Goal: Task Accomplishment & Management: Manage account settings

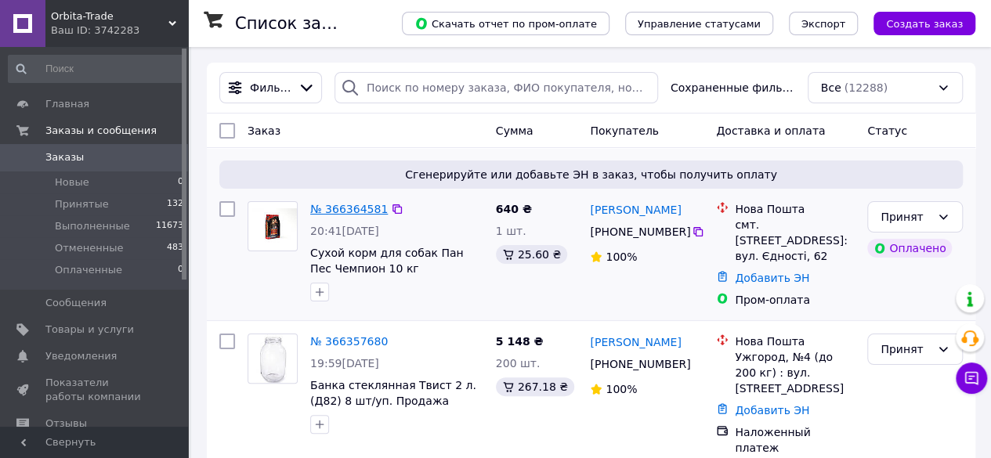
click at [338, 205] on link "№ 366364581" at bounding box center [349, 209] width 78 height 13
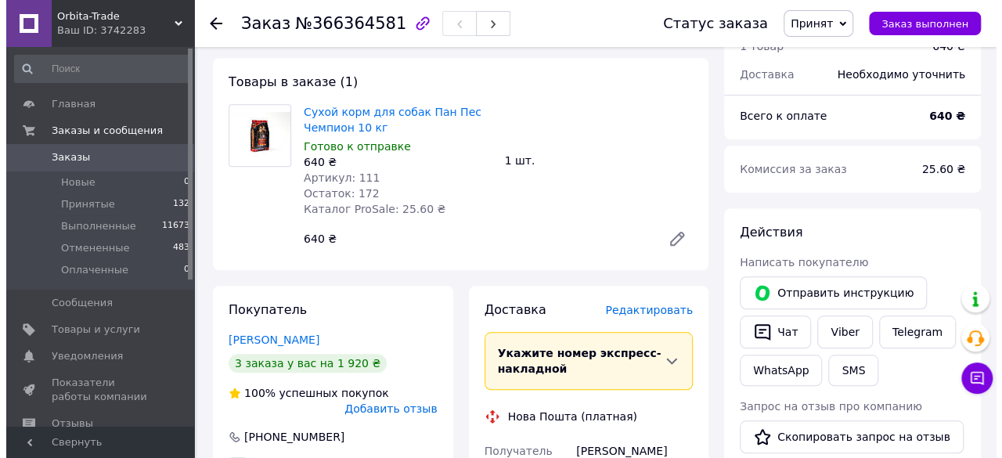
scroll to position [543, 0]
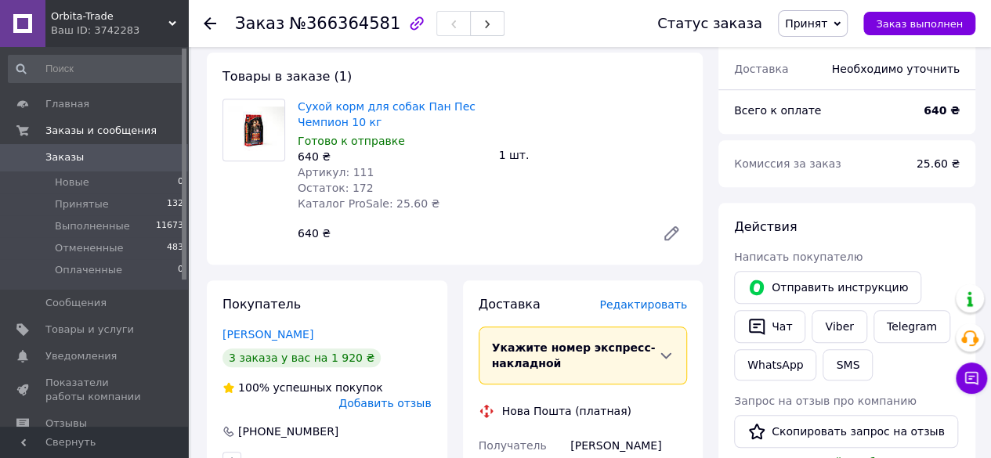
click at [667, 298] on span "Редактировать" at bounding box center [643, 304] width 88 height 13
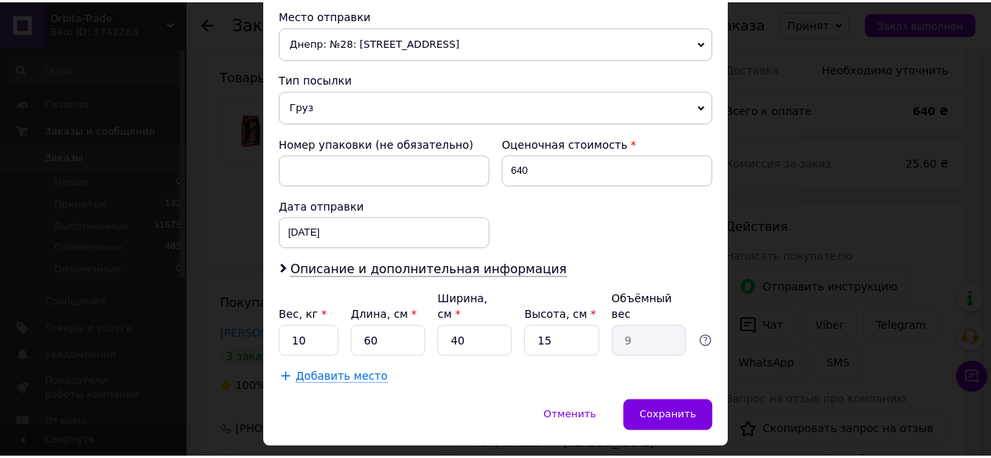
scroll to position [564, 0]
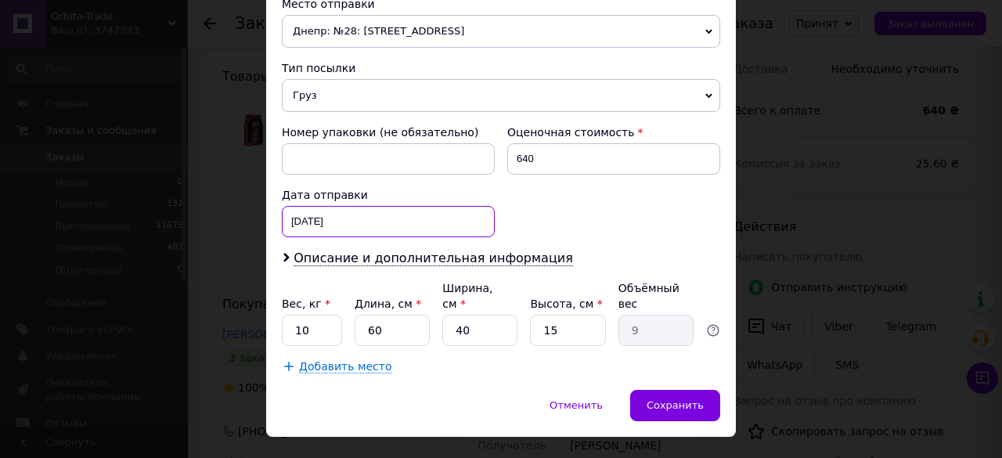
click at [370, 217] on div "[DATE] < 2025 > < Октябрь > Пн Вт Ср Чт Пт Сб Вс 29 30 1 2 3 4 5 6 7 8 9 10 11 …" at bounding box center [388, 221] width 213 height 31
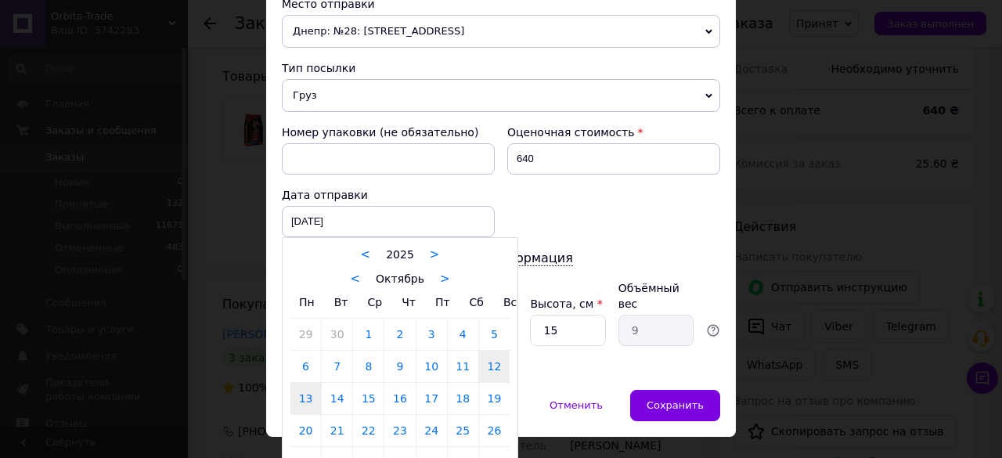
click at [299, 393] on link "13" at bounding box center [306, 398] width 31 height 31
type input "[DATE]"
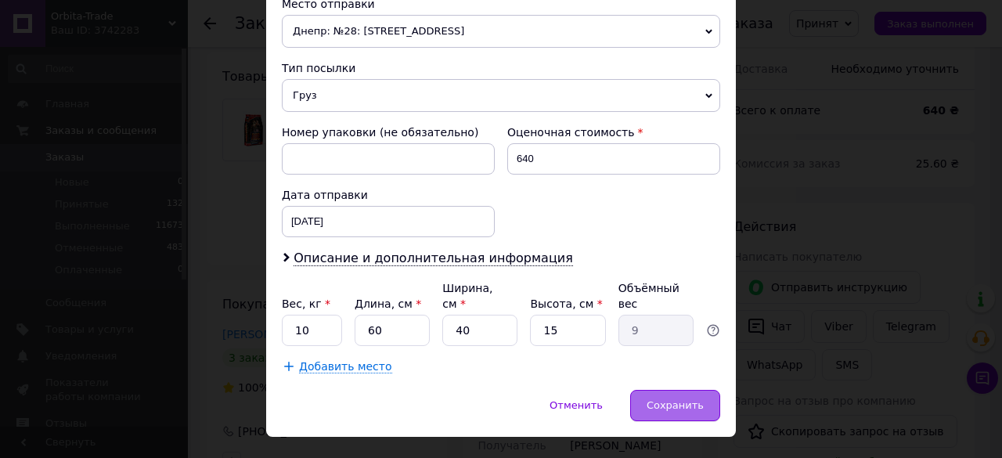
click at [655, 399] on span "Сохранить" at bounding box center [675, 405] width 57 height 12
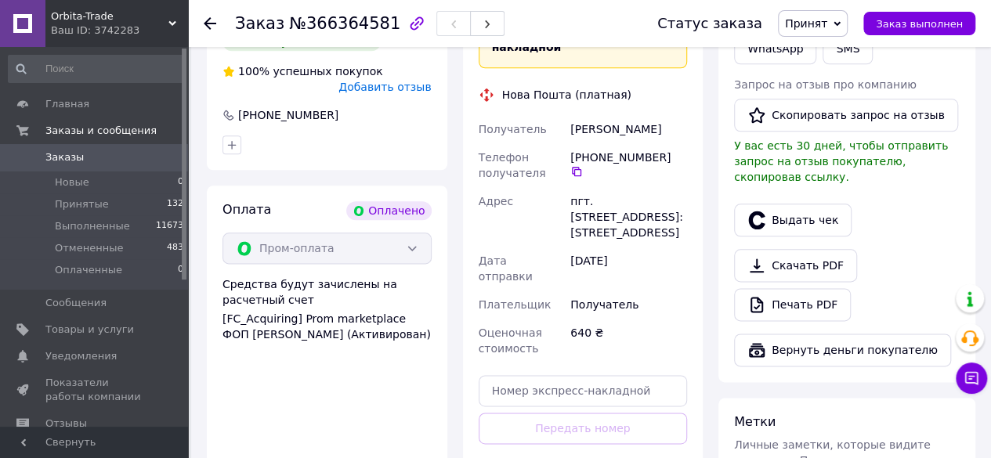
scroll to position [880, 0]
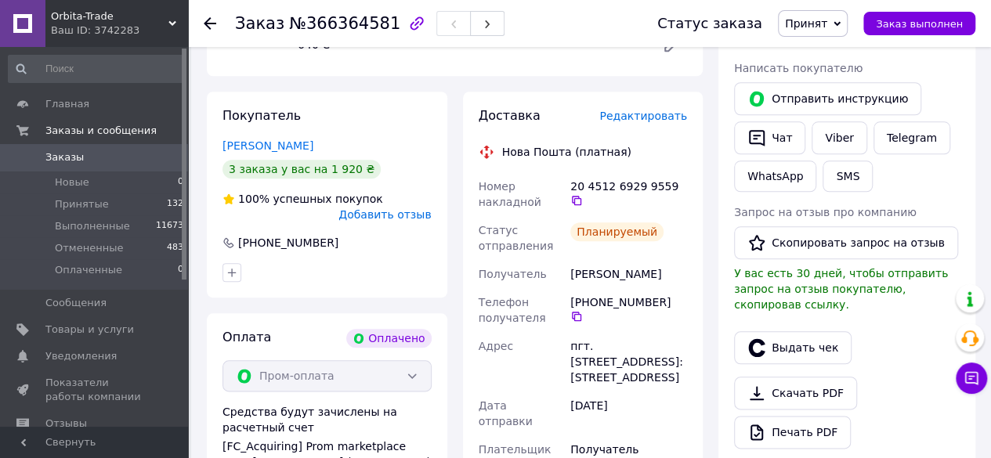
scroll to position [728, 0]
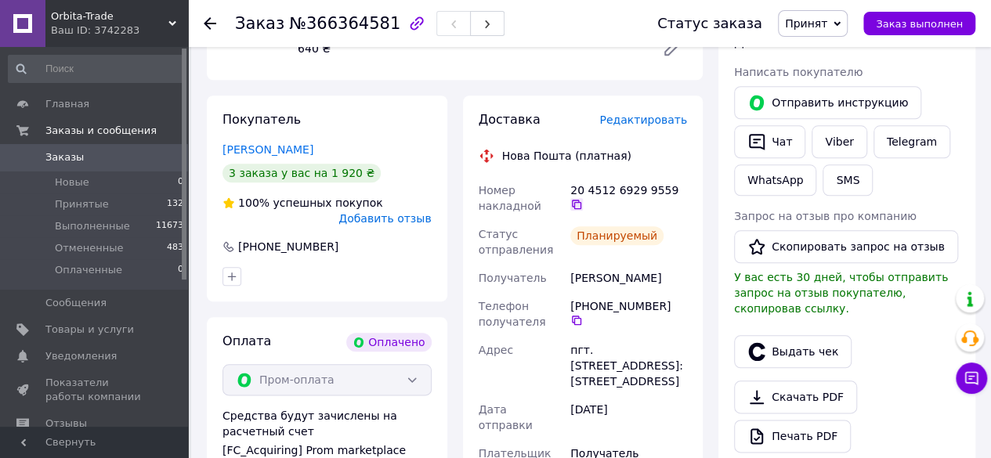
click at [583, 198] on icon at bounding box center [576, 204] width 13 height 13
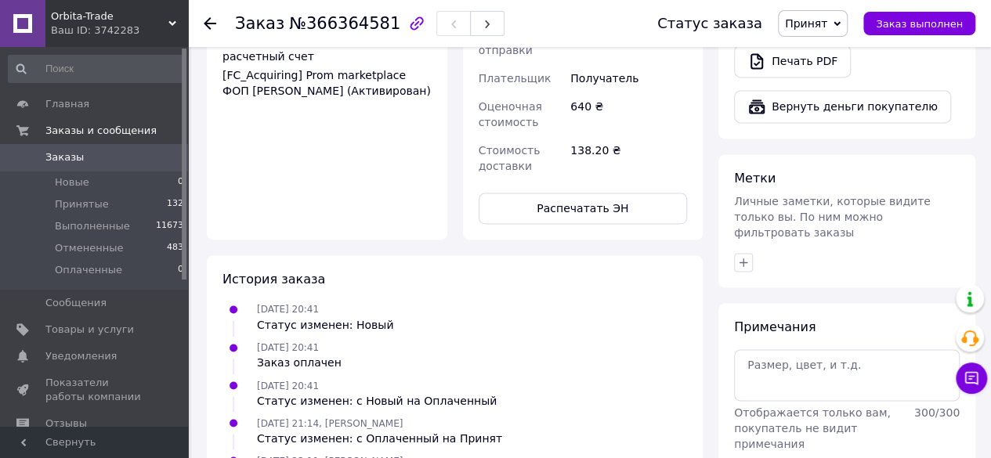
scroll to position [1142, 0]
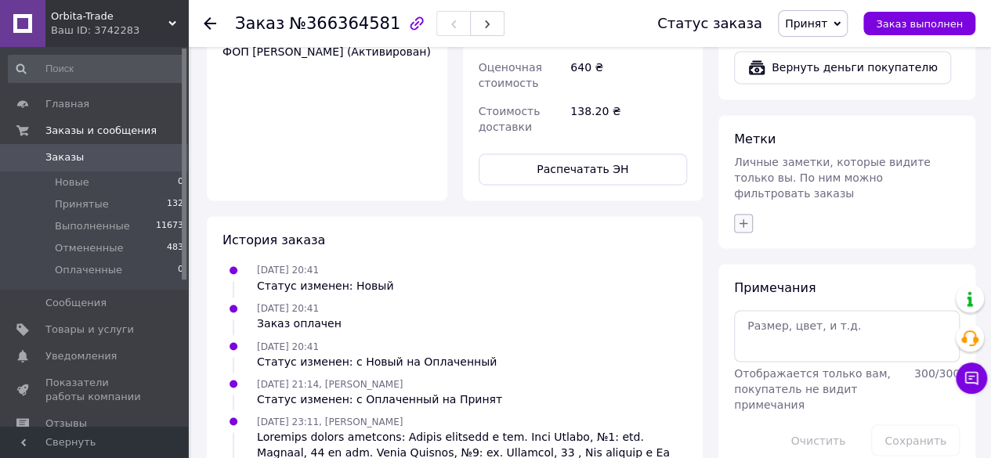
click at [741, 217] on icon "button" at bounding box center [743, 223] width 13 height 13
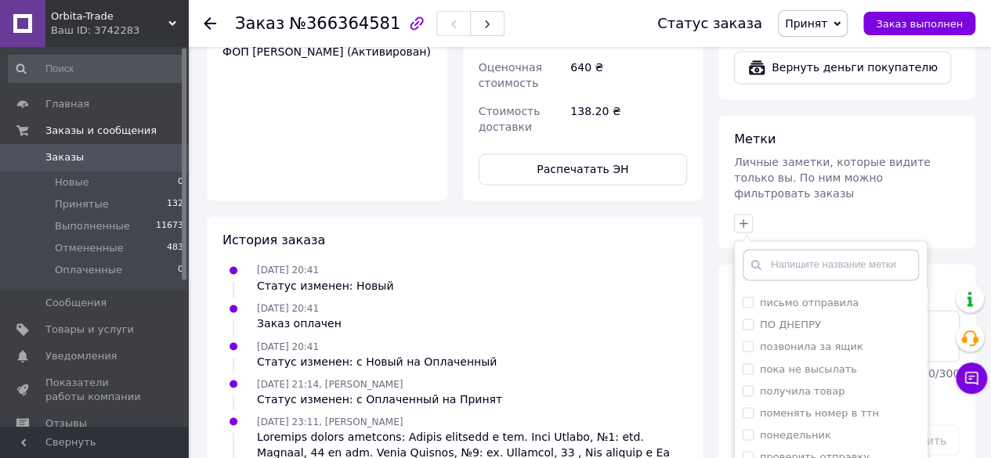
scroll to position [1238, 0]
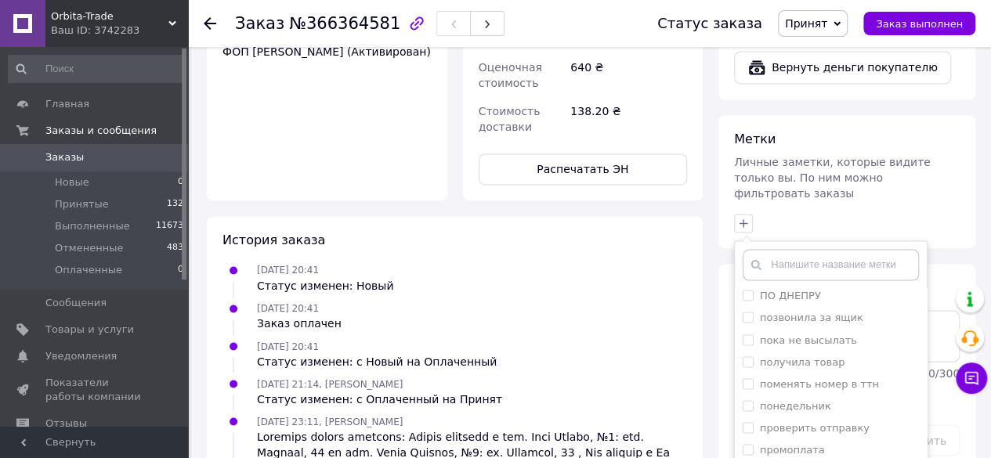
checkbox input "true"
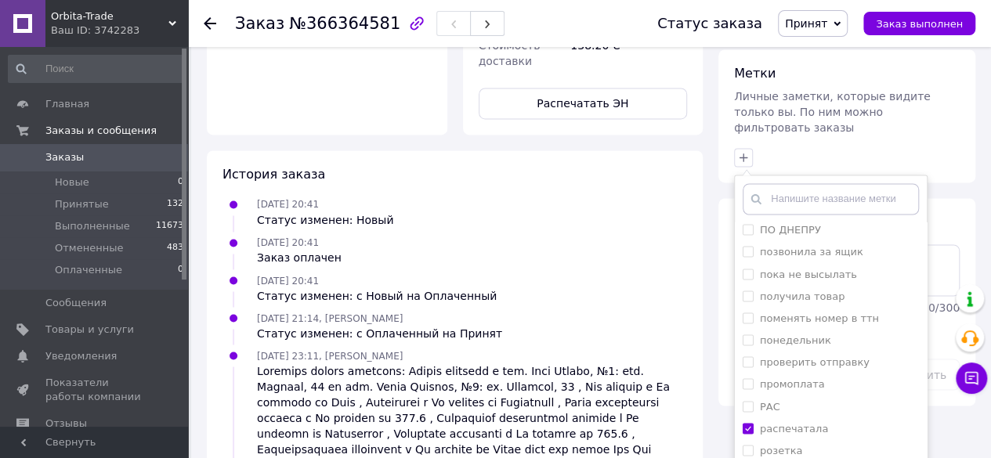
scroll to position [1209, 0]
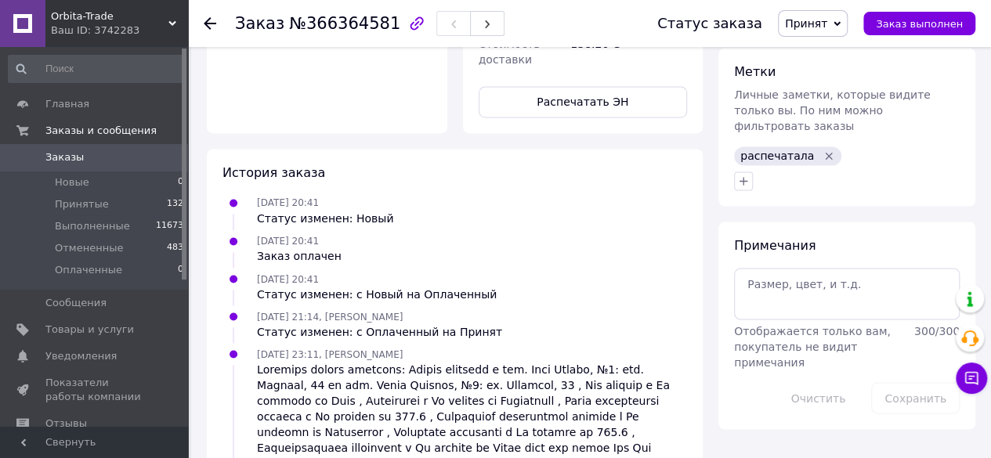
click at [204, 20] on icon at bounding box center [210, 23] width 13 height 13
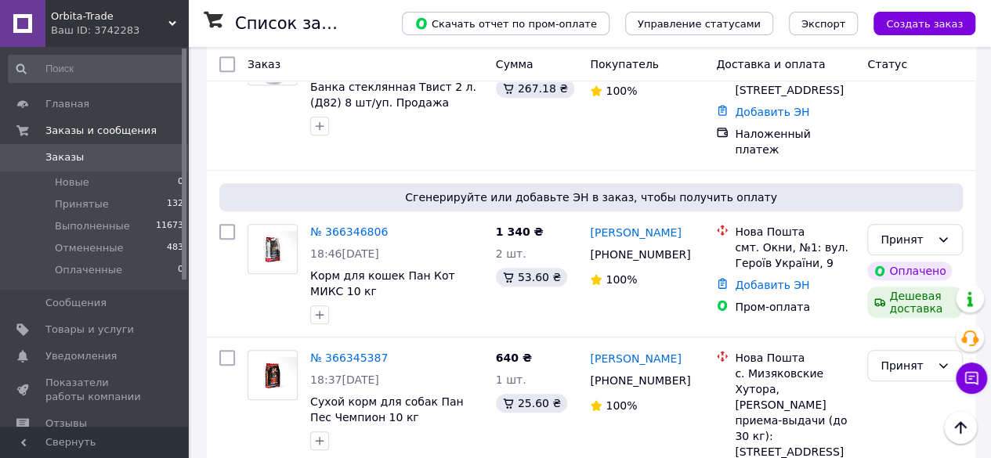
scroll to position [356, 0]
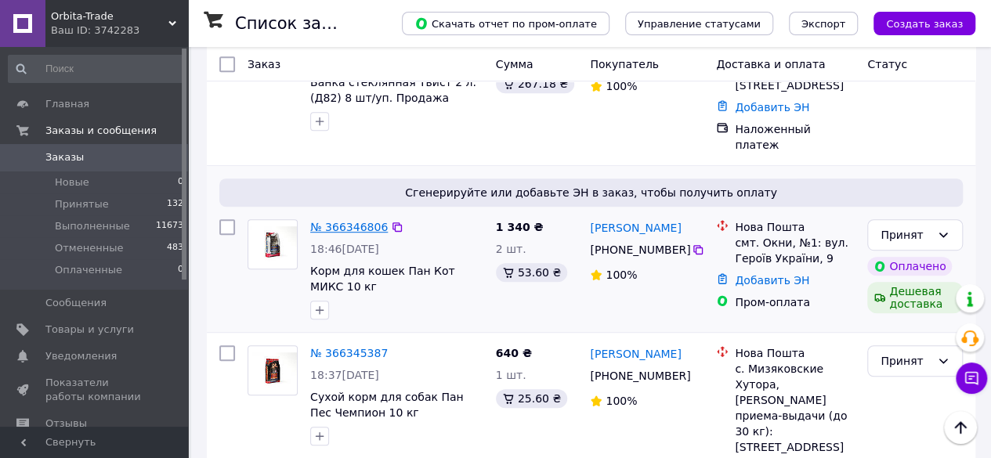
click at [341, 221] on link "№ 366346806" at bounding box center [349, 227] width 78 height 13
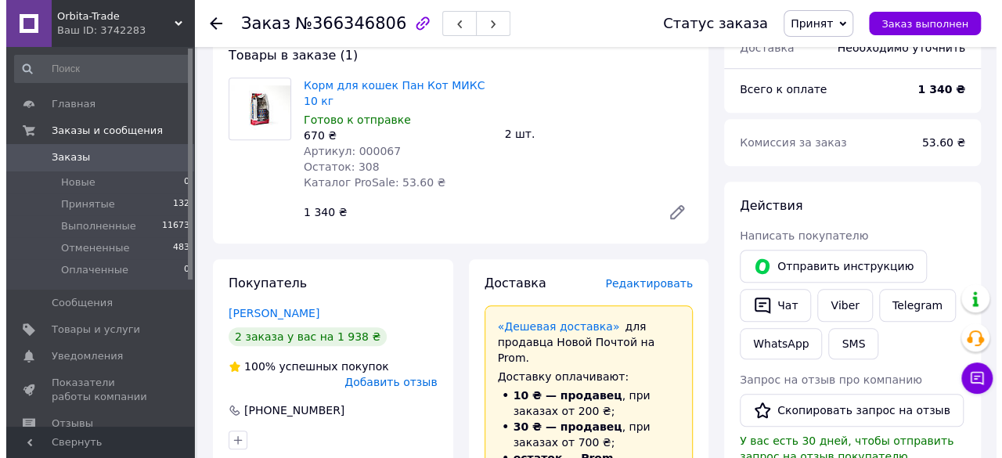
scroll to position [577, 0]
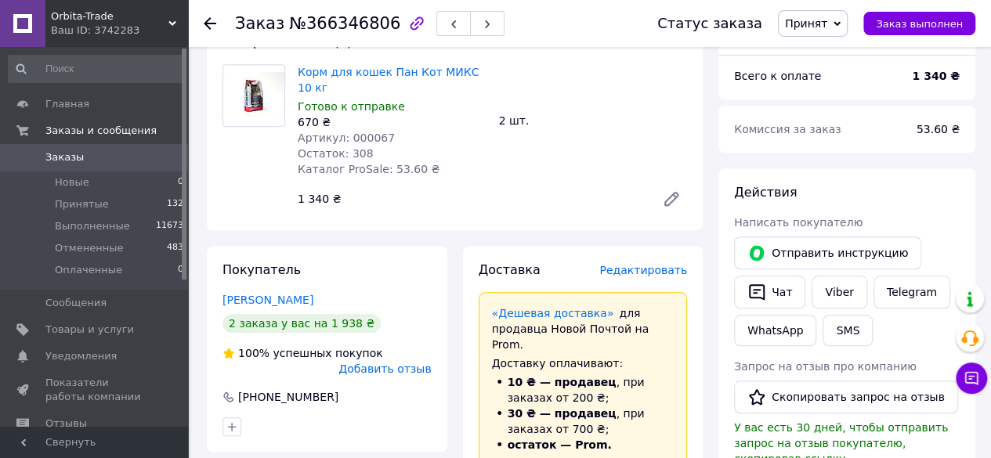
click at [650, 264] on span "Редактировать" at bounding box center [643, 270] width 88 height 13
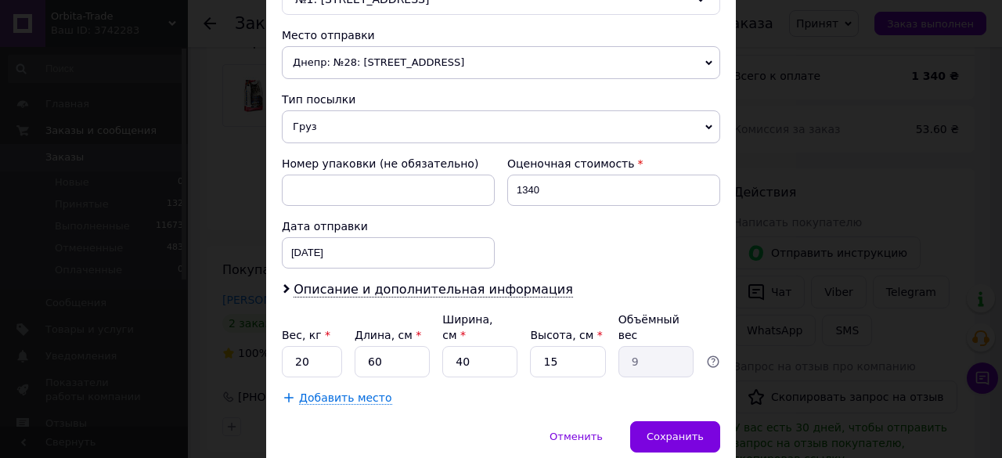
scroll to position [575, 0]
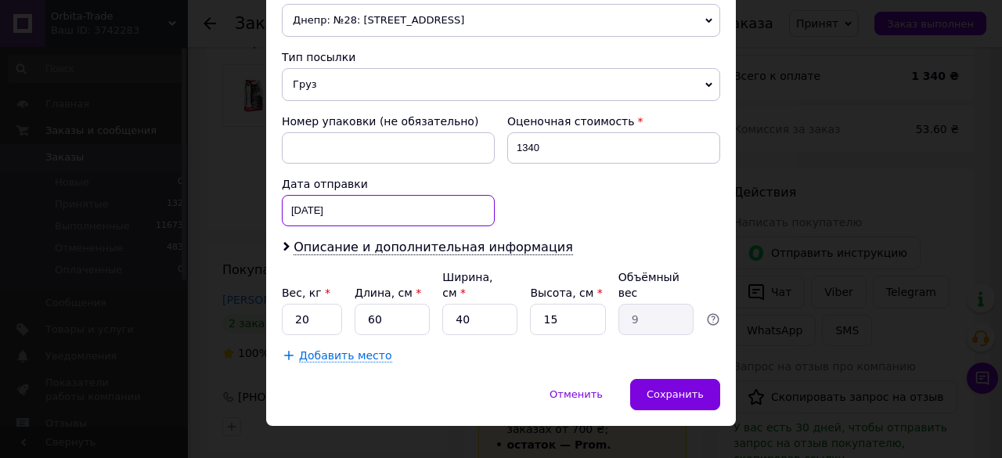
click at [400, 200] on div "[DATE] < 2025 > < Октябрь > Пн Вт Ср Чт Пт Сб Вс 29 30 1 2 3 4 5 6 7 8 9 10 11 …" at bounding box center [388, 210] width 213 height 31
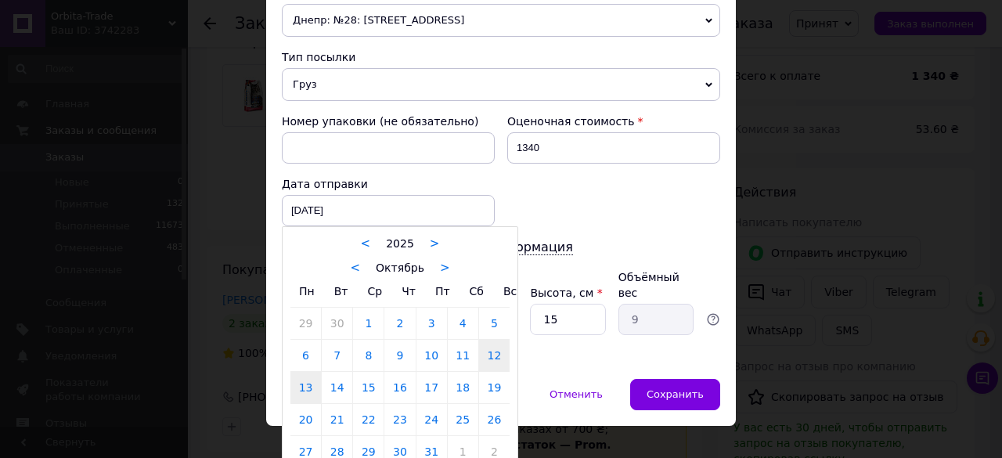
click at [314, 378] on link "13" at bounding box center [306, 387] width 31 height 31
type input "[DATE]"
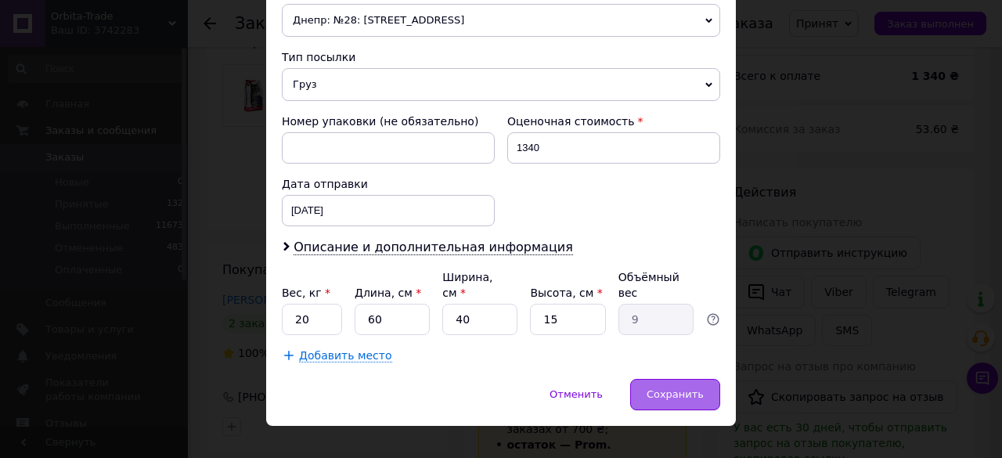
click at [659, 388] on span "Сохранить" at bounding box center [675, 394] width 57 height 12
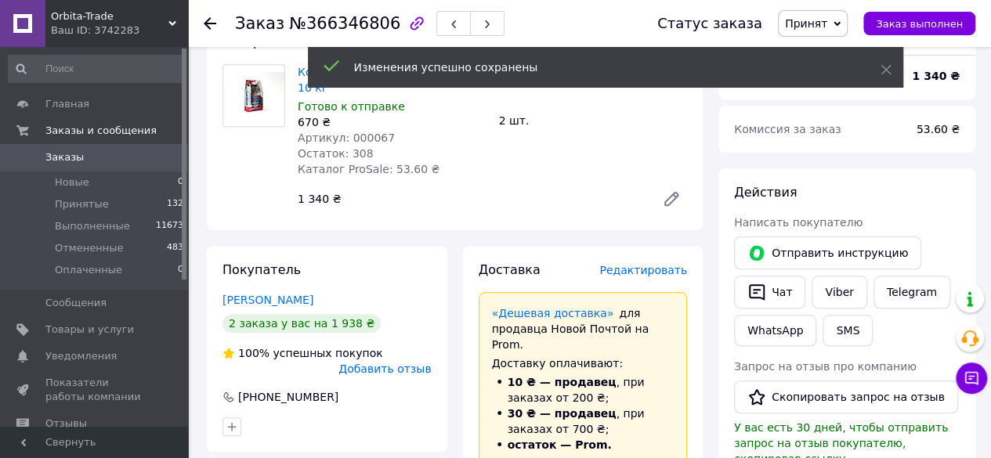
click at [647, 264] on span "Редактировать" at bounding box center [643, 270] width 88 height 13
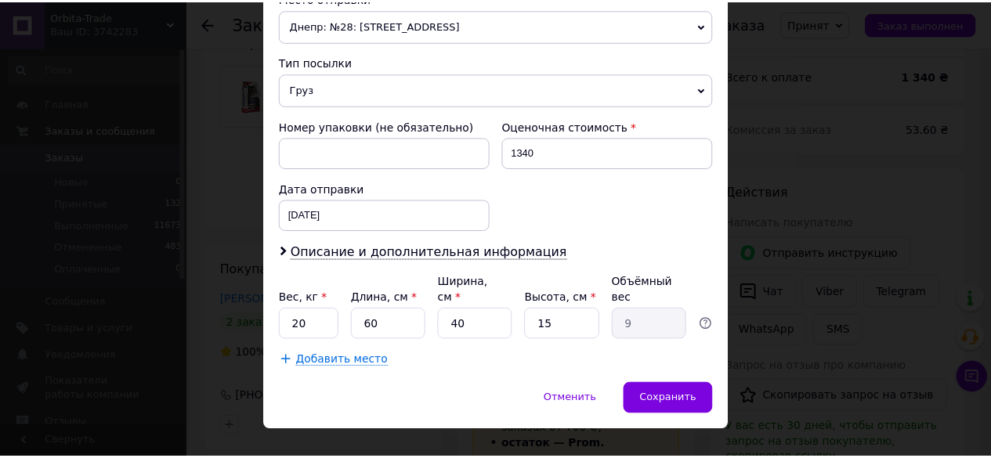
scroll to position [572, 0]
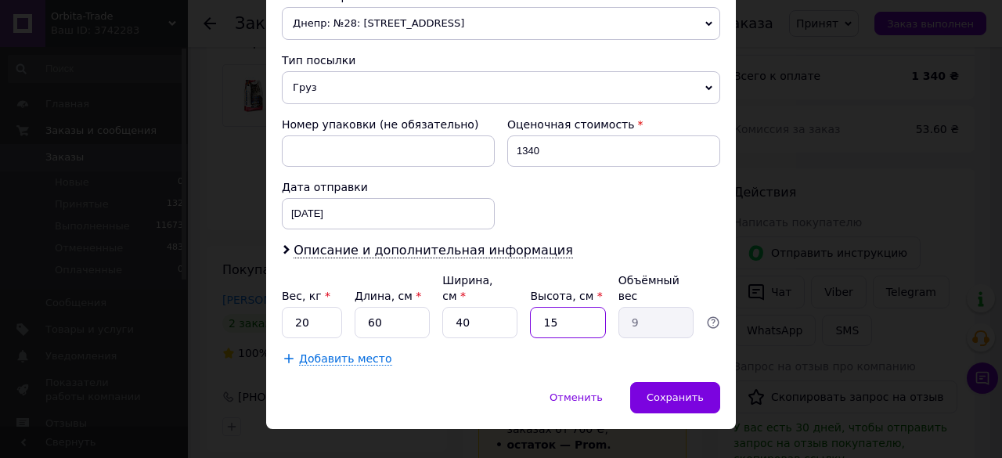
click at [578, 307] on input "15" at bounding box center [567, 322] width 75 height 31
type input "1"
type input "0.6"
type input "3"
type input "1.8"
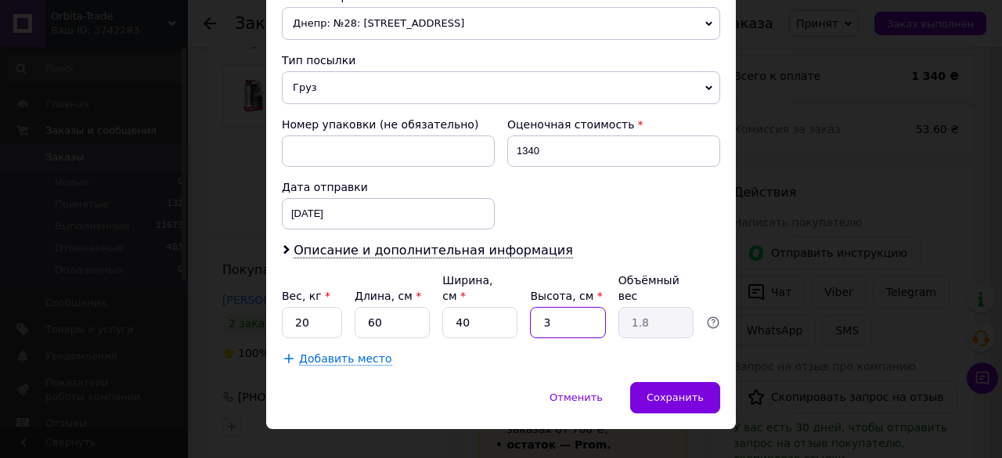
type input "30"
type input "18"
type input "30"
click at [663, 392] on span "Сохранить" at bounding box center [675, 398] width 57 height 12
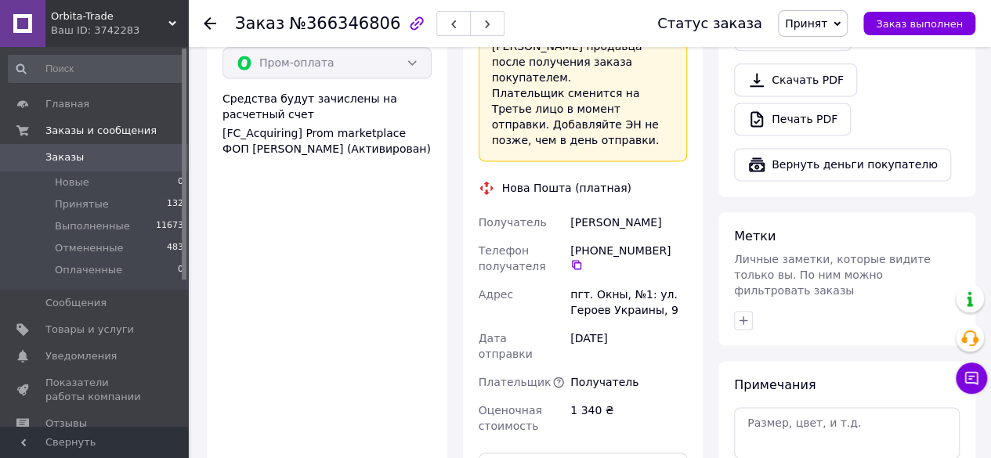
scroll to position [1059, 0]
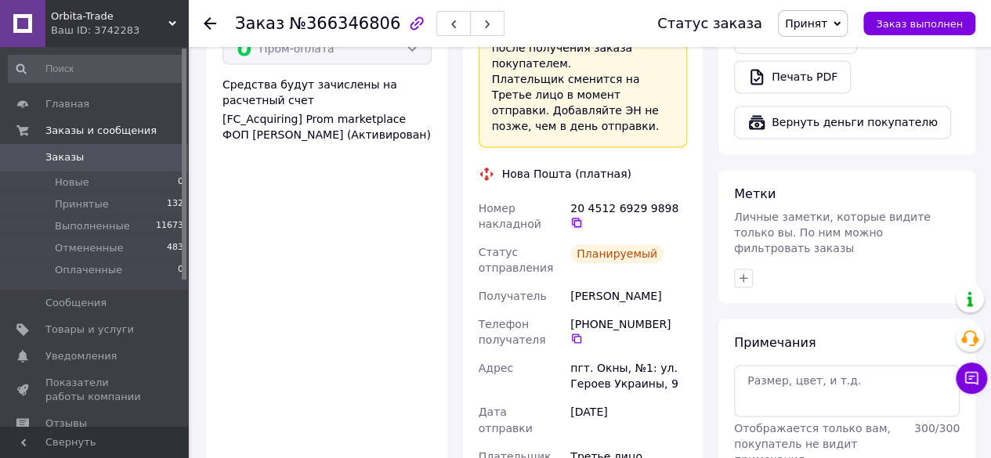
click at [583, 216] on icon at bounding box center [576, 222] width 13 height 13
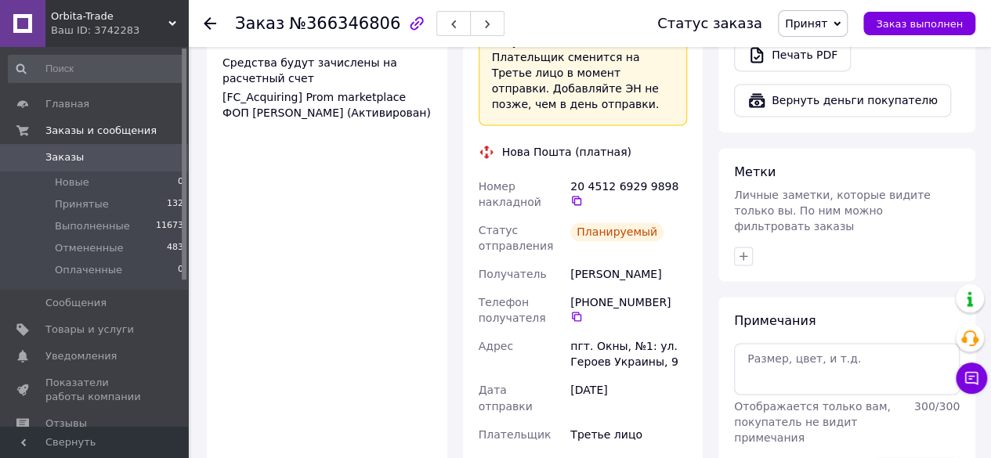
scroll to position [1143, 0]
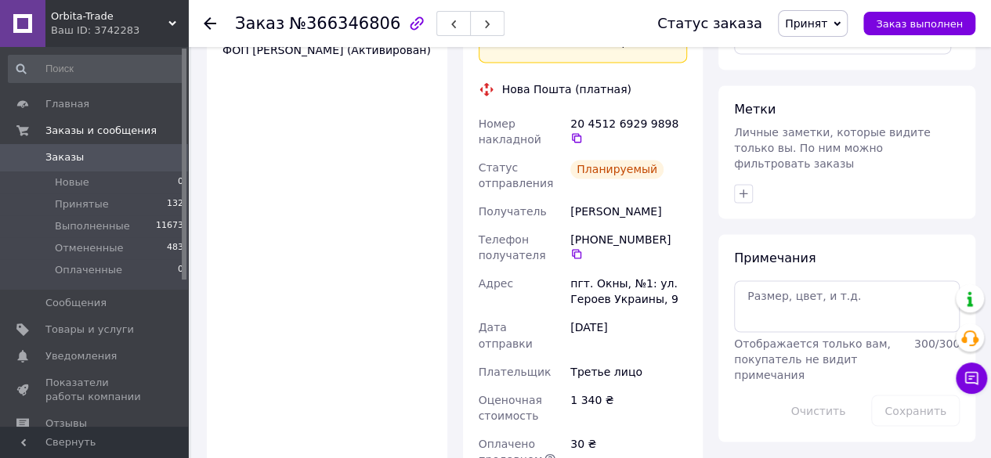
click at [752, 181] on div at bounding box center [847, 193] width 232 height 25
click at [746, 187] on icon "button" at bounding box center [743, 193] width 13 height 13
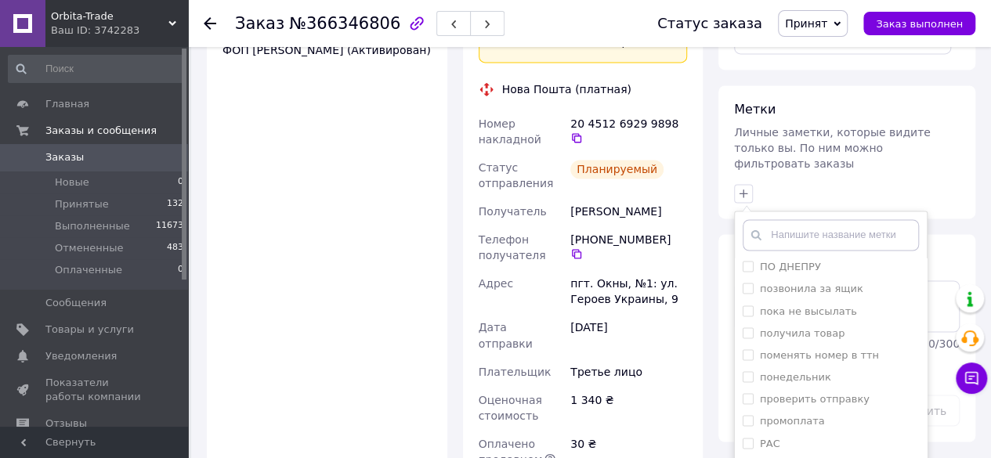
scroll to position [1263, 0]
drag, startPoint x: 750, startPoint y: 342, endPoint x: 758, endPoint y: 363, distance: 21.8
click at [750, 434] on input "распечатала" at bounding box center [747, 439] width 10 height 10
checkbox input "true"
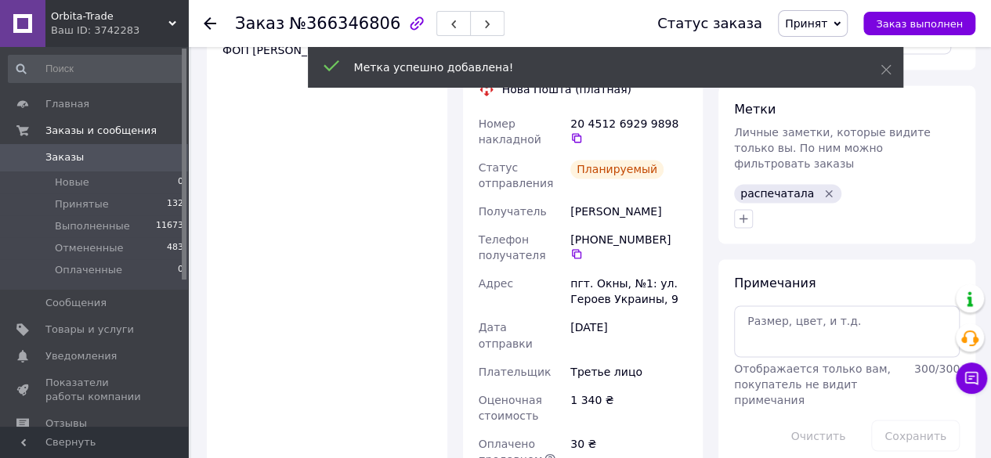
click at [210, 21] on icon at bounding box center [210, 23] width 13 height 13
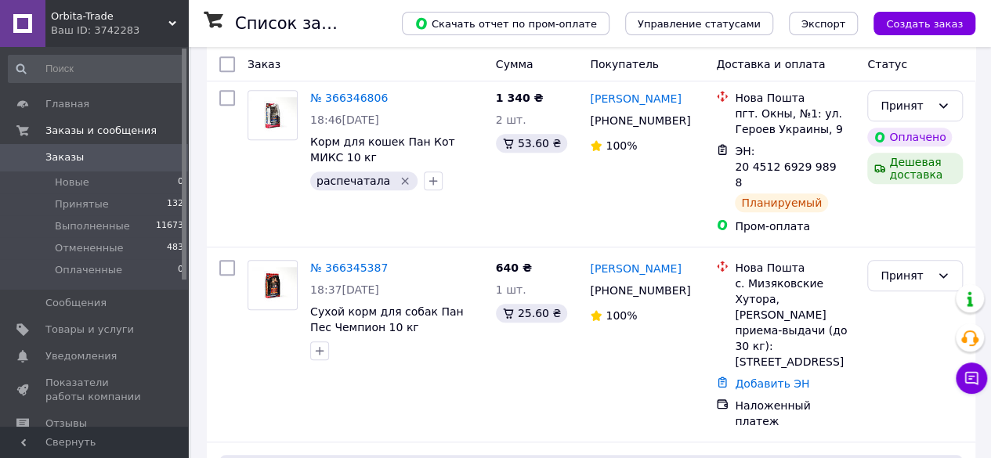
scroll to position [490, 0]
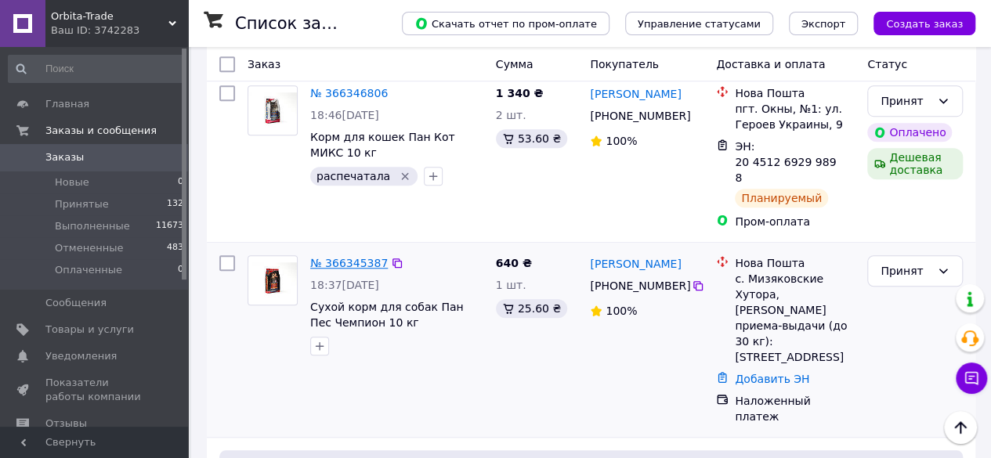
click at [327, 257] on link "№ 366345387" at bounding box center [349, 263] width 78 height 13
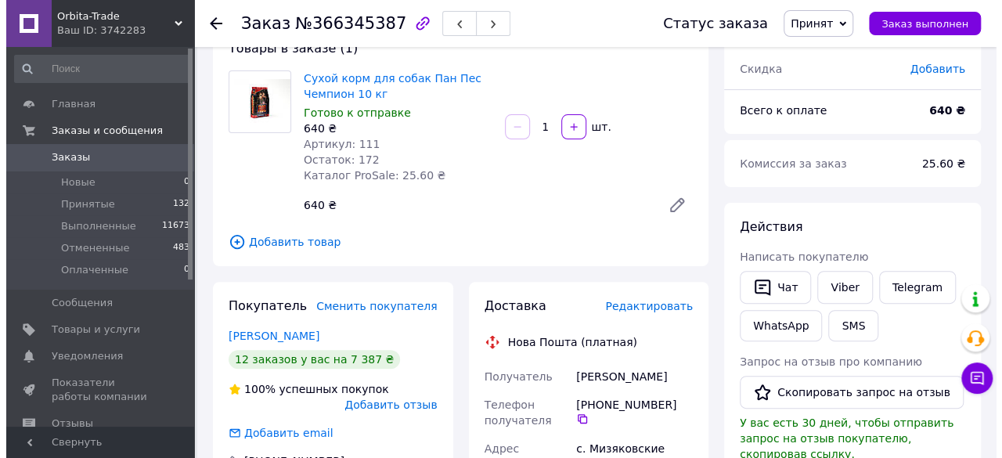
scroll to position [137, 0]
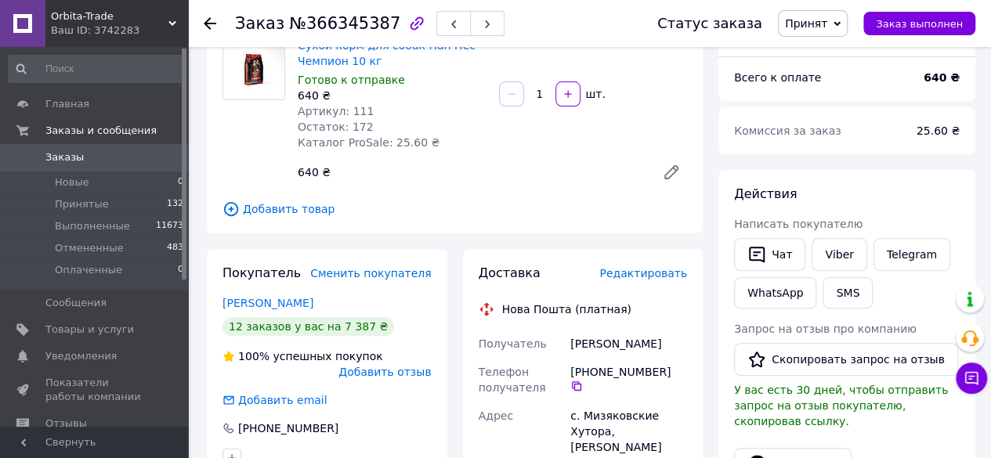
click at [670, 271] on span "Редактировать" at bounding box center [643, 273] width 88 height 13
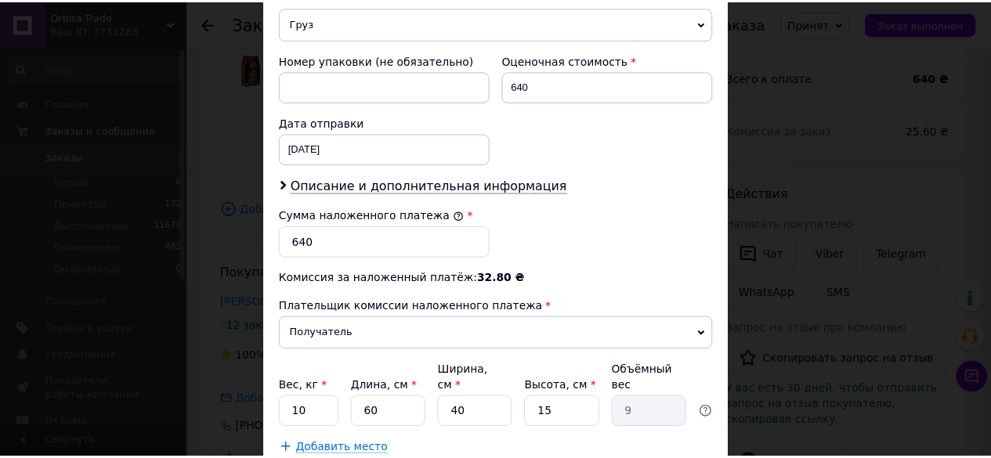
scroll to position [647, 0]
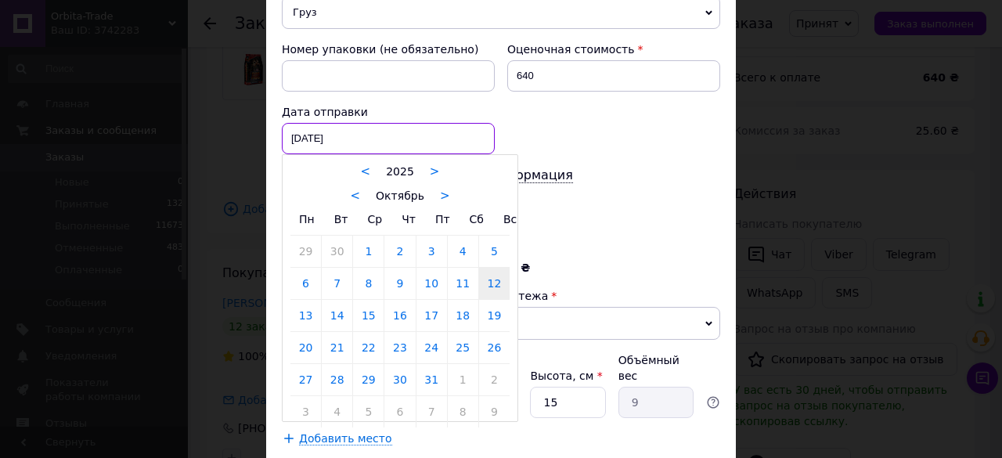
click at [461, 135] on div "[DATE] < 2025 > < Октябрь > Пн Вт Ср Чт Пт Сб Вс 29 30 1 2 3 4 5 6 7 8 9 10 11 …" at bounding box center [388, 138] width 213 height 31
click at [298, 306] on link "13" at bounding box center [306, 315] width 31 height 31
type input "[DATE]"
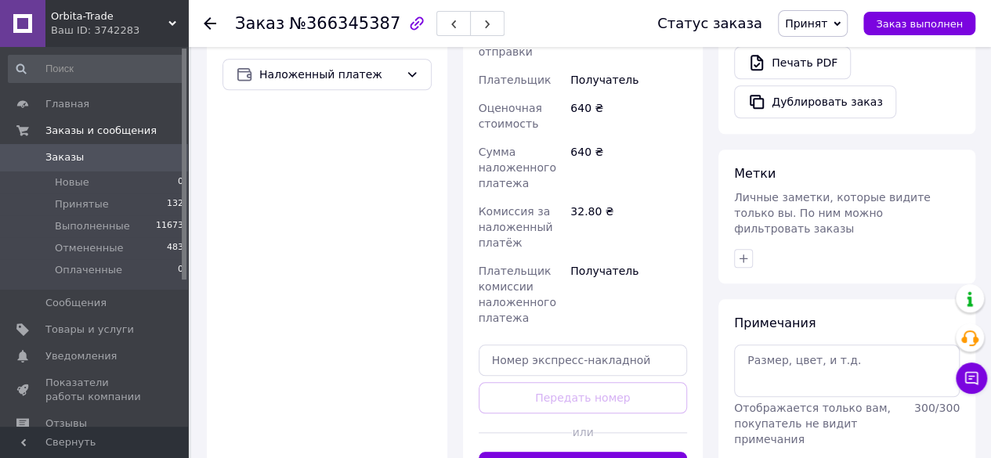
scroll to position [664, 0]
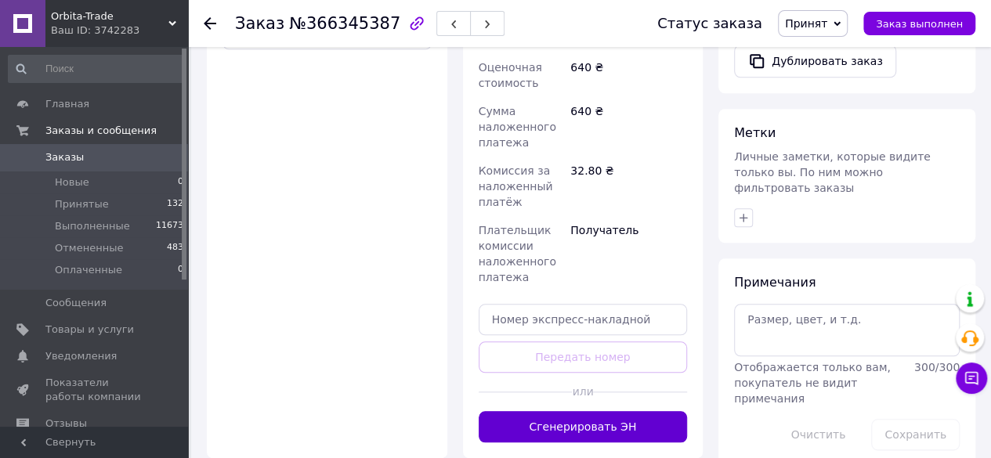
click at [567, 411] on button "Сгенерировать ЭН" at bounding box center [583, 426] width 209 height 31
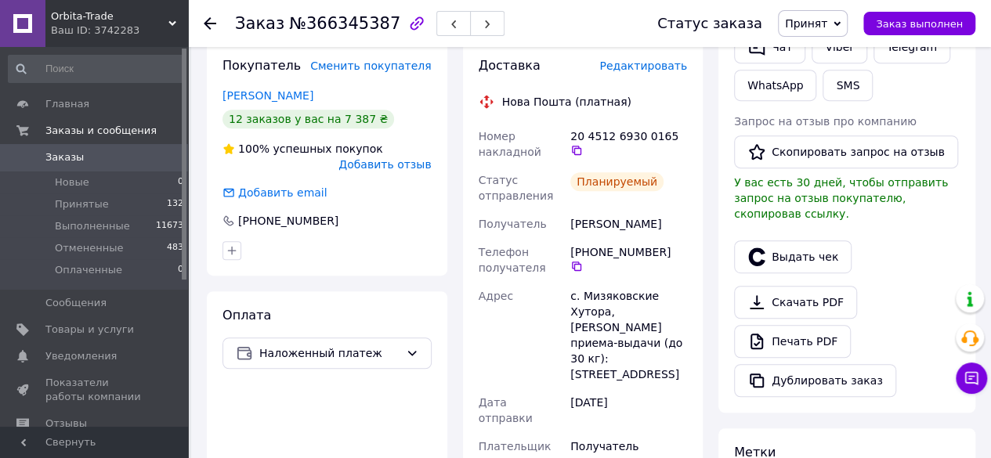
scroll to position [301, 0]
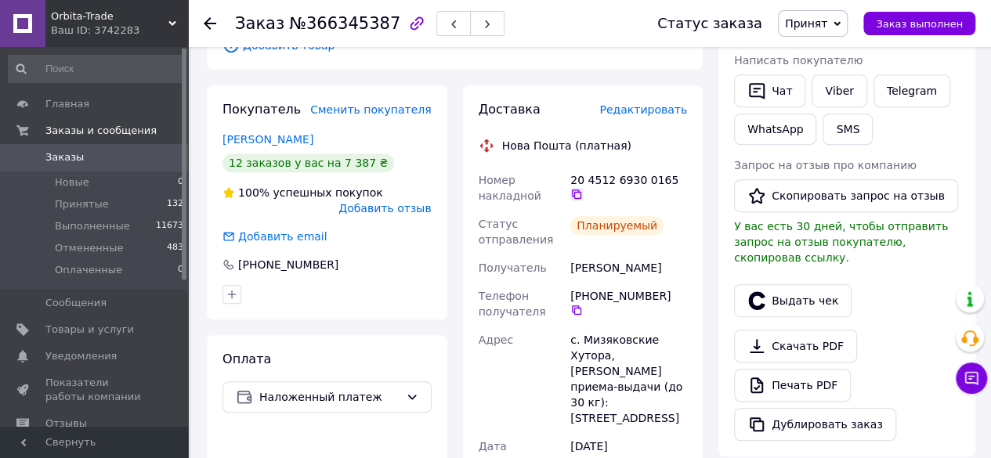
click at [583, 188] on icon at bounding box center [576, 194] width 13 height 13
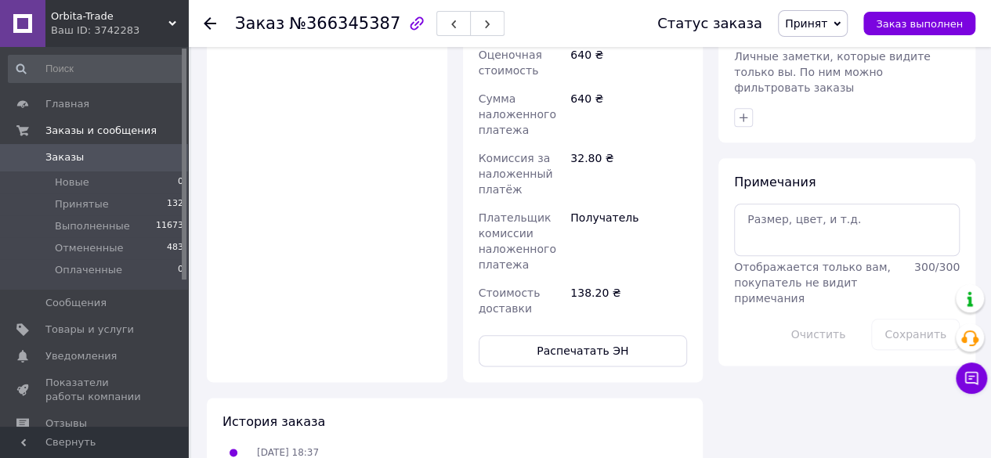
scroll to position [771, 0]
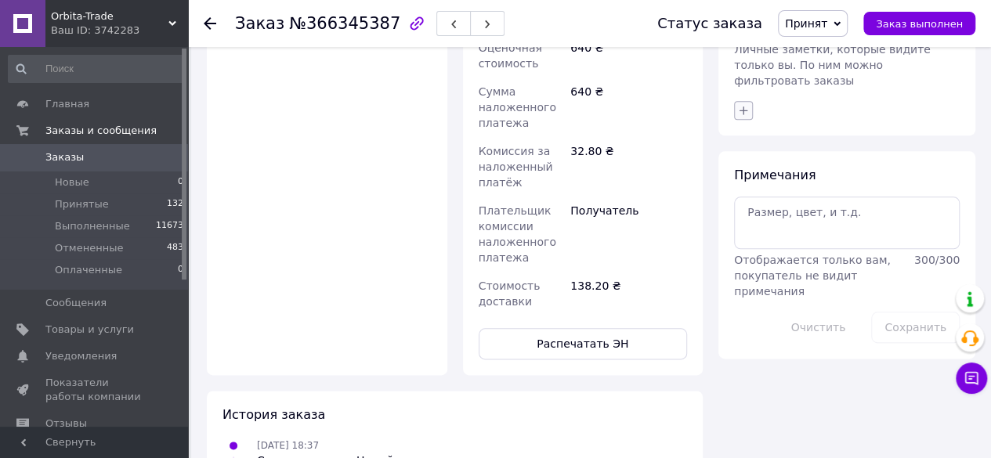
click at [749, 101] on button "button" at bounding box center [743, 110] width 19 height 19
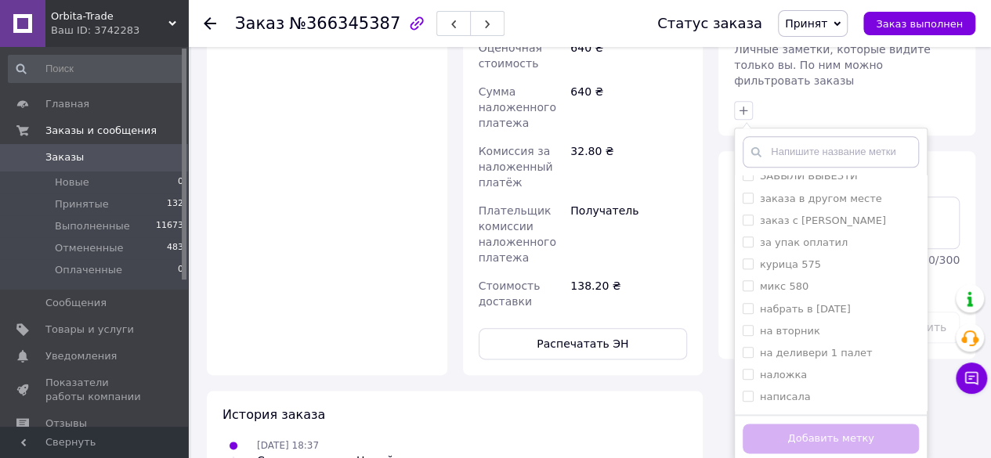
scroll to position [641, 0]
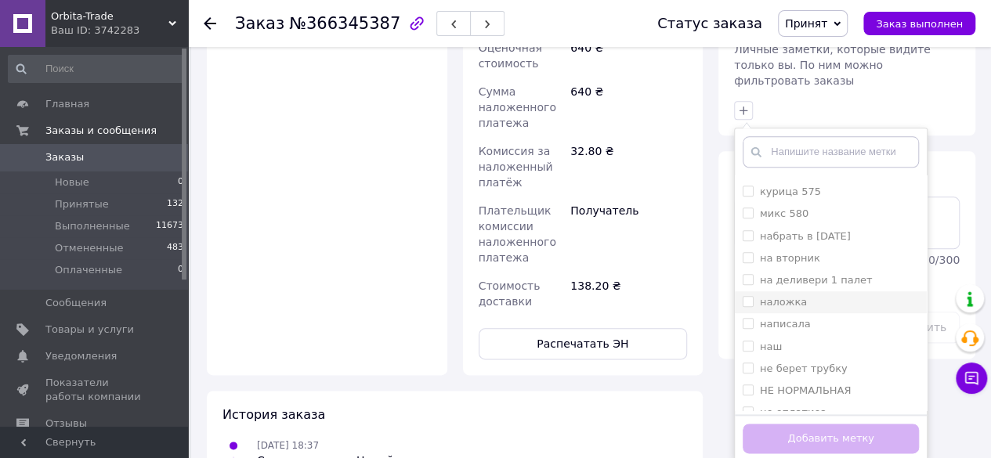
click at [748, 296] on input "наложка" at bounding box center [747, 301] width 10 height 10
checkbox input "true"
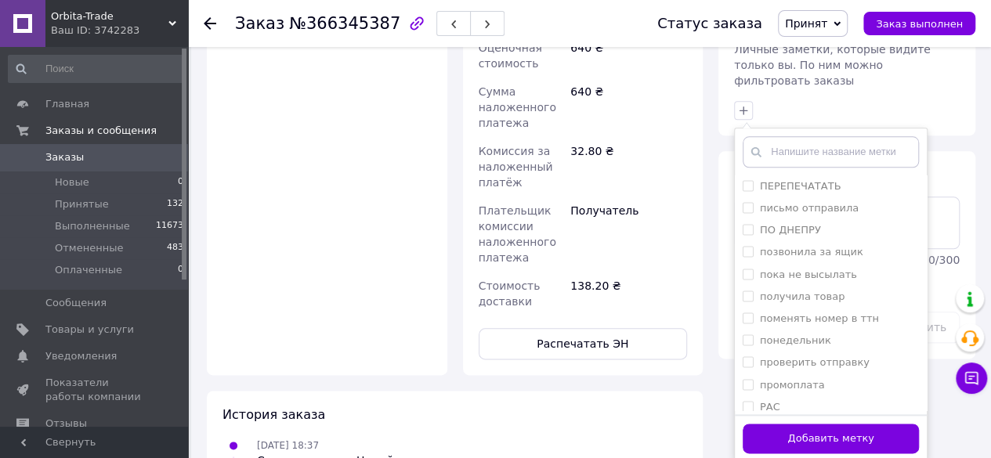
scroll to position [1245, 0]
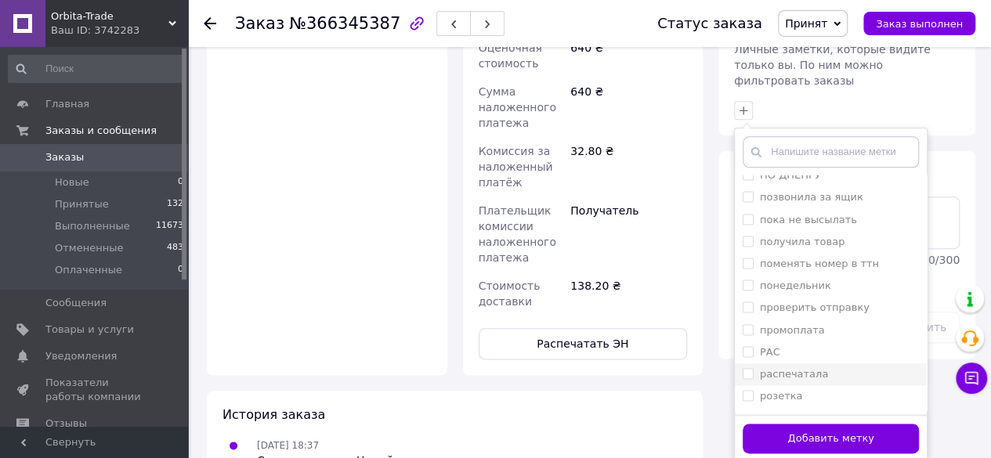
click at [750, 368] on input "распечатала" at bounding box center [747, 373] width 10 height 10
checkbox input "true"
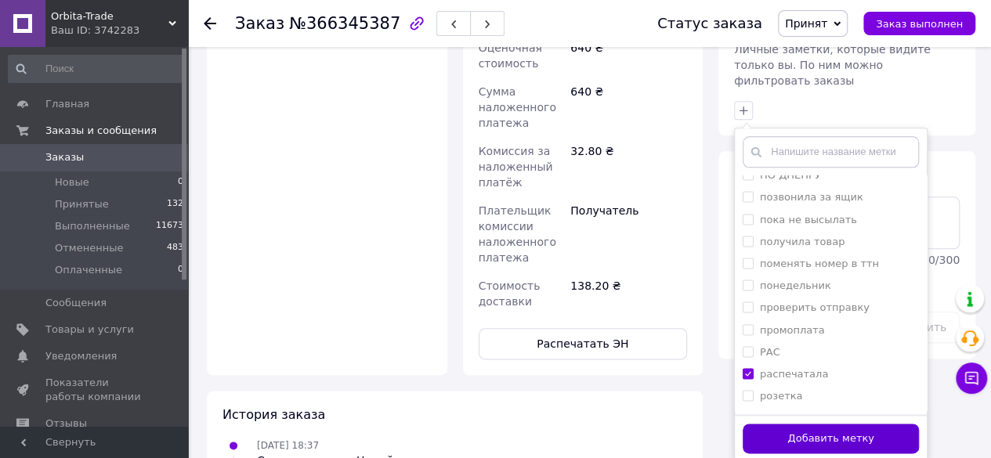
click at [782, 424] on button "Добавить метку" at bounding box center [830, 439] width 176 height 31
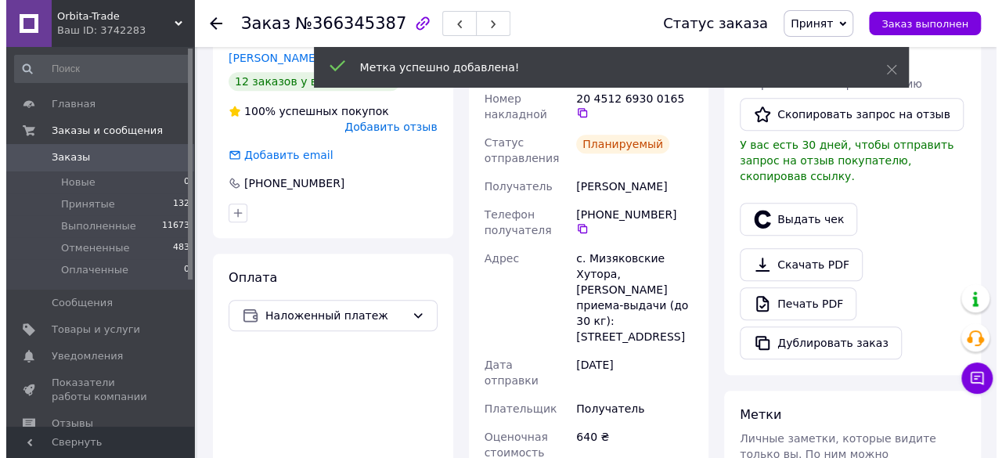
scroll to position [359, 0]
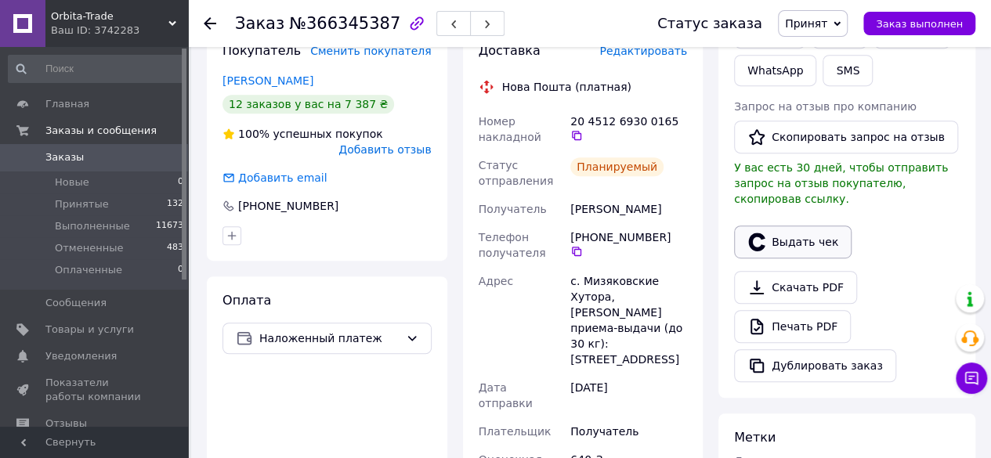
click at [821, 229] on button "Выдать чек" at bounding box center [792, 242] width 117 height 33
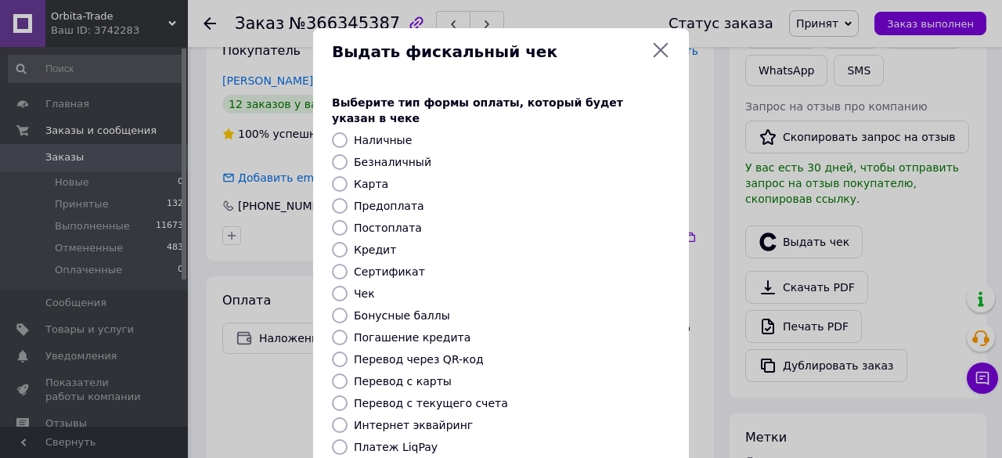
click at [334, 220] on input "Постоплата" at bounding box center [340, 228] width 16 height 16
radio input "true"
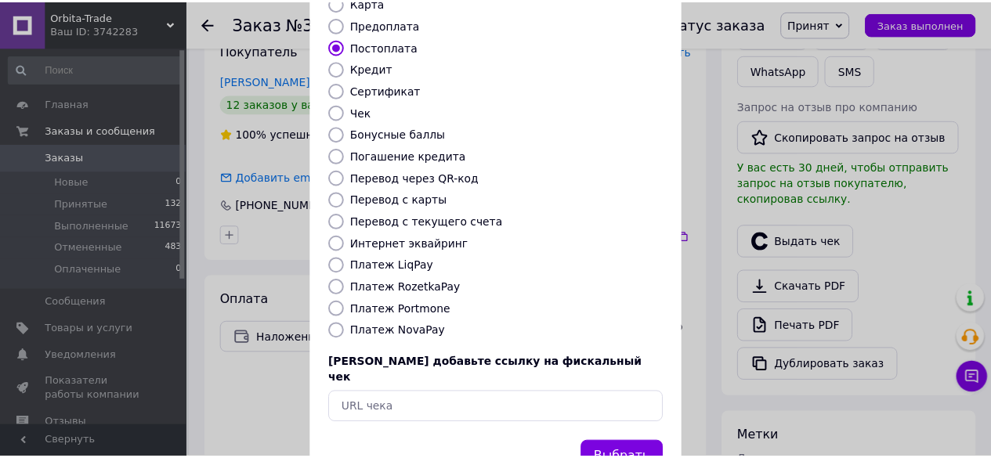
scroll to position [191, 0]
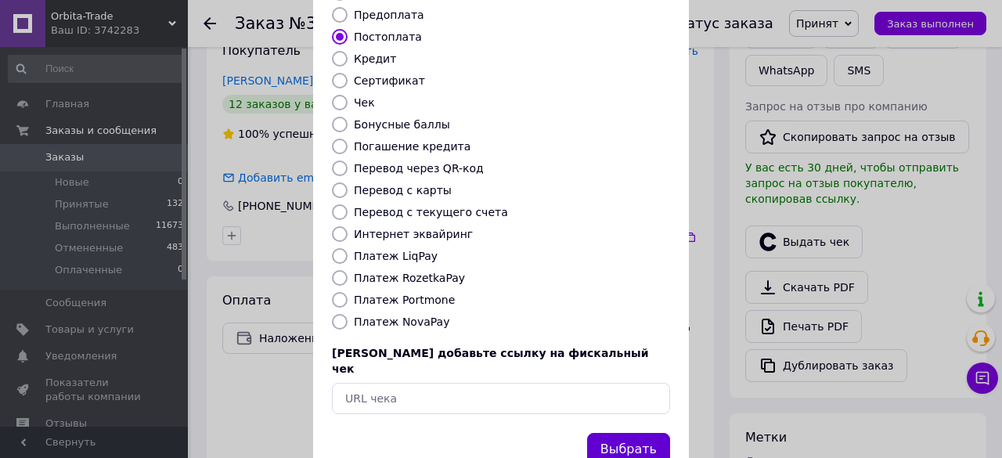
click at [605, 433] on button "Выбрать" at bounding box center [628, 450] width 83 height 34
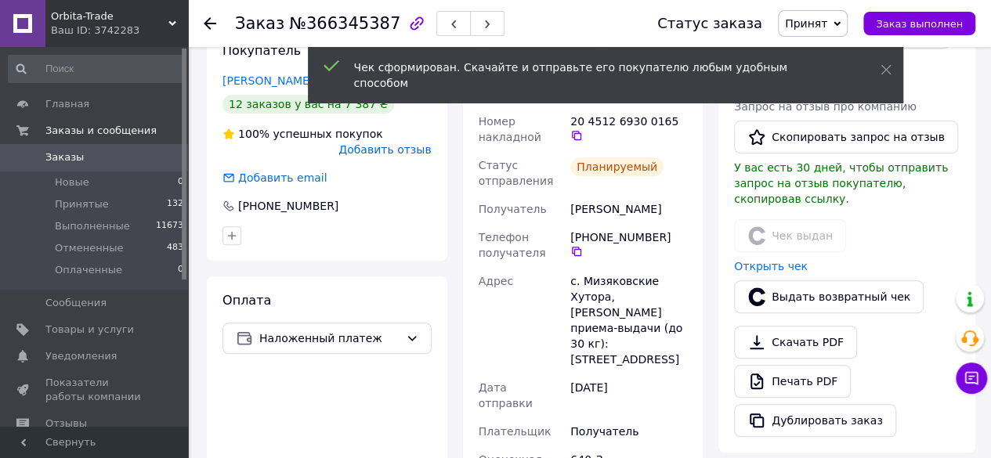
click at [210, 20] on icon at bounding box center [210, 23] width 13 height 13
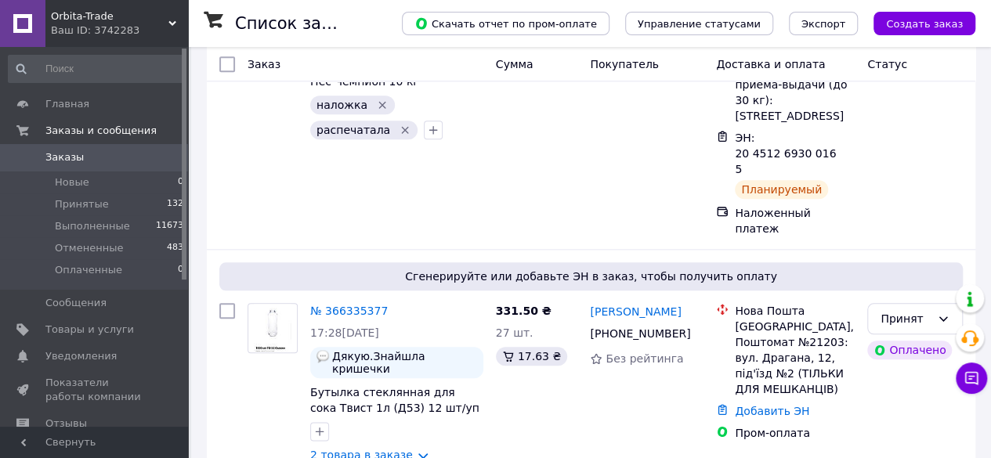
scroll to position [746, 0]
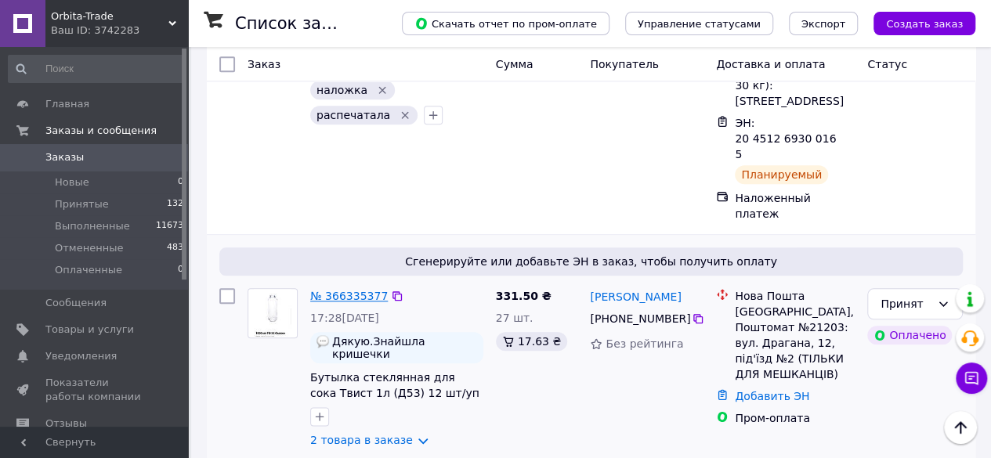
click at [331, 290] on link "№ 366335377" at bounding box center [349, 296] width 78 height 13
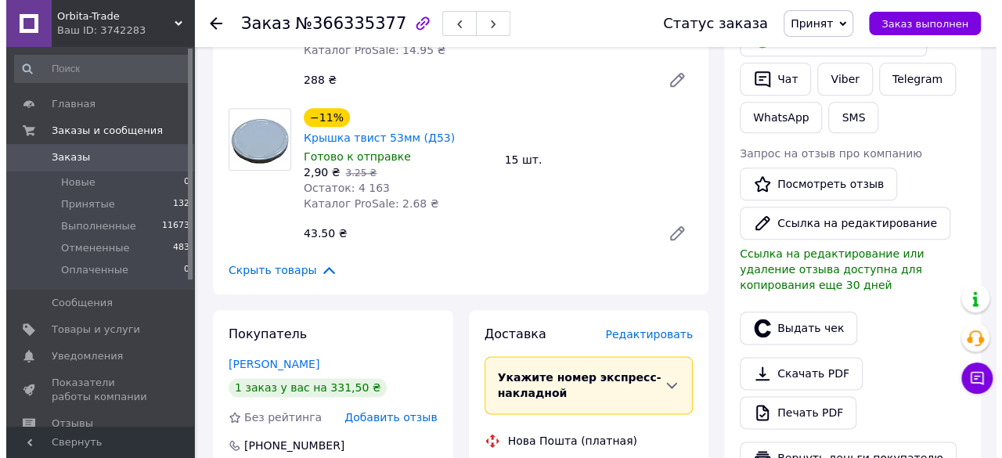
scroll to position [797, 0]
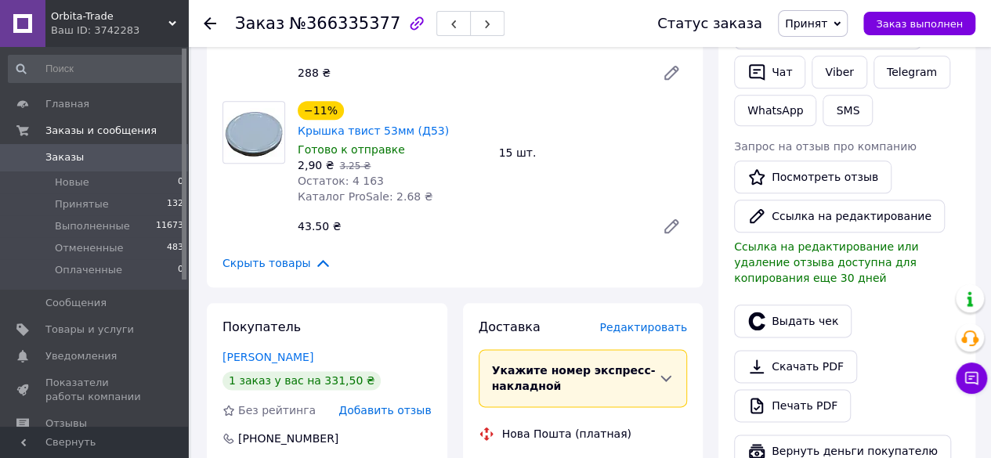
click at [659, 321] on span "Редактировать" at bounding box center [643, 327] width 88 height 13
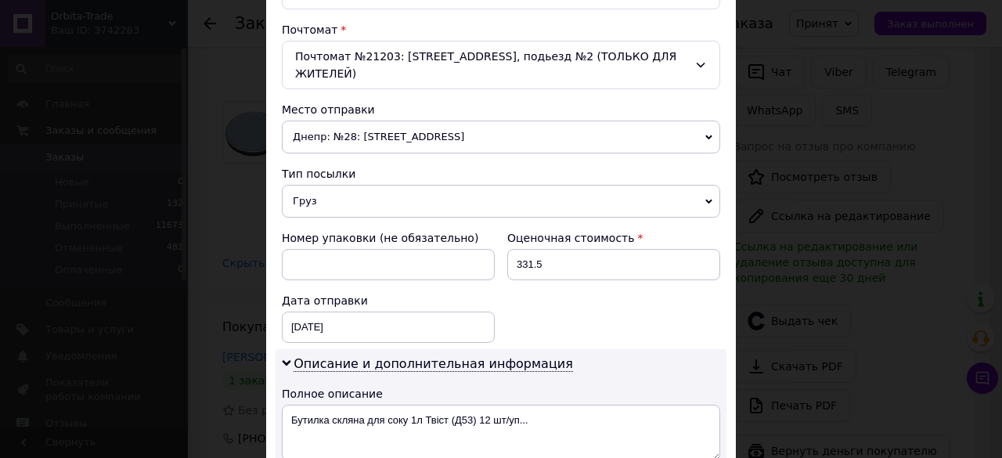
scroll to position [479, 0]
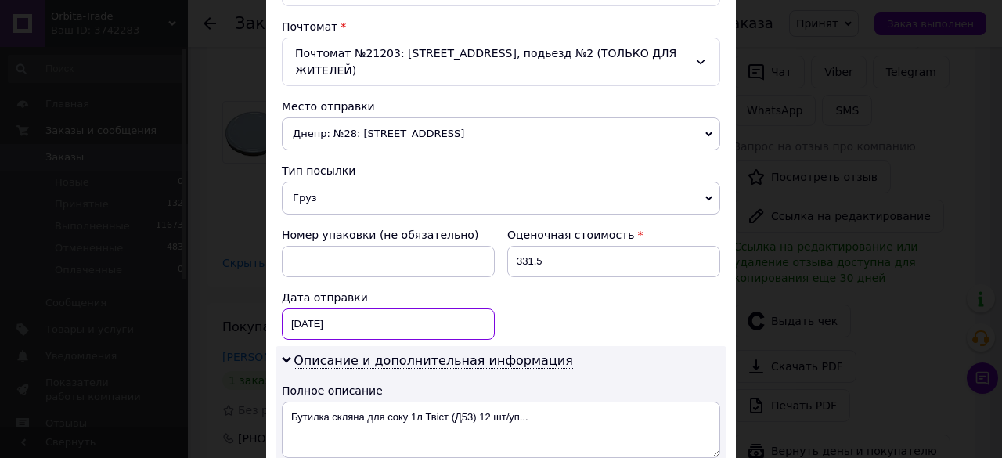
click at [377, 309] on div "[DATE] < 2025 > < Октябрь > Пн Вт Ср Чт Пт Сб Вс 29 30 1 2 3 4 5 6 7 8 9 10 11 …" at bounding box center [388, 324] width 213 height 31
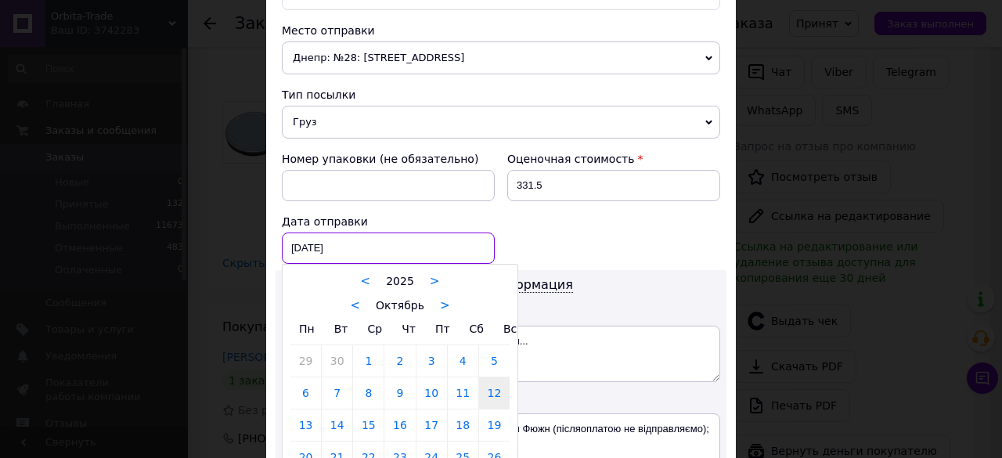
scroll to position [578, 0]
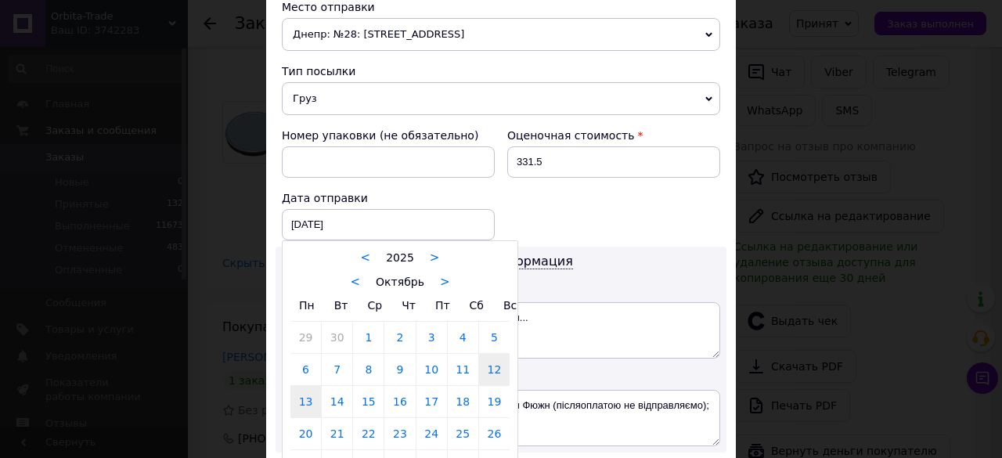
click at [305, 386] on link "13" at bounding box center [306, 401] width 31 height 31
type input "[DATE]"
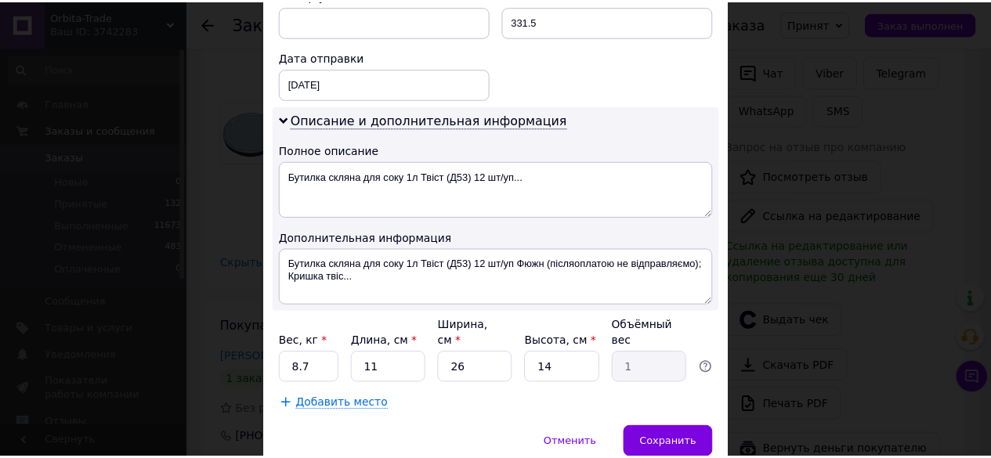
scroll to position [749, 0]
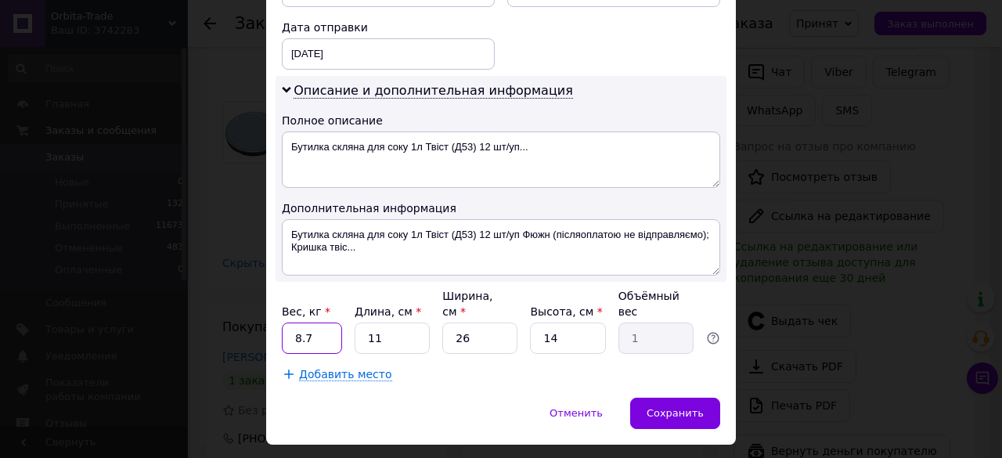
click at [320, 323] on input "8.7" at bounding box center [312, 338] width 60 height 31
click at [408, 323] on input "11" at bounding box center [392, 338] width 75 height 31
type input "1"
type input "0.1"
type input "4"
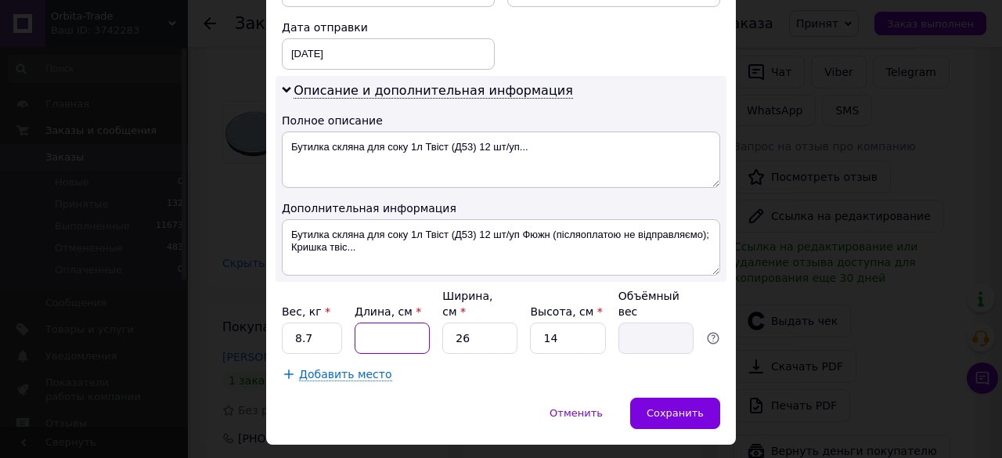
type input "0.36"
type input "40"
type input "3.64"
type input "40"
click at [492, 323] on input "26" at bounding box center [479, 338] width 75 height 31
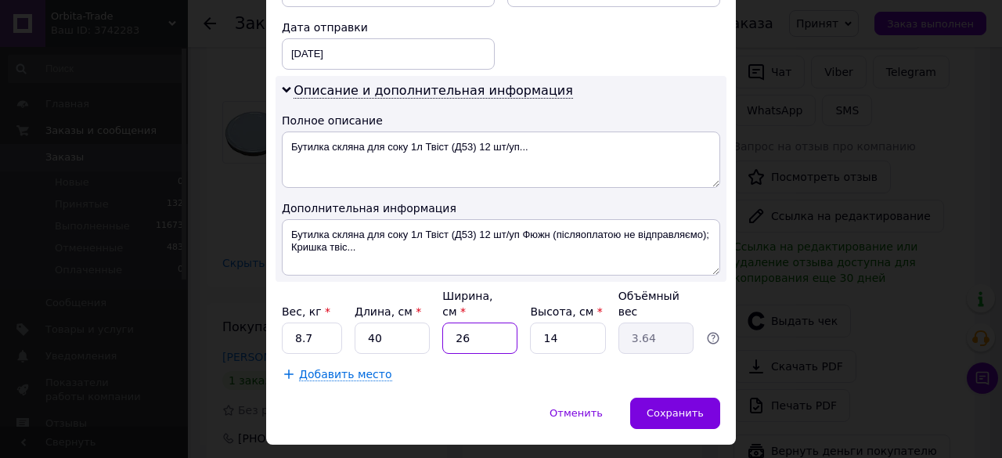
type input "2"
type input "0.28"
type input "3"
type input "0.42"
type input "30"
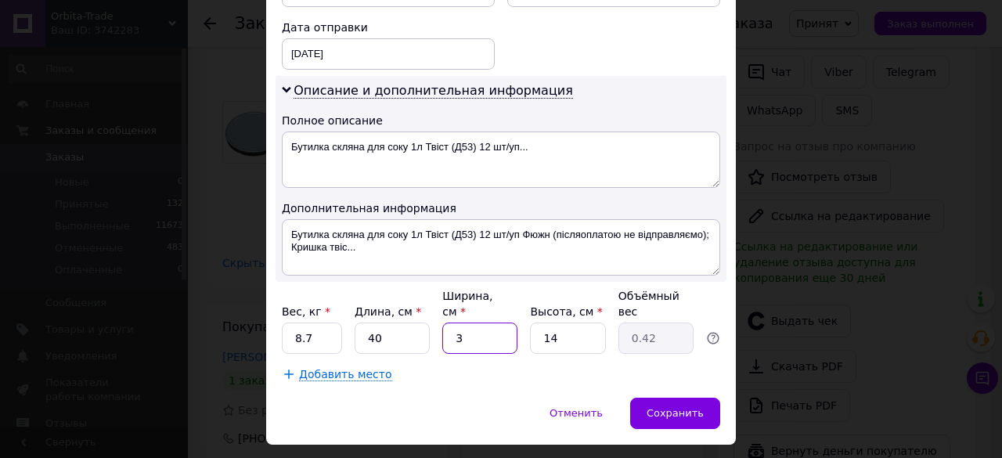
type input "4.2"
type input "30"
click at [578, 323] on input "14" at bounding box center [567, 338] width 75 height 31
type input "1"
type input "0.3"
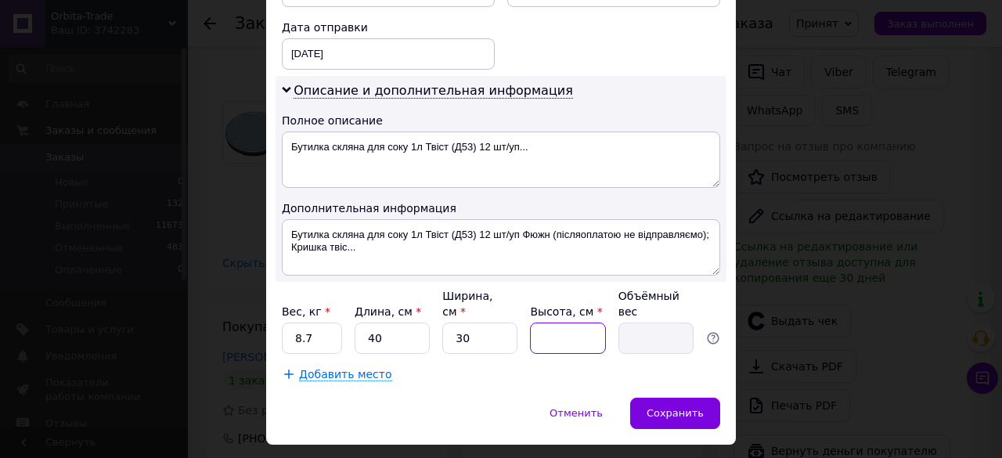
type input "2"
type input "0.6"
type input "20"
type input "6"
type input "20"
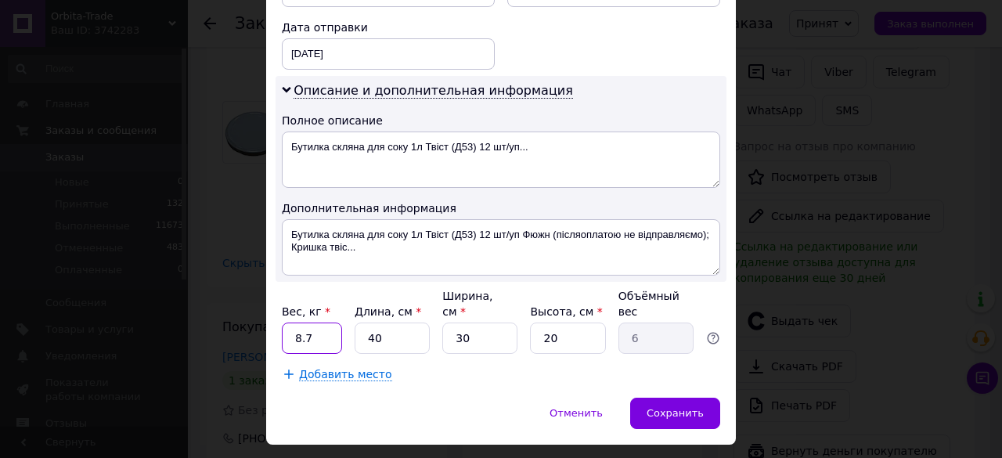
click at [331, 323] on input "8.7" at bounding box center [312, 338] width 60 height 31
type input "8"
type input "6"
click at [662, 407] on span "Сохранить" at bounding box center [675, 413] width 57 height 12
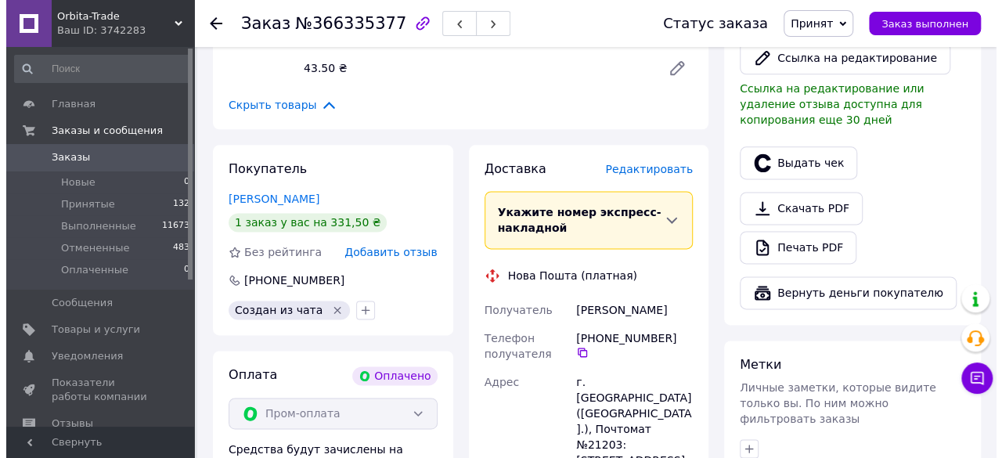
scroll to position [938, 0]
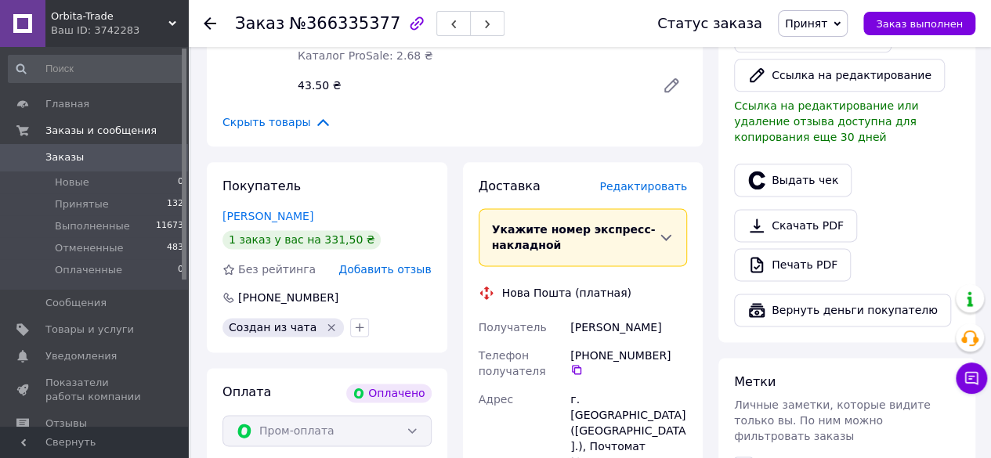
click at [663, 180] on span "Редактировать" at bounding box center [643, 186] width 88 height 13
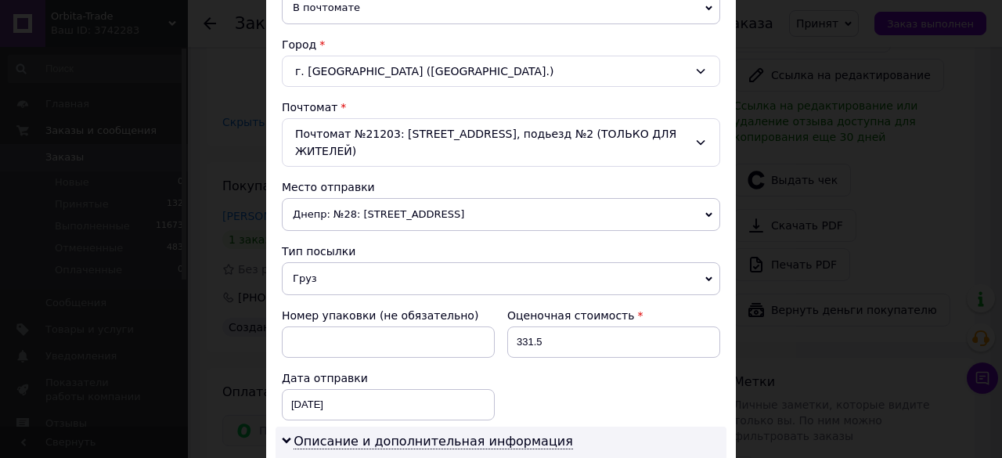
scroll to position [401, 0]
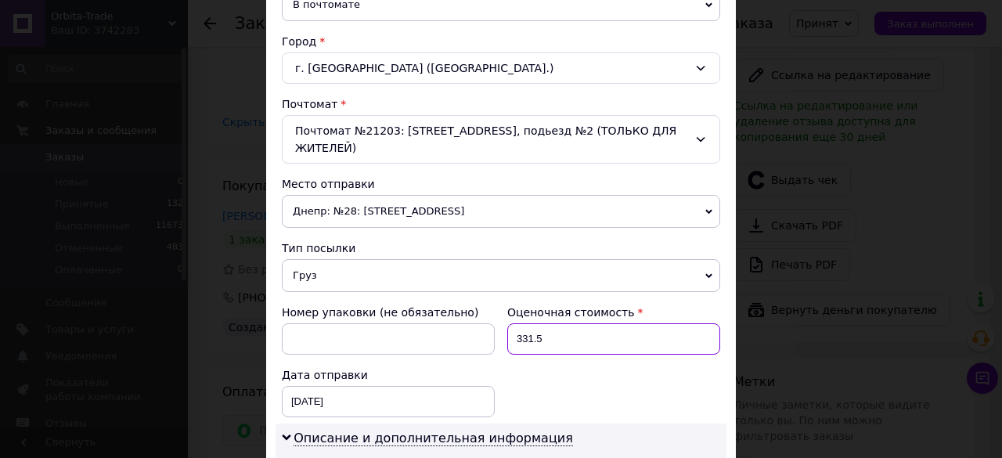
click at [556, 323] on input "331.5" at bounding box center [614, 338] width 213 height 31
type input "3"
type input "100"
click at [688, 345] on div "Номер упаковки (не обязательно) Оценочная стоимость 100 Дата отправки [DATE] < …" at bounding box center [501, 360] width 451 height 125
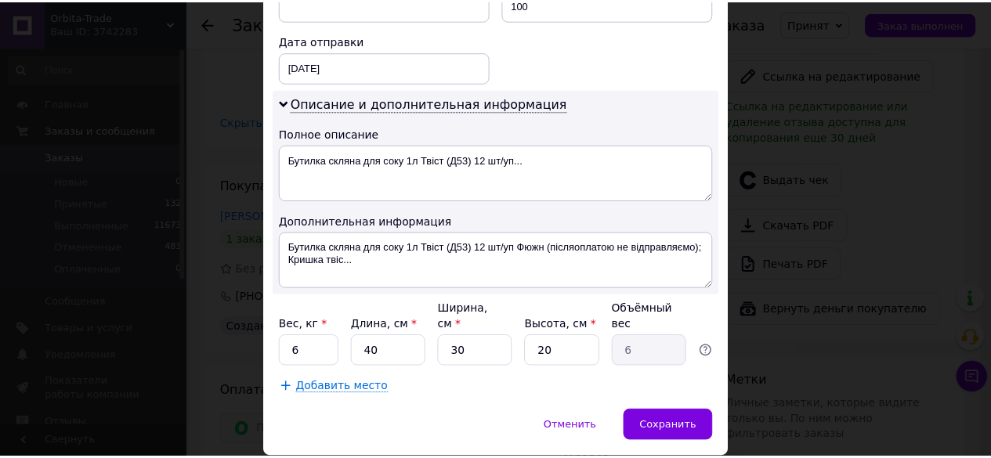
scroll to position [738, 0]
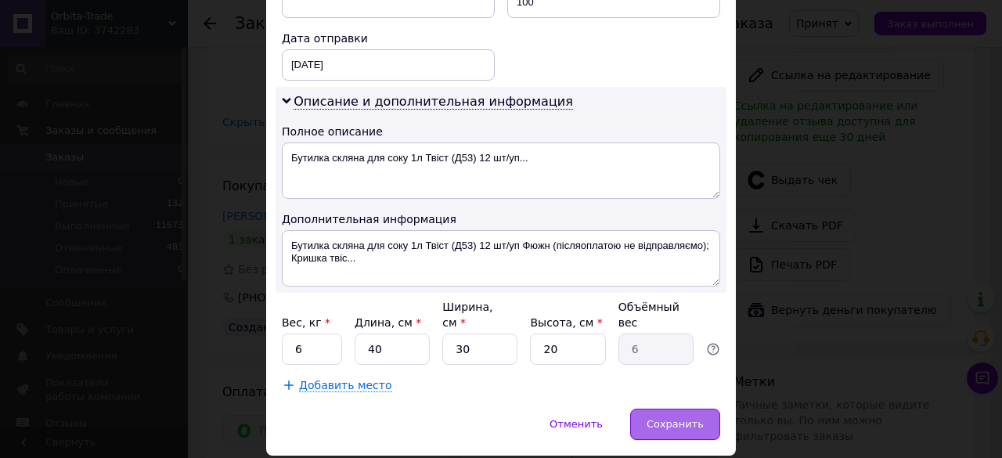
click at [671, 418] on span "Сохранить" at bounding box center [675, 424] width 57 height 12
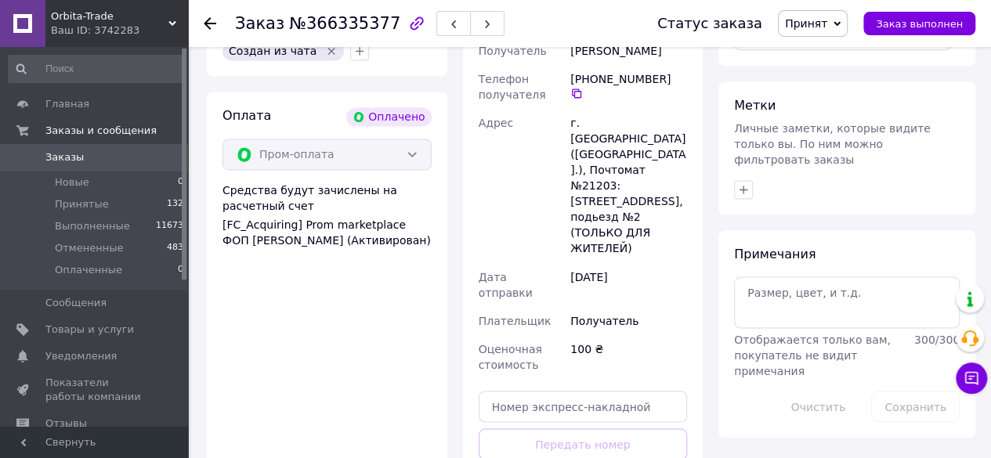
scroll to position [1225, 0]
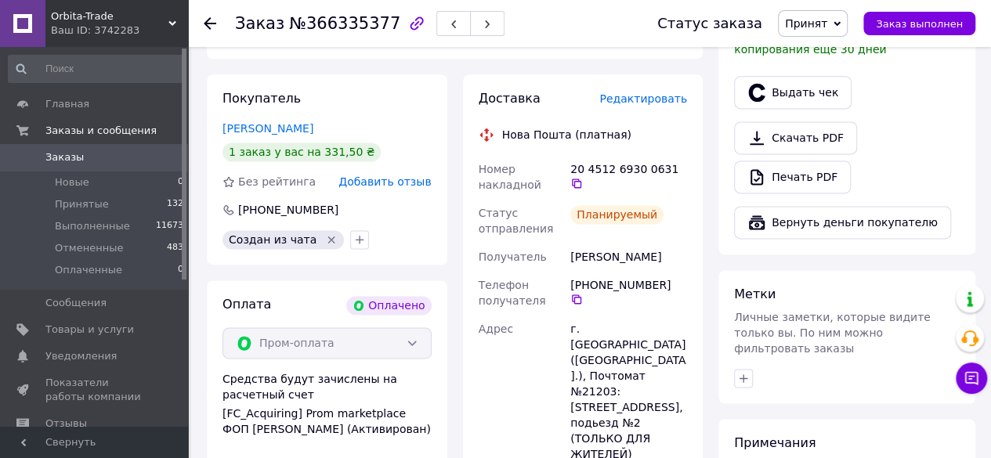
scroll to position [1016, 0]
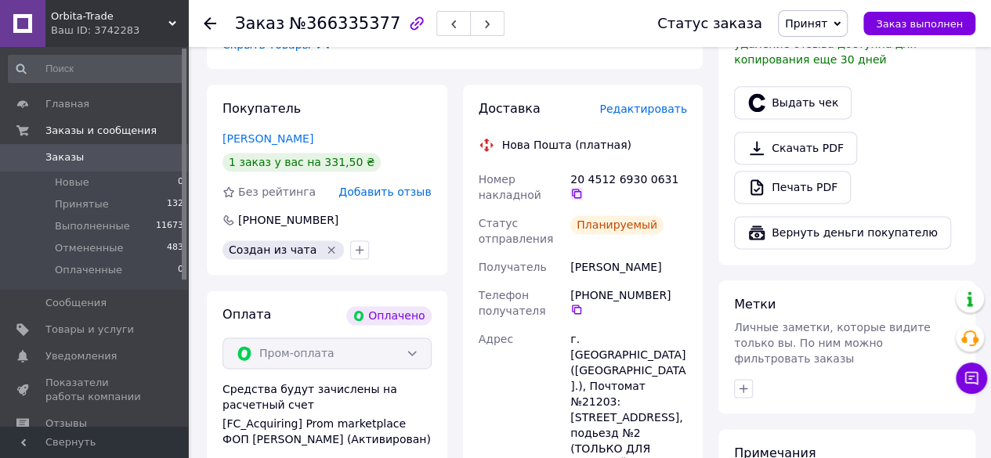
click at [583, 187] on icon at bounding box center [576, 193] width 13 height 13
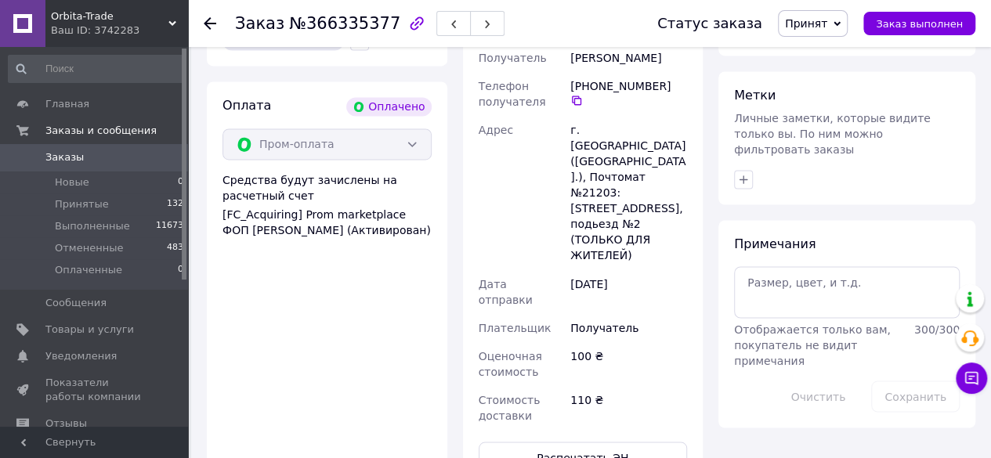
scroll to position [1244, 0]
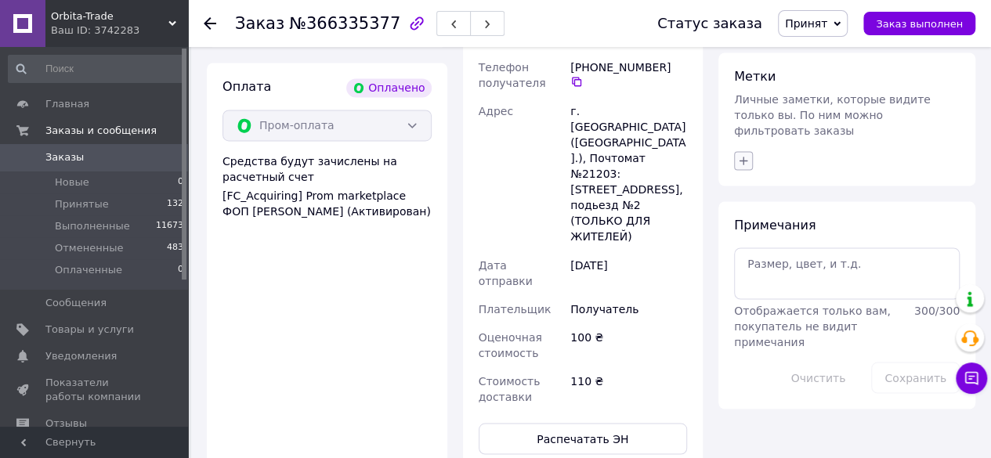
click at [744, 151] on button "button" at bounding box center [743, 160] width 19 height 19
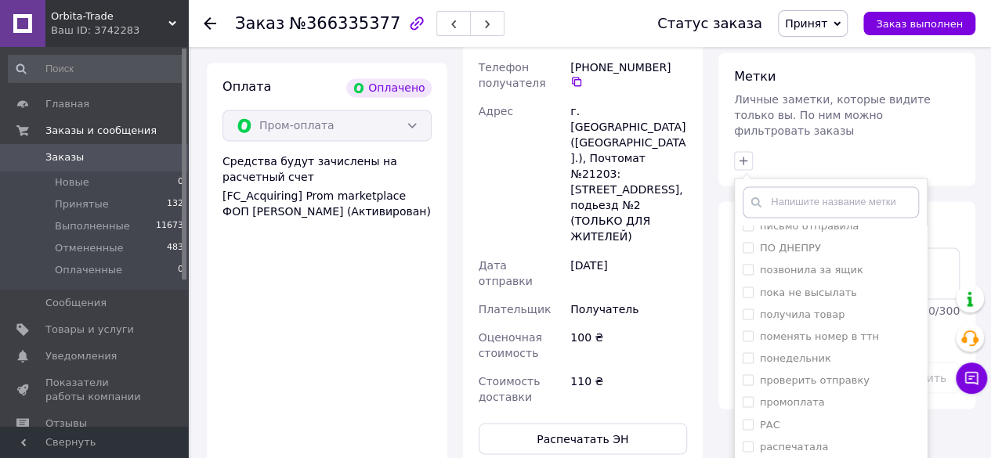
scroll to position [1241, 0]
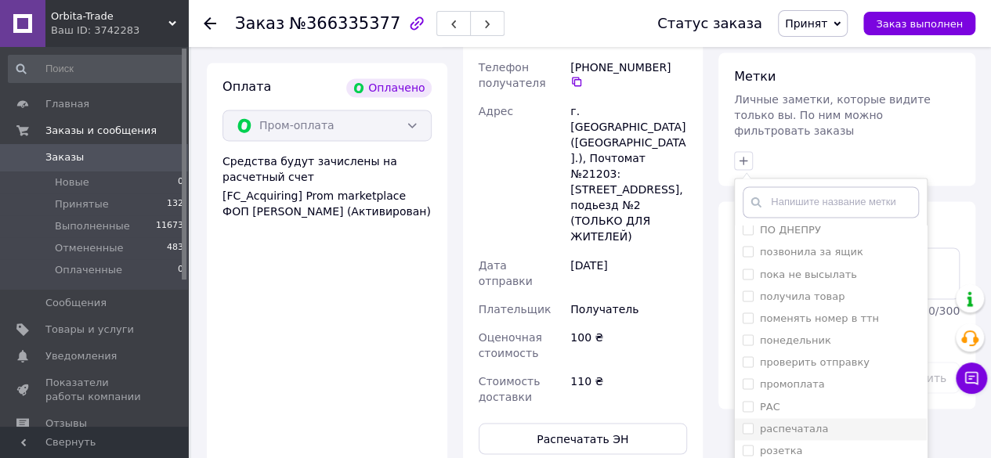
click at [750, 423] on input "распечатала" at bounding box center [747, 428] width 10 height 10
checkbox input "true"
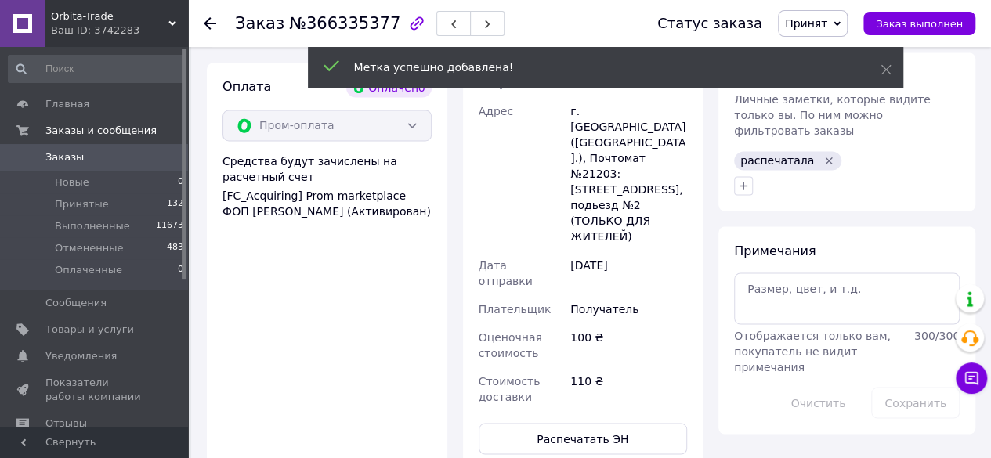
scroll to position [22, 0]
click at [208, 21] on icon at bounding box center [210, 23] width 13 height 13
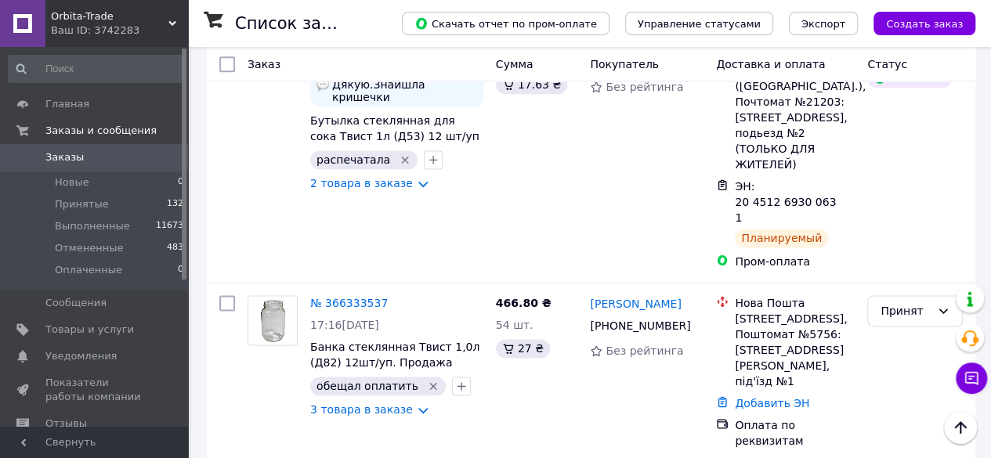
scroll to position [943, 0]
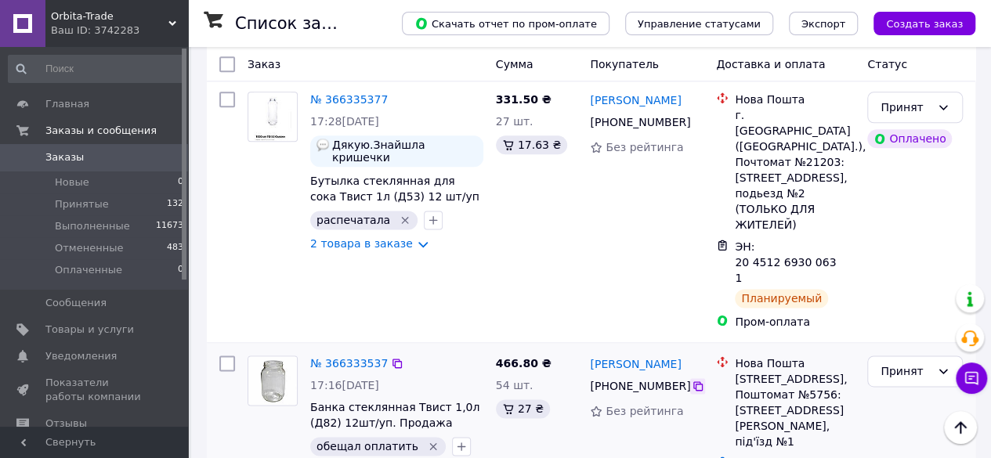
click at [692, 380] on icon at bounding box center [698, 386] width 13 height 13
click at [331, 357] on link "№ 366333537" at bounding box center [349, 363] width 78 height 13
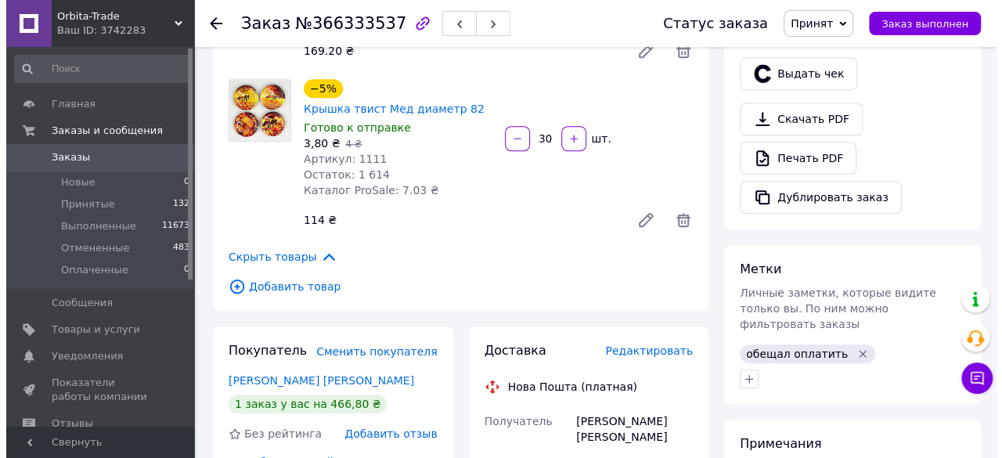
scroll to position [567, 0]
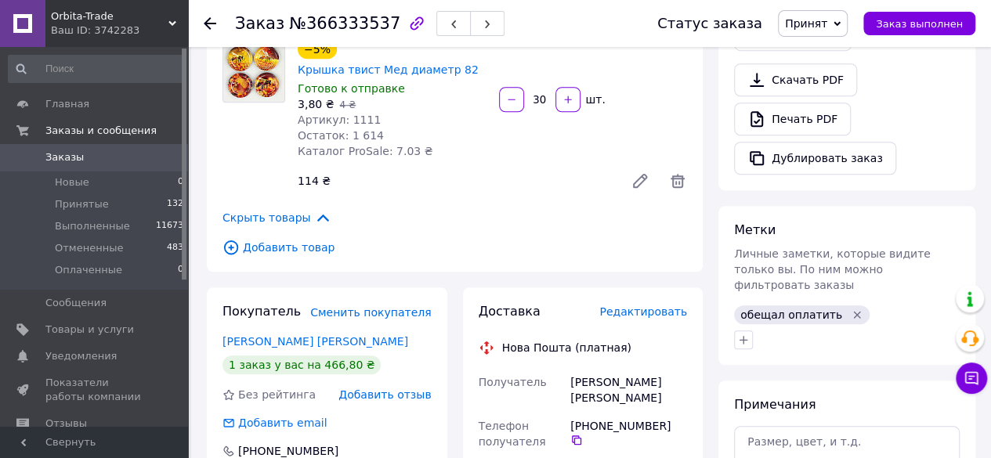
click at [659, 305] on span "Редактировать" at bounding box center [643, 311] width 88 height 13
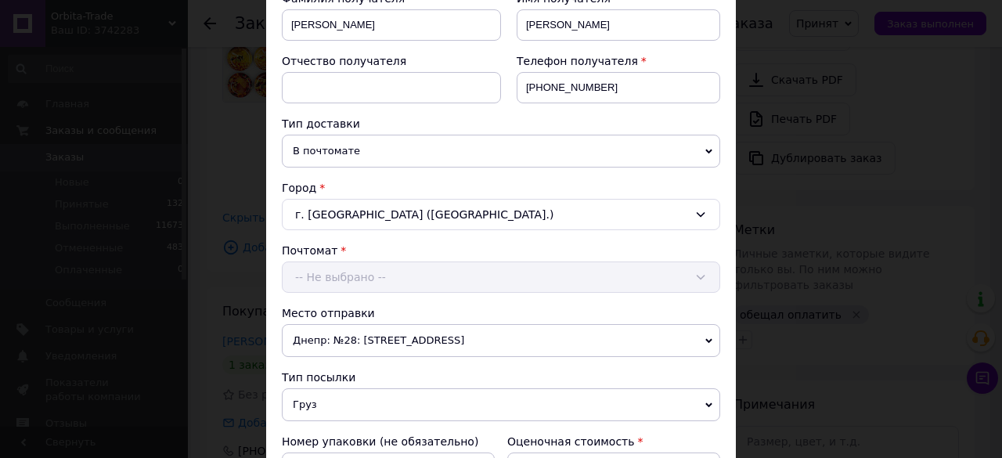
scroll to position [256, 0]
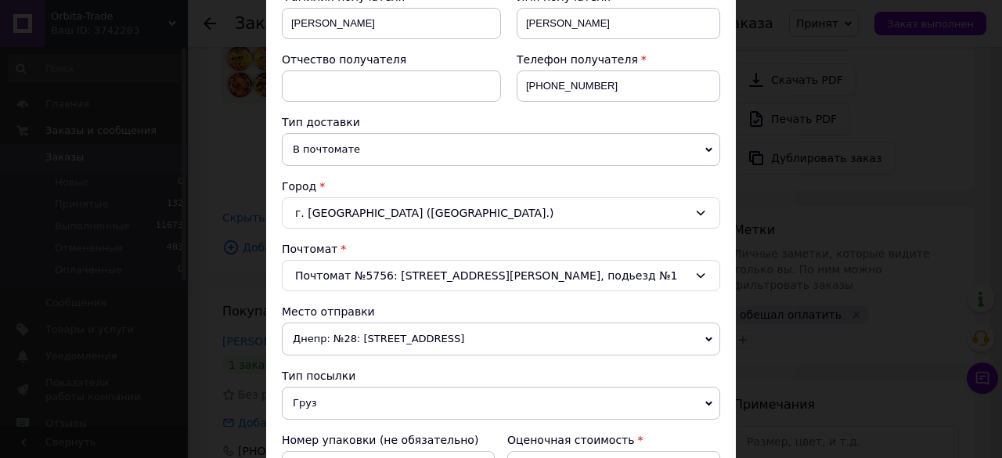
click at [709, 147] on icon at bounding box center [709, 149] width 7 height 5
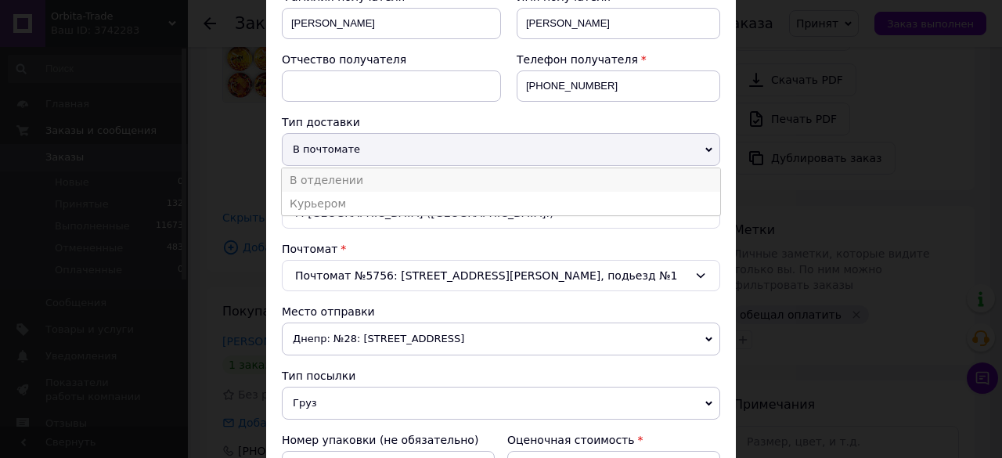
click at [650, 179] on li "В отделении" at bounding box center [501, 179] width 439 height 23
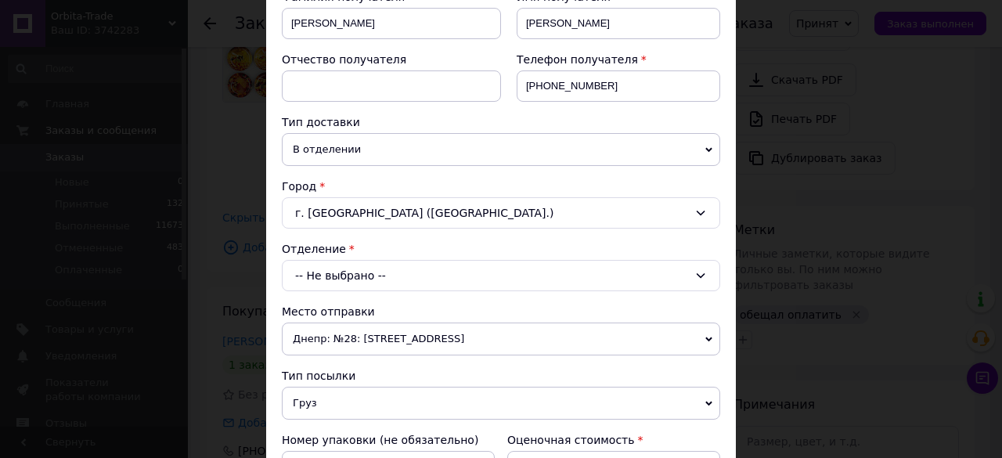
click at [591, 270] on div "-- Не выбрано --" at bounding box center [501, 275] width 439 height 31
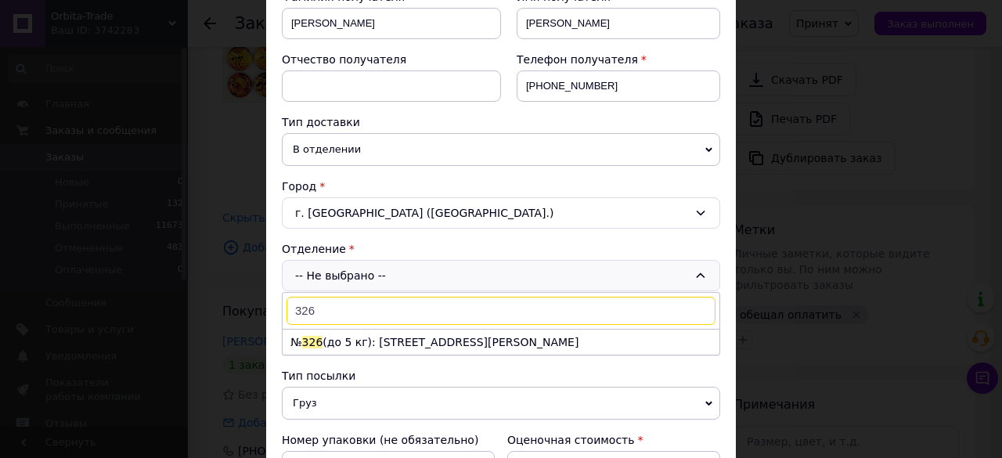
type input "326"
click at [645, 241] on div "Отделение" at bounding box center [501, 249] width 439 height 16
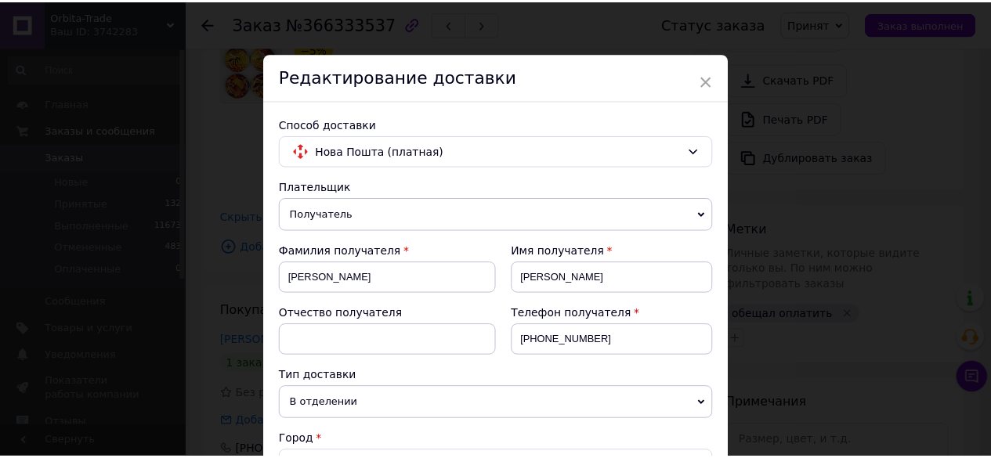
scroll to position [0, 0]
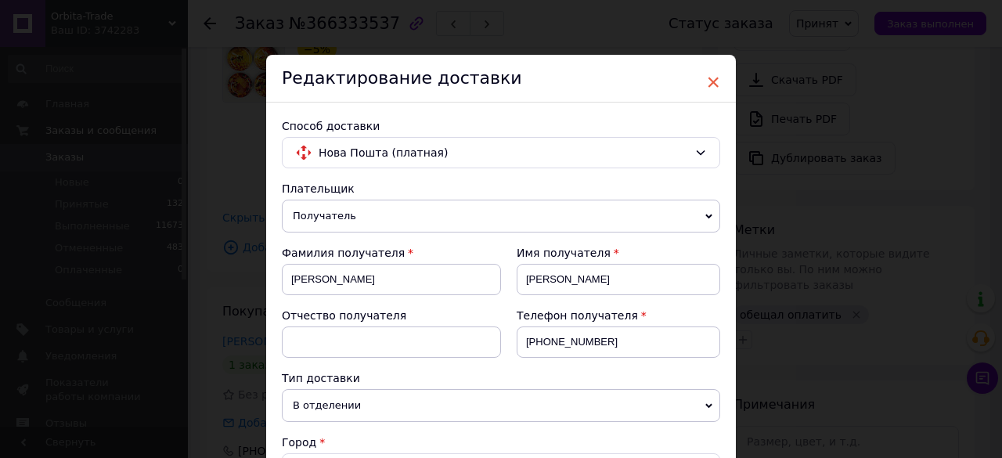
click at [710, 81] on span "×" at bounding box center [713, 82] width 14 height 27
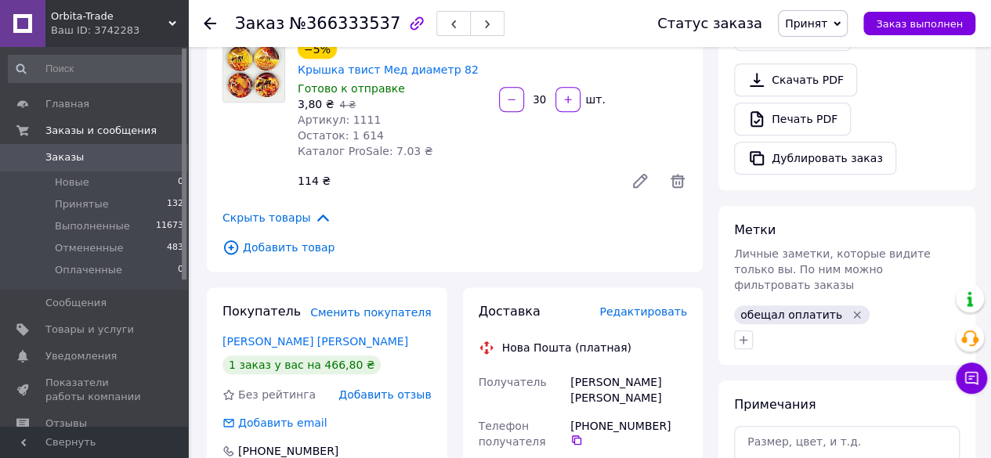
click at [208, 23] on use at bounding box center [210, 23] width 13 height 13
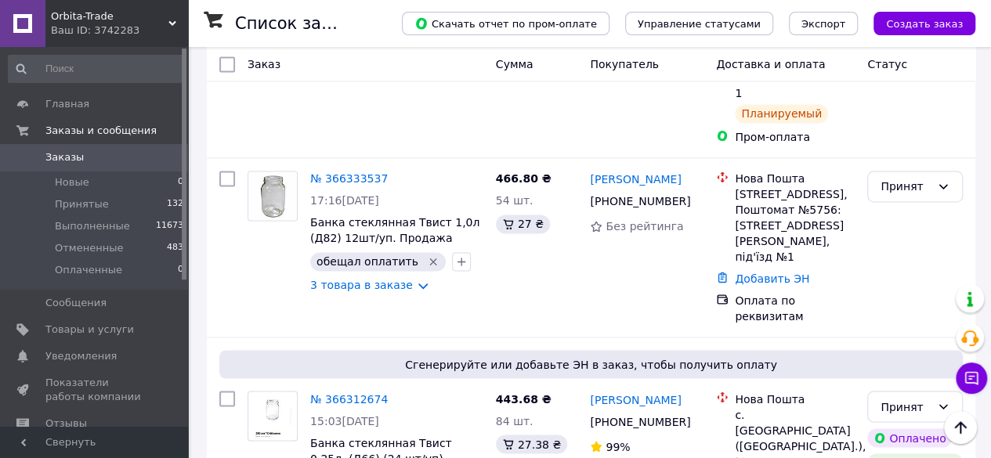
scroll to position [1153, 0]
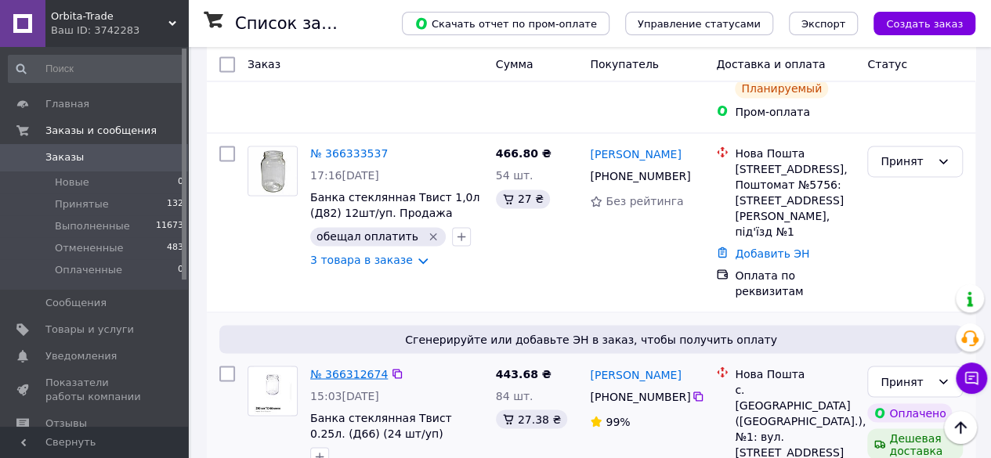
click at [314, 367] on link "№ 366312674" at bounding box center [349, 373] width 78 height 13
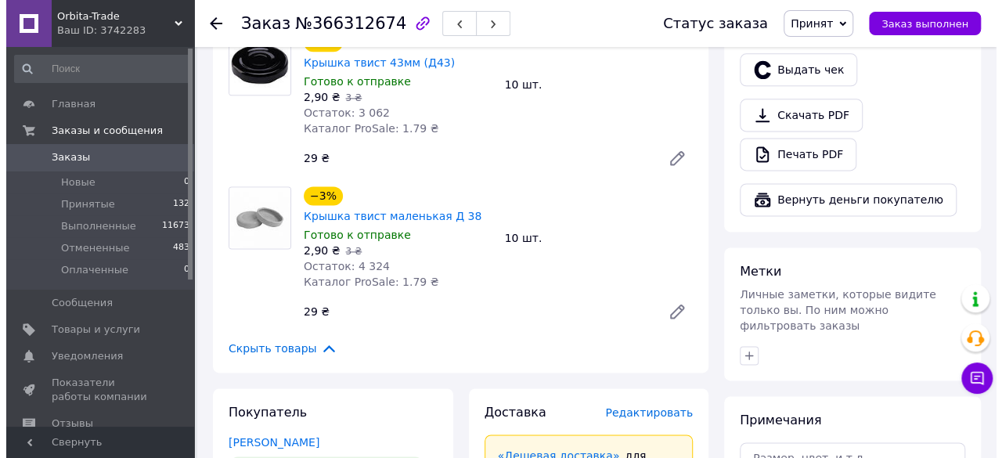
scroll to position [1049, 0]
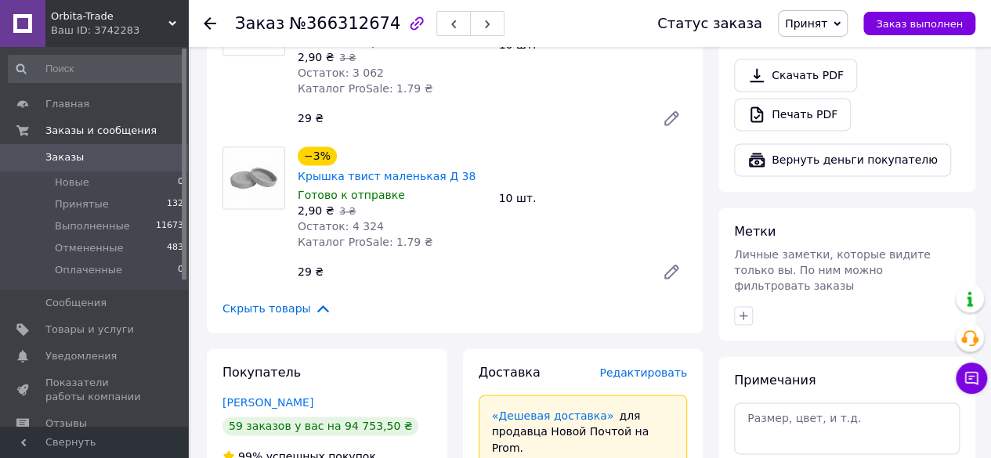
click at [633, 367] on span "Редактировать" at bounding box center [643, 373] width 88 height 13
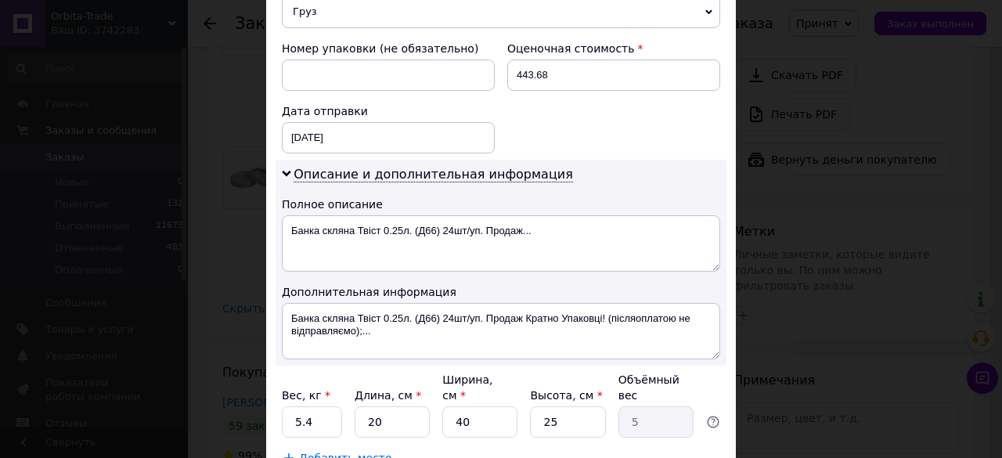
scroll to position [648, 0]
click at [377, 128] on div "[DATE] < 2025 > < Октябрь > Пн Вт Ср Чт Пт Сб Вс 29 30 1 2 3 4 5 6 7 8 9 10 11 …" at bounding box center [388, 136] width 213 height 31
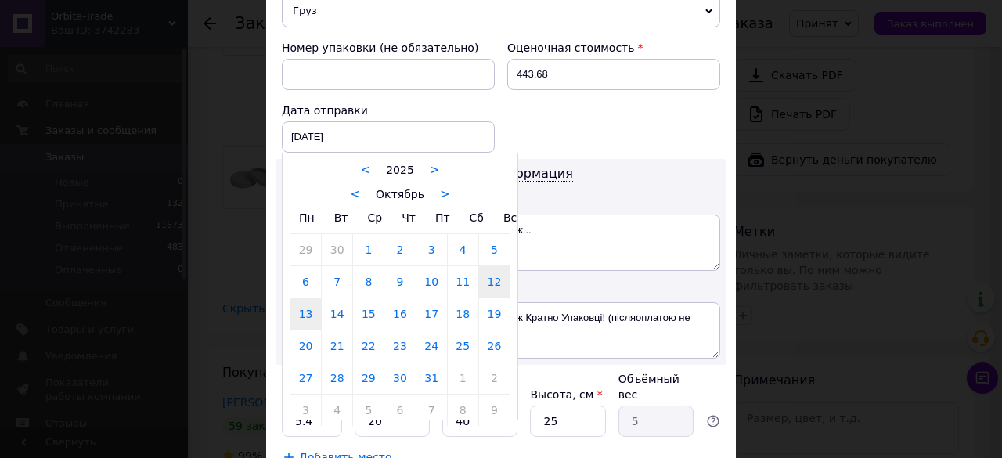
click at [302, 313] on link "13" at bounding box center [306, 313] width 31 height 31
type input "[DATE]"
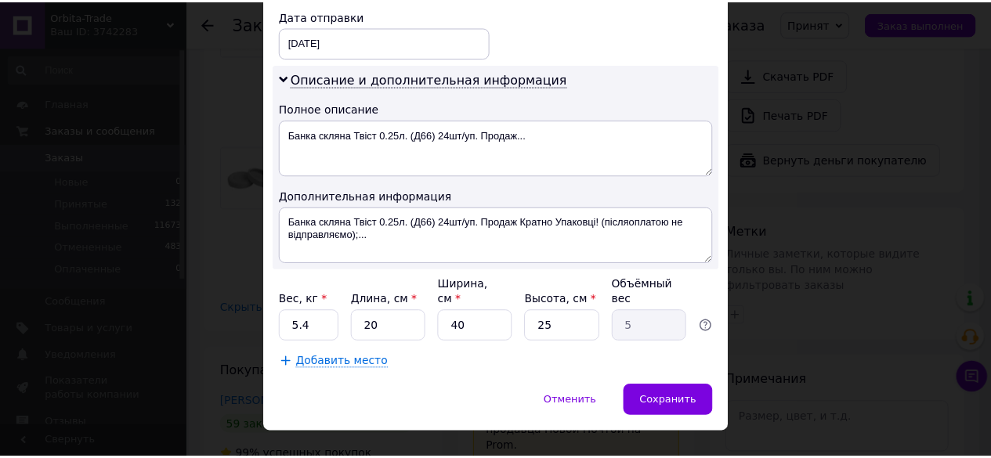
scroll to position [749, 0]
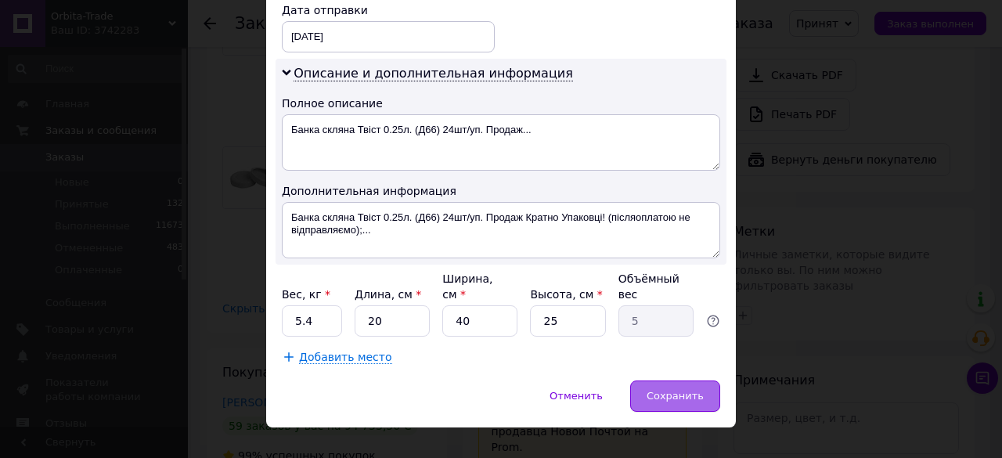
click at [661, 390] on span "Сохранить" at bounding box center [675, 396] width 57 height 12
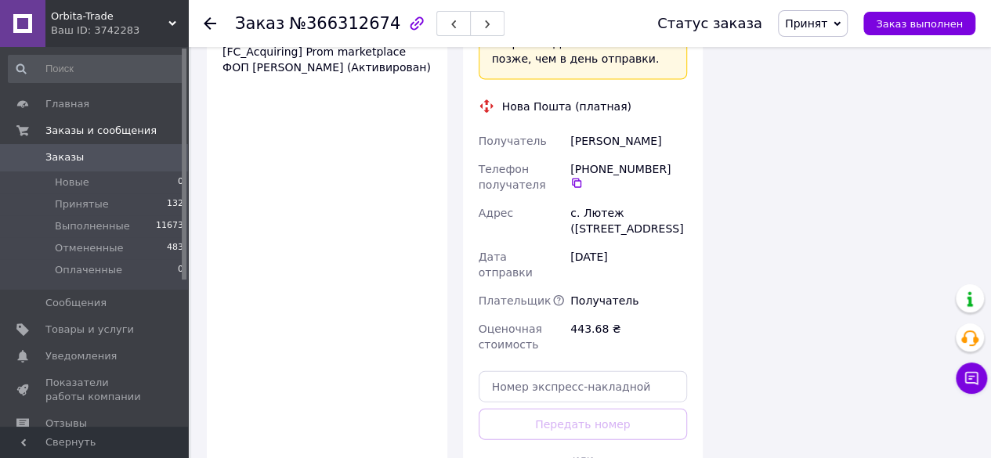
scroll to position [1707, 0]
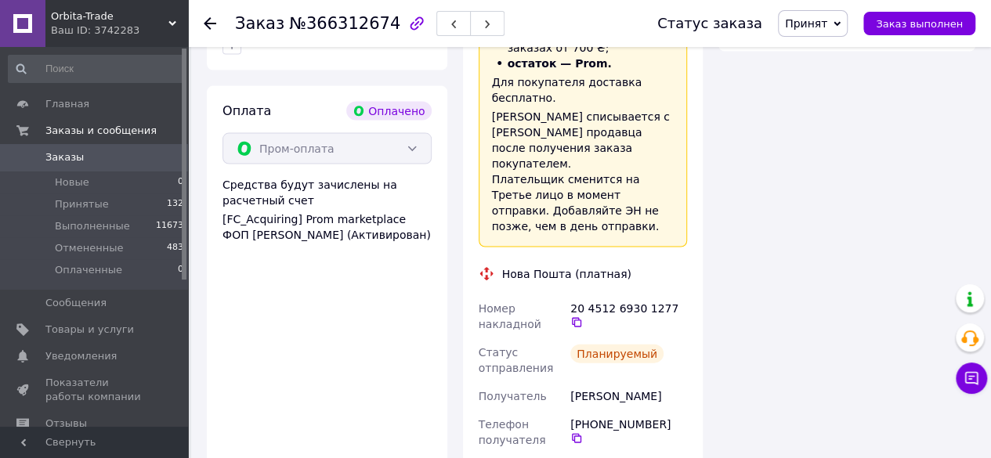
scroll to position [1394, 0]
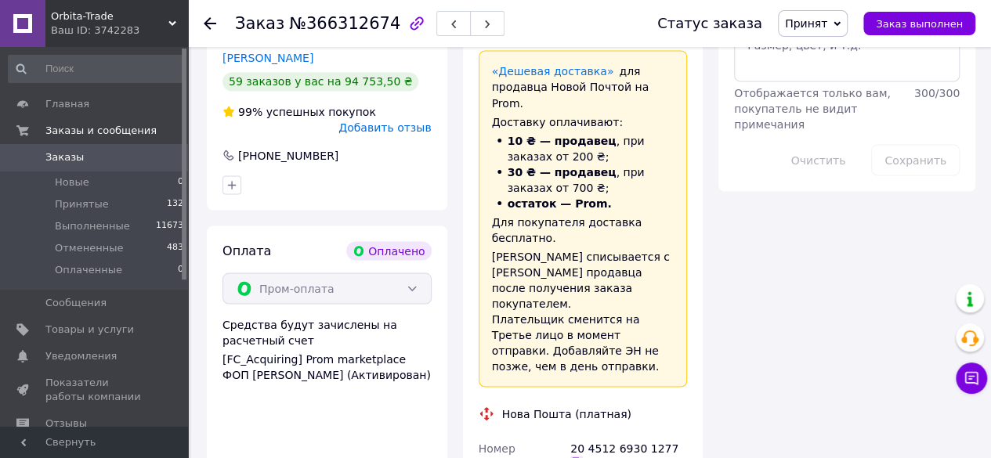
click at [583, 456] on icon at bounding box center [576, 462] width 13 height 13
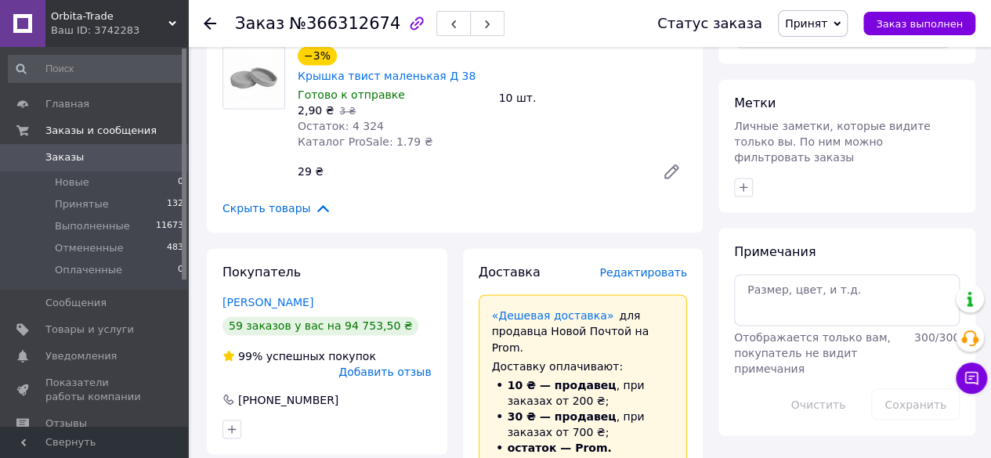
scroll to position [1093, 0]
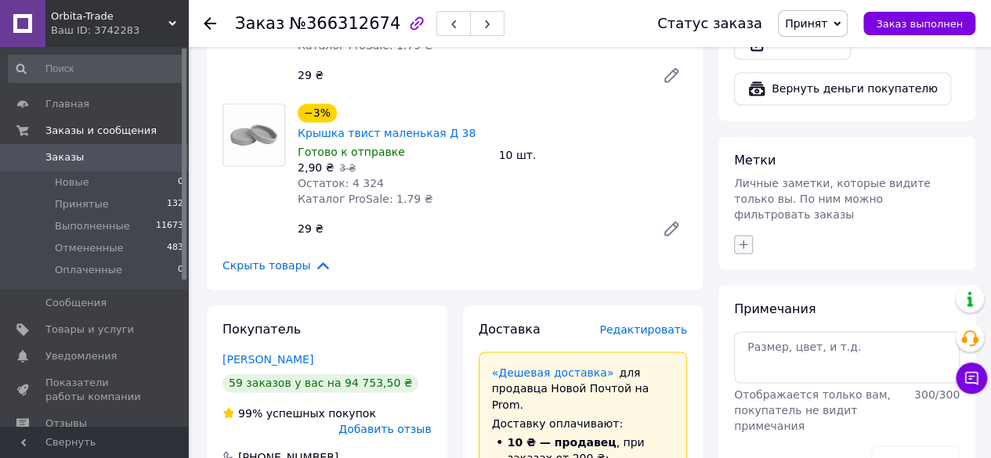
click at [744, 238] on icon "button" at bounding box center [743, 244] width 13 height 13
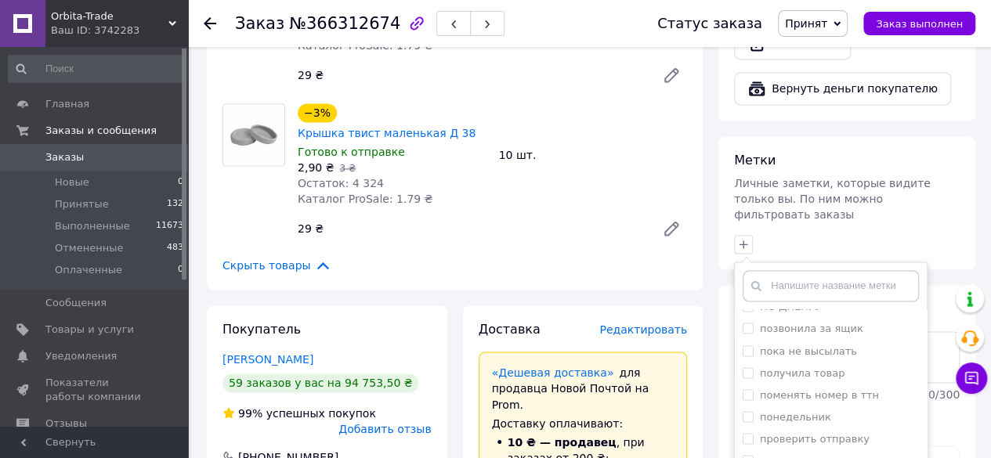
scroll to position [1325, 0]
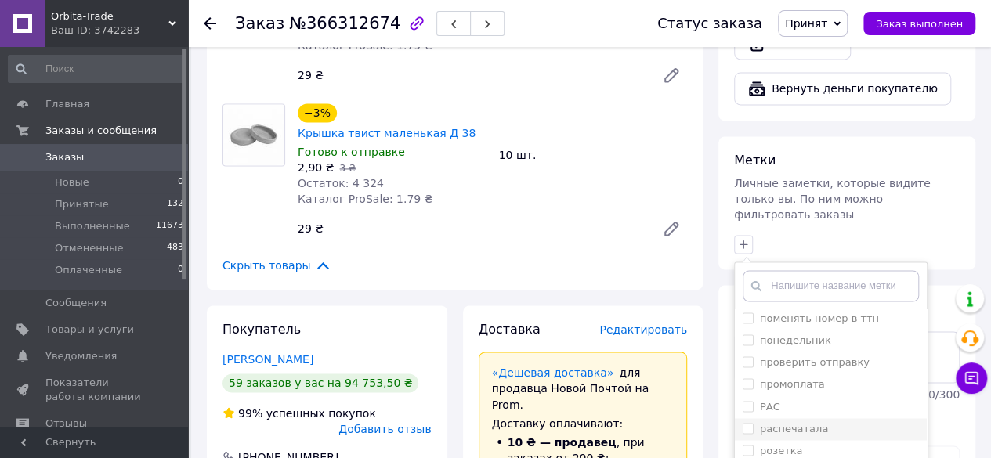
click at [750, 423] on input "распечатала" at bounding box center [747, 428] width 10 height 10
checkbox input "true"
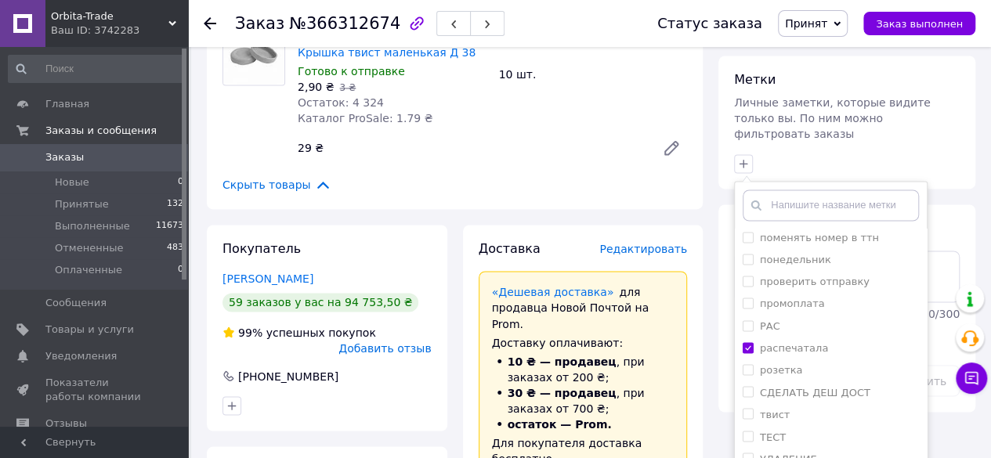
scroll to position [1189, 0]
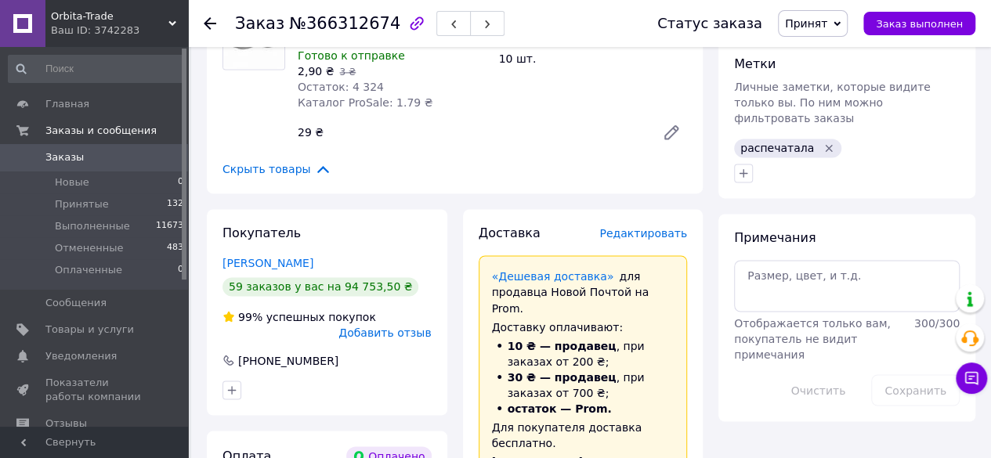
click at [210, 20] on icon at bounding box center [210, 23] width 13 height 13
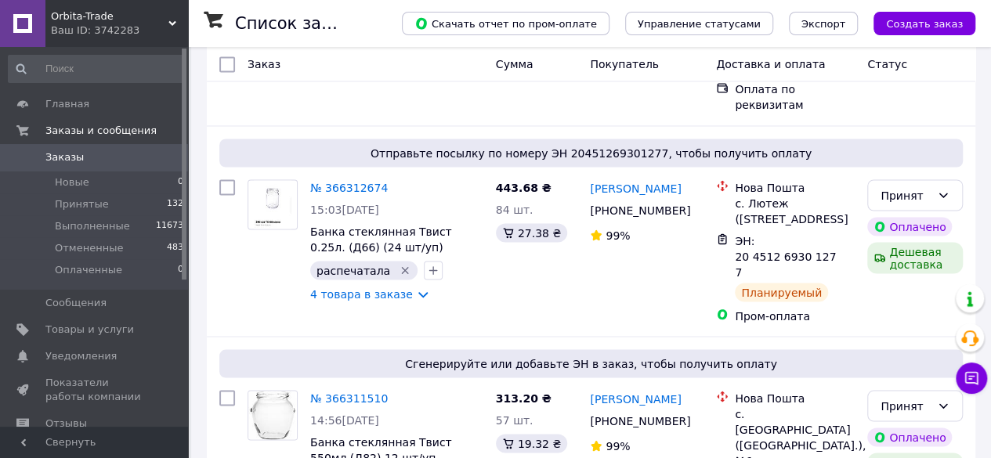
scroll to position [1349, 0]
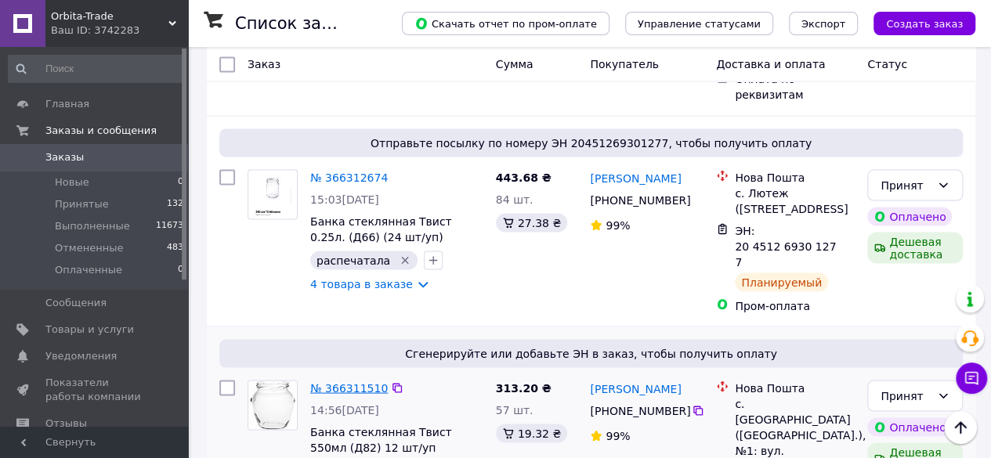
click at [347, 381] on link "№ 366311510" at bounding box center [349, 387] width 78 height 13
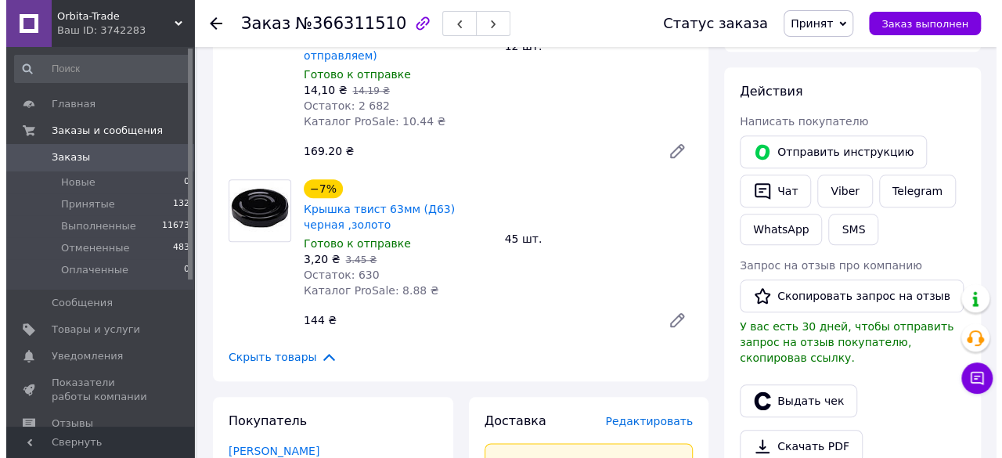
scroll to position [725, 0]
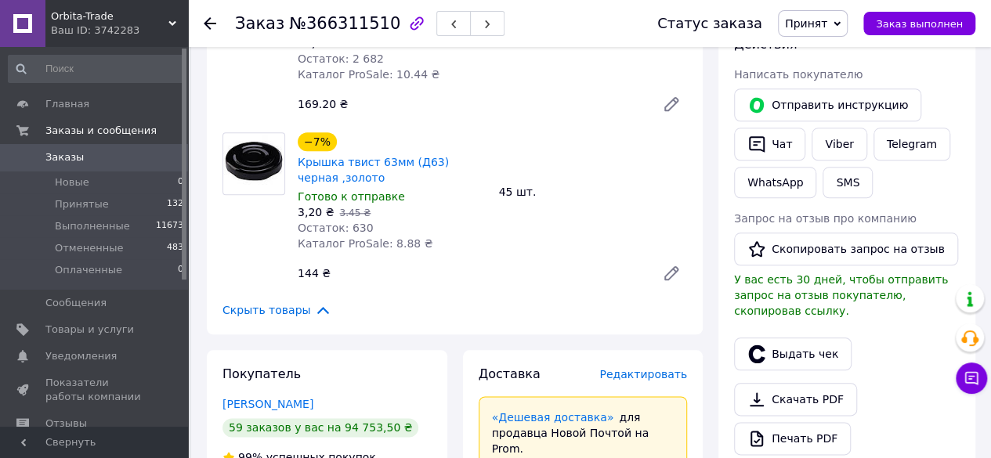
click at [639, 368] on span "Редактировать" at bounding box center [643, 374] width 88 height 13
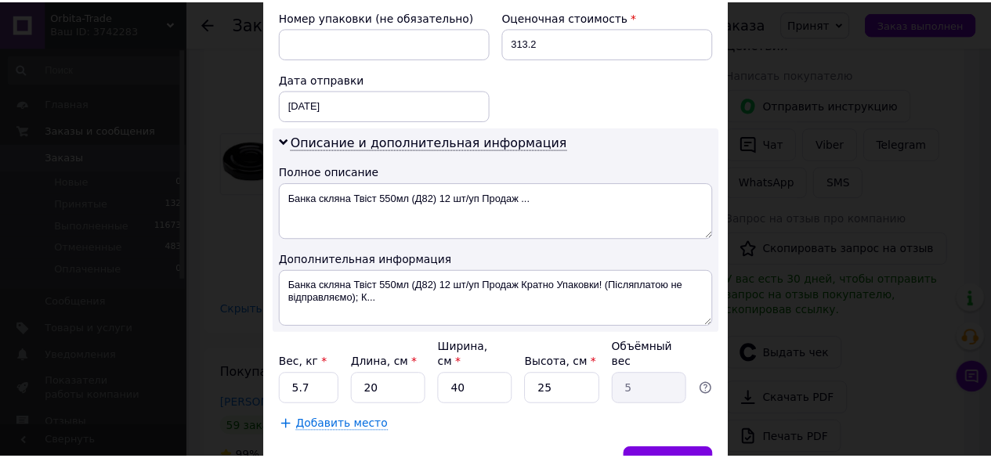
scroll to position [706, 0]
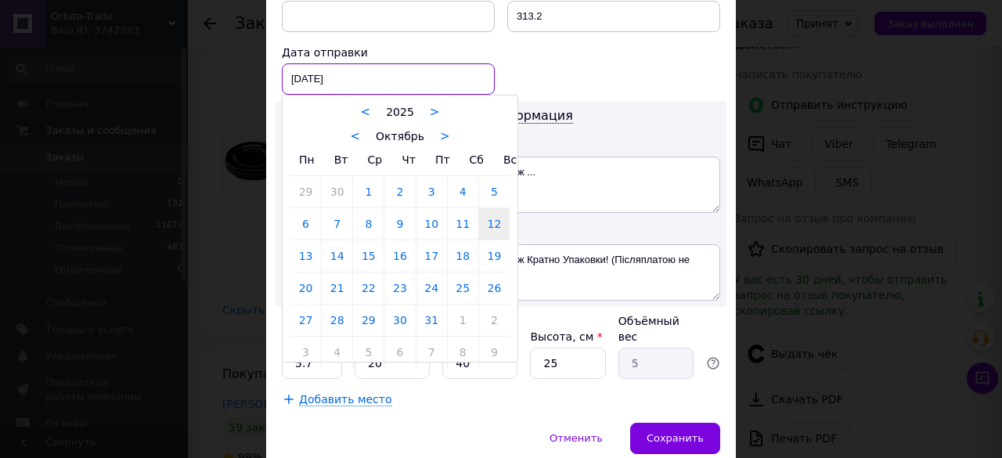
click at [367, 65] on div "[DATE] < 2025 > < Октябрь > Пн Вт Ср Чт Пт Сб Вс 29 30 1 2 3 4 5 6 7 8 9 10 11 …" at bounding box center [388, 78] width 213 height 31
click at [307, 244] on link "13" at bounding box center [306, 255] width 31 height 31
type input "[DATE]"
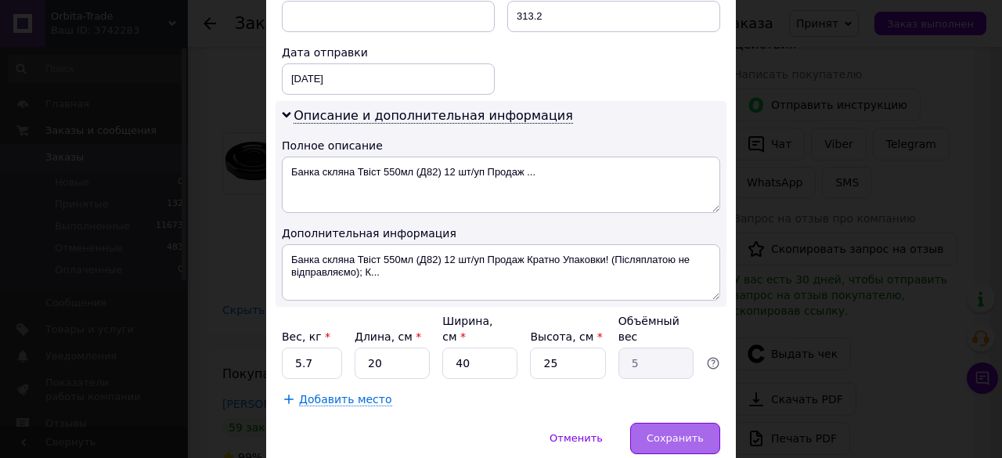
click at [666, 432] on span "Сохранить" at bounding box center [675, 438] width 57 height 12
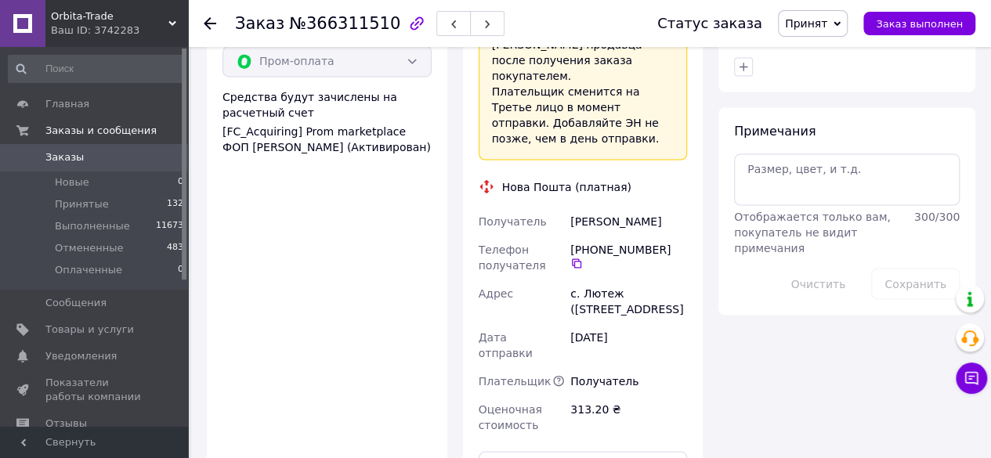
scroll to position [1406, 0]
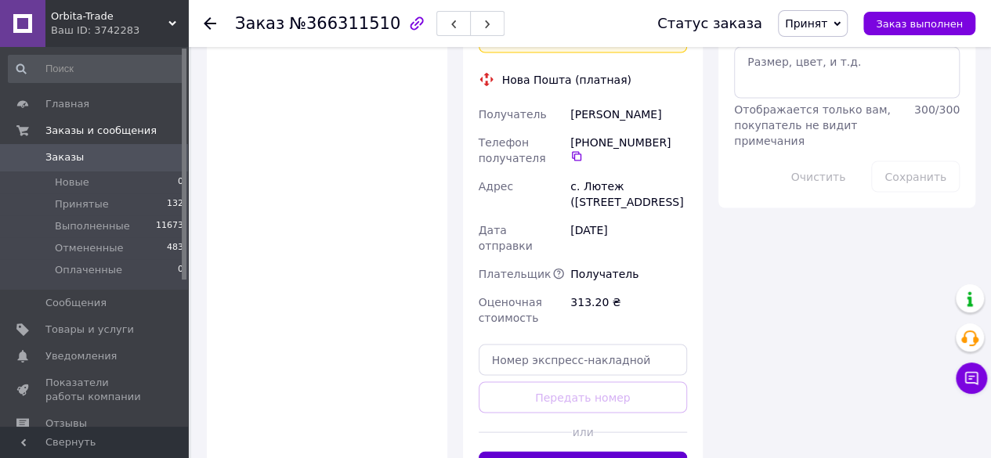
click at [613, 451] on button "Сгенерировать ЭН" at bounding box center [583, 466] width 209 height 31
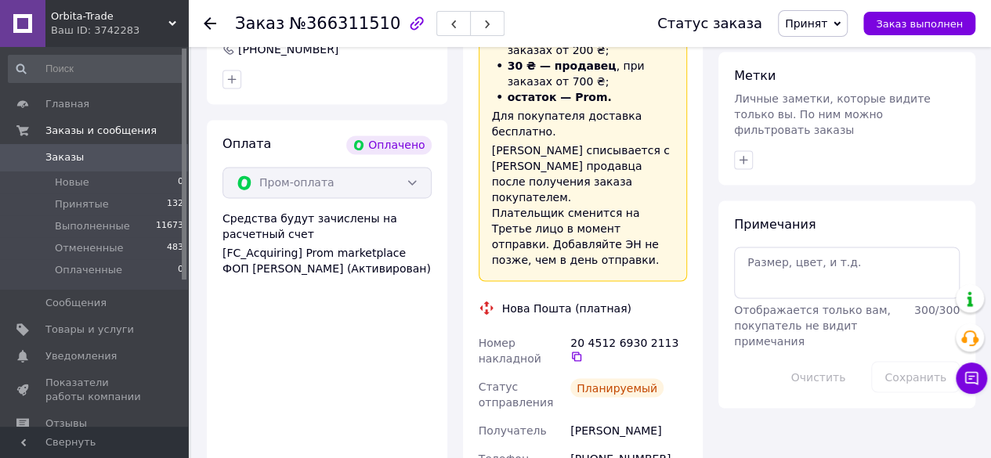
scroll to position [1175, 0]
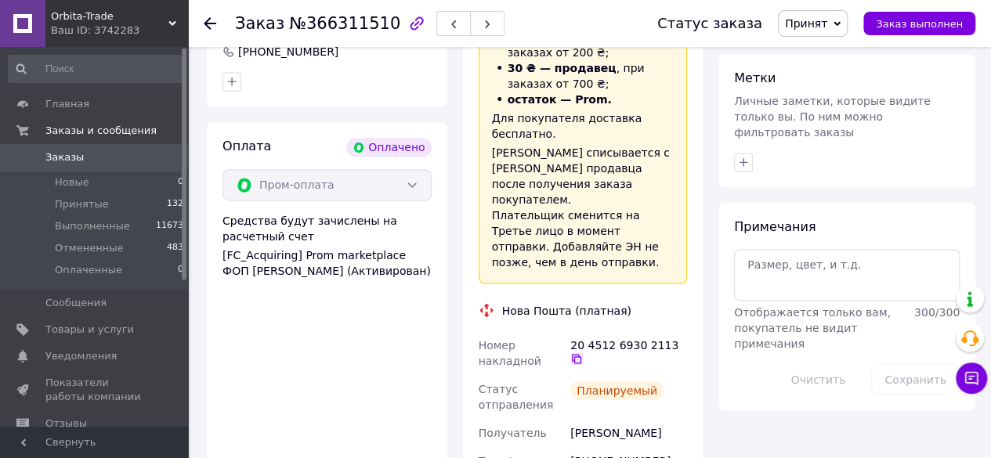
click at [581, 354] on icon at bounding box center [576, 358] width 9 height 9
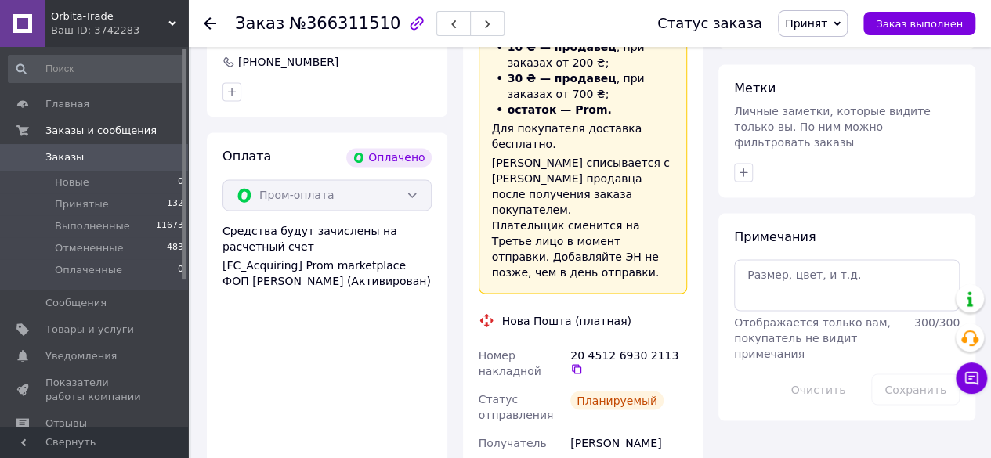
scroll to position [1170, 0]
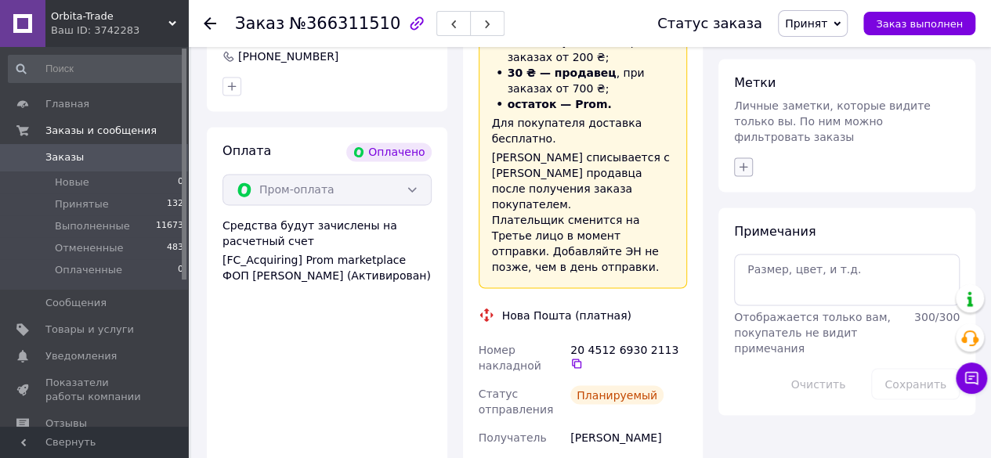
click at [741, 161] on icon "button" at bounding box center [743, 167] width 13 height 13
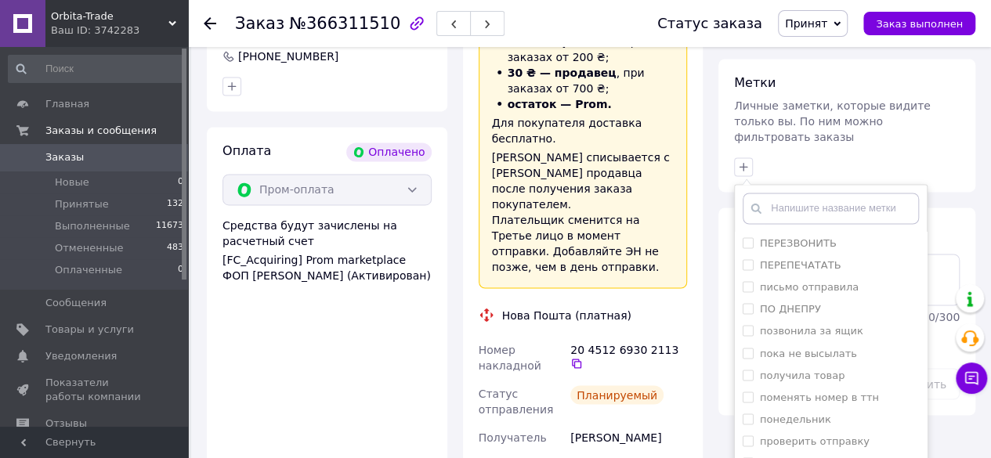
scroll to position [1198, 0]
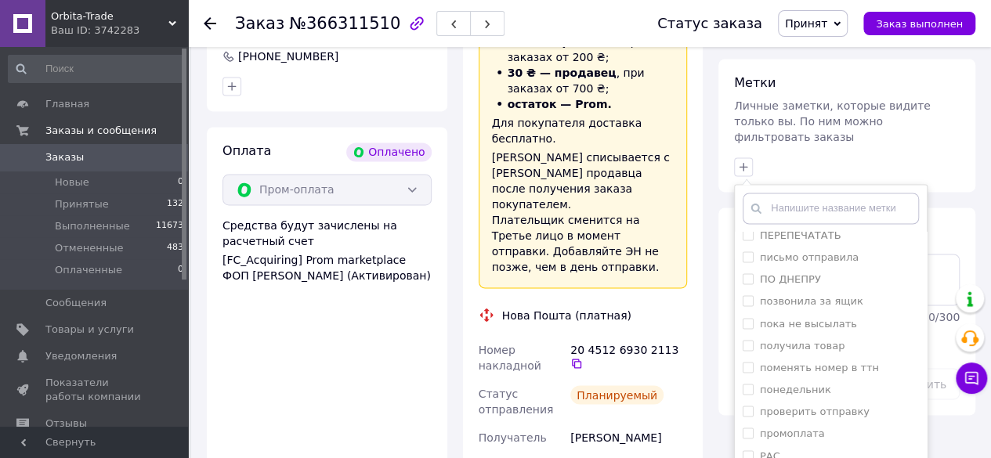
checkbox input "true"
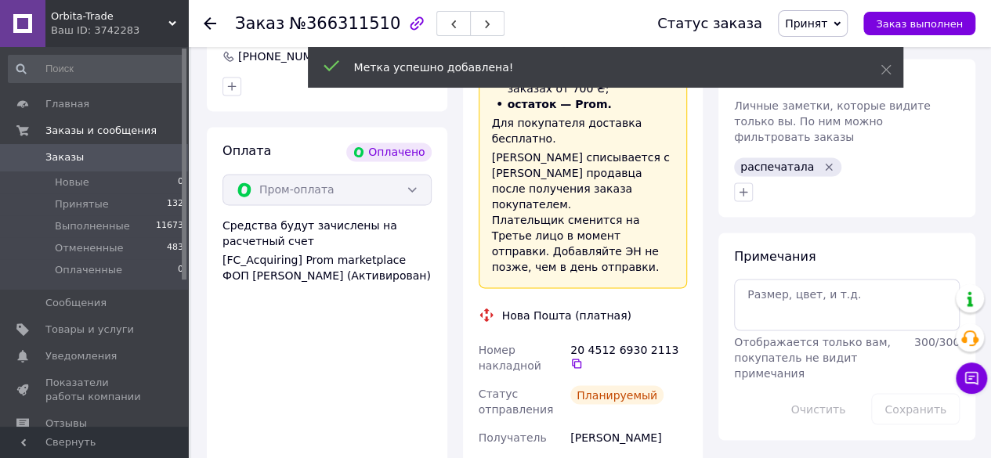
click at [208, 21] on icon at bounding box center [210, 23] width 13 height 13
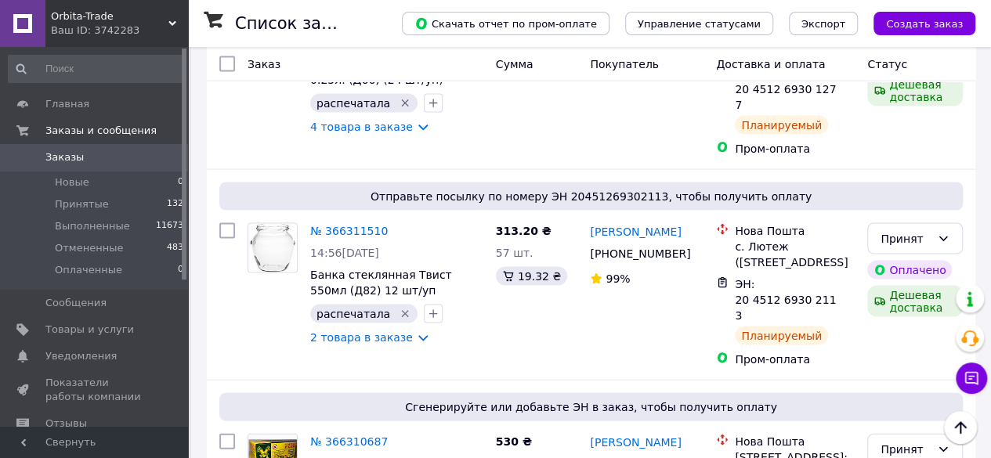
scroll to position [1526, 0]
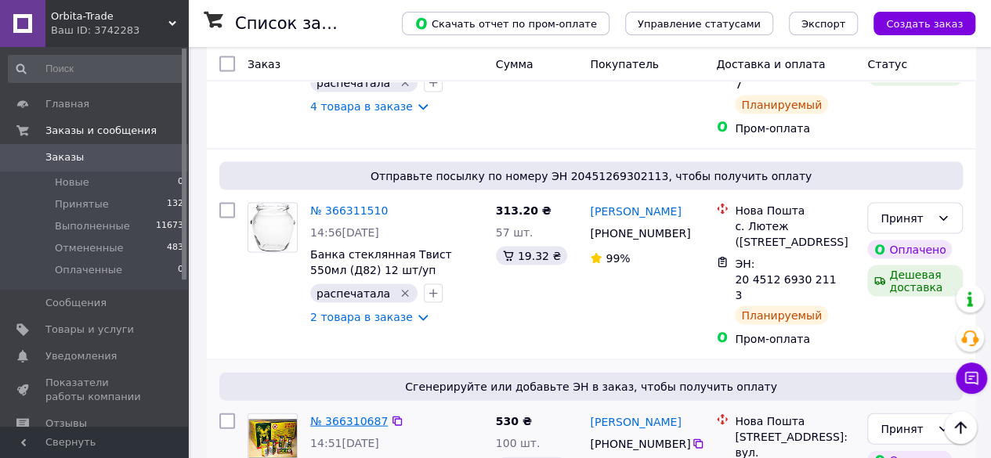
click at [340, 415] on link "№ 366310687" at bounding box center [349, 421] width 78 height 13
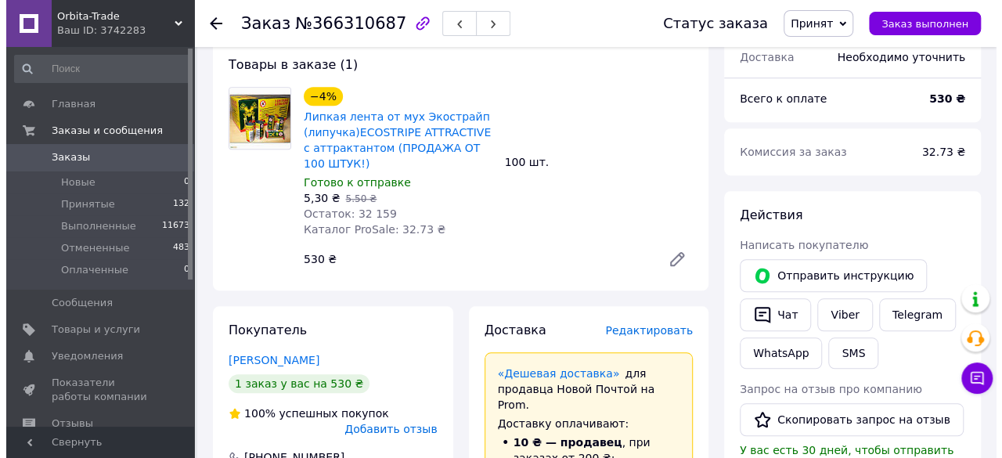
scroll to position [558, 0]
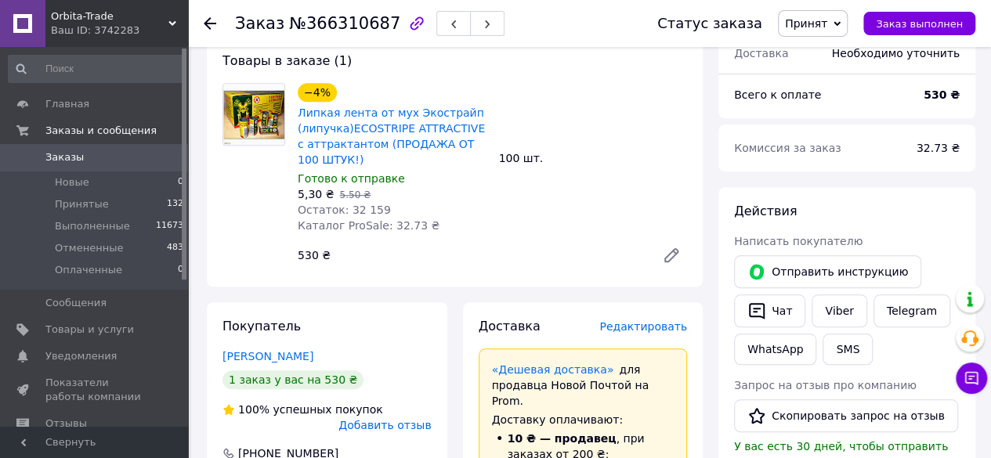
click at [656, 320] on span "Редактировать" at bounding box center [643, 326] width 88 height 13
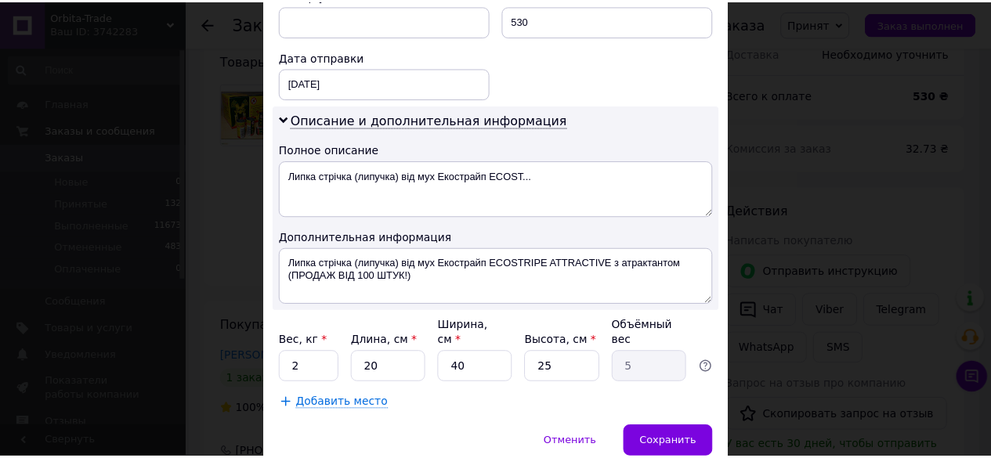
scroll to position [709, 0]
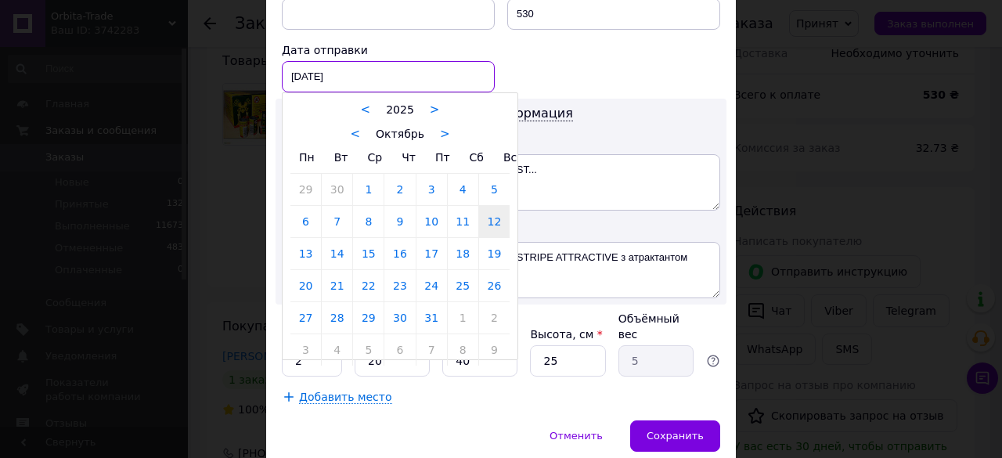
click at [357, 68] on div "[DATE] < 2025 > < Октябрь > Пн Вт Ср Чт Пт Сб Вс 29 30 1 2 3 4 5 6 7 8 9 10 11 …" at bounding box center [388, 76] width 213 height 31
click at [307, 250] on link "13" at bounding box center [306, 253] width 31 height 31
type input "[DATE]"
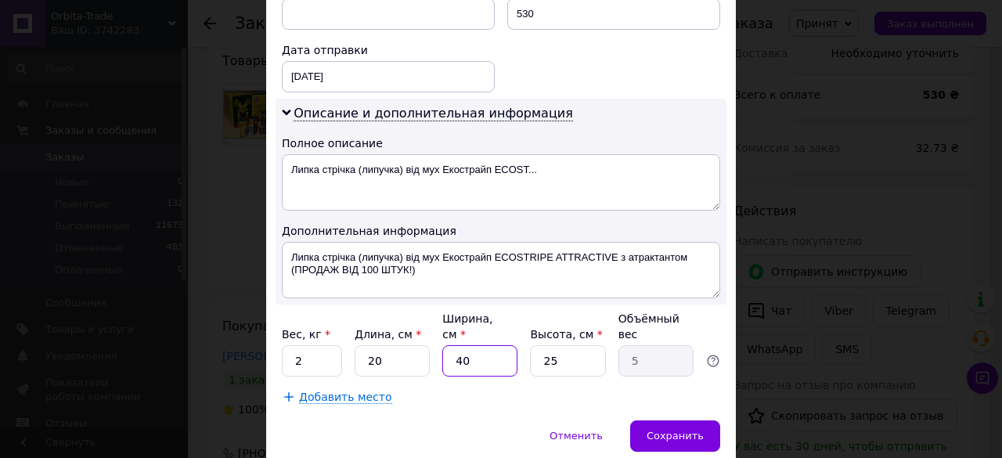
click at [487, 345] on input "40" at bounding box center [479, 360] width 75 height 31
type input "4"
type input "0.5"
type input "2"
type input "0.25"
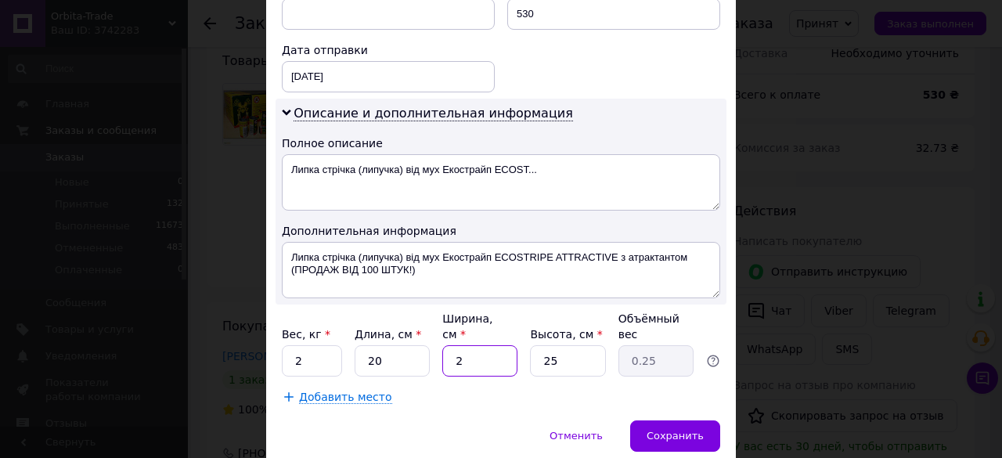
type input "20"
type input "2.5"
type input "20"
click at [569, 345] on input "25" at bounding box center [567, 360] width 75 height 31
type input "2"
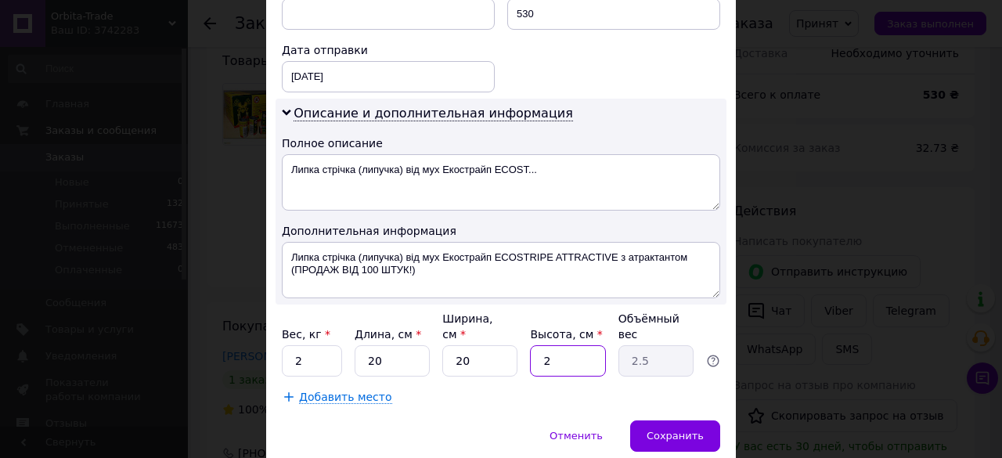
type input "0.2"
type input "20"
type input "2"
type input "20"
click at [668, 430] on span "Сохранить" at bounding box center [675, 436] width 57 height 12
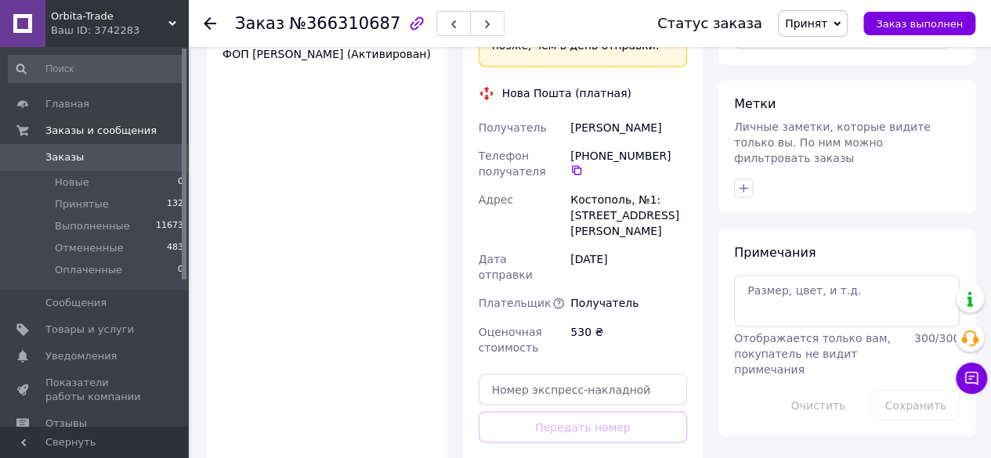
scroll to position [1206, 0]
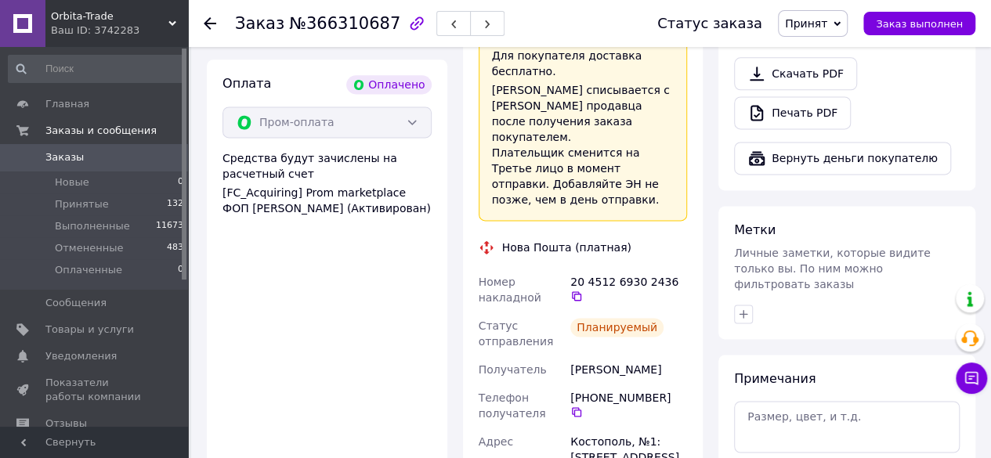
scroll to position [1015, 0]
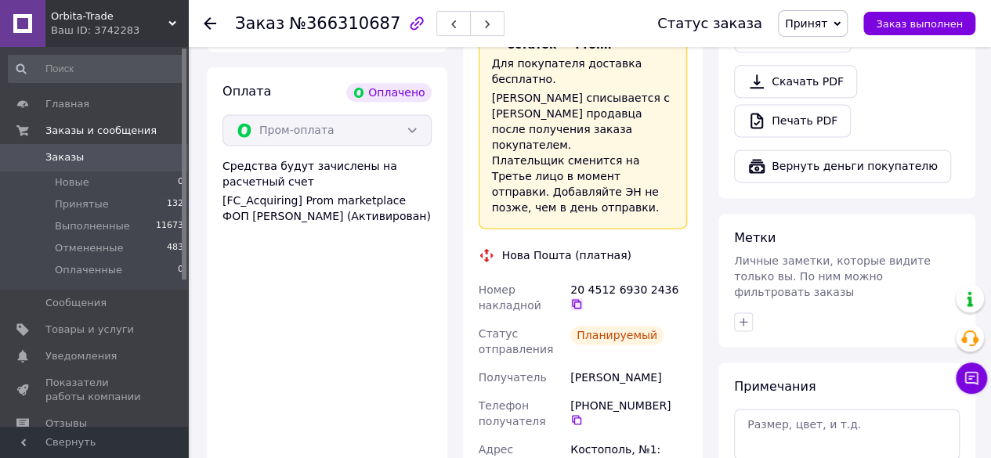
click at [583, 298] on icon at bounding box center [576, 304] width 13 height 13
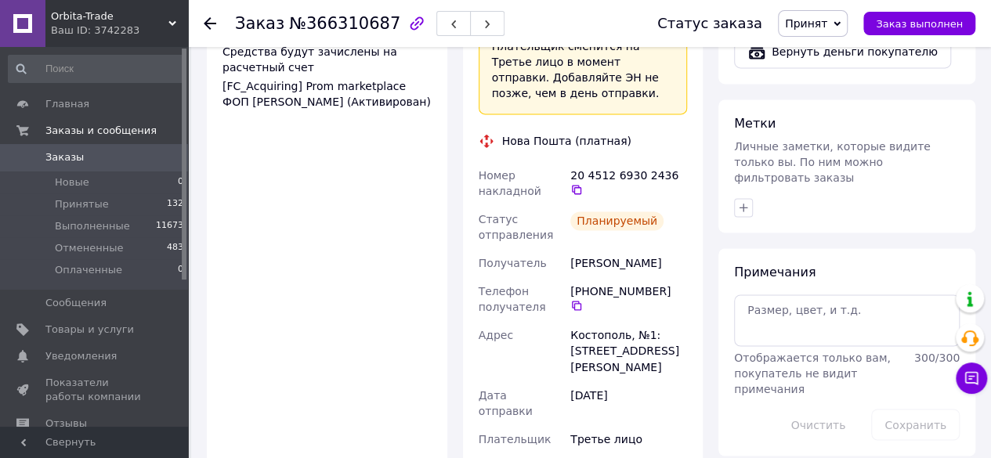
scroll to position [1158, 0]
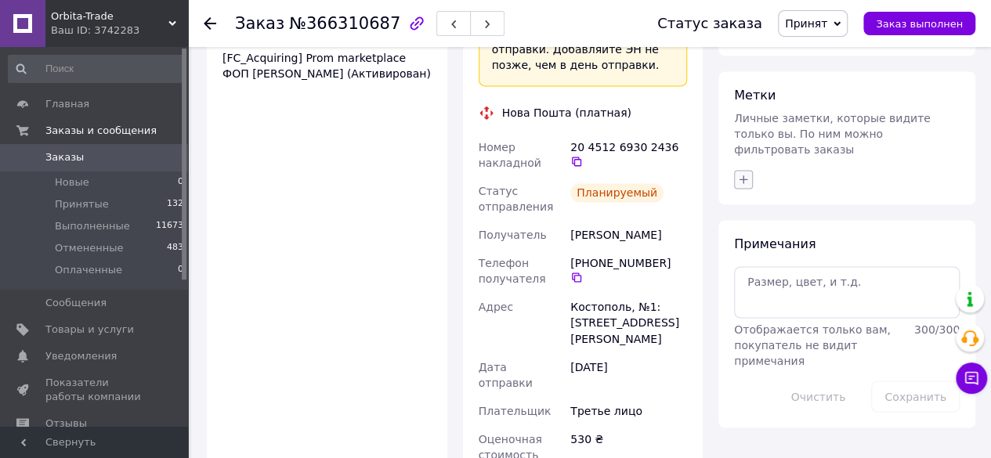
click at [741, 173] on icon "button" at bounding box center [743, 179] width 13 height 13
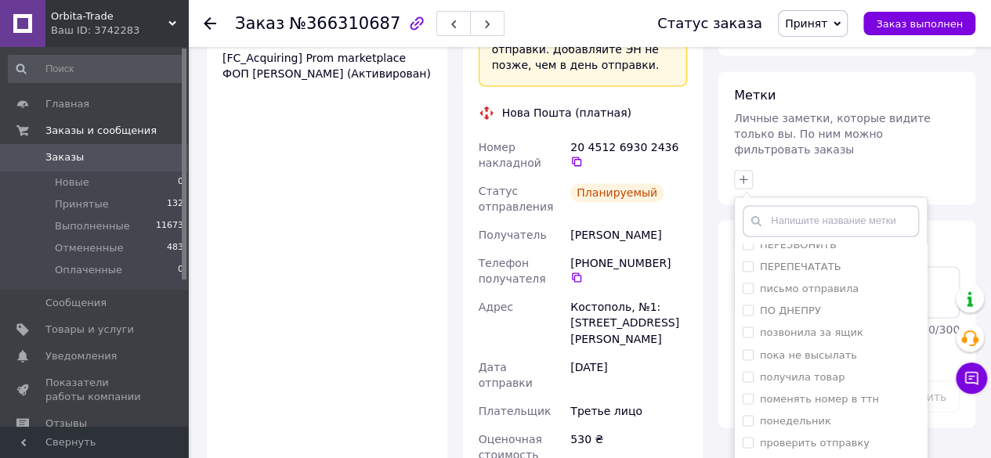
scroll to position [1208, 0]
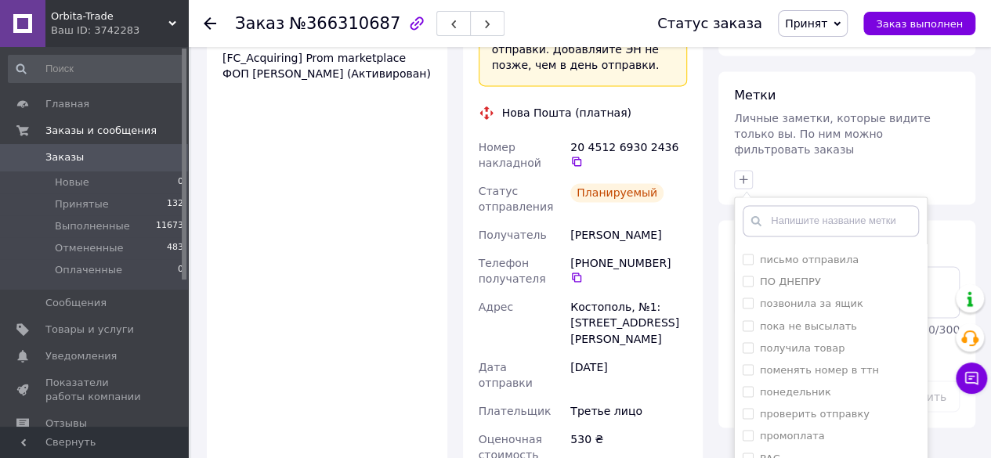
drag, startPoint x: 748, startPoint y: 380, endPoint x: 781, endPoint y: 424, distance: 54.8
checkbox input "true"
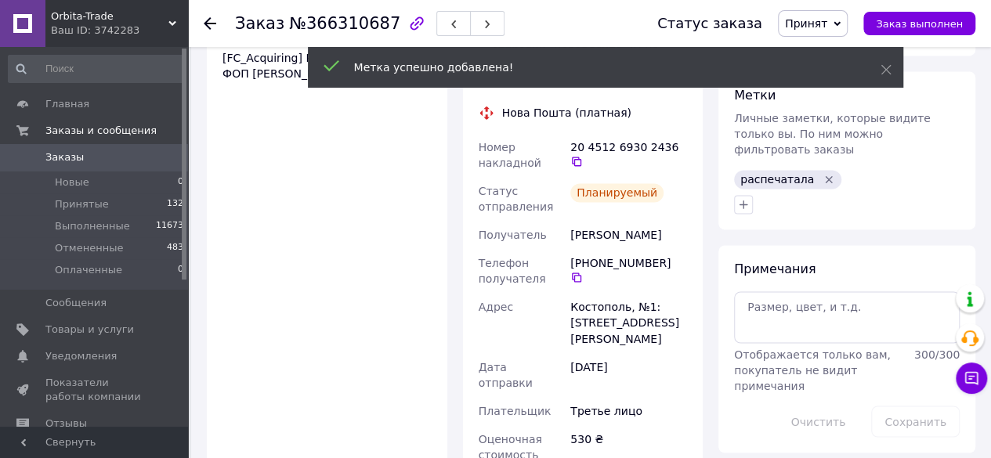
click at [202, 22] on div "Заказ №366310687 Статус заказа Принят Выполнен Отменен Оплаченный Заказ выполнен" at bounding box center [589, 23] width 803 height 47
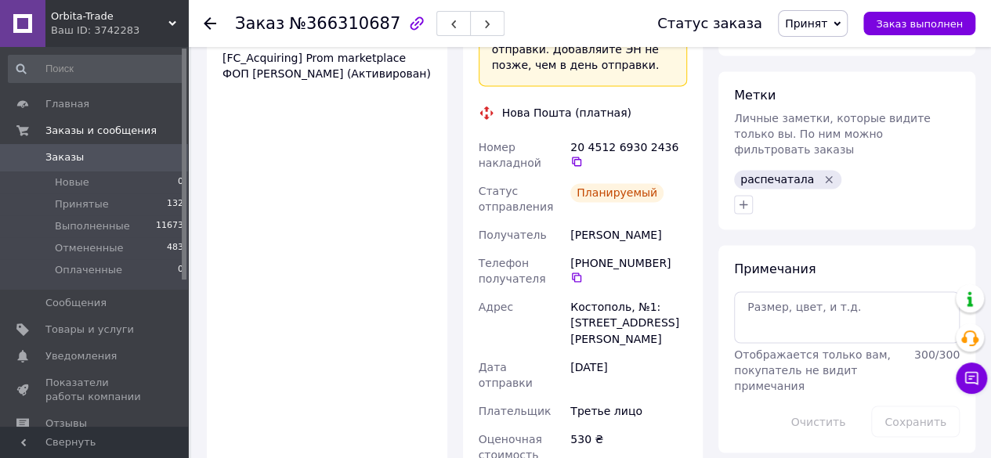
click at [215, 26] on icon at bounding box center [210, 23] width 13 height 13
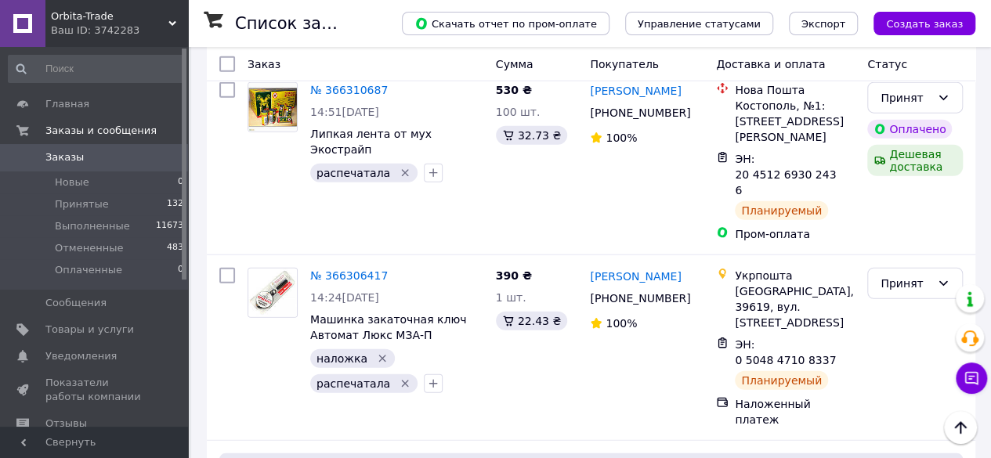
scroll to position [1862, 0]
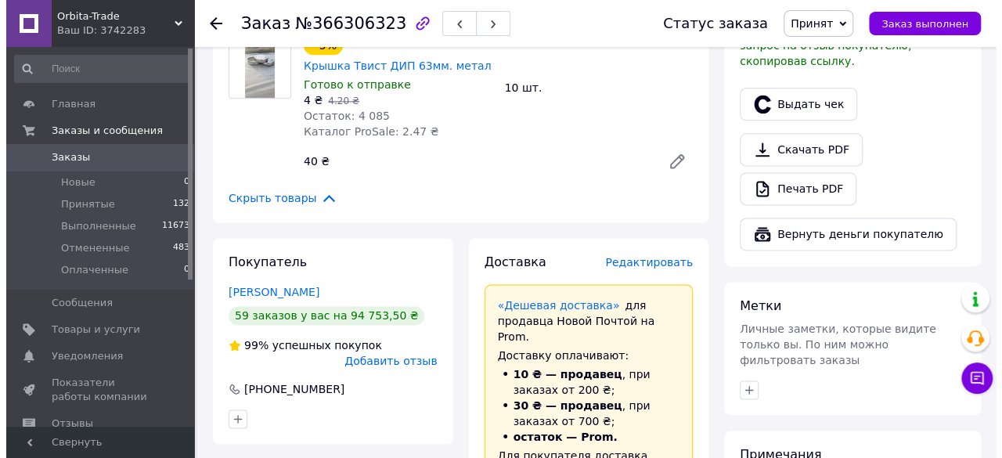
scroll to position [985, 0]
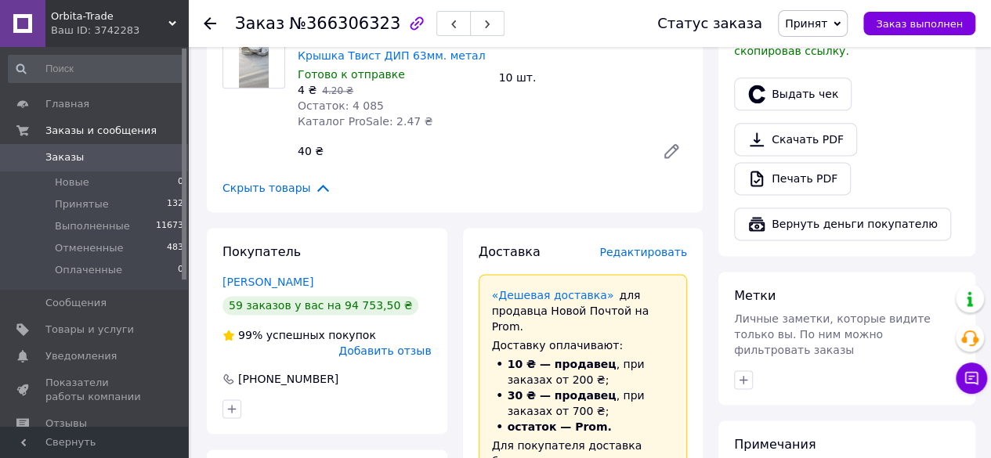
click at [645, 246] on span "Редактировать" at bounding box center [643, 252] width 88 height 13
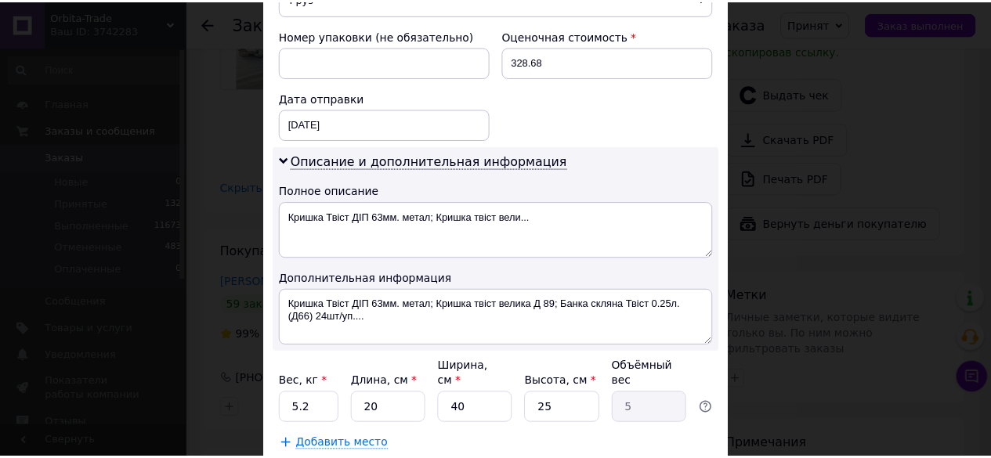
scroll to position [694, 0]
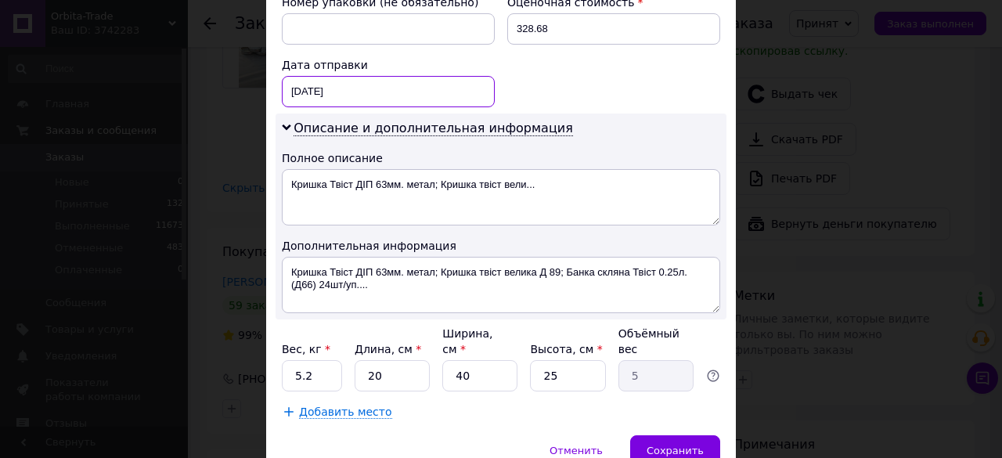
click at [406, 79] on div "[DATE] < 2025 > < Октябрь > Пн Вт Ср Чт Пт Сб Вс 29 30 1 2 3 4 5 6 7 8 9 10 11 …" at bounding box center [388, 91] width 213 height 31
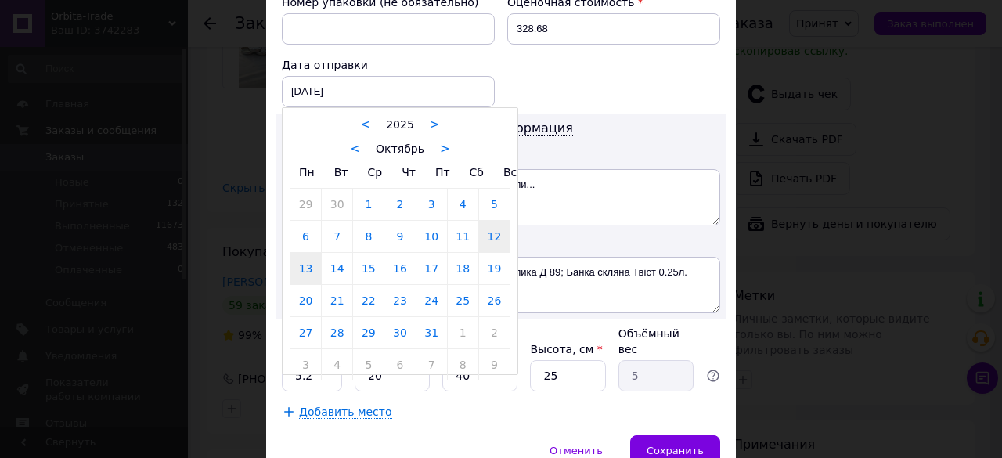
click at [307, 265] on link "13" at bounding box center [306, 268] width 31 height 31
type input "[DATE]"
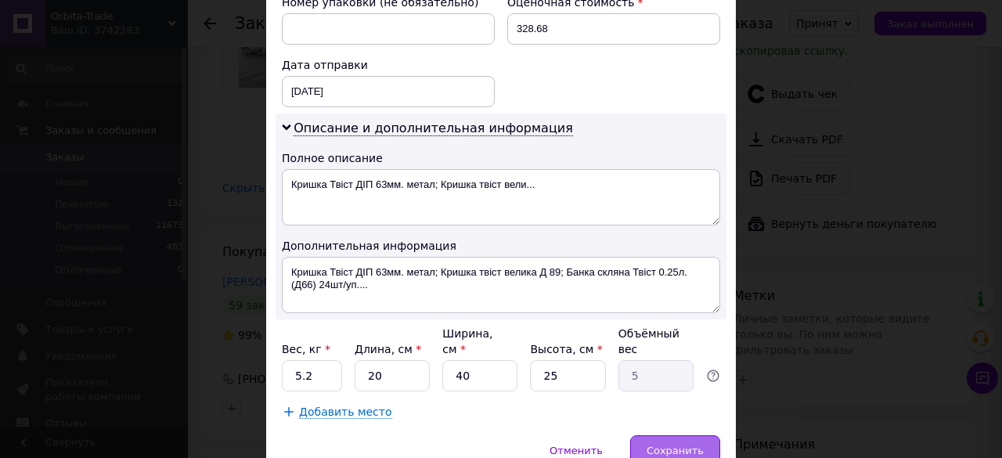
click at [666, 445] on span "Сохранить" at bounding box center [675, 451] width 57 height 12
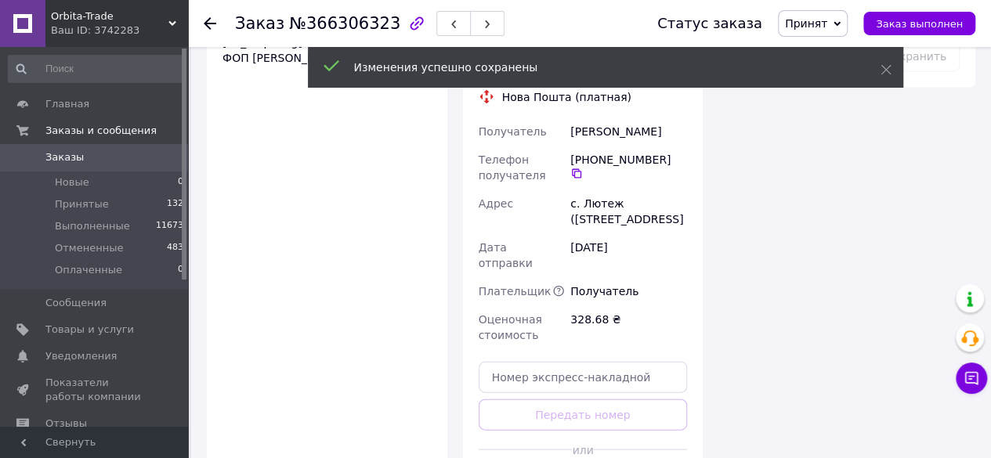
scroll to position [1533, 0]
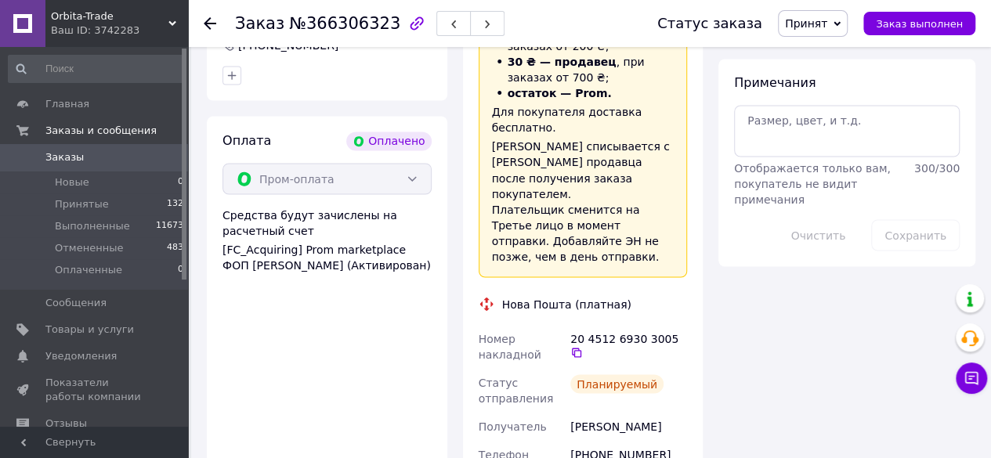
scroll to position [1266, 0]
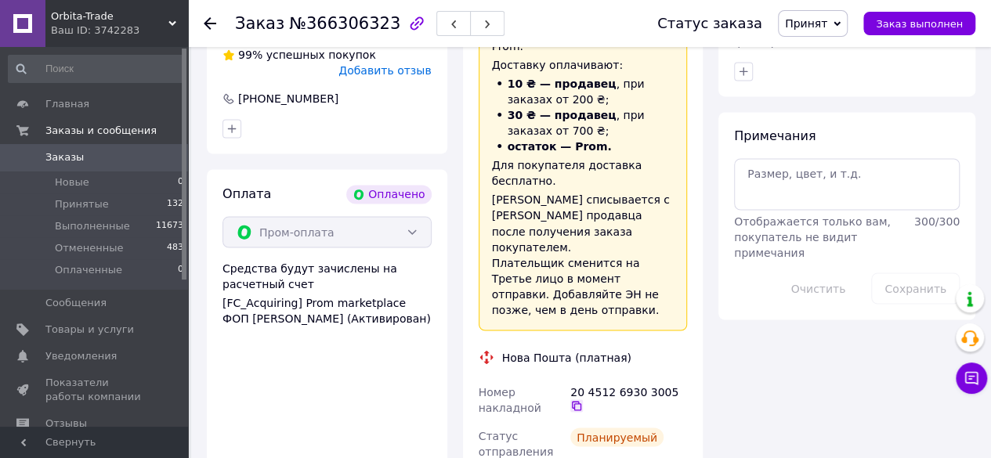
click at [583, 399] on icon at bounding box center [576, 405] width 13 height 13
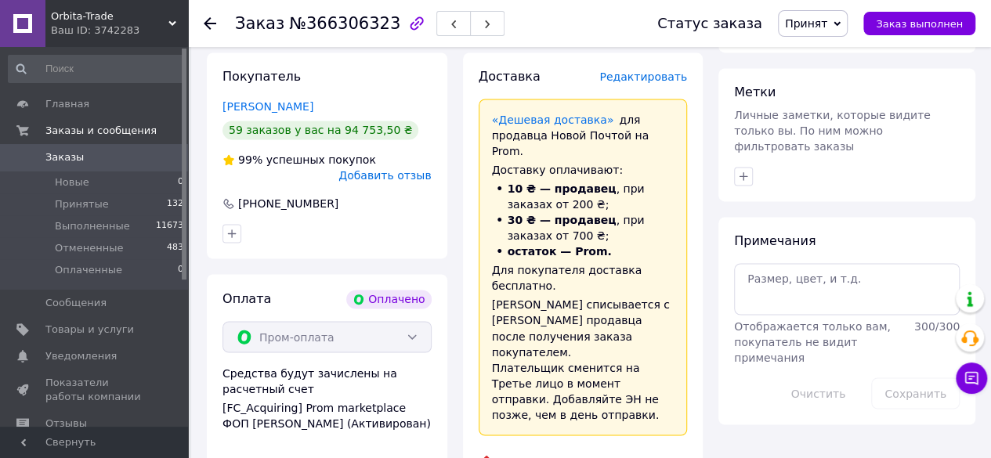
scroll to position [1158, 0]
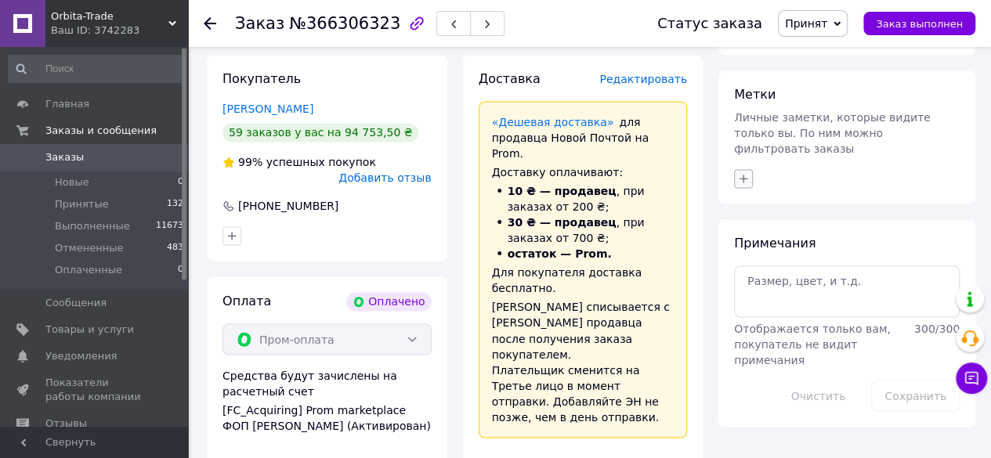
click at [741, 172] on icon "button" at bounding box center [743, 178] width 13 height 13
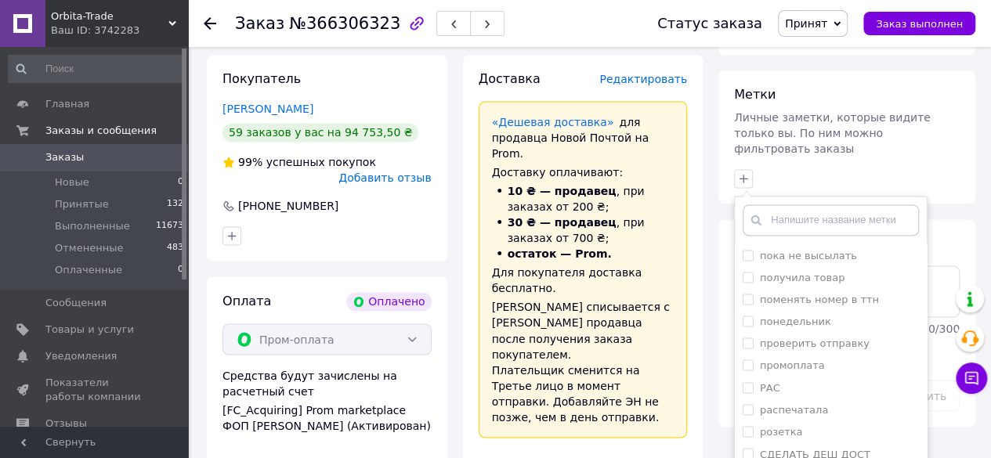
scroll to position [1281, 0]
click at [750, 401] on input "распечатала" at bounding box center [747, 406] width 10 height 10
checkbox input "true"
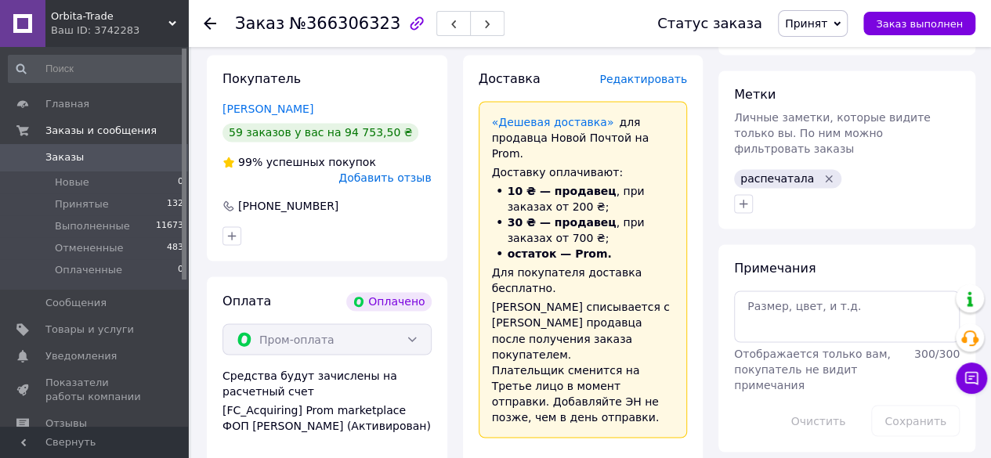
click at [210, 20] on icon at bounding box center [210, 23] width 13 height 13
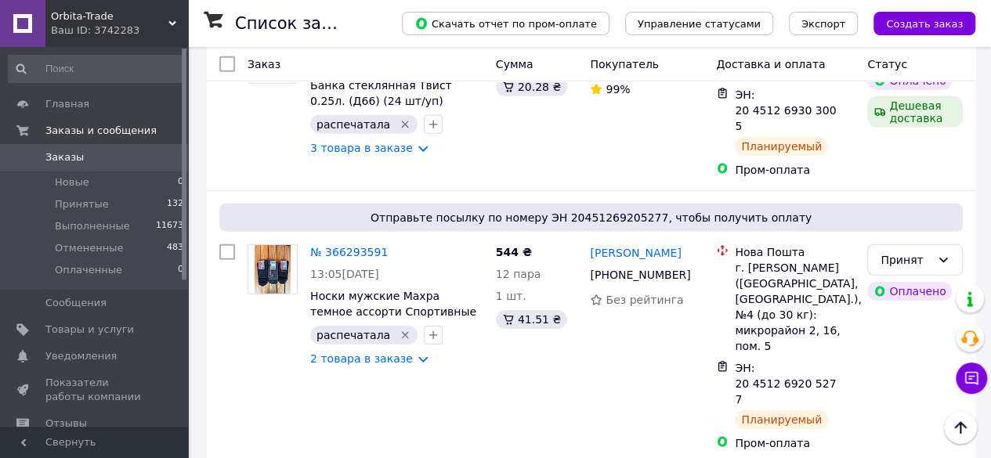
scroll to position [2333, 0]
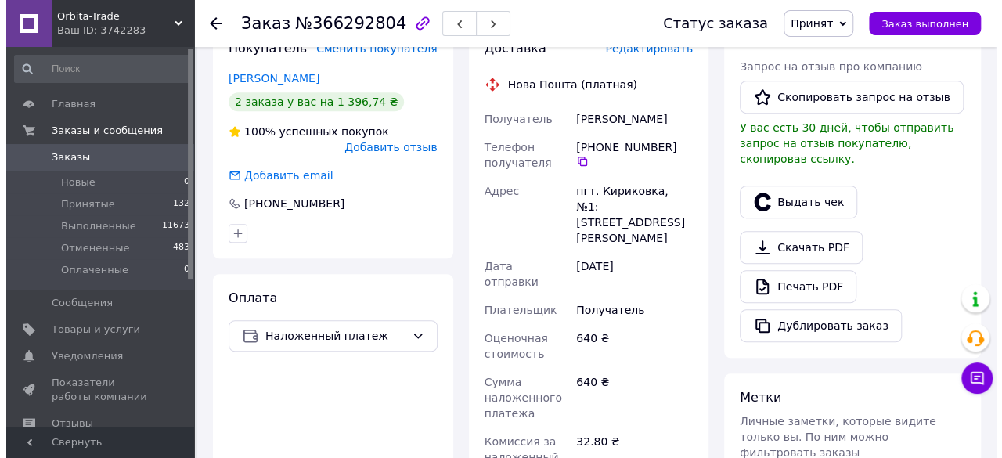
scroll to position [232, 0]
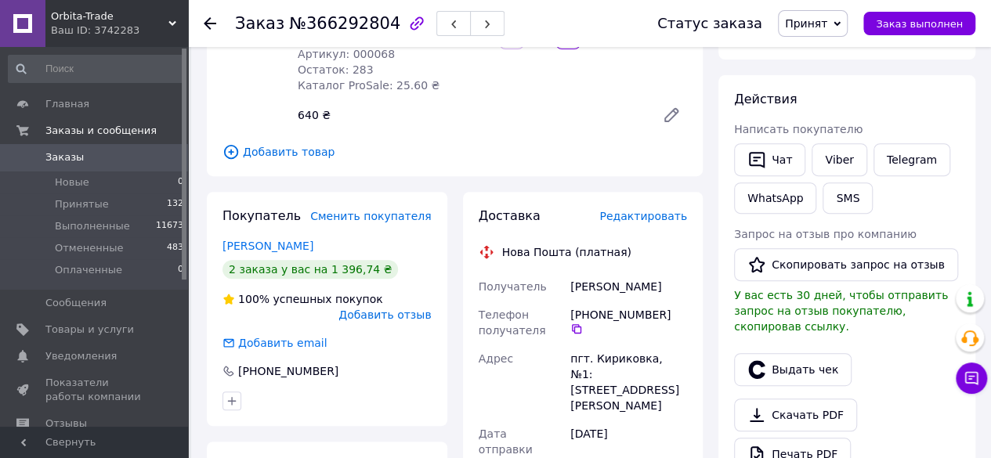
click at [633, 219] on span "Редактировать" at bounding box center [643, 216] width 88 height 13
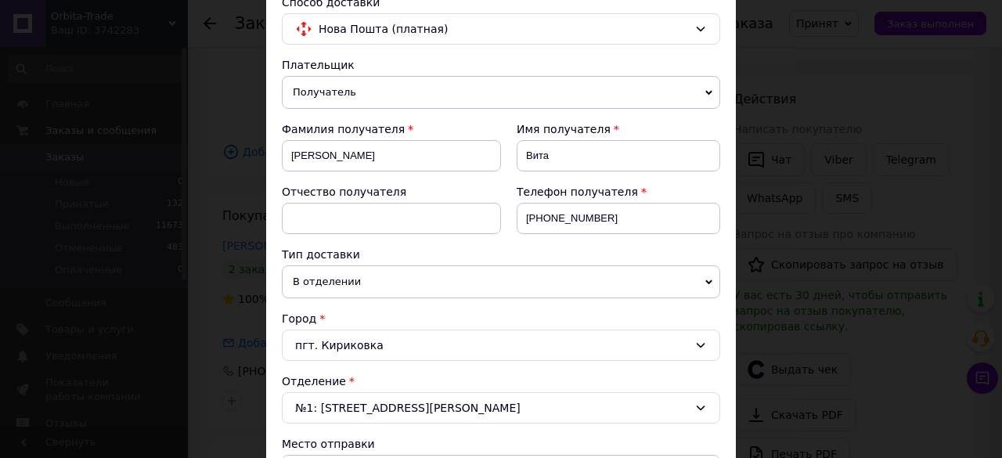
scroll to position [116, 0]
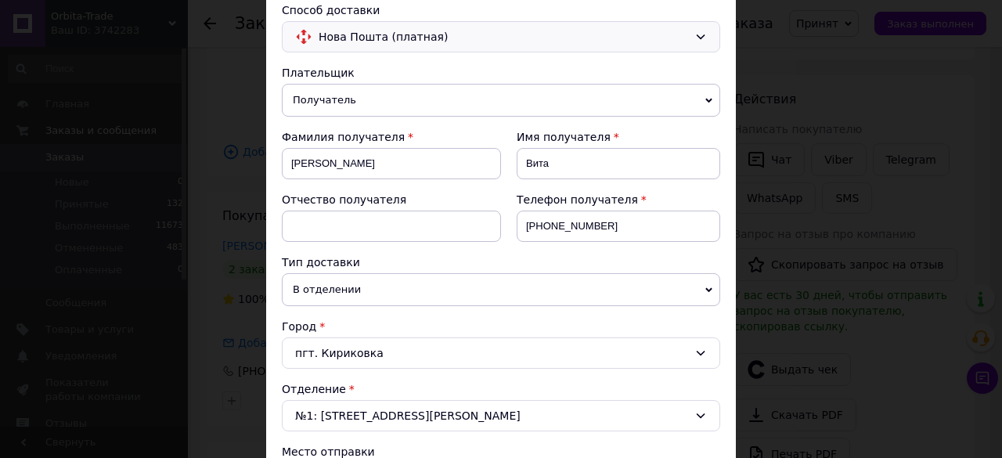
click at [705, 37] on icon at bounding box center [701, 37] width 13 height 13
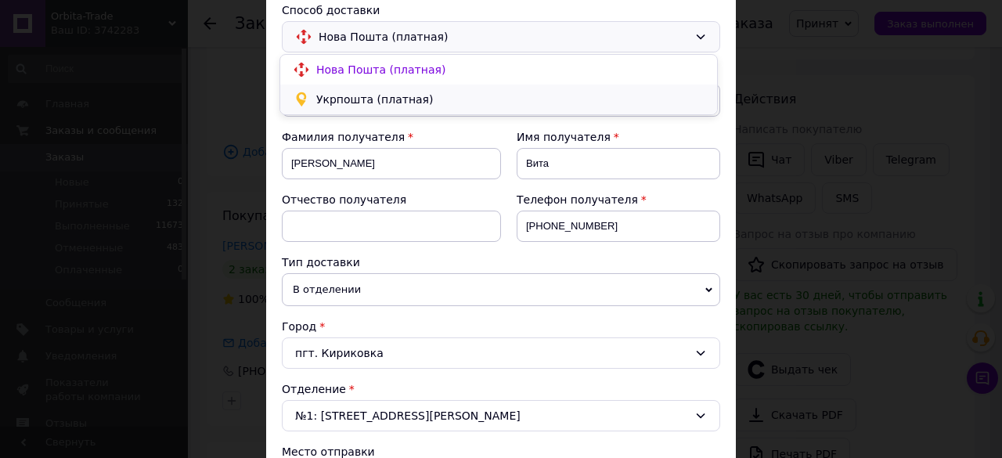
click at [477, 88] on div "Укрпошта (платная)" at bounding box center [498, 100] width 437 height 30
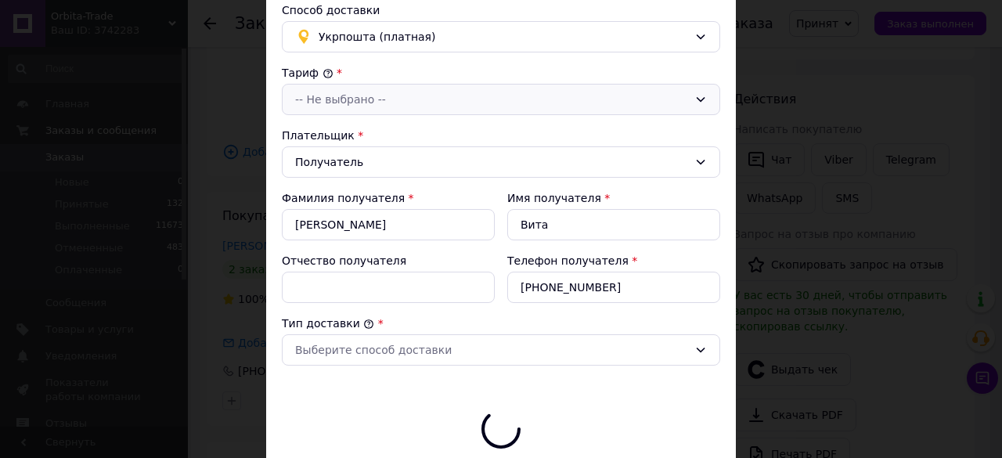
type input "640"
click at [695, 99] on icon at bounding box center [701, 99] width 13 height 13
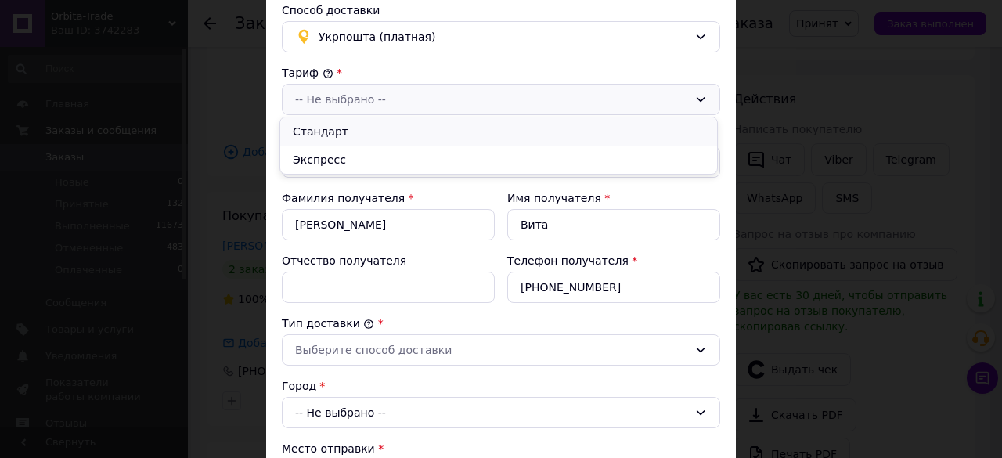
click at [605, 139] on li "Стандарт" at bounding box center [498, 131] width 437 height 28
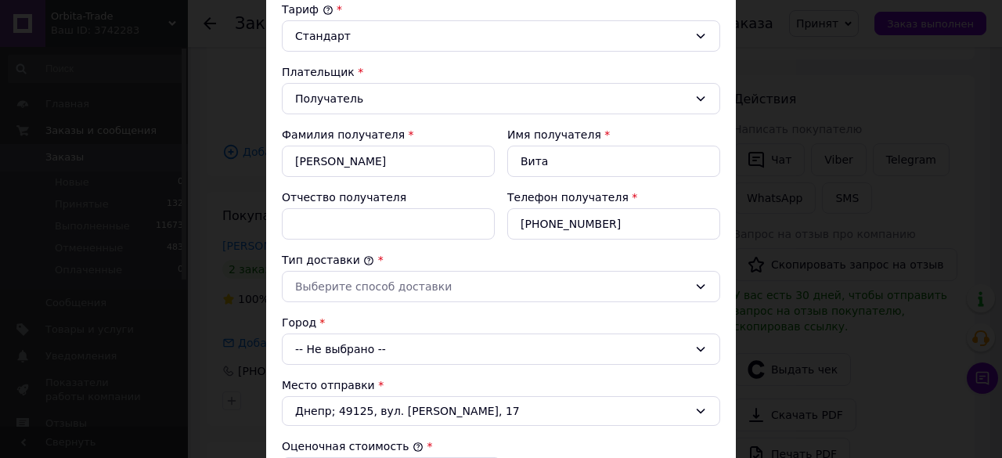
scroll to position [180, 0]
click at [690, 280] on div "Выберите способ доставки" at bounding box center [501, 285] width 439 height 31
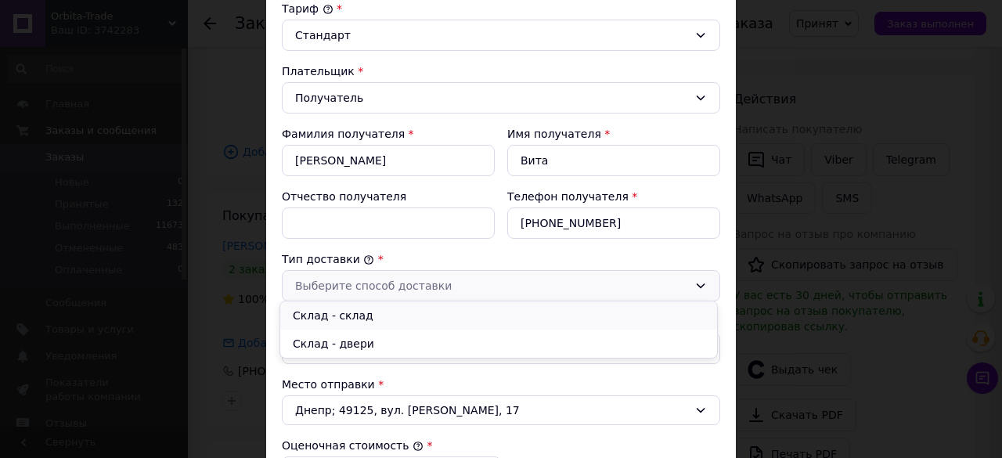
click at [620, 314] on li "Склад - склад" at bounding box center [498, 316] width 437 height 28
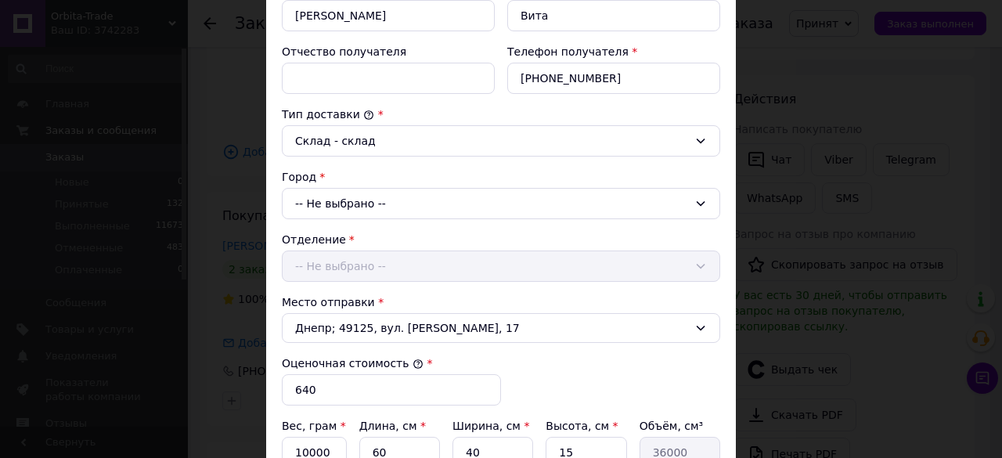
scroll to position [340, 0]
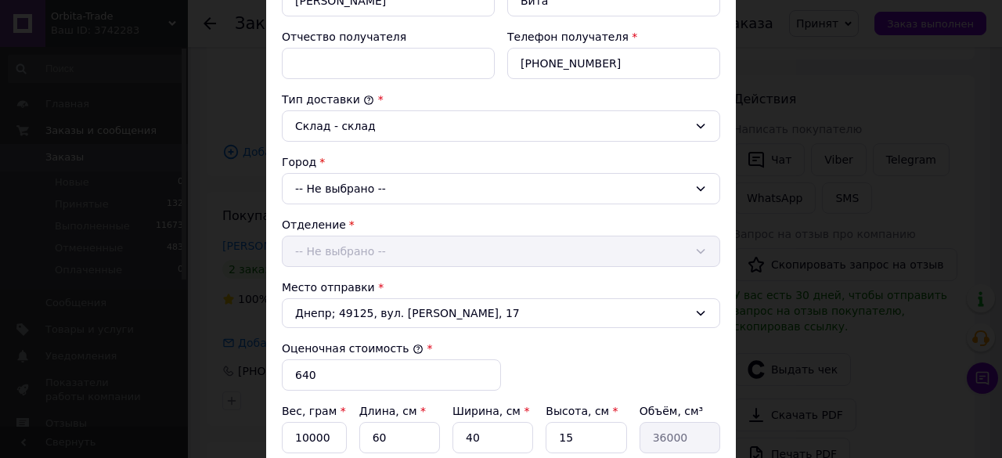
click at [431, 193] on div "-- Не выбрано --" at bounding box center [501, 188] width 439 height 31
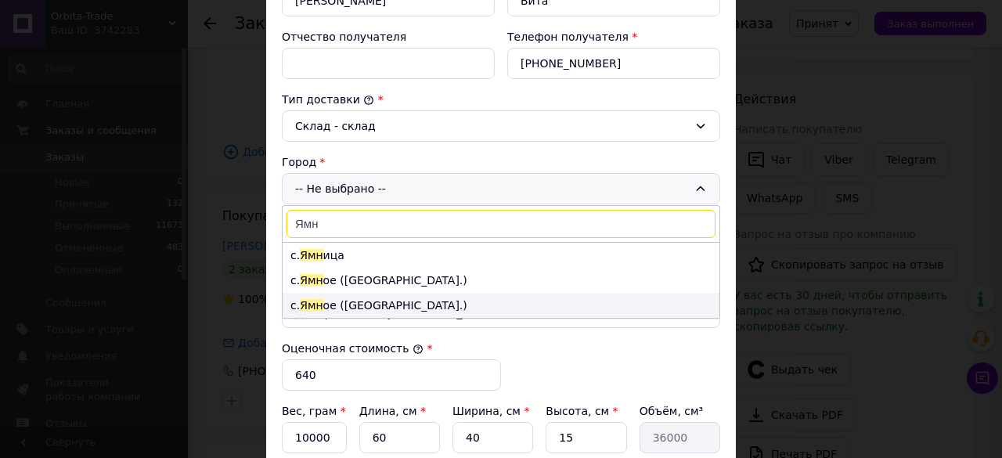
type input "Ямн"
click at [348, 294] on li "с. Ямн ое ([GEOGRAPHIC_DATA].)" at bounding box center [501, 305] width 437 height 25
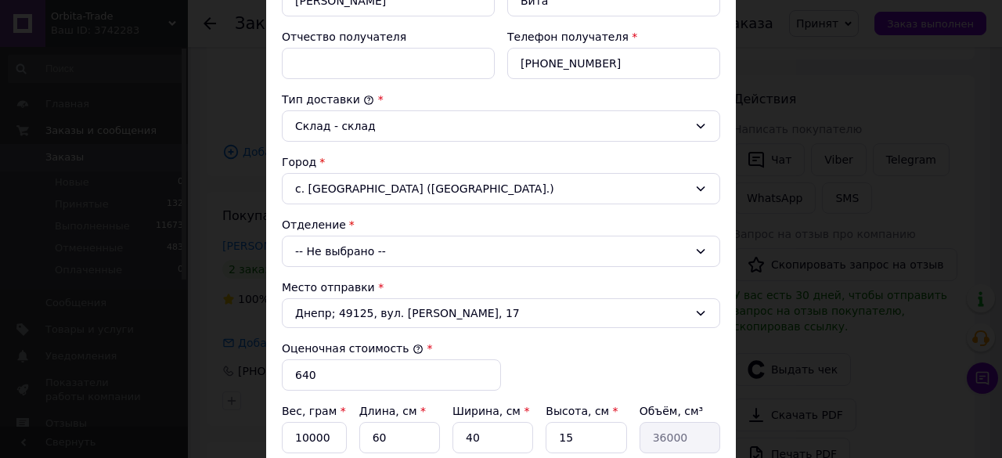
click at [362, 238] on div "-- Не выбрано --" at bounding box center [501, 251] width 439 height 31
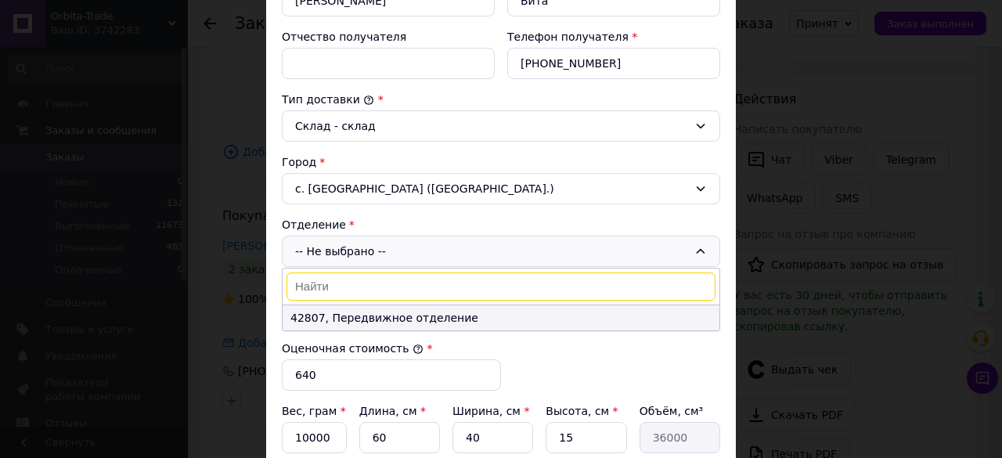
click at [346, 317] on li "42807, Передвижное отделение" at bounding box center [501, 317] width 437 height 25
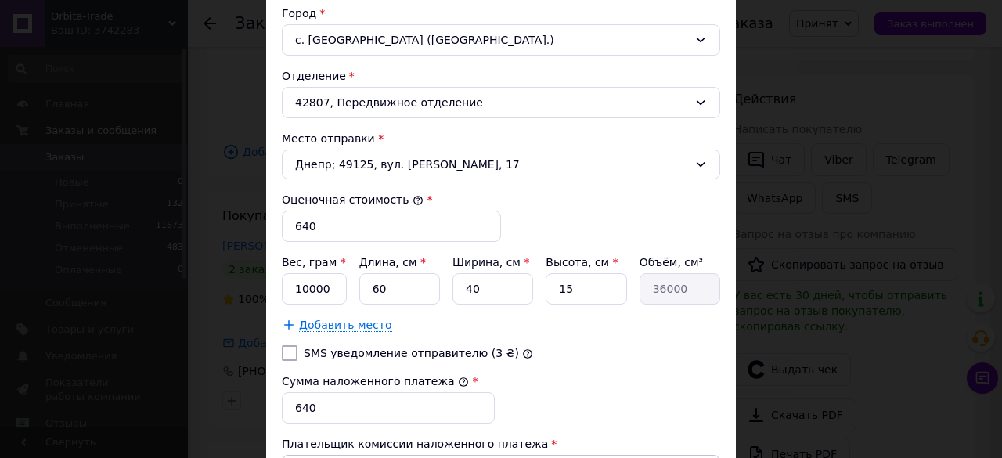
scroll to position [526, 0]
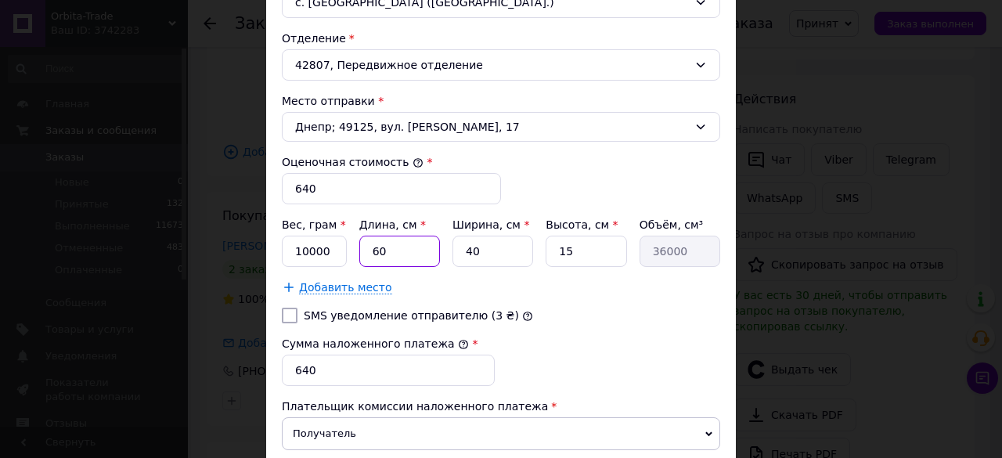
click at [432, 248] on input "60" at bounding box center [399, 251] width 81 height 31
type input "6"
type input "3600"
type input "4"
type input "2400"
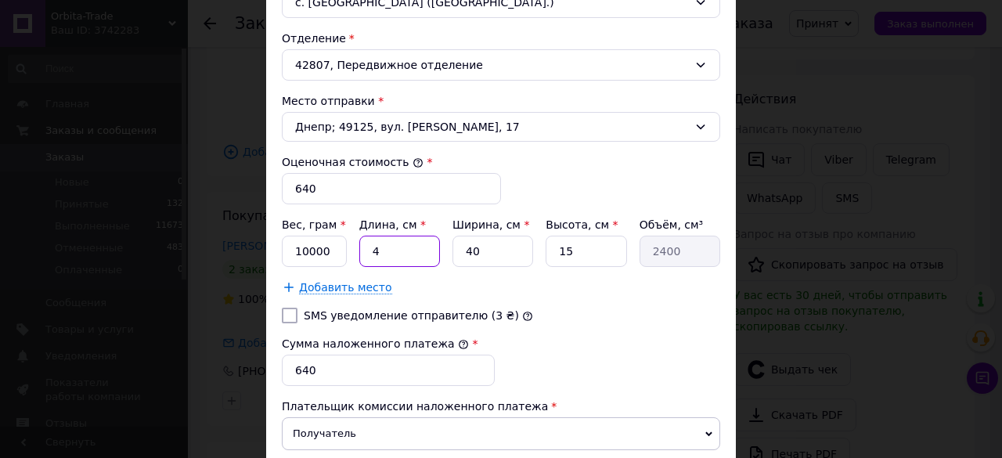
type input "40"
type input "24000"
type input "40"
click at [501, 248] on input "40" at bounding box center [493, 251] width 81 height 31
type input "4"
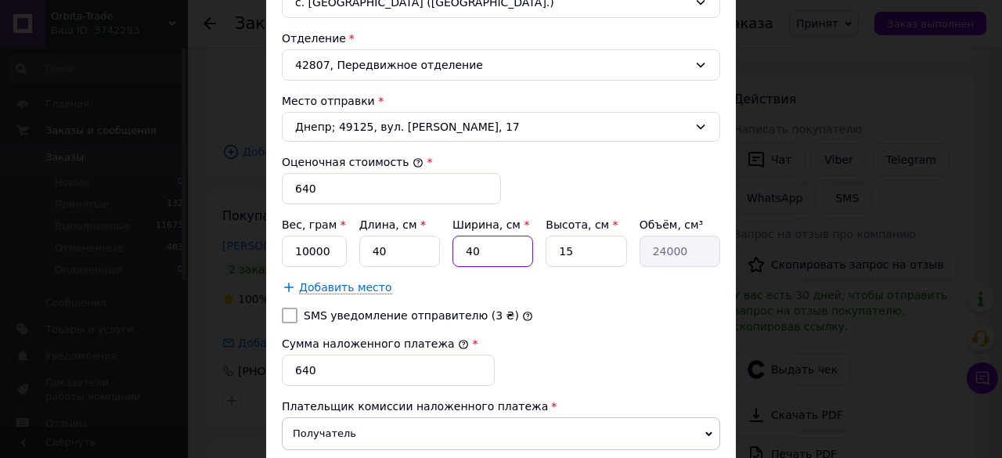
type input "2400"
type input "3"
type input "1800"
type input "30"
type input "18000"
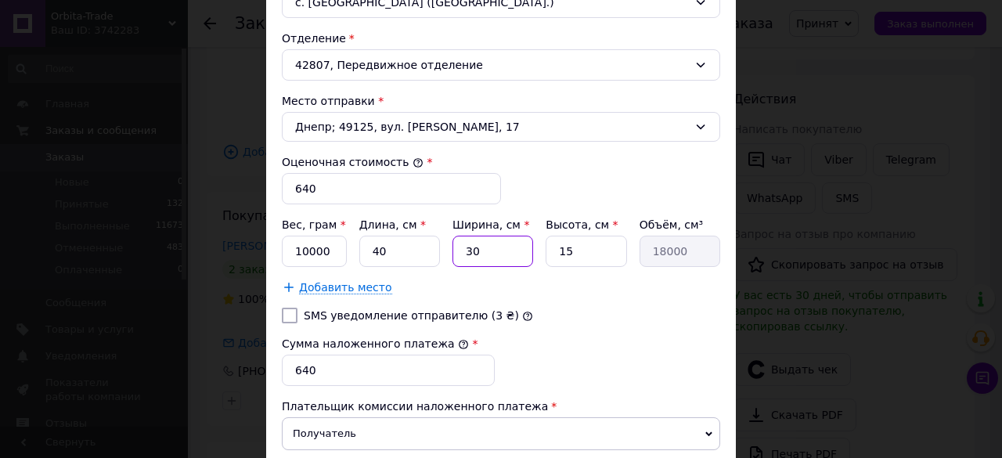
type input "30"
click at [293, 308] on input "SMS уведомление отправителю (3 ₴)" at bounding box center [290, 316] width 16 height 16
checkbox input "true"
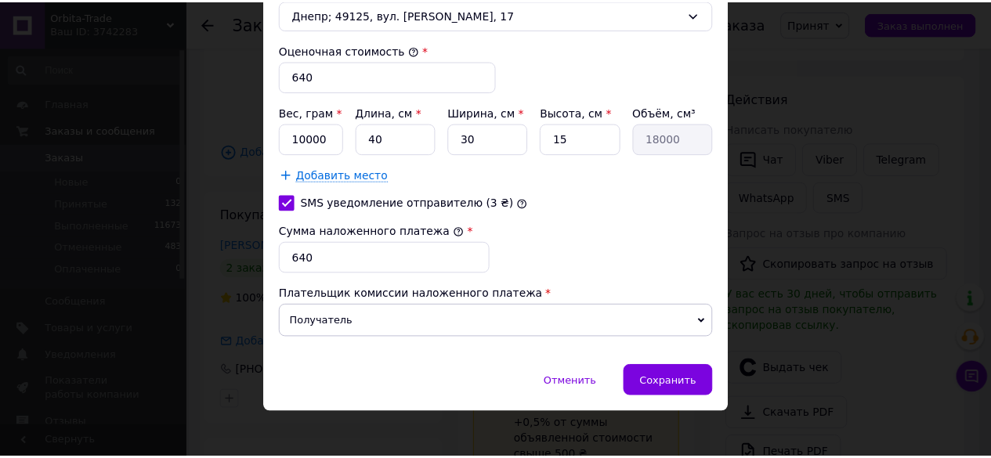
scroll to position [641, 0]
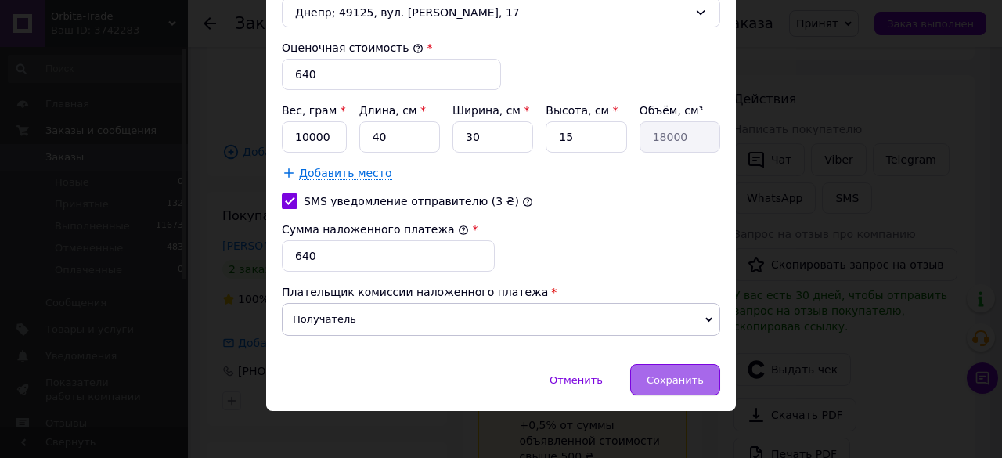
click at [642, 369] on div "Сохранить" at bounding box center [675, 379] width 90 height 31
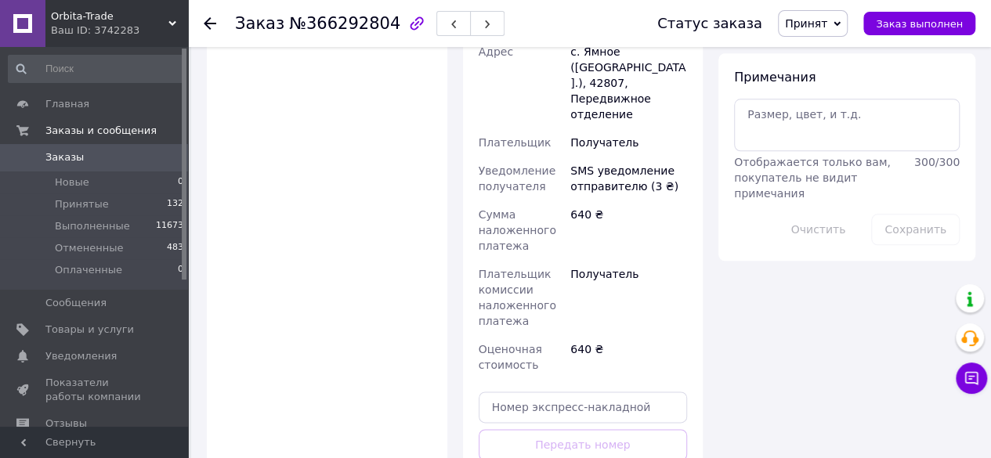
scroll to position [905, 0]
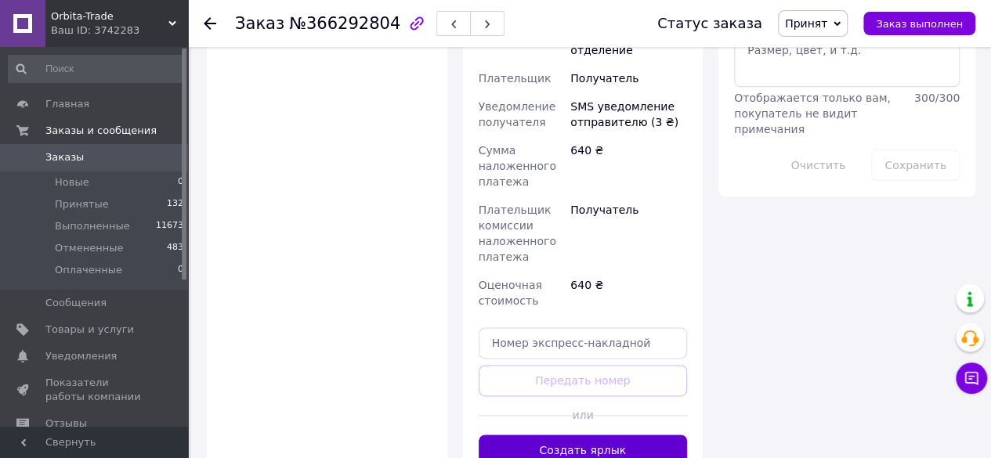
click at [608, 435] on button "Создать ярлык" at bounding box center [583, 450] width 209 height 31
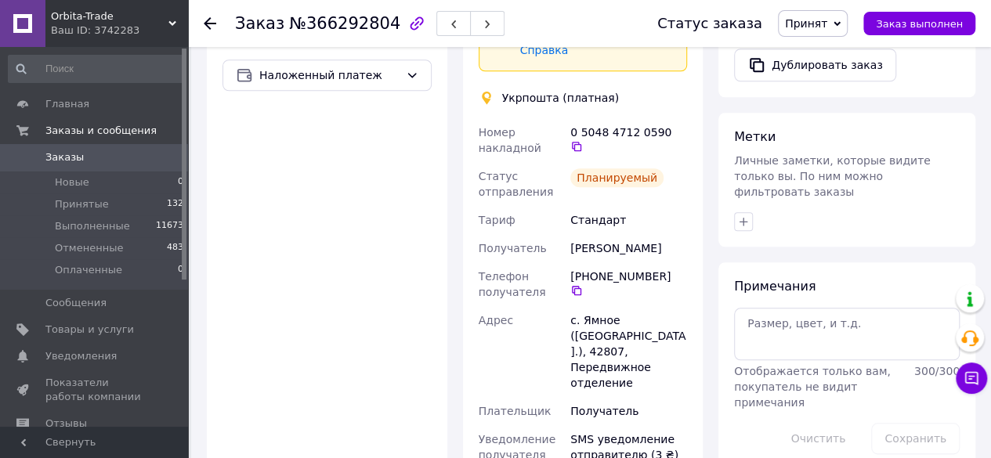
scroll to position [654, 0]
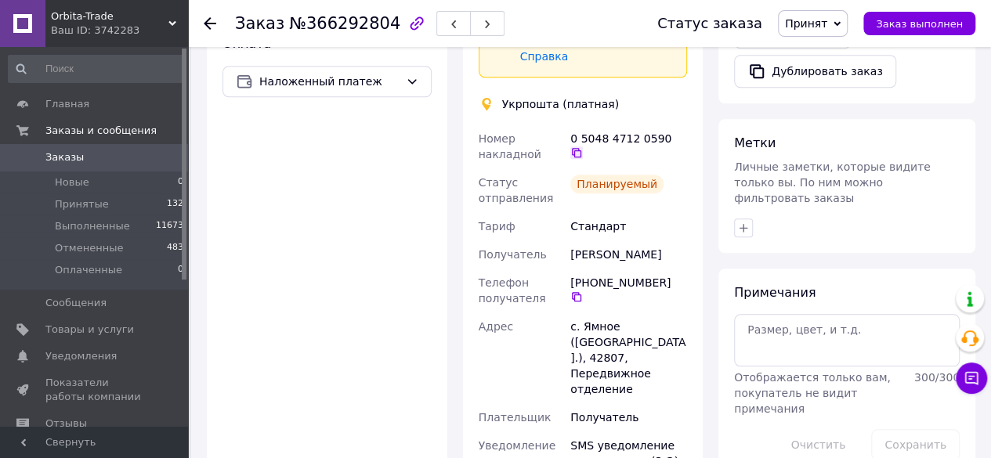
click at [581, 148] on icon at bounding box center [576, 152] width 9 height 9
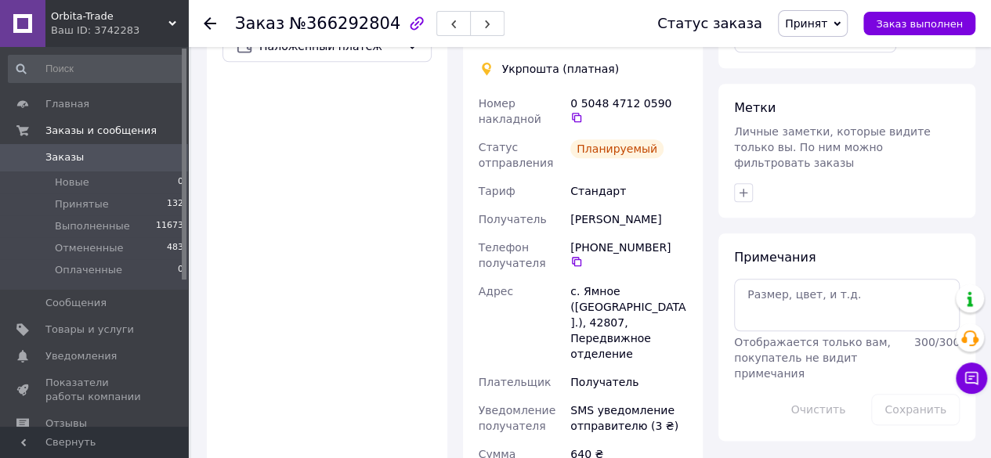
scroll to position [692, 0]
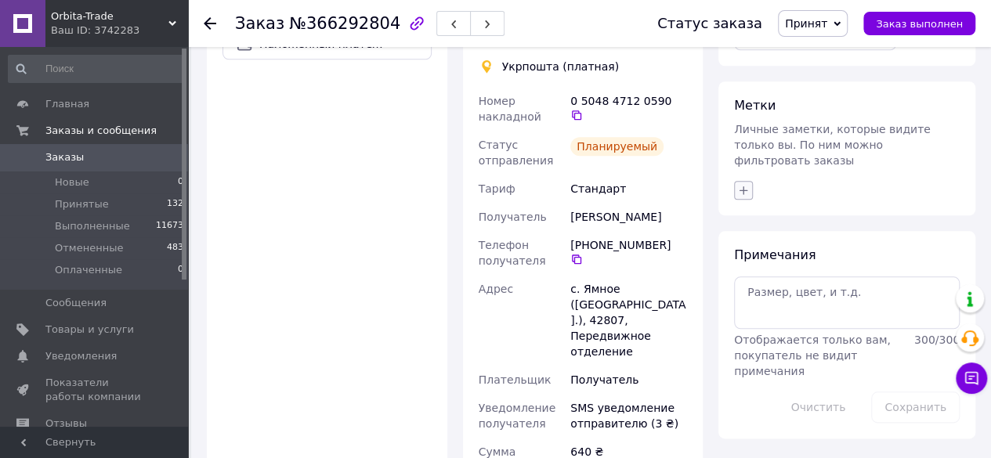
click at [736, 181] on button "button" at bounding box center [743, 190] width 19 height 19
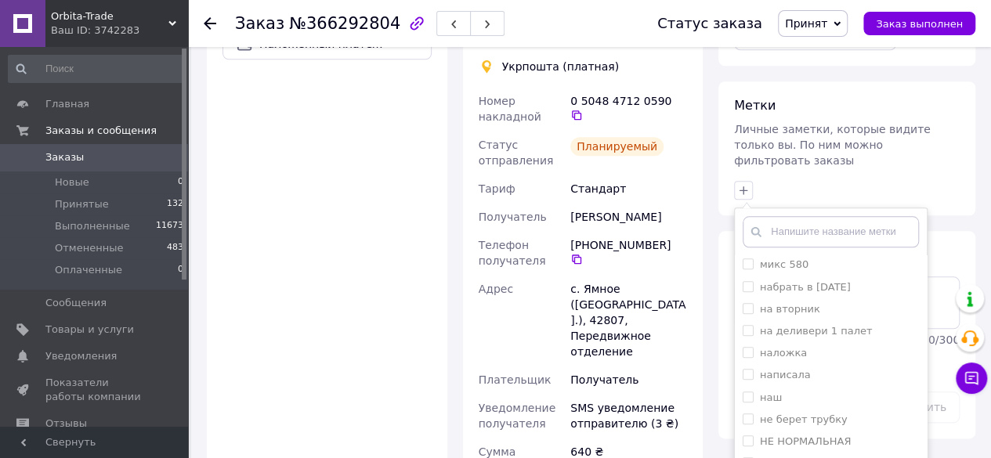
scroll to position [674, 0]
drag, startPoint x: 742, startPoint y: 302, endPoint x: 782, endPoint y: 316, distance: 41.6
click at [743, 343] on input "наложка" at bounding box center [747, 348] width 10 height 10
checkbox input "true"
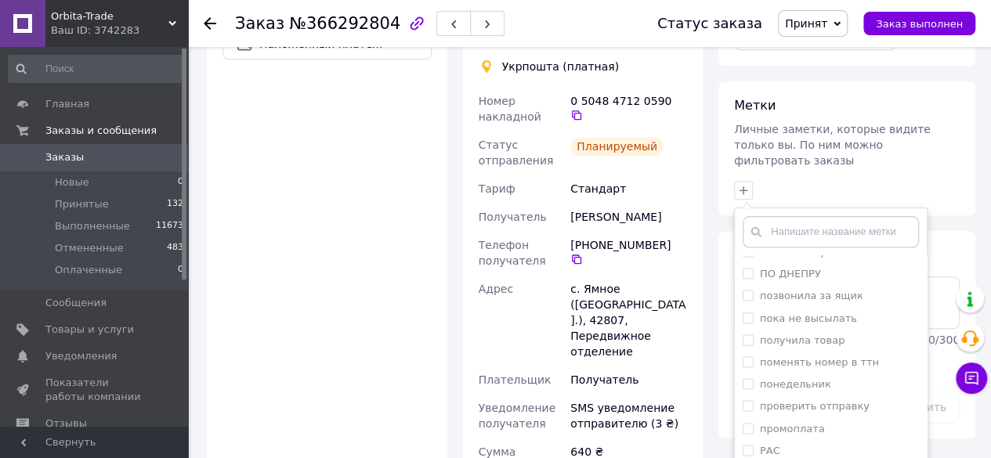
scroll to position [1241, 0]
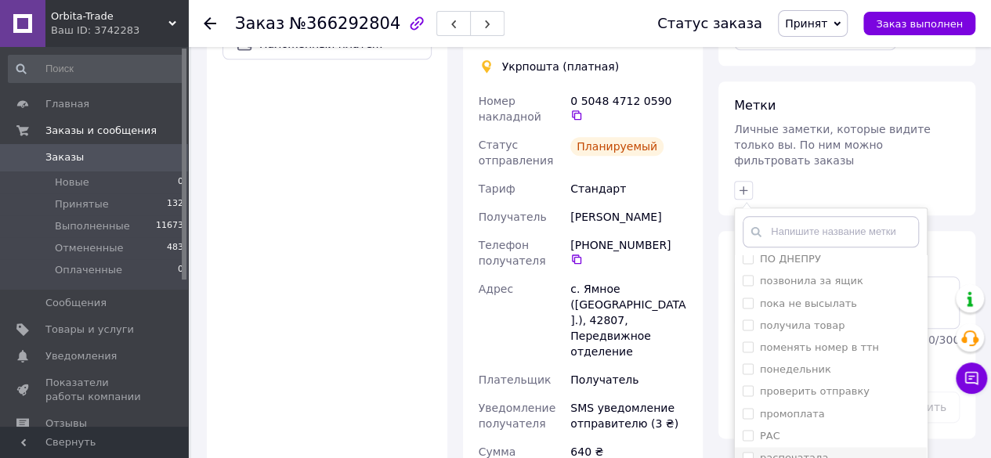
drag, startPoint x: 744, startPoint y: 407, endPoint x: 804, endPoint y: 400, distance: 59.9
click at [744, 452] on input "распечатала" at bounding box center [747, 457] width 10 height 10
checkbox input "true"
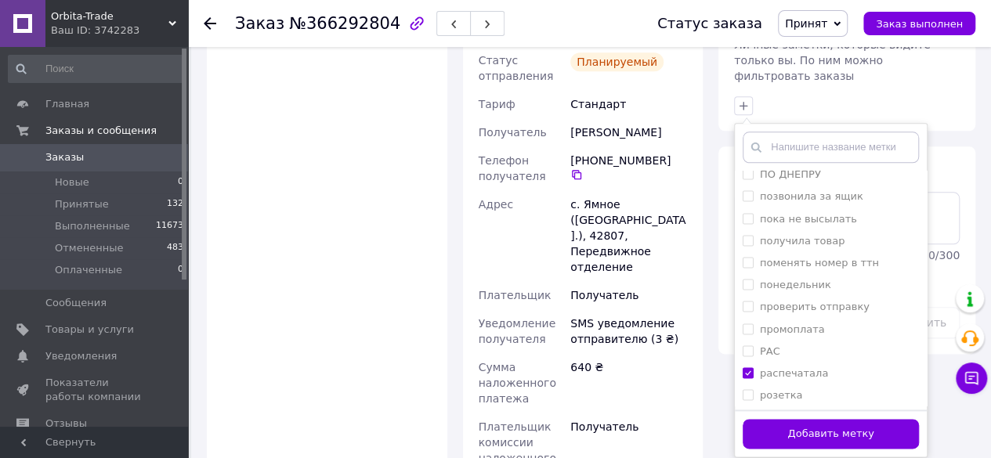
scroll to position [796, 0]
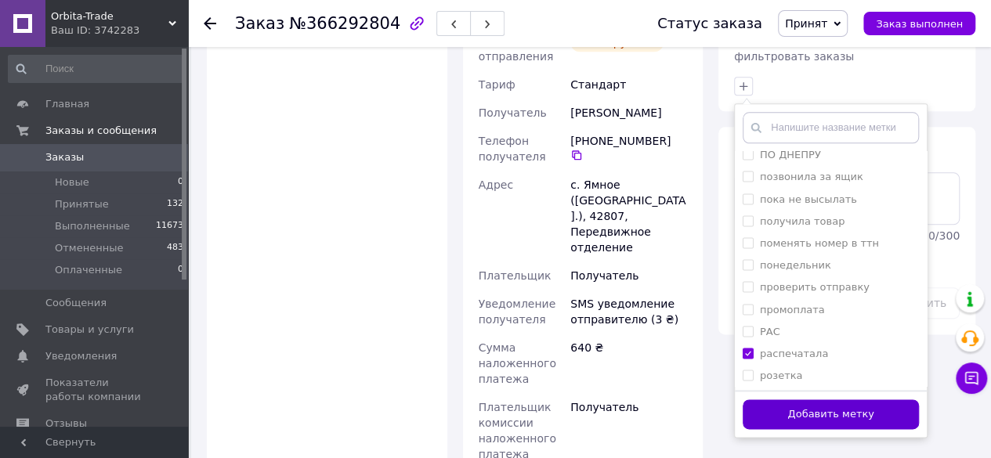
click at [858, 399] on button "Добавить метку" at bounding box center [830, 414] width 176 height 31
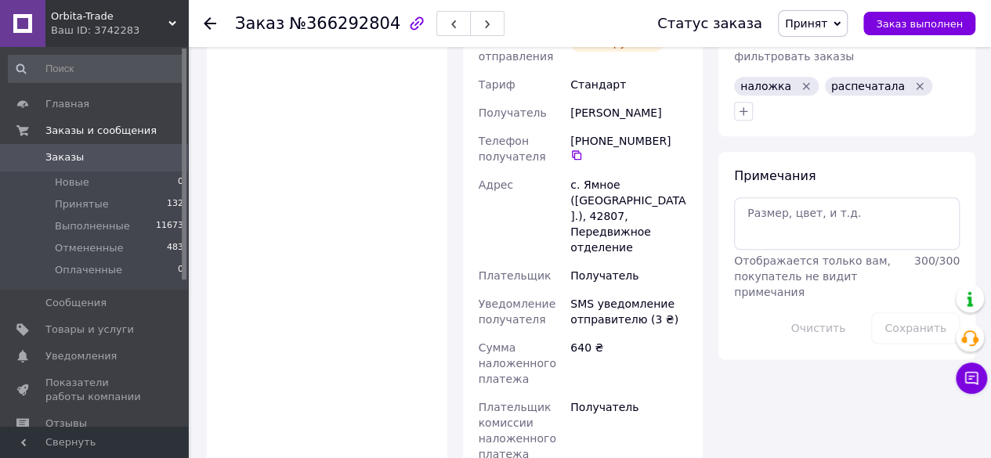
click at [208, 23] on use at bounding box center [210, 23] width 13 height 13
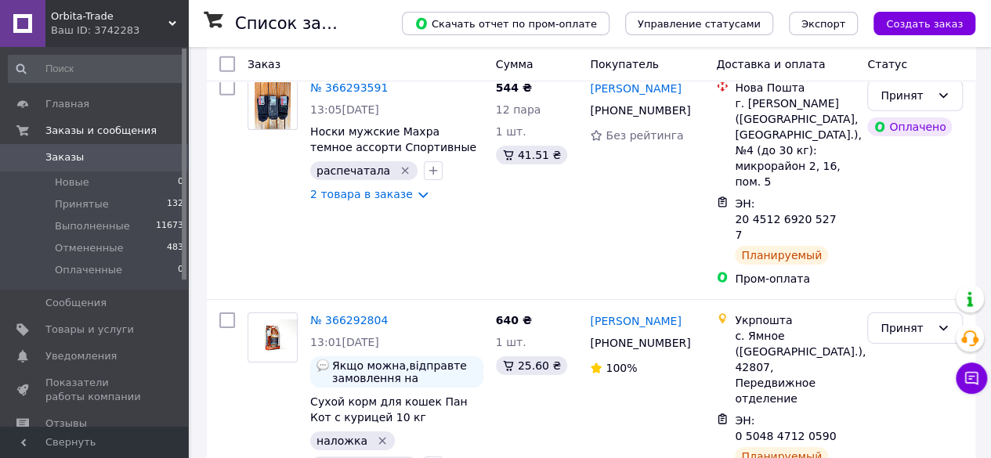
scroll to position [2513, 0]
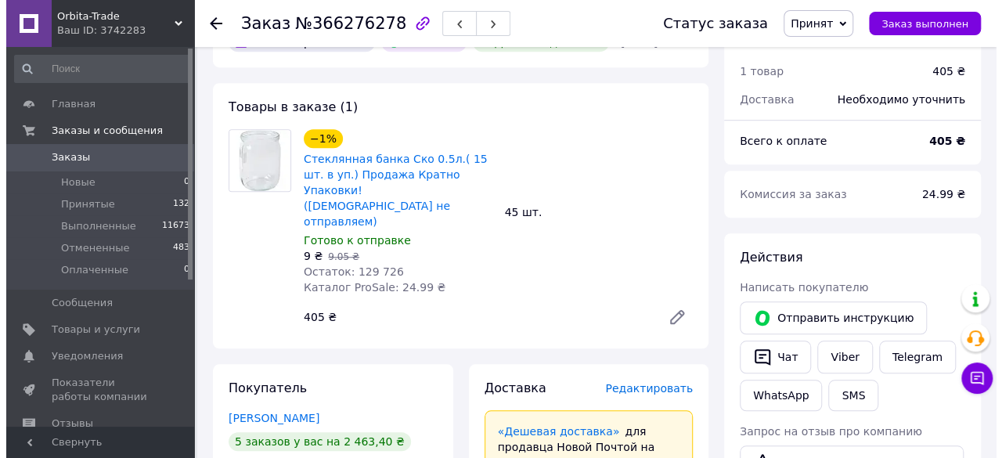
scroll to position [514, 0]
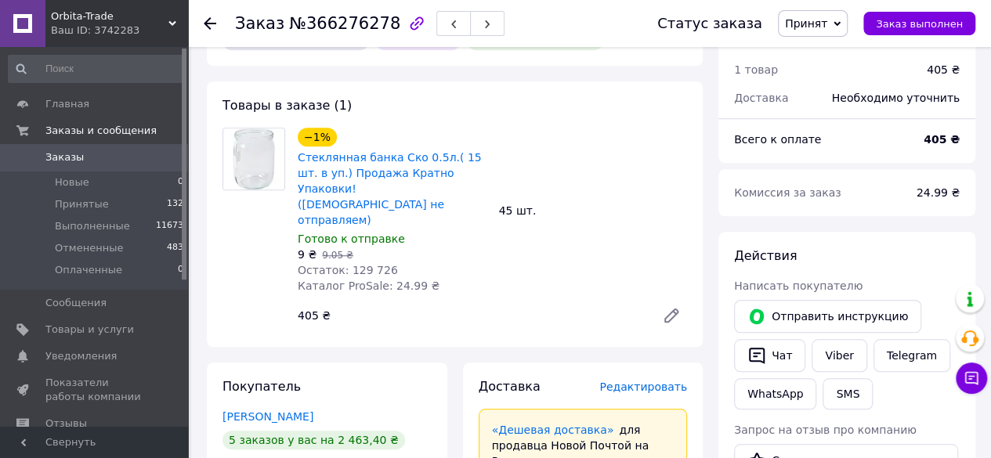
click at [671, 381] on span "Редактировать" at bounding box center [643, 387] width 88 height 13
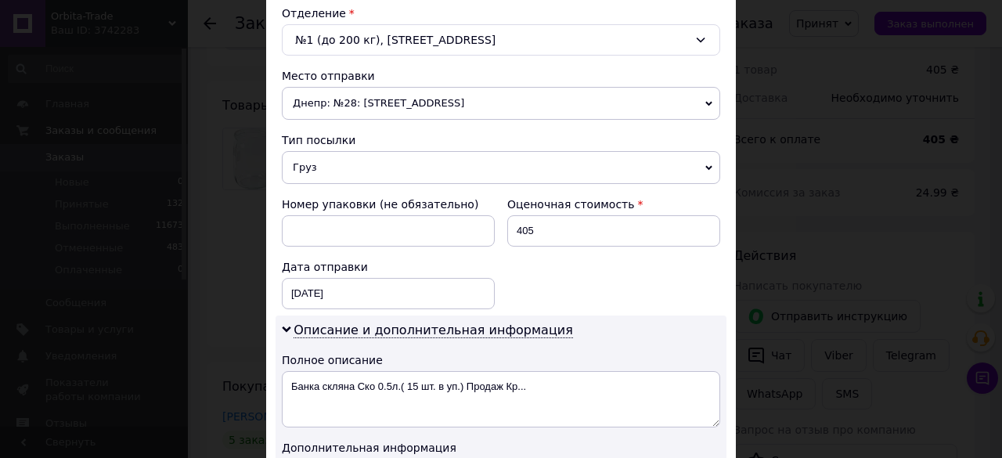
scroll to position [499, 0]
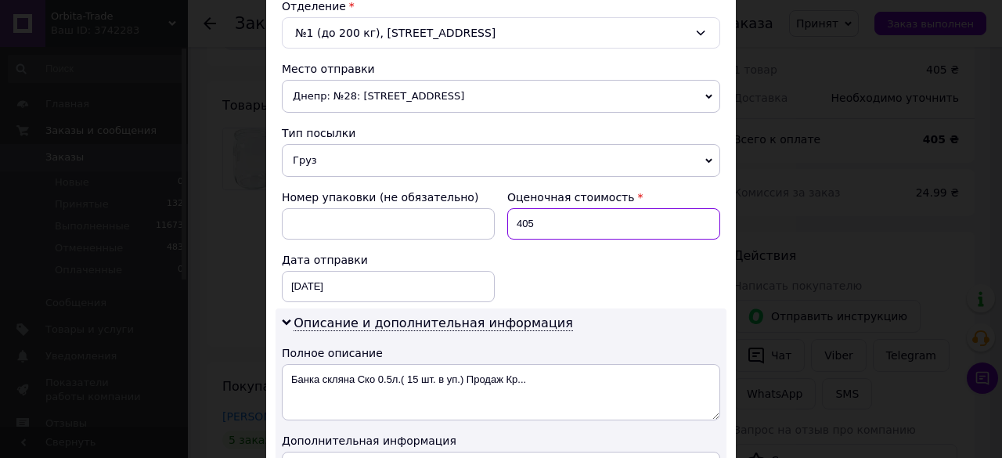
click at [587, 219] on input "405" at bounding box center [614, 223] width 213 height 31
type input "4"
type input "100"
click at [435, 271] on div "[DATE] < 2025 > < Октябрь > Пн Вт Ср Чт Пт Сб Вс 29 30 1 2 3 4 5 6 7 8 9 10 11 …" at bounding box center [388, 286] width 213 height 31
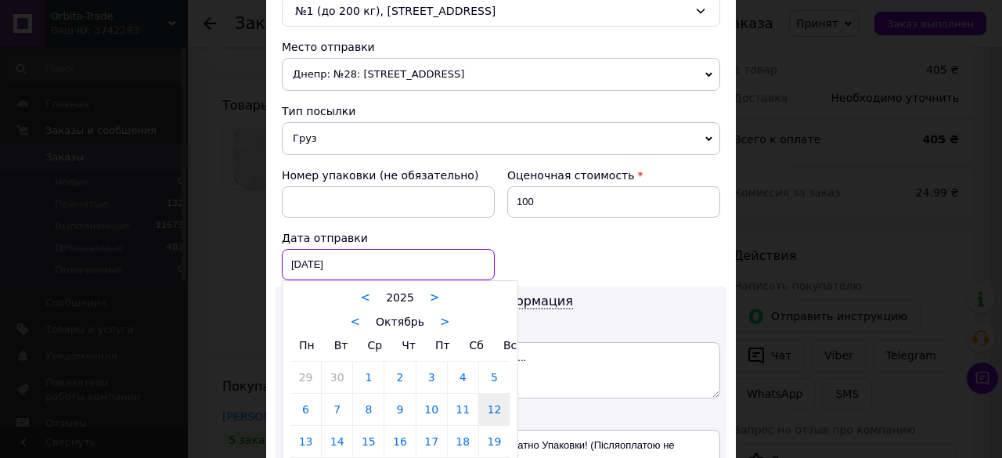
scroll to position [522, 0]
click at [305, 432] on link "13" at bounding box center [306, 440] width 31 height 31
type input "[DATE]"
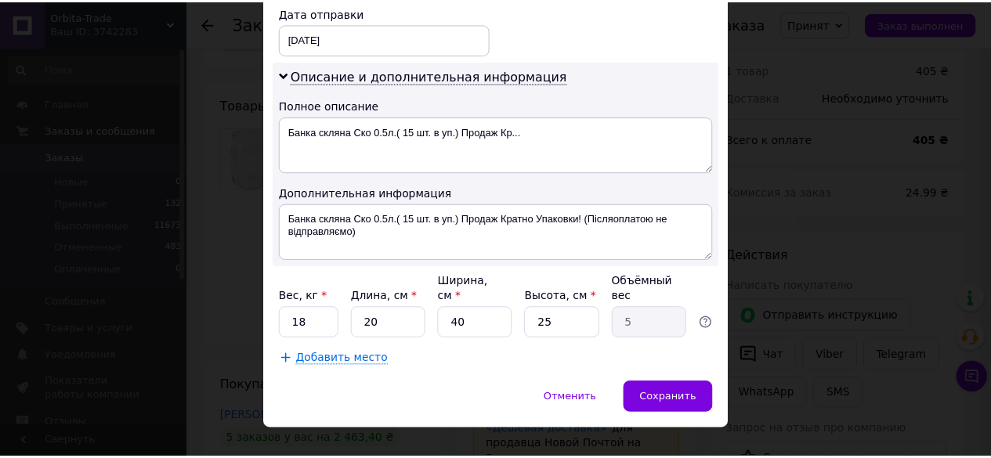
scroll to position [749, 0]
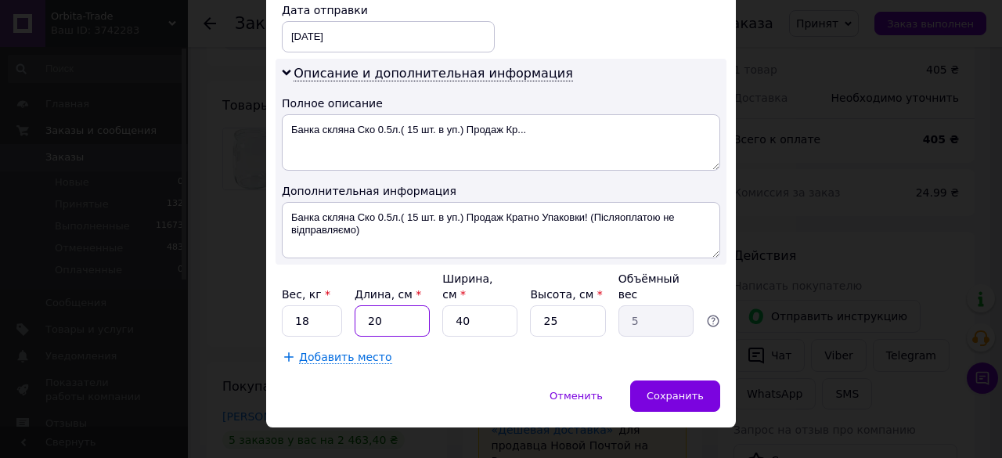
click at [392, 305] on input "20" at bounding box center [392, 320] width 75 height 31
type input "2"
type input "0.5"
type input "6"
type input "1.5"
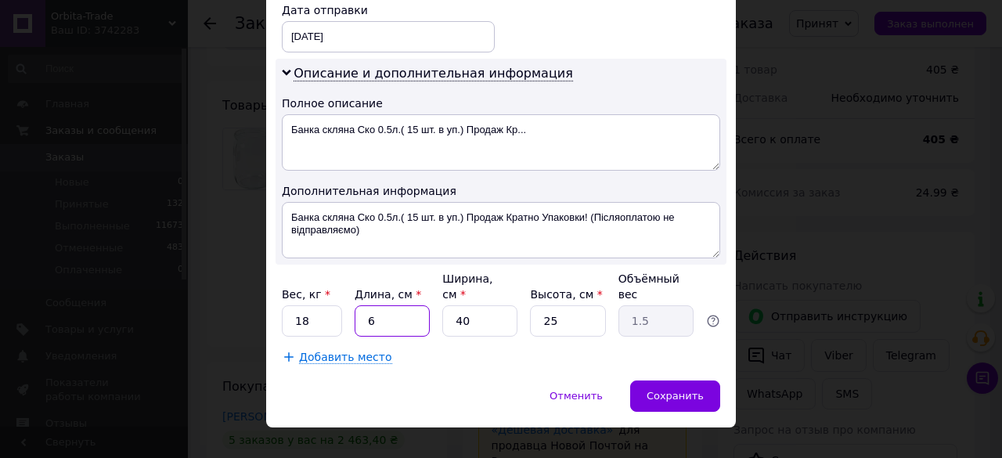
type input "63"
type input "15.75"
type input "63"
click at [485, 305] on input "40" at bounding box center [479, 320] width 75 height 31
type input "4"
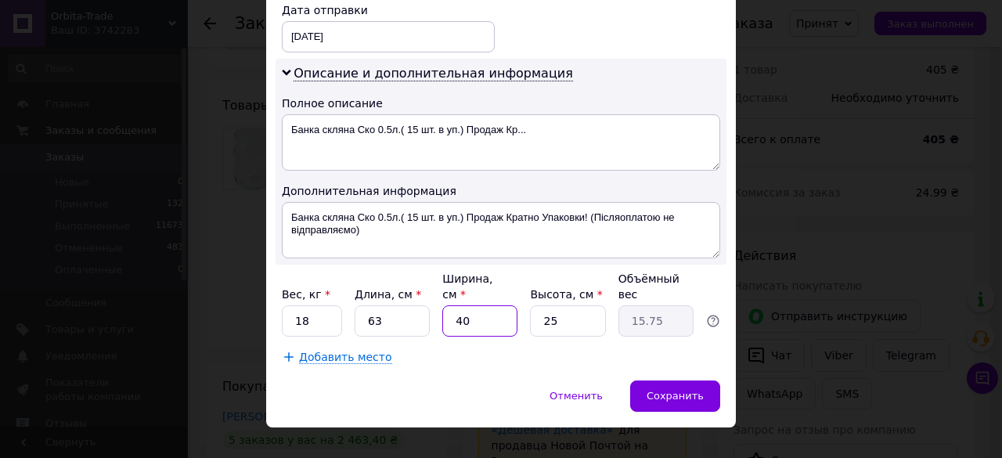
type input "1.58"
type input "3"
type input "1.18"
type input "32"
type input "12.6"
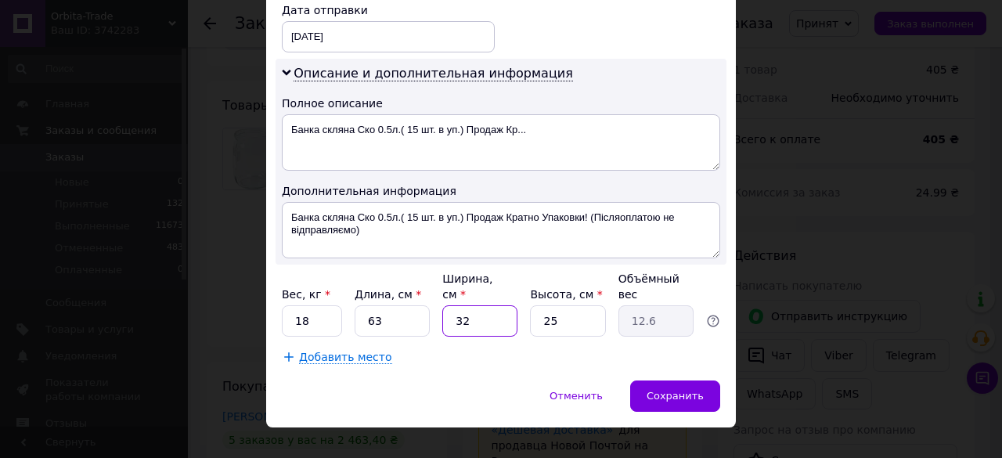
type input "32"
click at [598, 305] on input "25" at bounding box center [567, 320] width 75 height 31
type input "2"
type input "1.01"
type input "3"
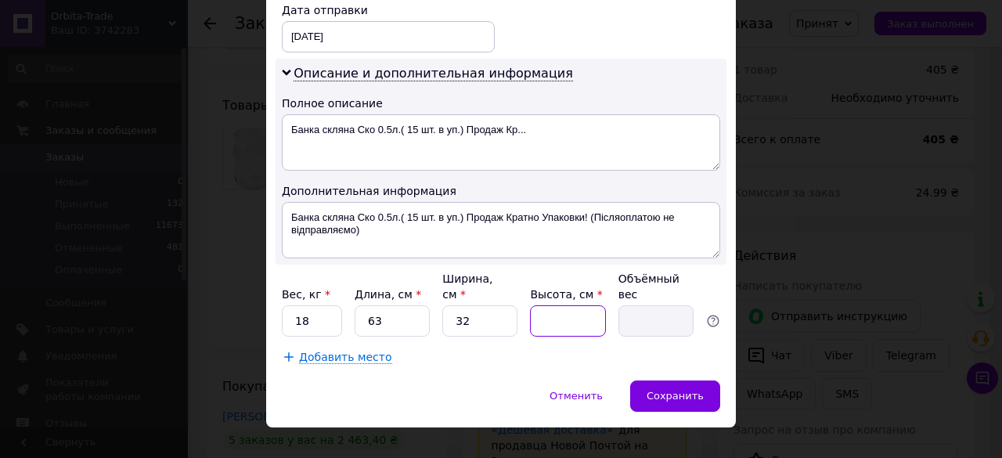
type input "1.51"
type input "30"
type input "15.12"
type input "30"
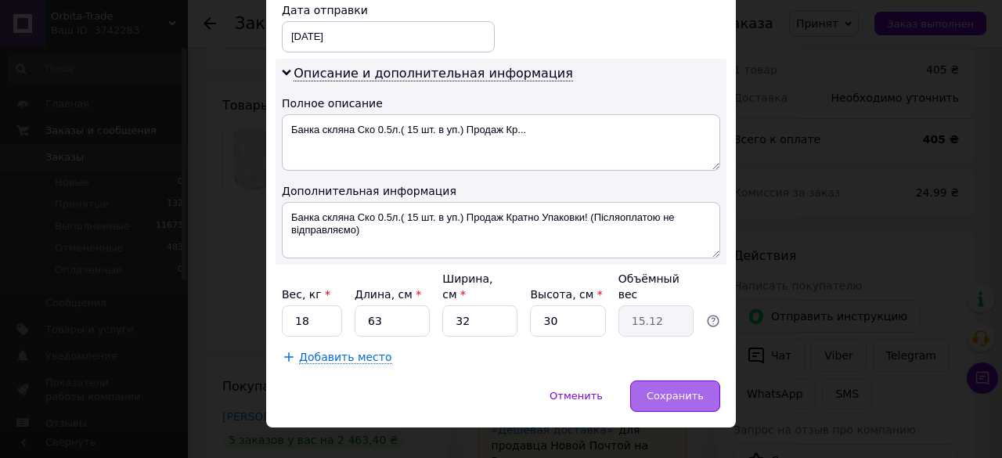
click at [664, 381] on div "Сохранить" at bounding box center [675, 396] width 90 height 31
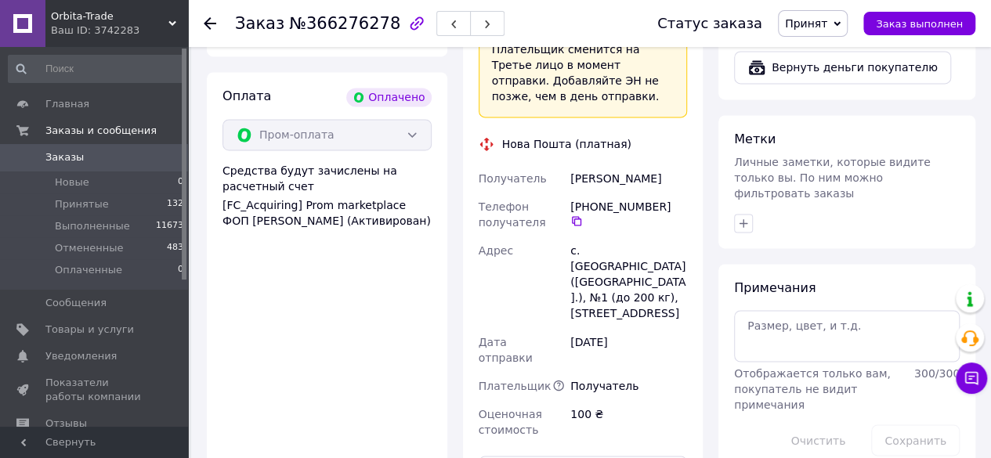
scroll to position [1147, 0]
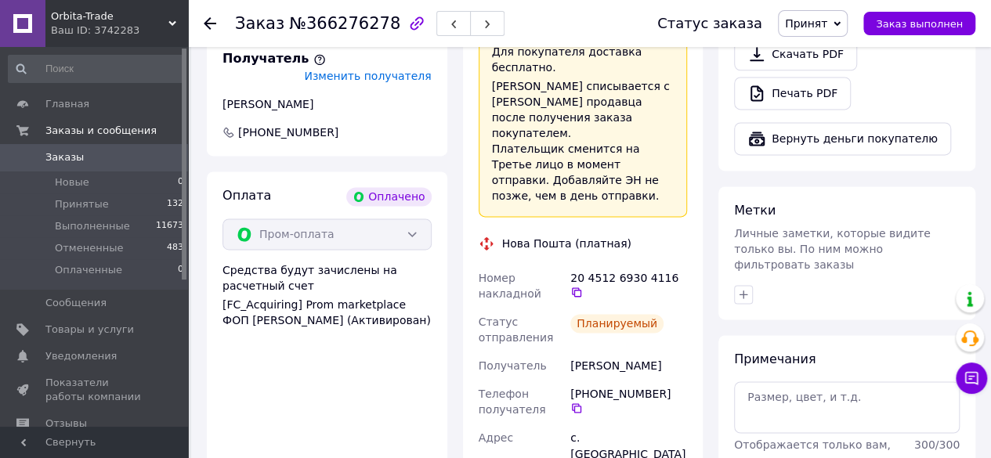
scroll to position [1040, 0]
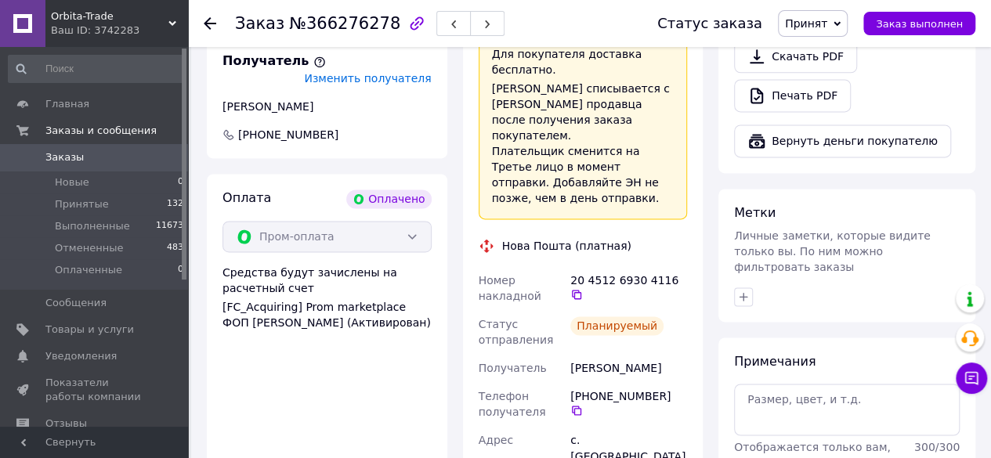
drag, startPoint x: 675, startPoint y: 167, endPoint x: 690, endPoint y: 198, distance: 34.7
click at [583, 288] on icon at bounding box center [576, 294] width 13 height 13
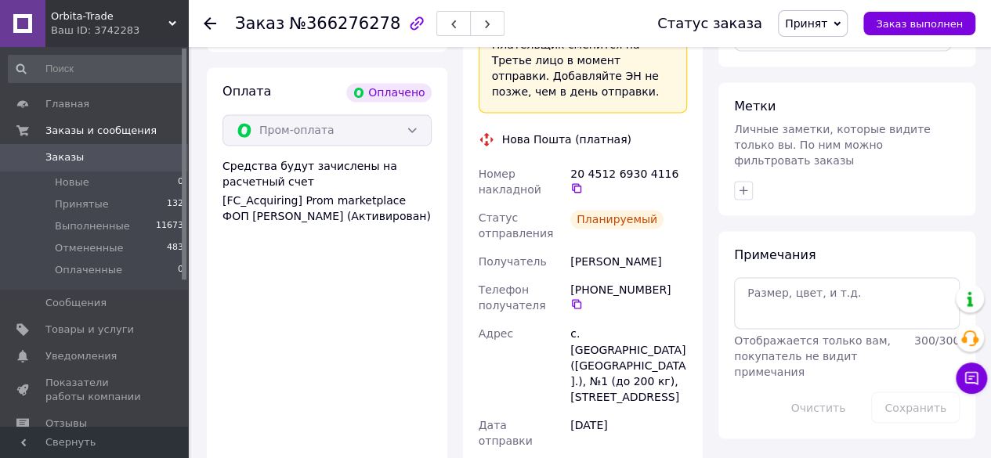
scroll to position [1152, 0]
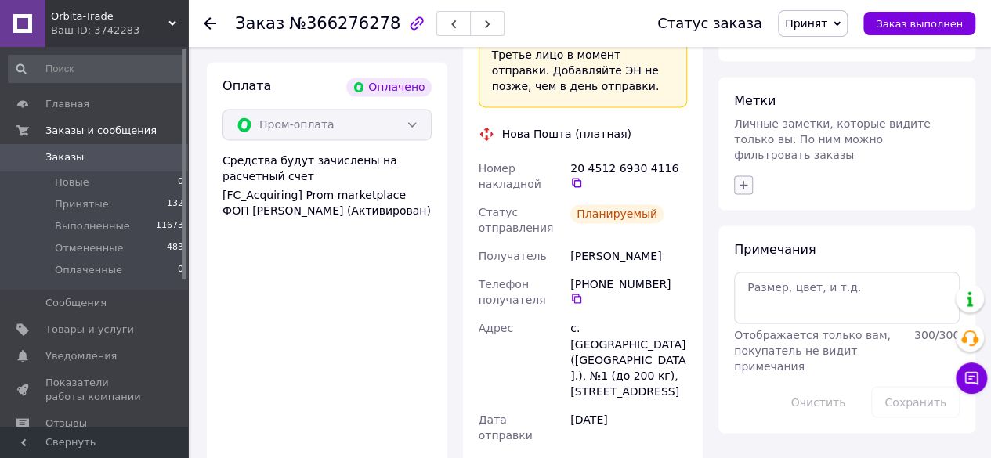
click at [752, 172] on div at bounding box center [847, 184] width 232 height 25
click at [746, 179] on icon "button" at bounding box center [743, 185] width 13 height 13
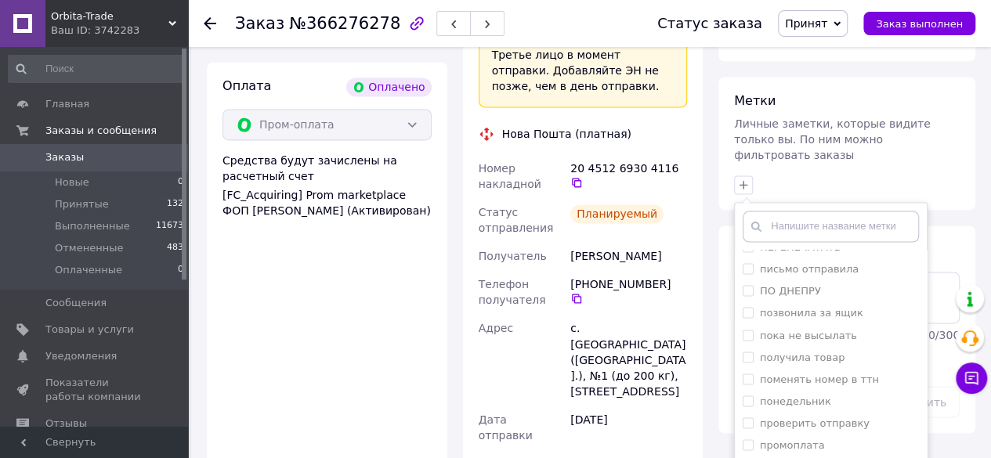
scroll to position [1216, 0]
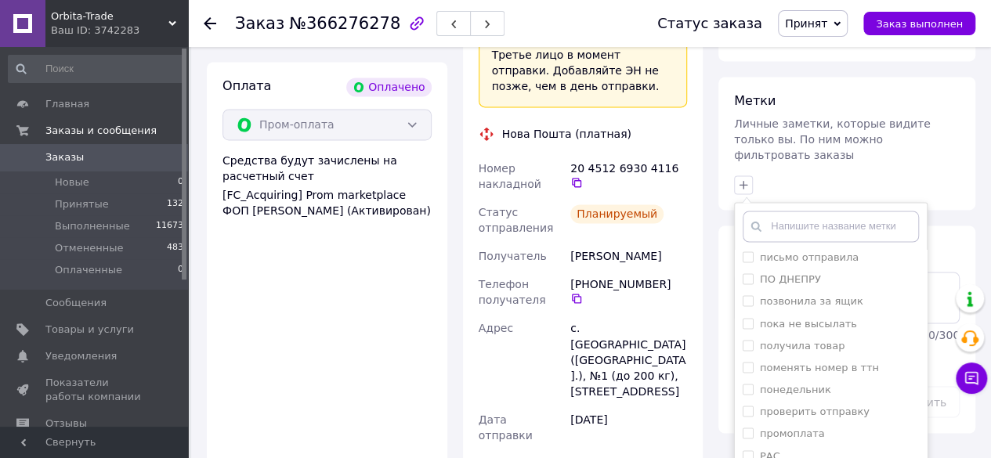
checkbox input "true"
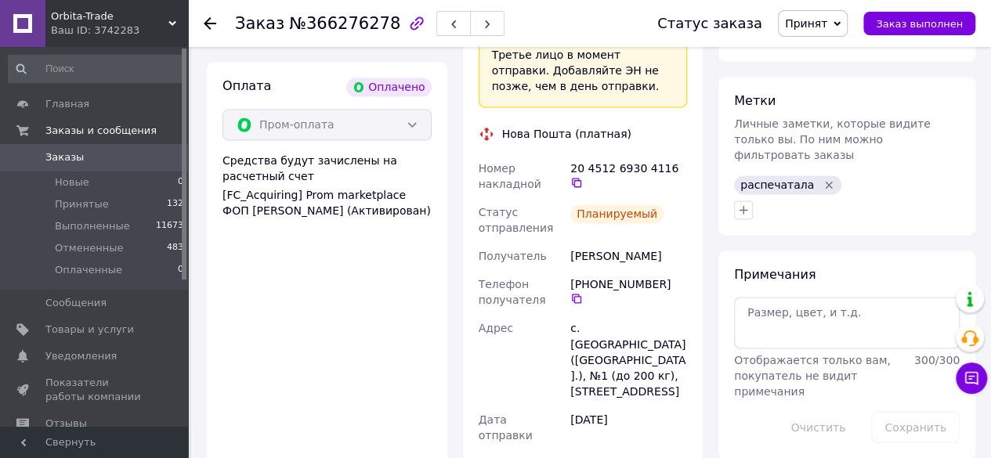
drag, startPoint x: 207, startPoint y: 16, endPoint x: 235, endPoint y: 50, distance: 43.9
click at [207, 17] on icon at bounding box center [210, 23] width 13 height 13
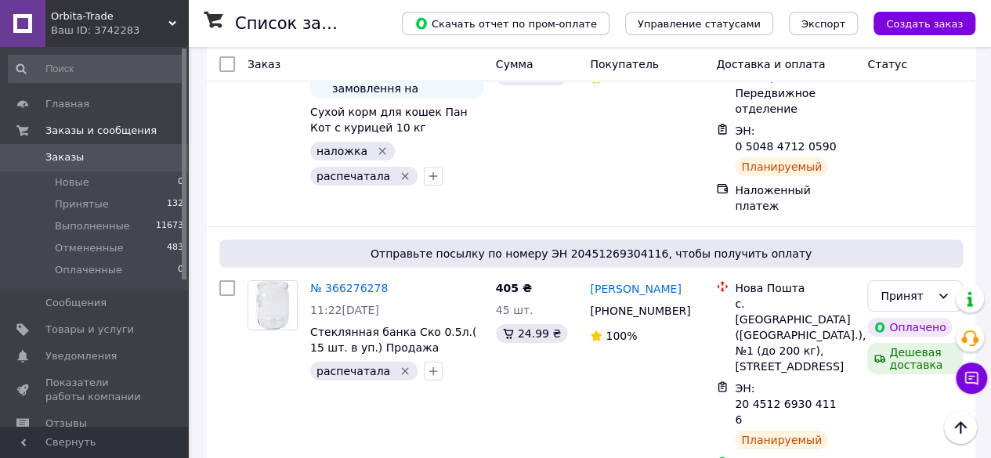
scroll to position [2777, 0]
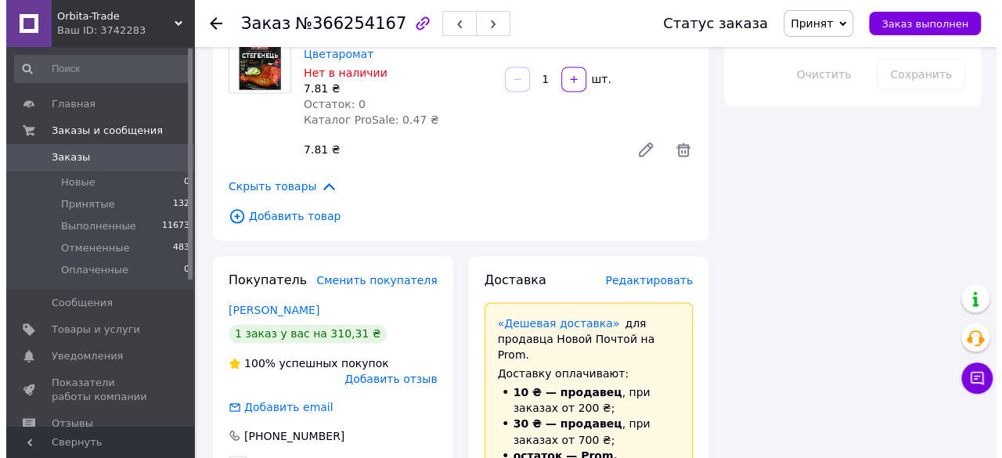
scroll to position [1102, 0]
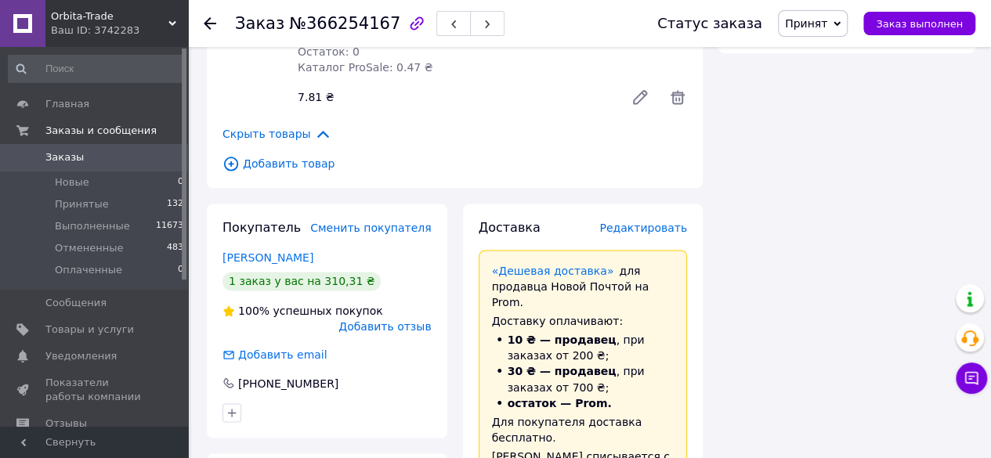
click at [661, 234] on span "Редактировать" at bounding box center [643, 228] width 88 height 13
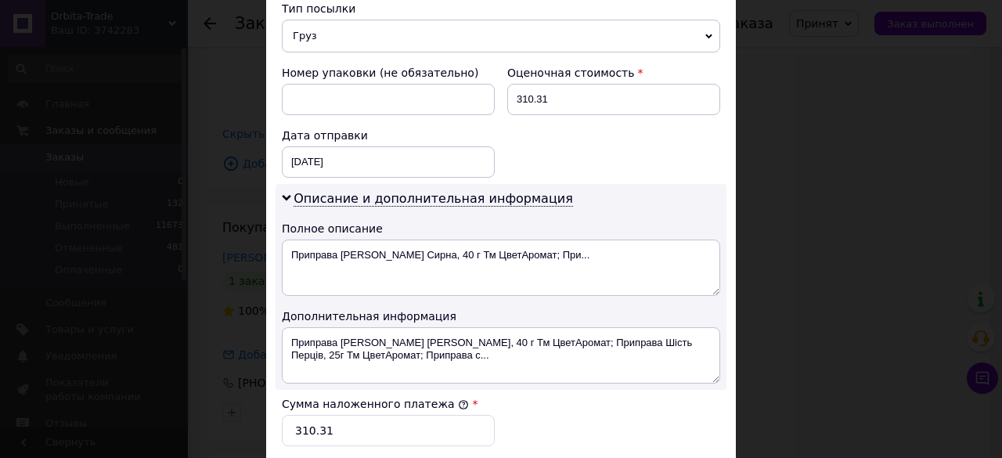
scroll to position [634, 0]
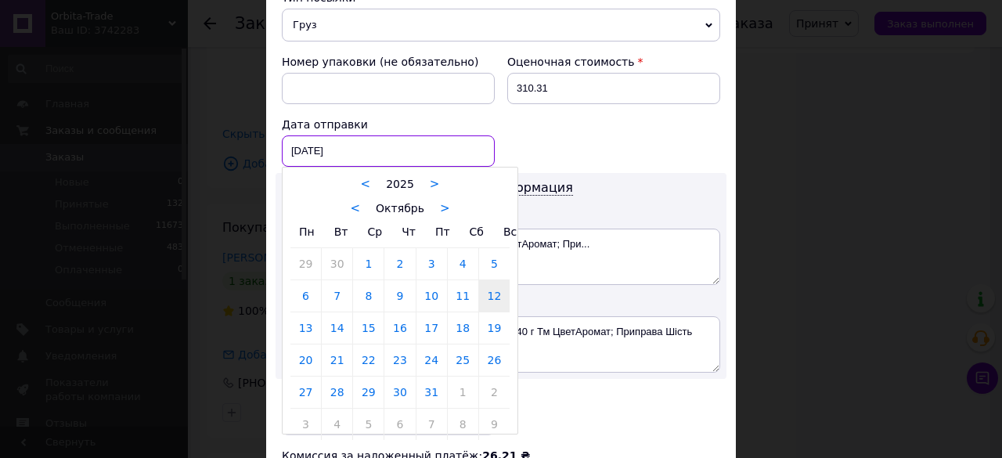
click at [401, 140] on div "[DATE] < 2025 > < Октябрь > Пн Вт Ср Чт Пт Сб Вс 29 30 1 2 3 4 5 6 7 8 9 10 11 …" at bounding box center [388, 150] width 213 height 31
click at [305, 320] on link "13" at bounding box center [306, 327] width 31 height 31
type input "[DATE]"
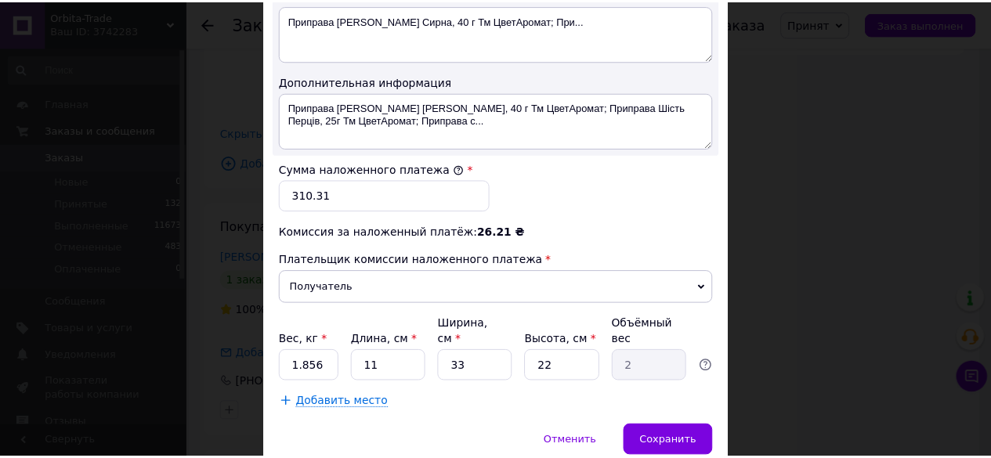
scroll to position [903, 0]
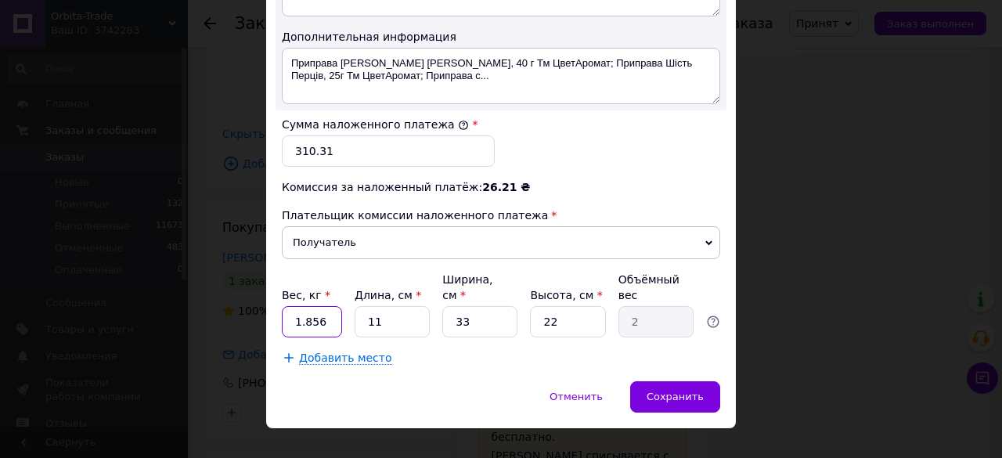
click at [337, 306] on input "1.856" at bounding box center [312, 321] width 60 height 31
type input "1"
type input "4"
click at [388, 306] on input "11" at bounding box center [392, 321] width 75 height 31
type input "1"
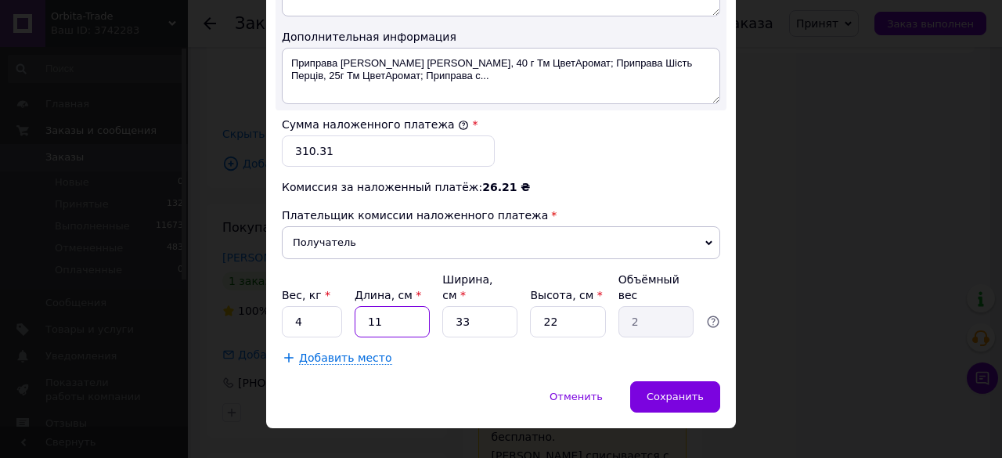
type input "0.18"
type input "3"
type input "0.54"
type input "30"
type input "5.45"
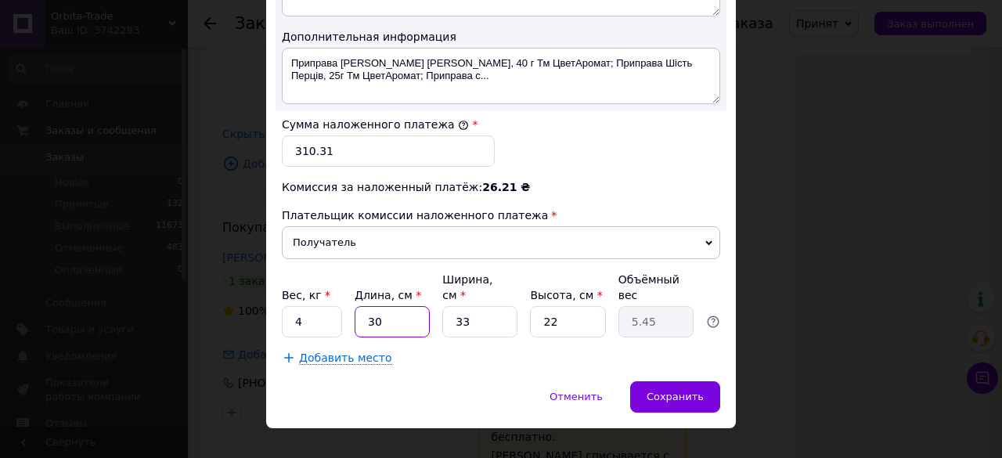
type input "3"
type input "0.54"
type input "2"
type input "0.36"
type input "25"
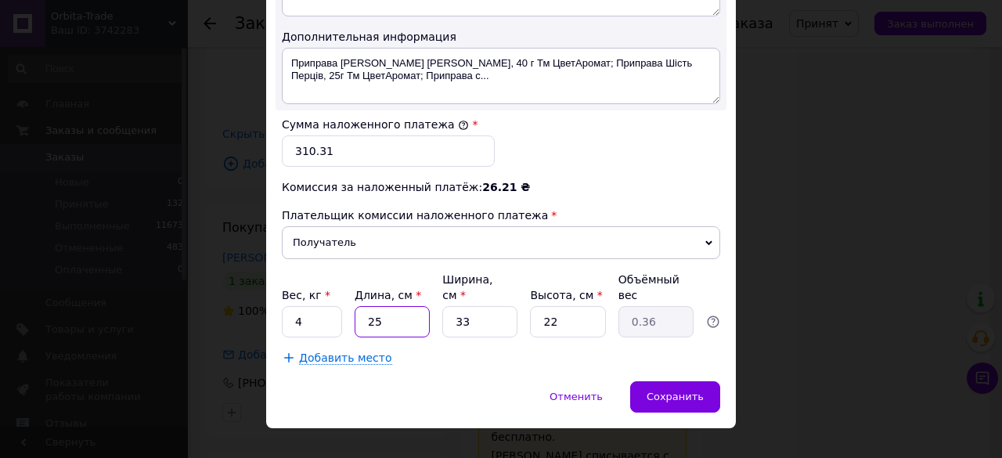
type input "4.54"
type input "2"
type input "0.36"
type input "20"
type input "3.63"
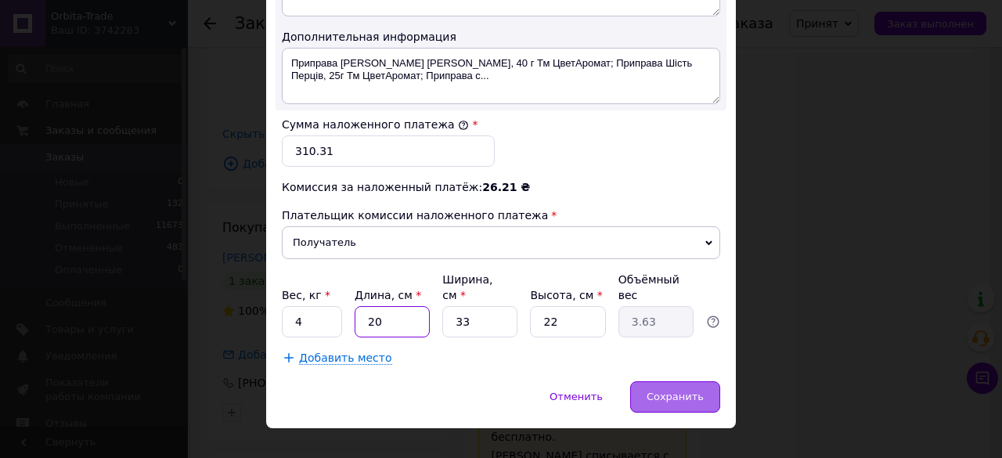
type input "20"
click at [656, 391] on span "Сохранить" at bounding box center [675, 397] width 57 height 12
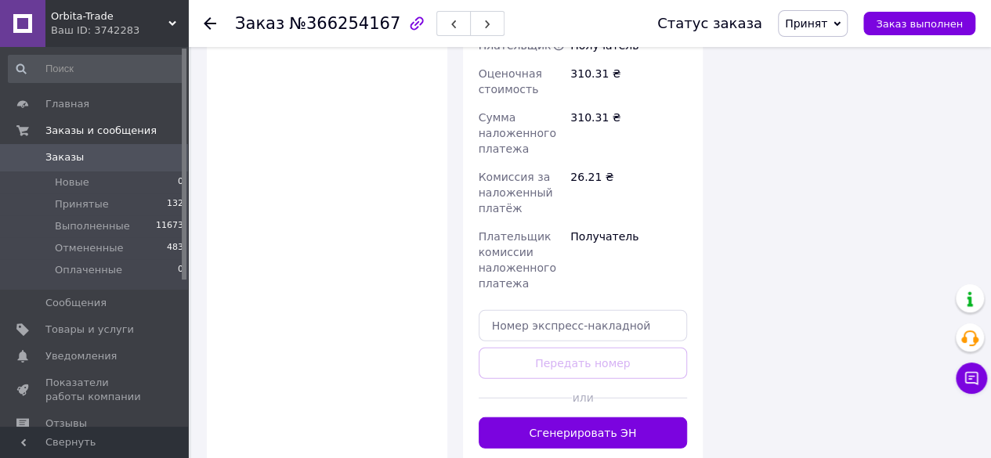
scroll to position [1924, 0]
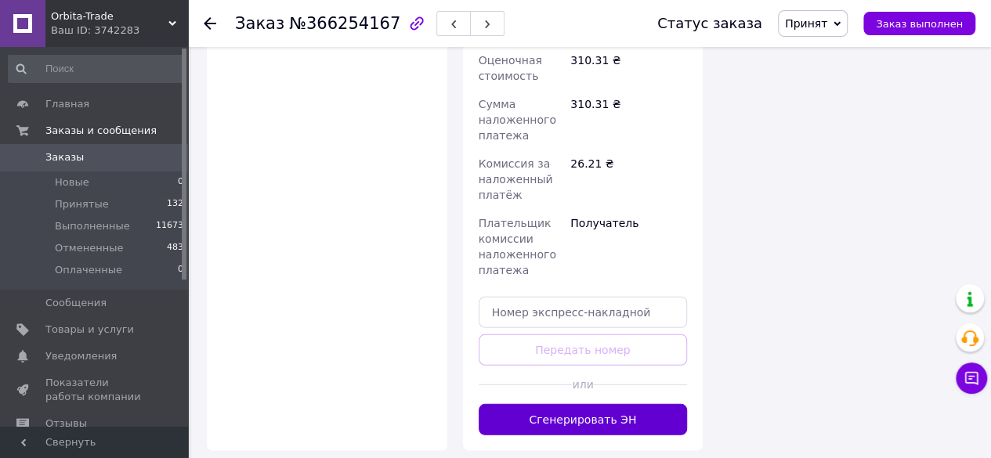
click at [650, 404] on button "Сгенерировать ЭН" at bounding box center [583, 419] width 209 height 31
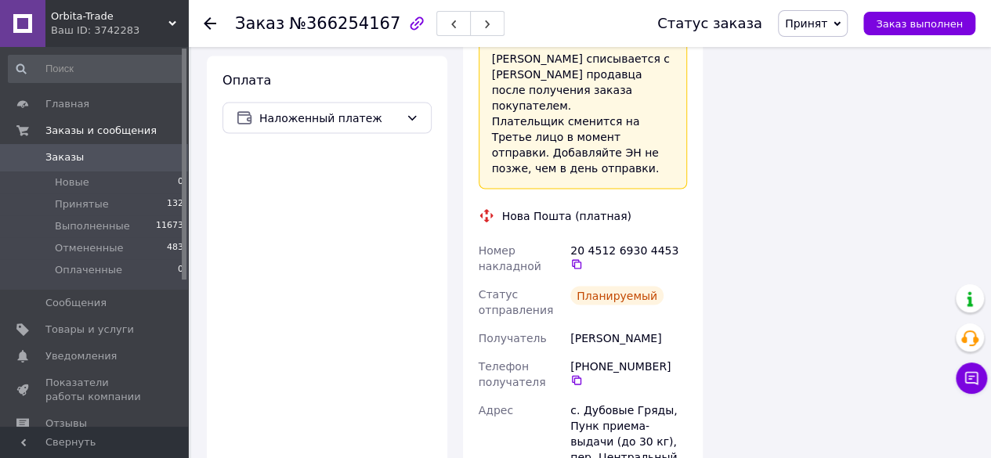
scroll to position [1492, 0]
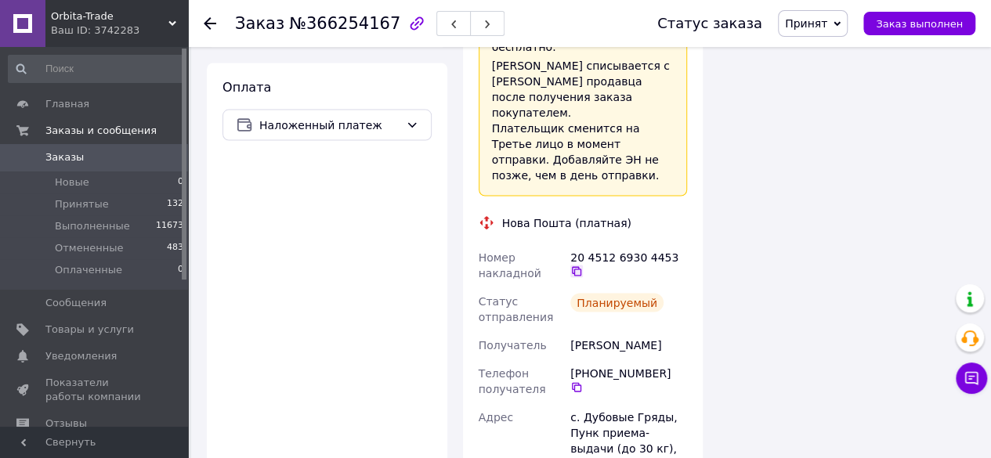
click at [583, 265] on icon at bounding box center [576, 271] width 13 height 13
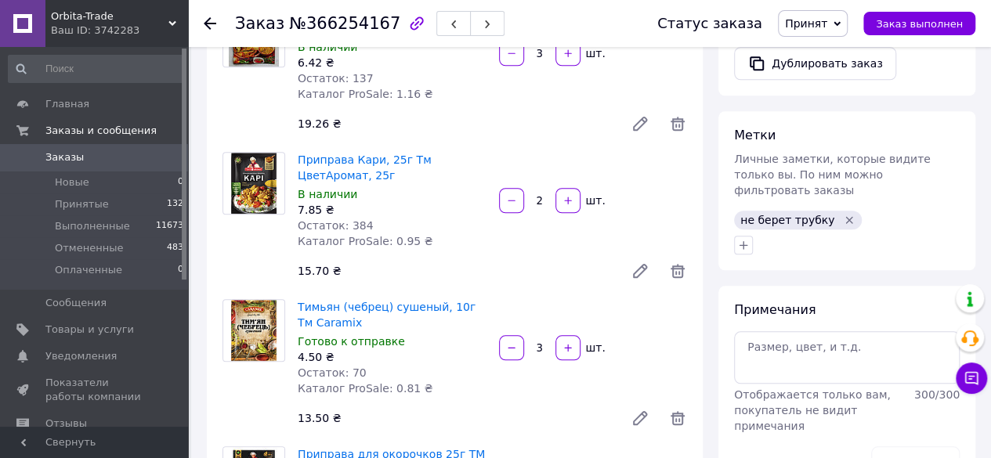
scroll to position [641, 0]
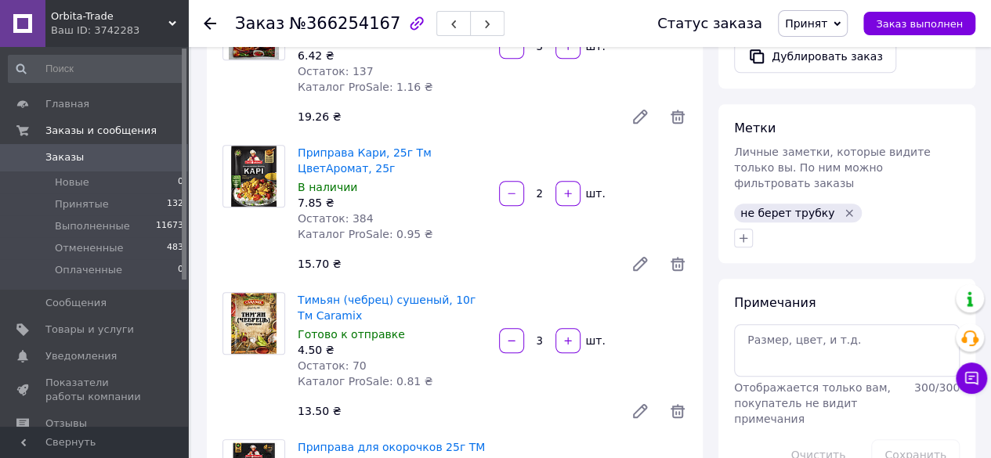
click at [843, 207] on icon "Удалить метку" at bounding box center [849, 213] width 13 height 13
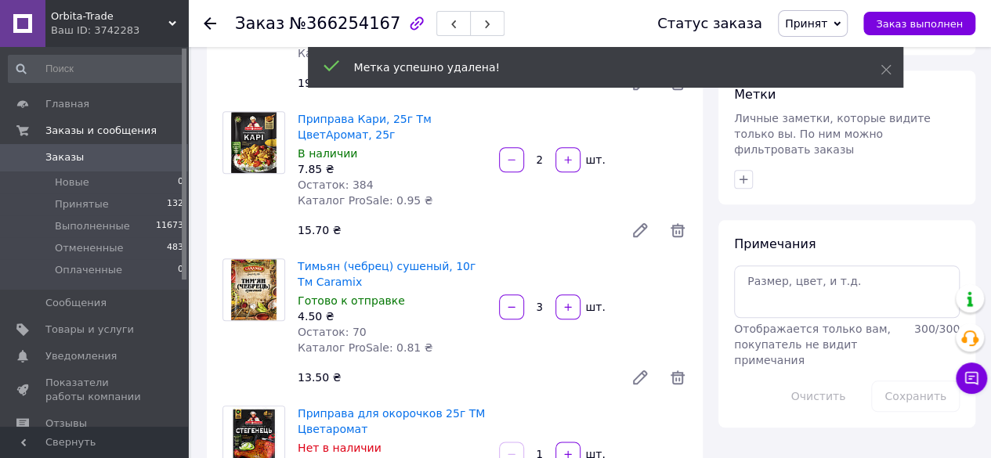
scroll to position [695, 0]
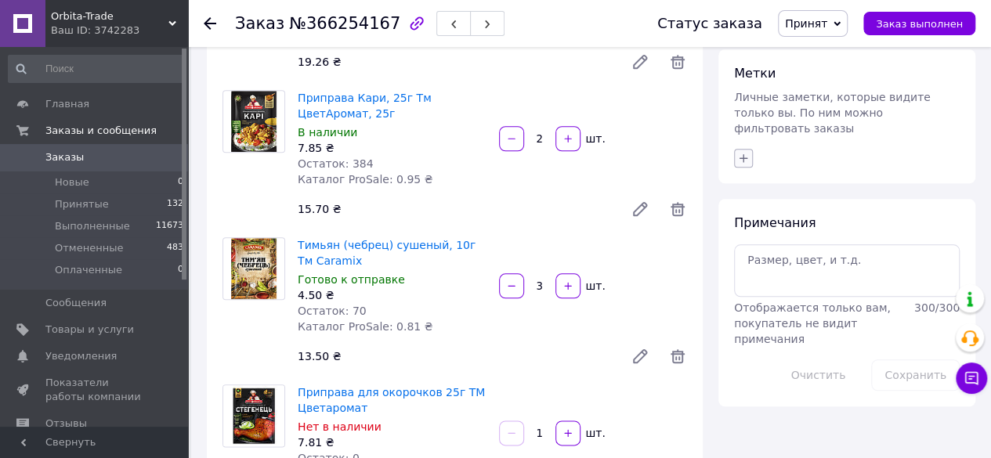
click at [741, 154] on icon "button" at bounding box center [743, 158] width 9 height 9
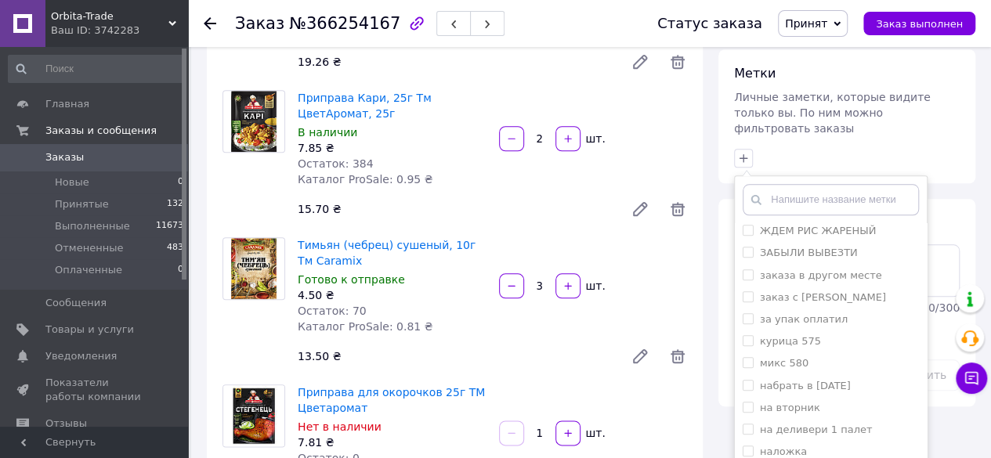
scroll to position [546, 0]
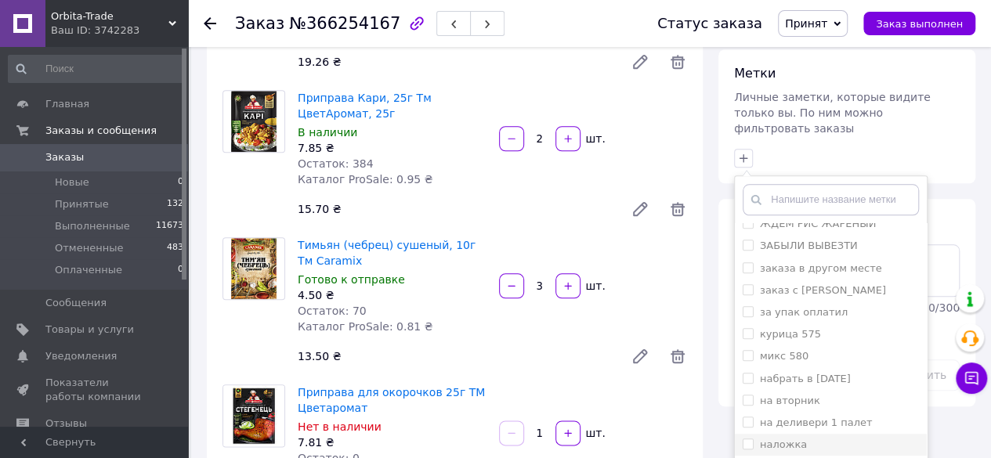
click at [747, 439] on input "наложка" at bounding box center [747, 444] width 10 height 10
checkbox input "true"
drag, startPoint x: 747, startPoint y: 397, endPoint x: 759, endPoint y: 411, distance: 18.4
click at [748, 442] on input "распечатала" at bounding box center [747, 447] width 10 height 10
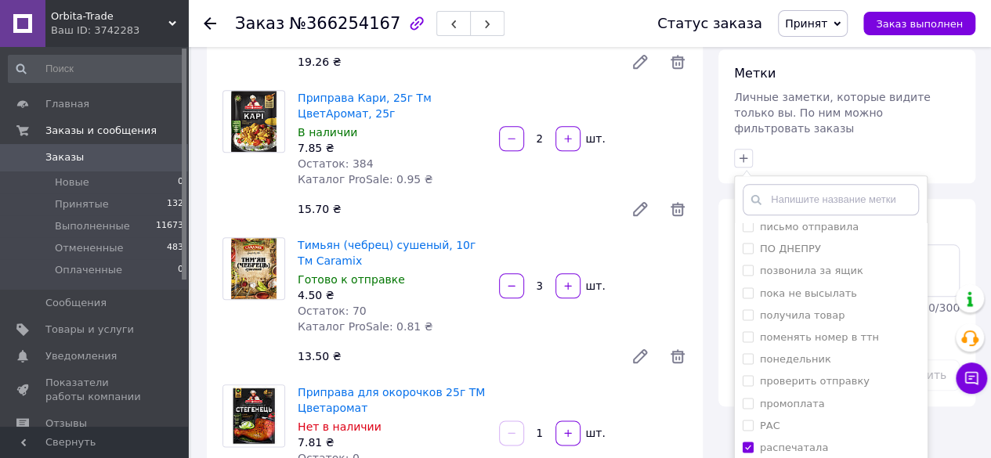
checkbox input "true"
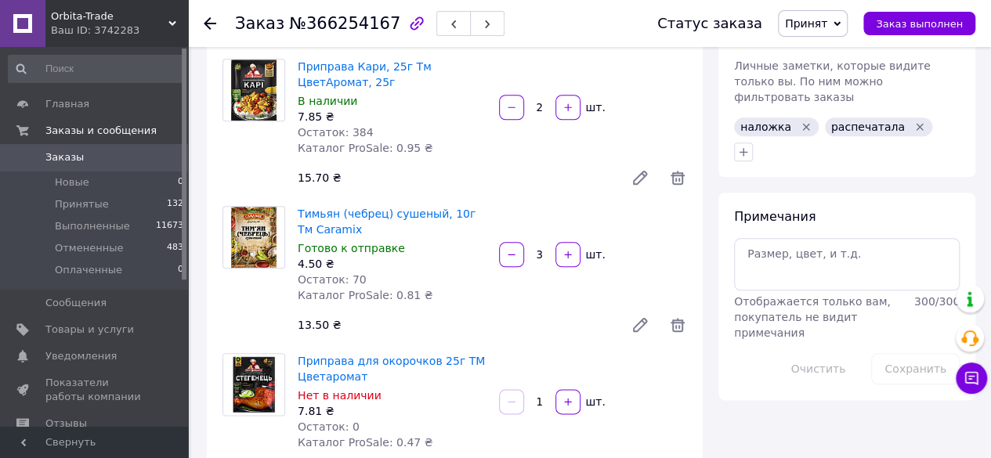
scroll to position [660, 0]
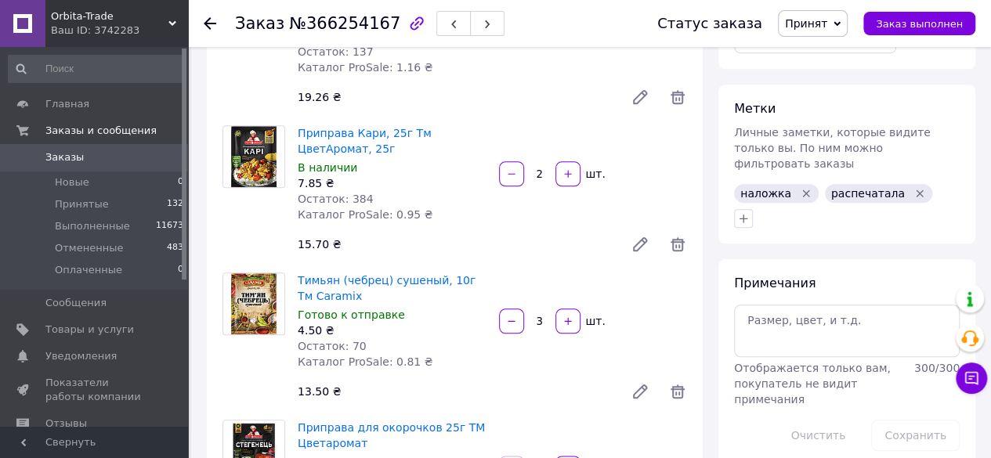
click at [207, 19] on icon at bounding box center [210, 23] width 13 height 13
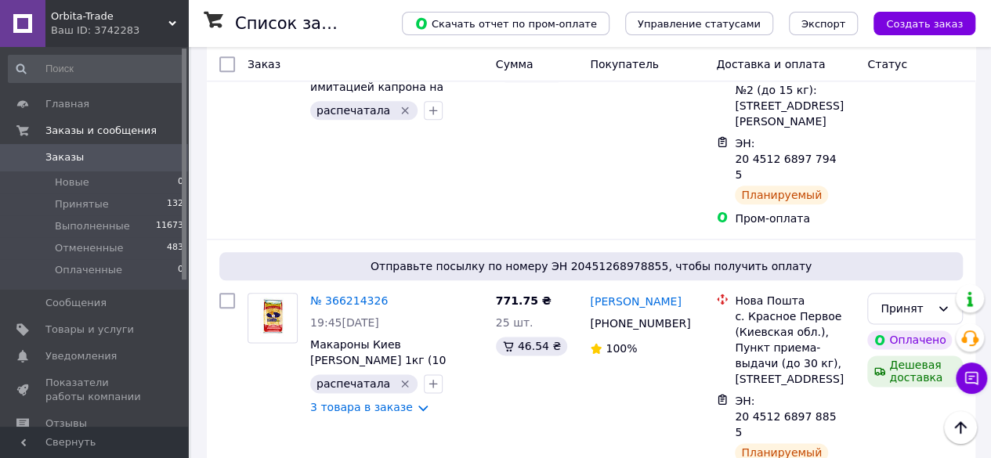
scroll to position [3779, 0]
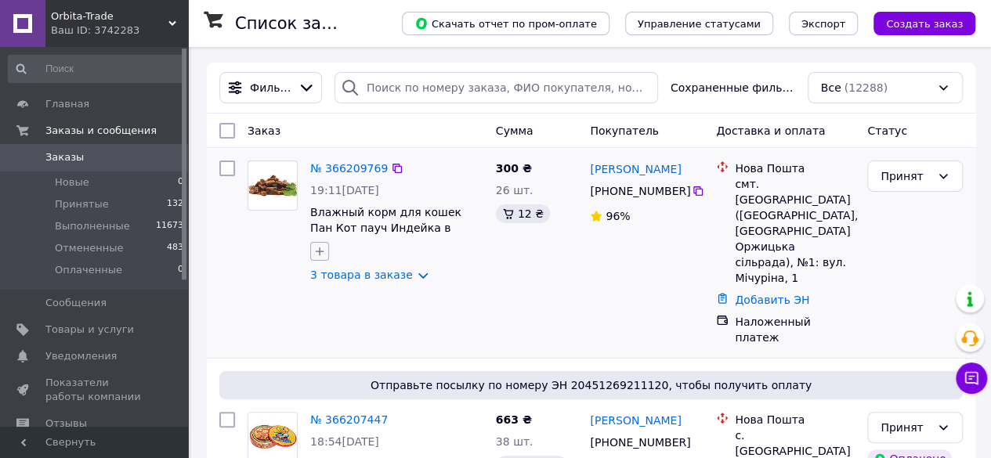
click at [318, 250] on icon "button" at bounding box center [319, 251] width 13 height 13
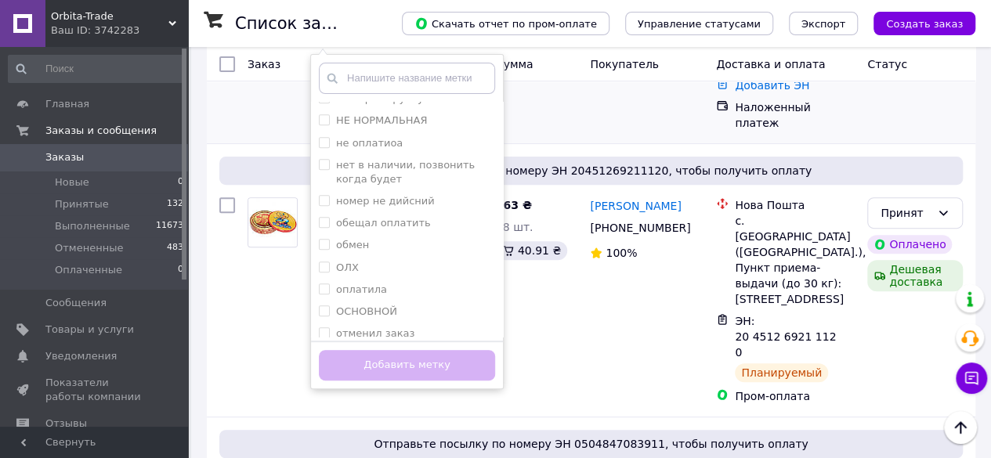
scroll to position [870, 0]
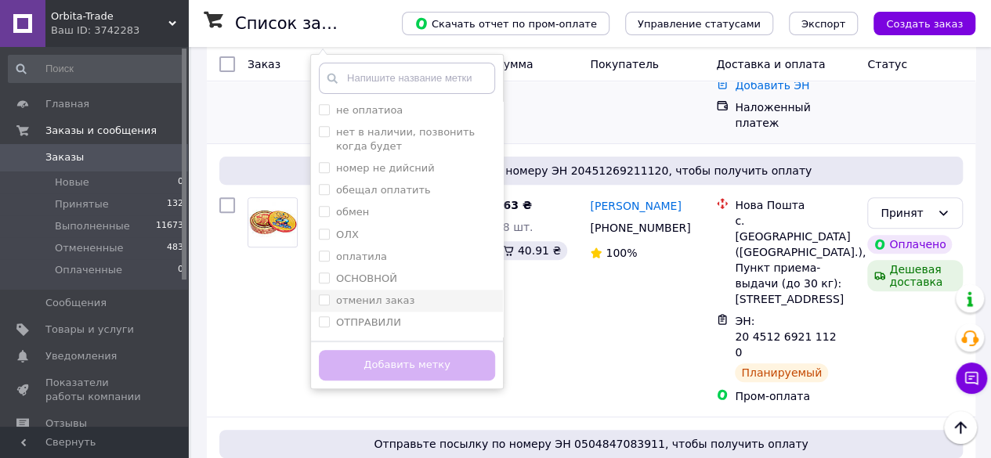
click at [321, 294] on input "отменил заказ" at bounding box center [324, 299] width 10 height 10
checkbox input "true"
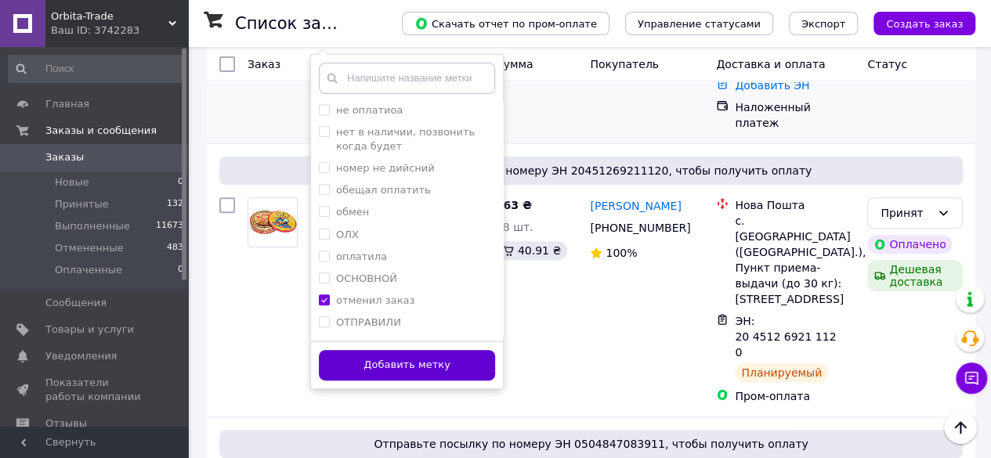
click at [348, 368] on button "Добавить метку" at bounding box center [407, 365] width 176 height 31
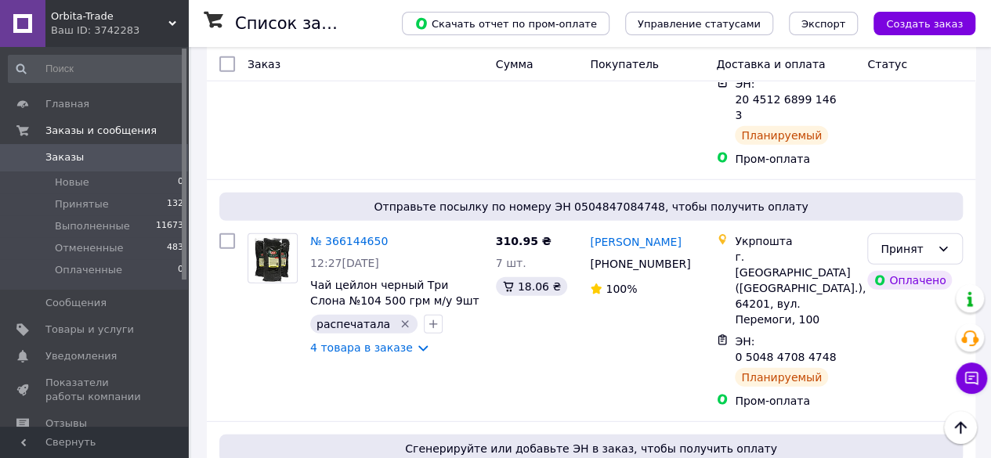
scroll to position [2097, 0]
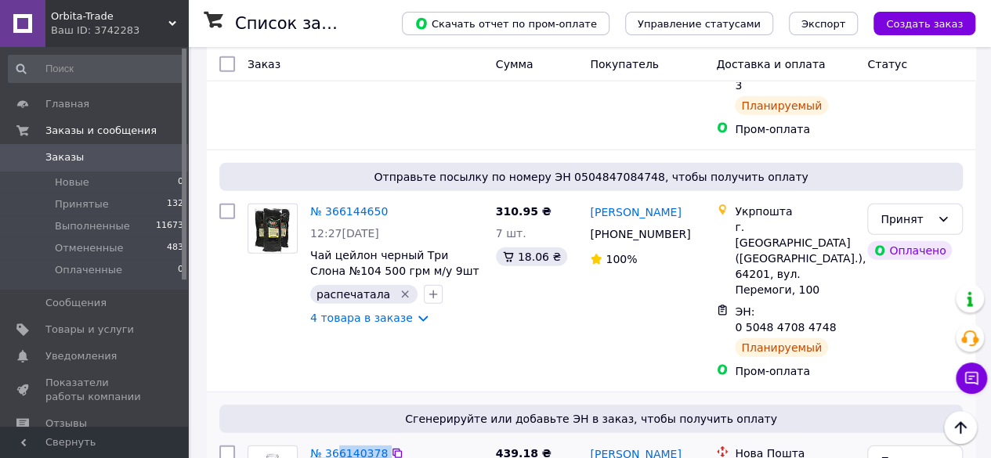
click at [324, 447] on link "№ 366140378" at bounding box center [349, 453] width 78 height 13
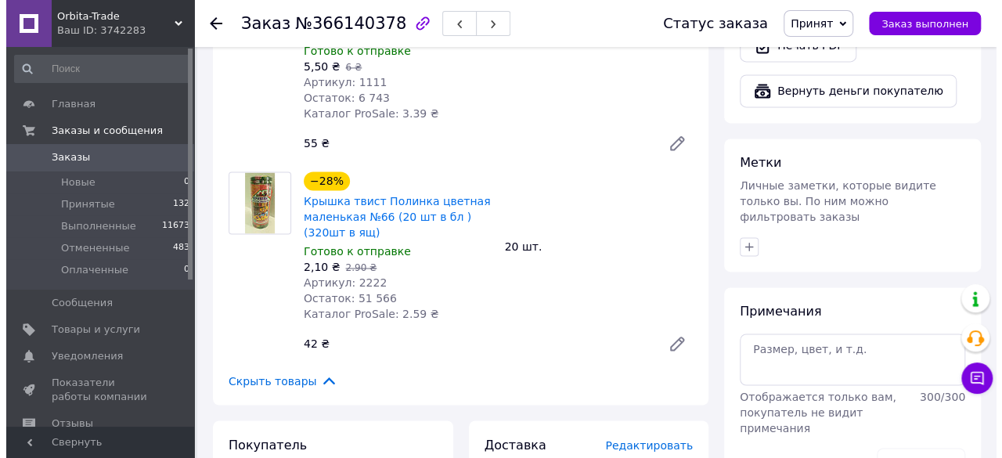
scroll to position [1136, 0]
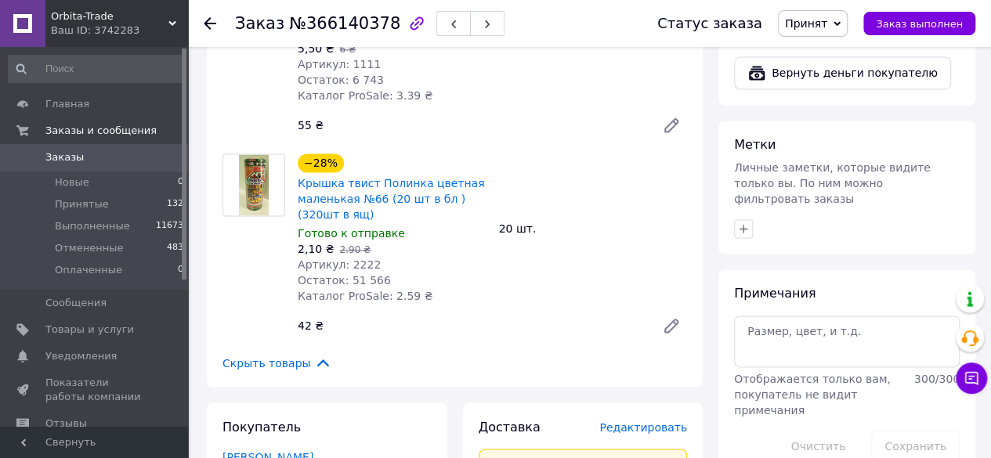
click at [658, 421] on span "Редактировать" at bounding box center [643, 427] width 88 height 13
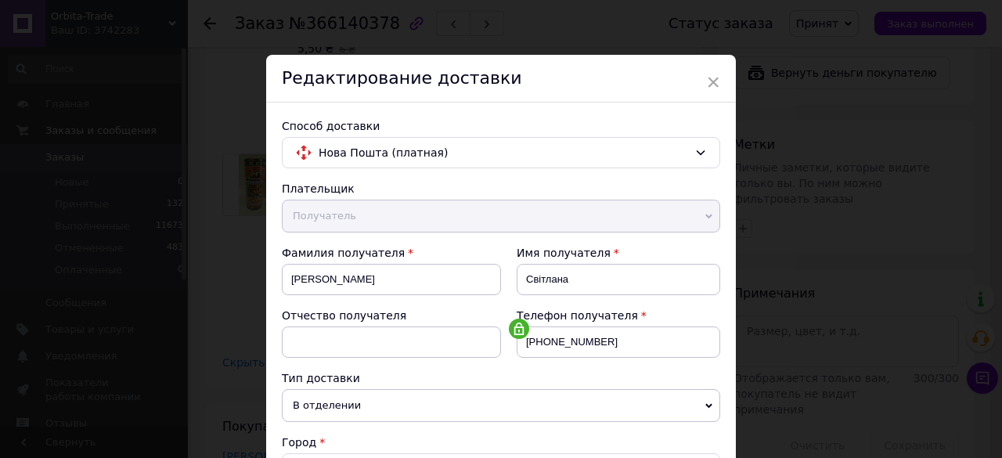
drag, startPoint x: 996, startPoint y: 87, endPoint x: 1002, endPoint y: 115, distance: 28.7
click at [1002, 115] on div "× Редактирование доставки Способ доставки Нова Пошта (платная) Плательщик Получ…" at bounding box center [501, 229] width 1002 height 458
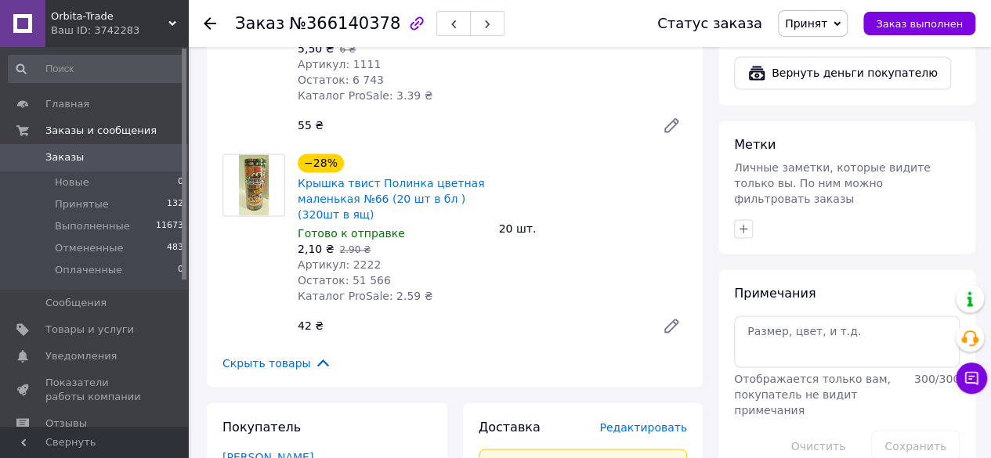
click at [656, 421] on span "Редактировать" at bounding box center [643, 427] width 88 height 13
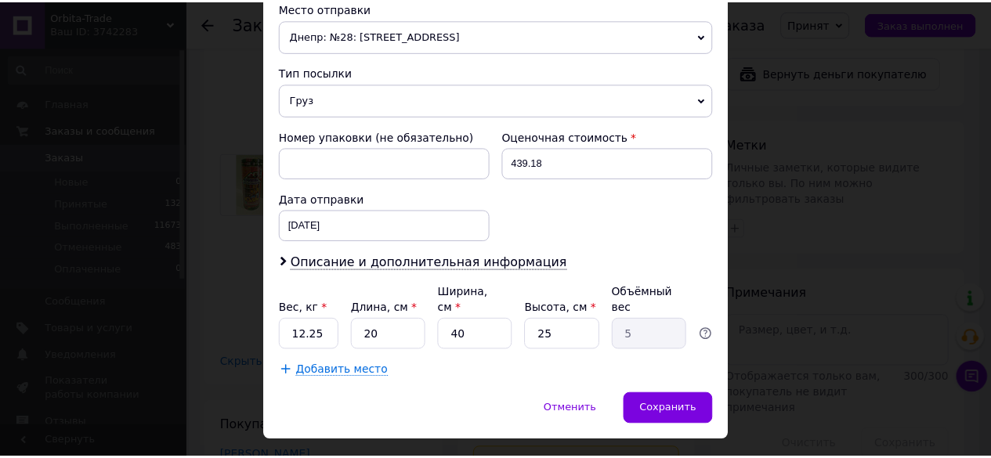
scroll to position [575, 0]
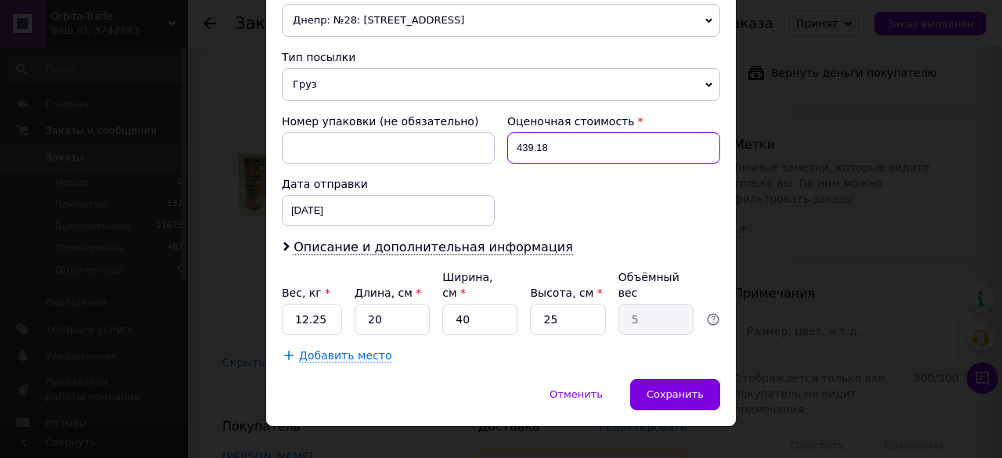
click at [590, 146] on input "439.18" at bounding box center [614, 147] width 213 height 31
type input "4"
type input "100"
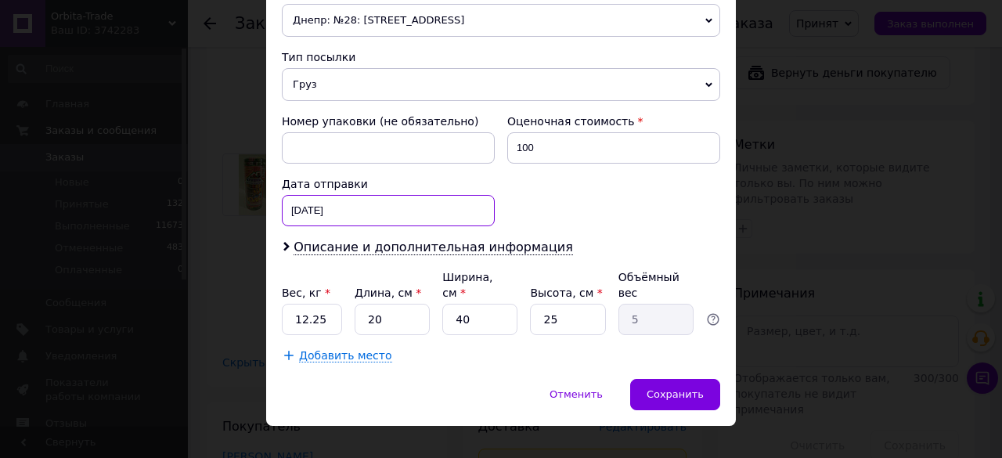
click at [403, 207] on div "[DATE] < 2025 > < Октябрь > Пн Вт Ср Чт Пт Сб Вс 29 30 1 2 3 4 5 6 7 8 9 10 11 …" at bounding box center [388, 210] width 213 height 31
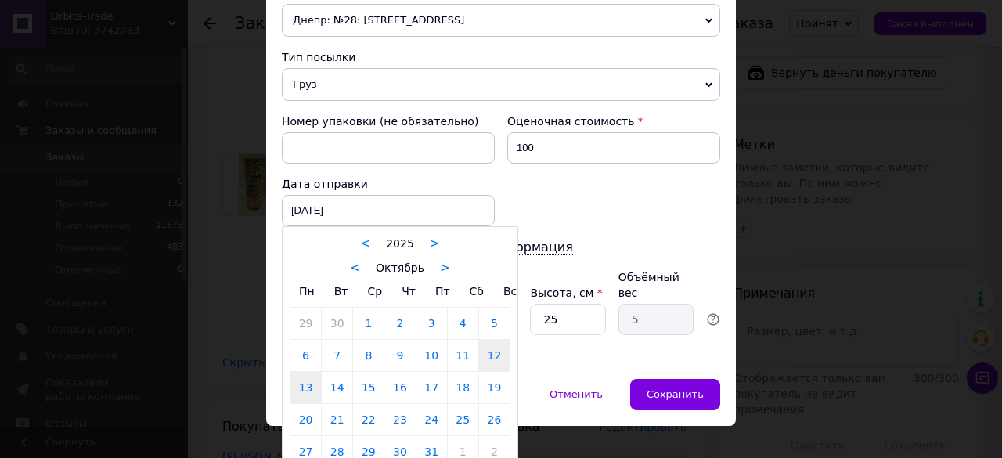
click at [310, 384] on link "13" at bounding box center [306, 387] width 31 height 31
type input "[DATE]"
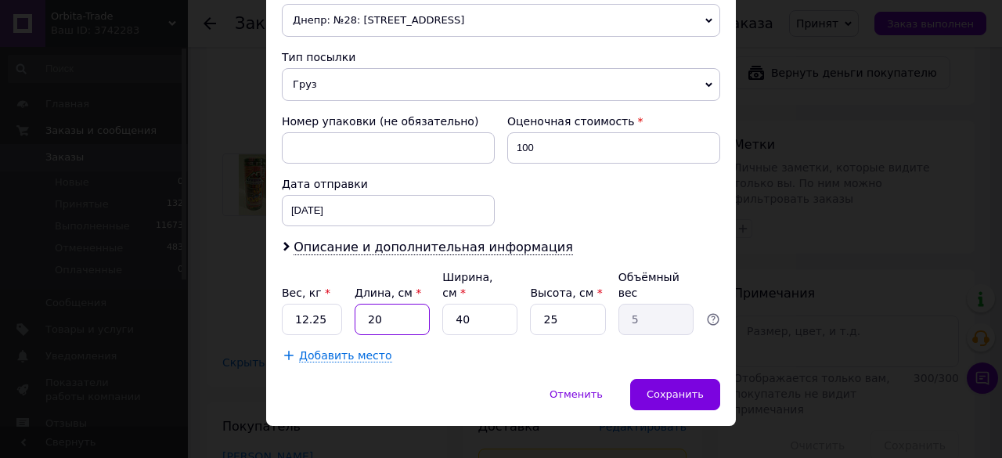
click at [392, 304] on input "20" at bounding box center [392, 319] width 75 height 31
type input "2"
type input "0.5"
type input "6"
type input "1.5"
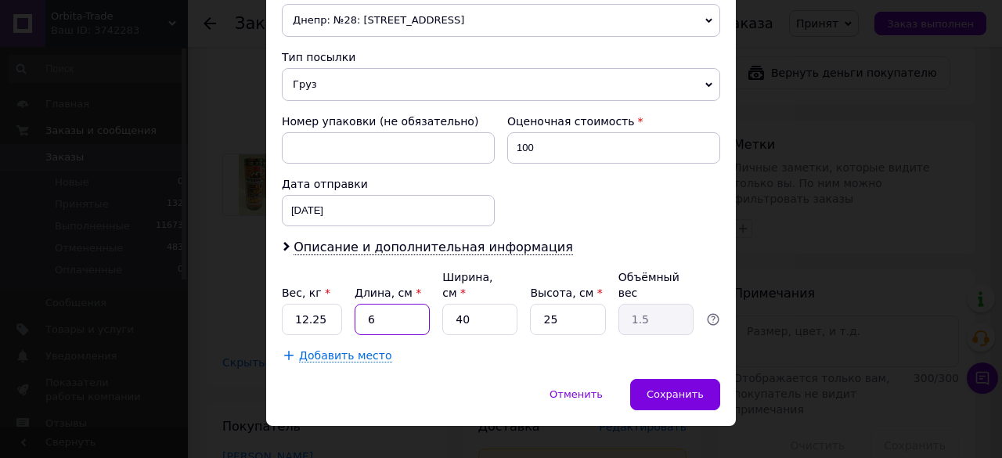
type input "60"
type input "15"
type input "60"
click at [506, 304] on input "40" at bounding box center [479, 319] width 75 height 31
type input "4"
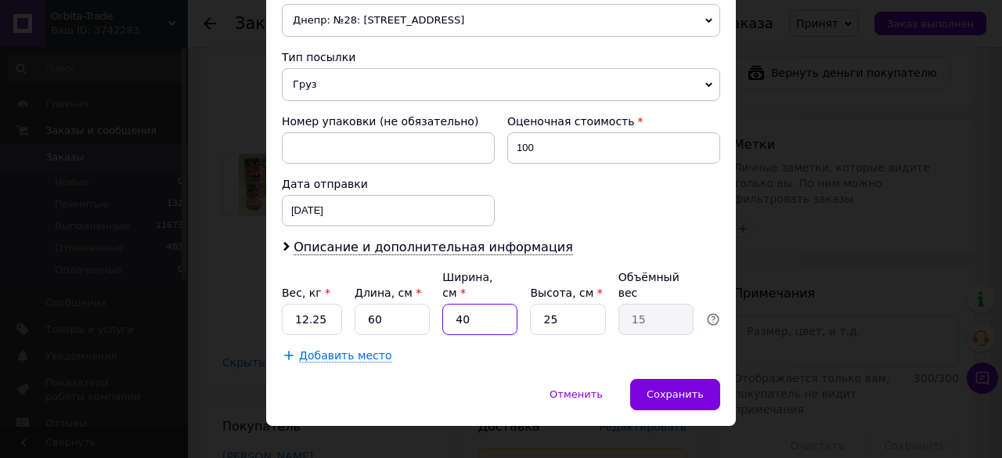
type input "1.5"
type input "3"
type input "1.13"
type input "30"
type input "11.25"
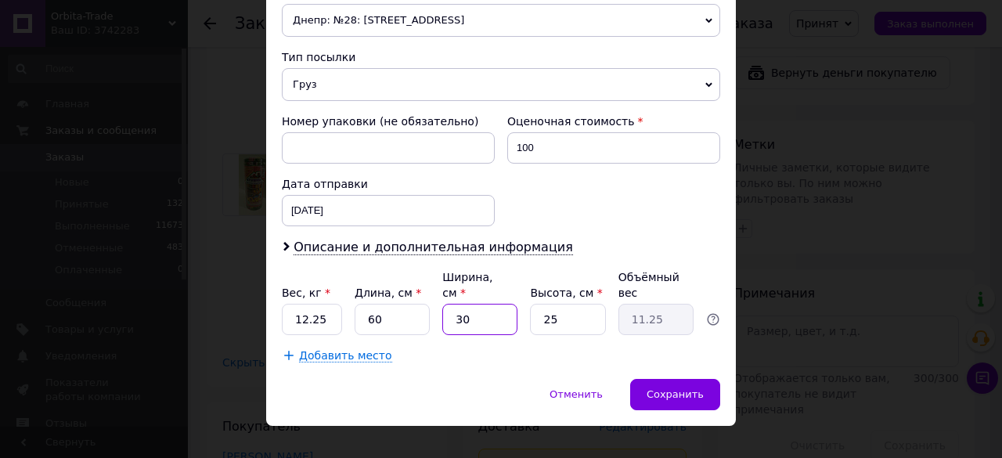
type input "30"
click at [585, 304] on input "25" at bounding box center [567, 319] width 75 height 31
type input "2"
type input "0.9"
type input "3"
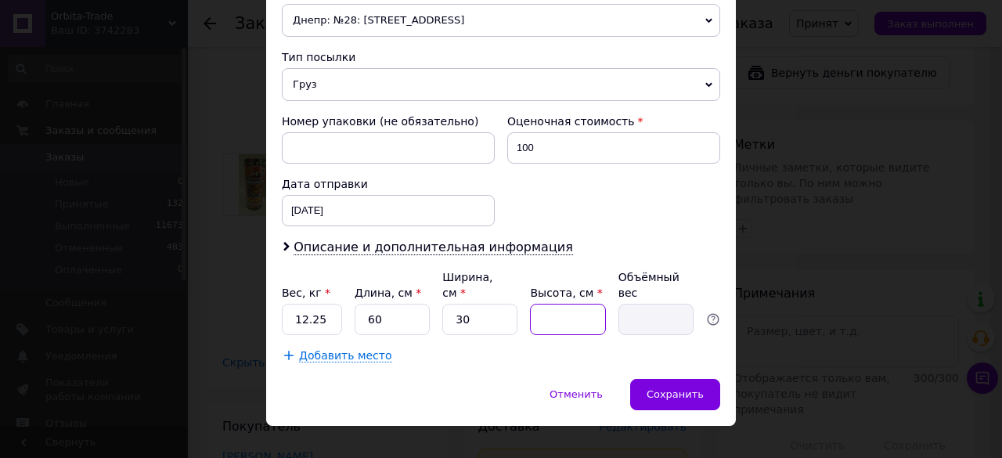
type input "1.35"
type input "30"
type input "13.5"
type input "30"
click at [645, 379] on div "Сохранить" at bounding box center [675, 394] width 90 height 31
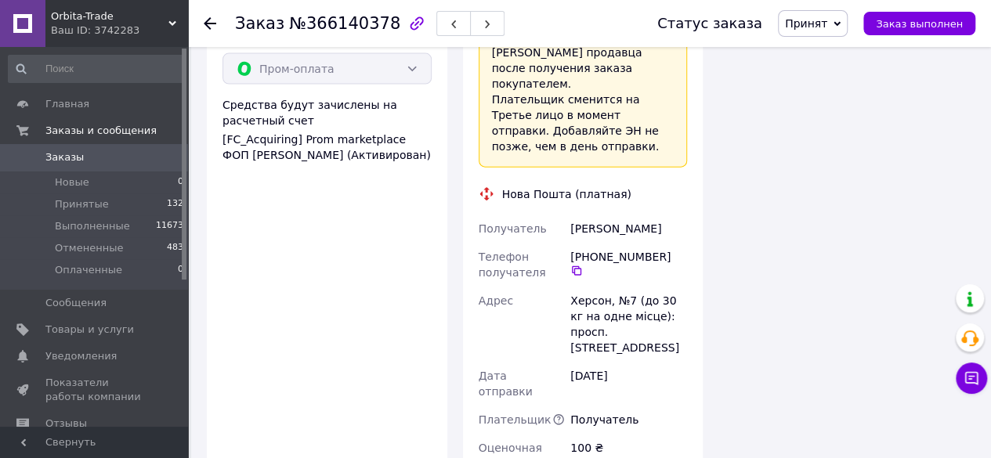
scroll to position [1767, 0]
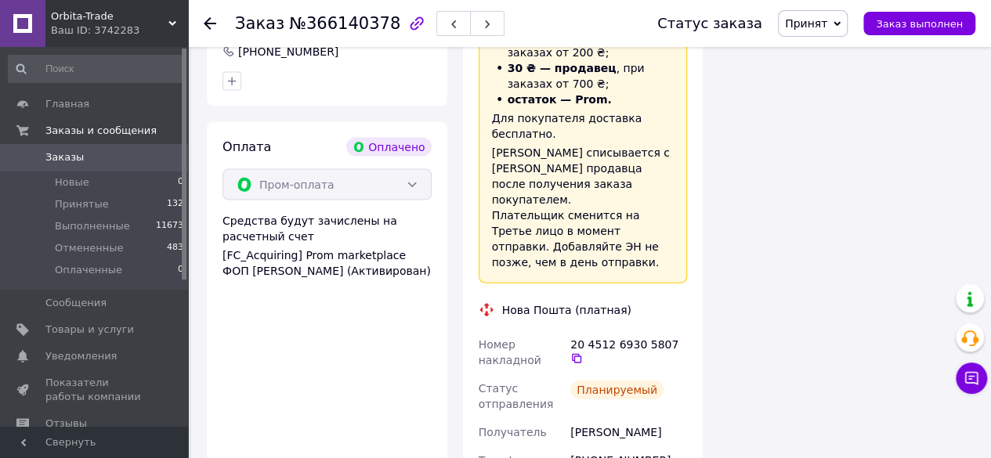
scroll to position [1635, 0]
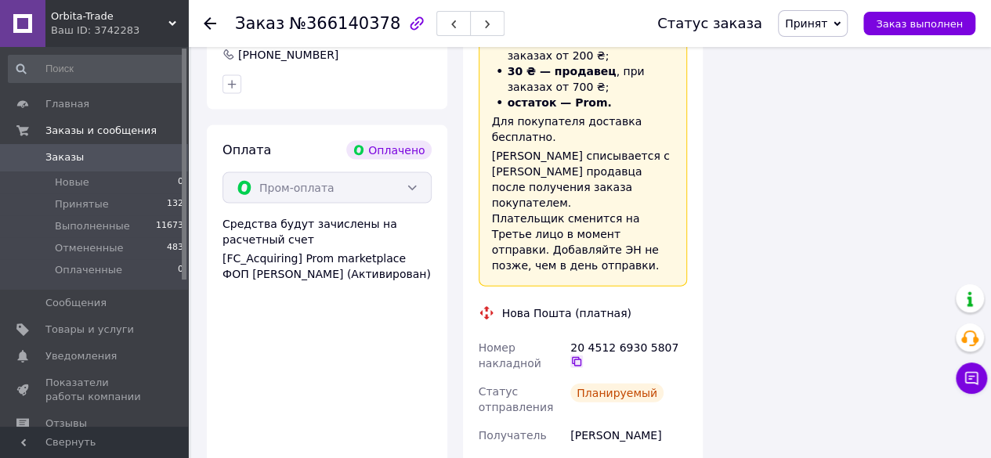
click at [581, 357] on icon at bounding box center [576, 361] width 9 height 9
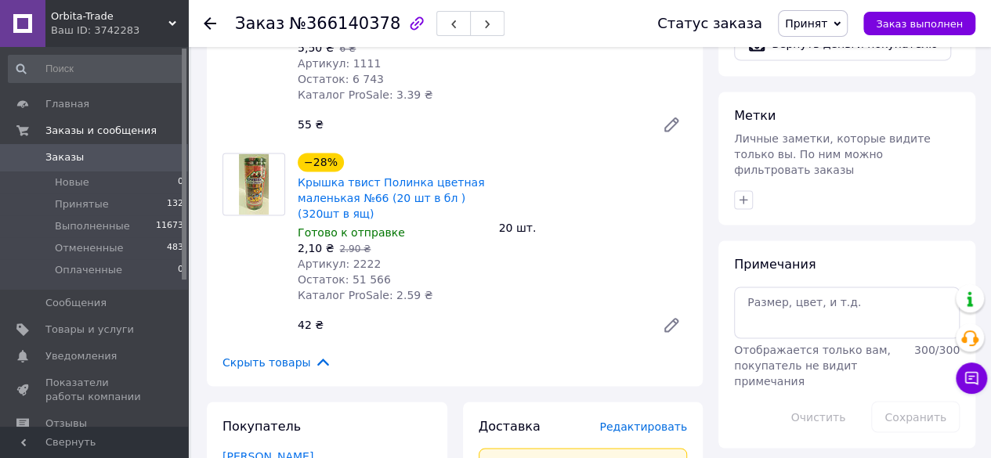
scroll to position [1150, 0]
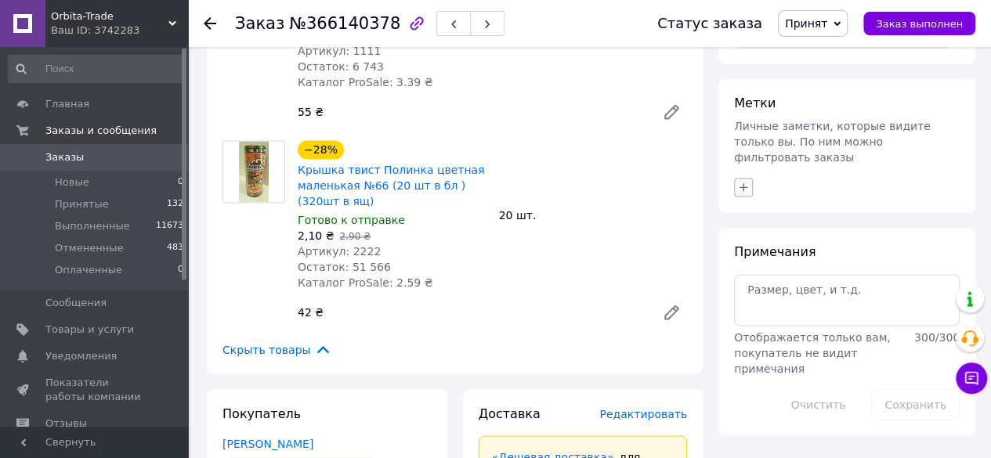
click at [742, 181] on icon "button" at bounding box center [743, 187] width 13 height 13
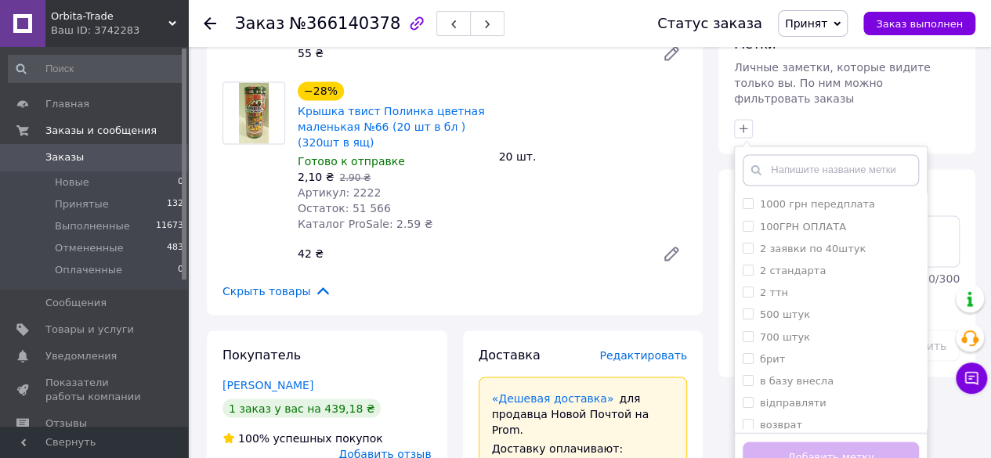
scroll to position [1248, 0]
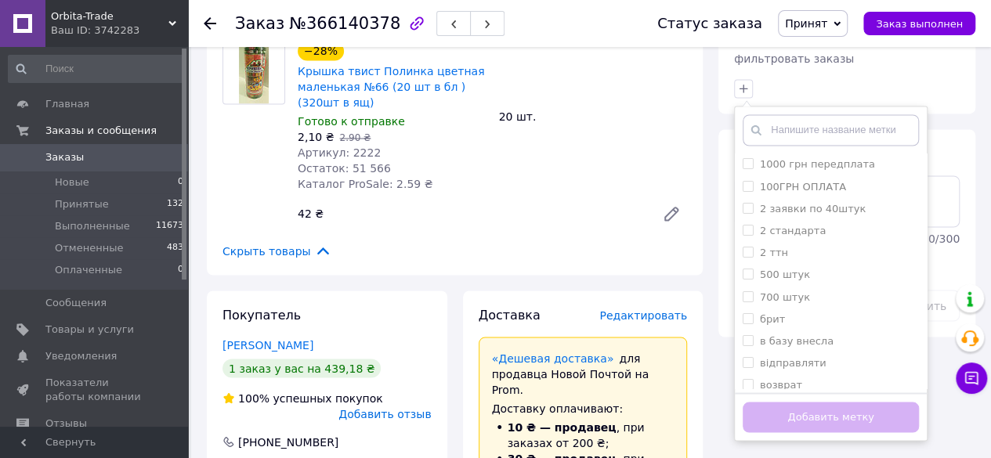
drag, startPoint x: 926, startPoint y: 78, endPoint x: 926, endPoint y: 88, distance: 11.0
click at [926, 106] on div "1000 грн передплата 100ГРН ОПЛАТА 2 заявки по 40штук 2 стандарта 2 ттн 500 штук…" at bounding box center [830, 273] width 193 height 335
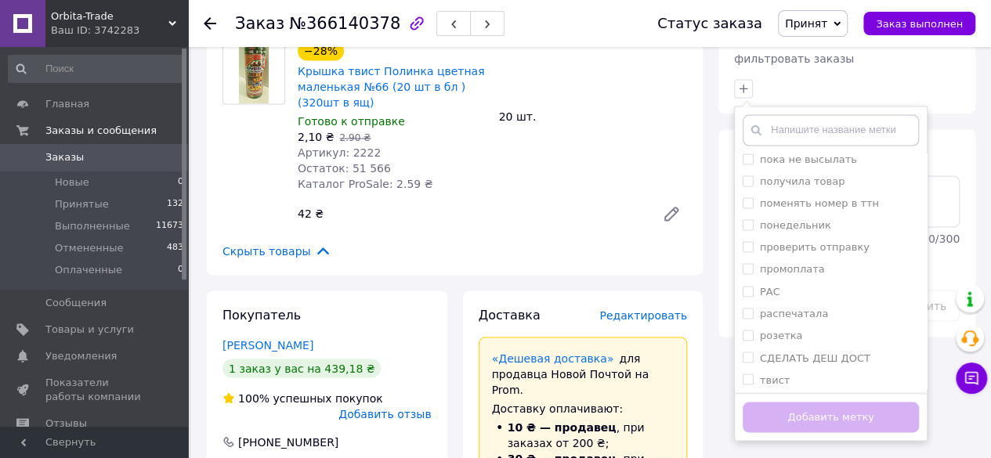
scroll to position [1307, 0]
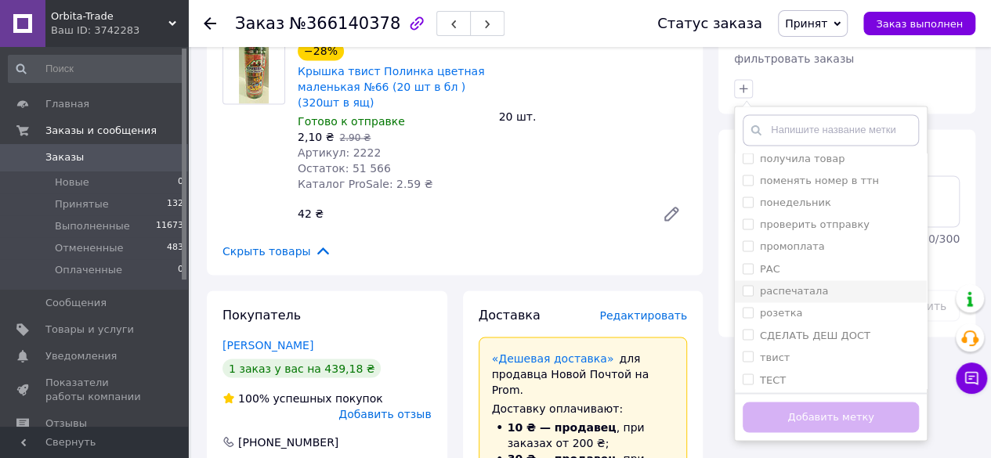
click at [746, 285] on input "распечатала" at bounding box center [747, 290] width 10 height 10
checkbox input "true"
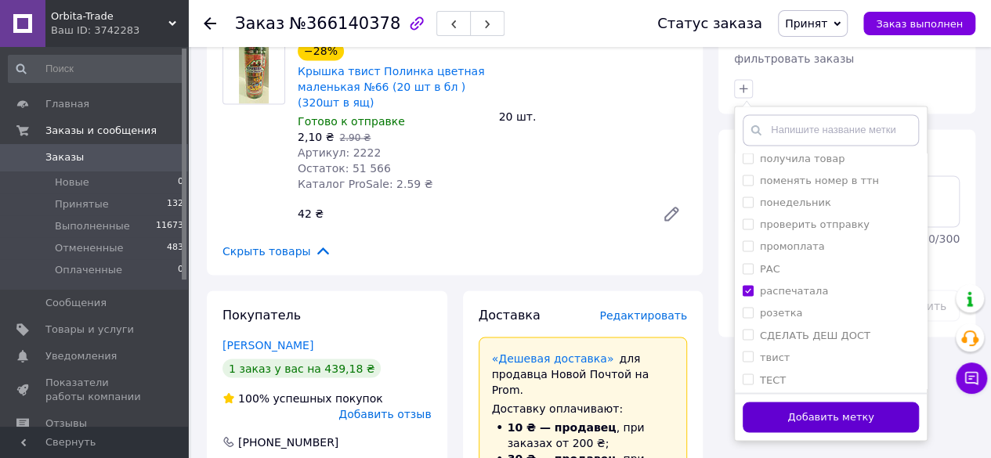
click at [788, 402] on button "Добавить метку" at bounding box center [830, 417] width 176 height 31
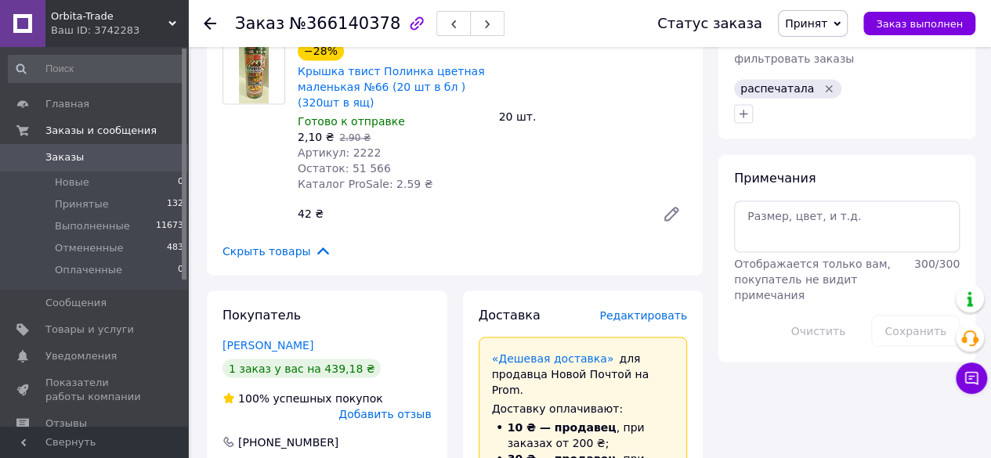
click at [214, 20] on icon at bounding box center [210, 23] width 13 height 13
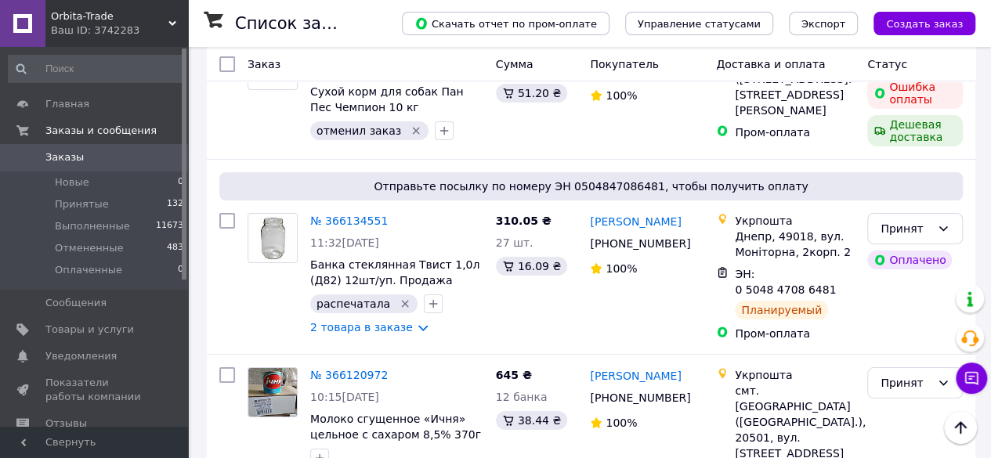
scroll to position [2760, 0]
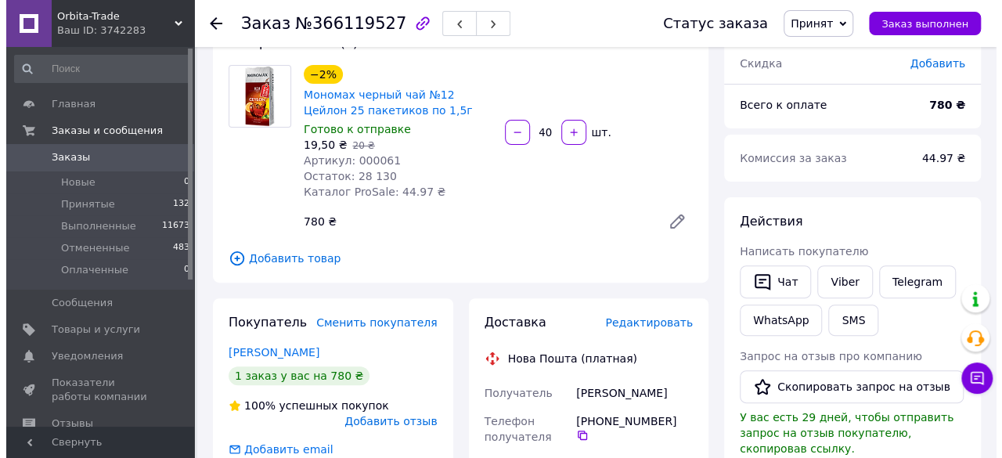
scroll to position [114, 0]
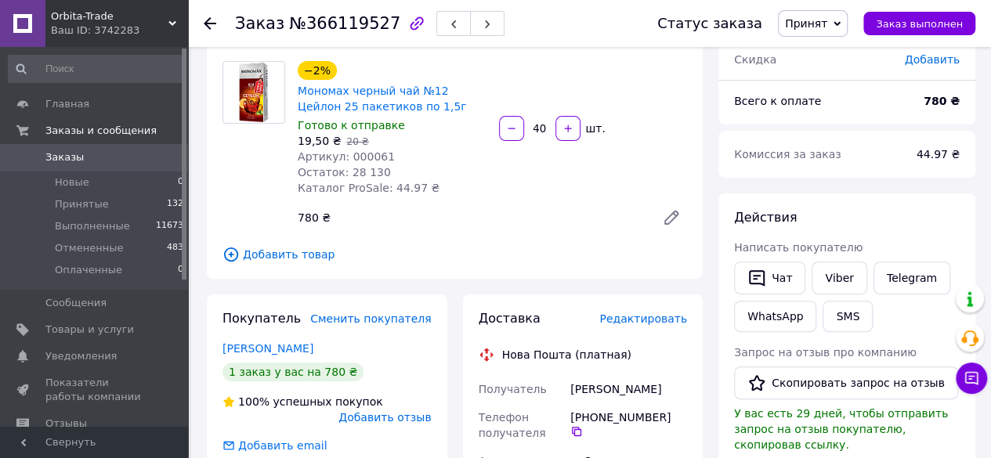
click at [647, 320] on span "Редактировать" at bounding box center [643, 318] width 88 height 13
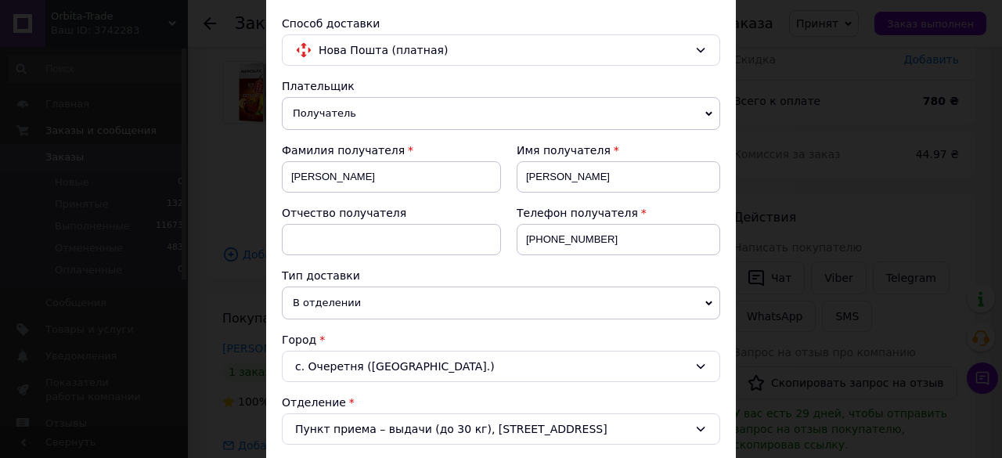
scroll to position [85, 0]
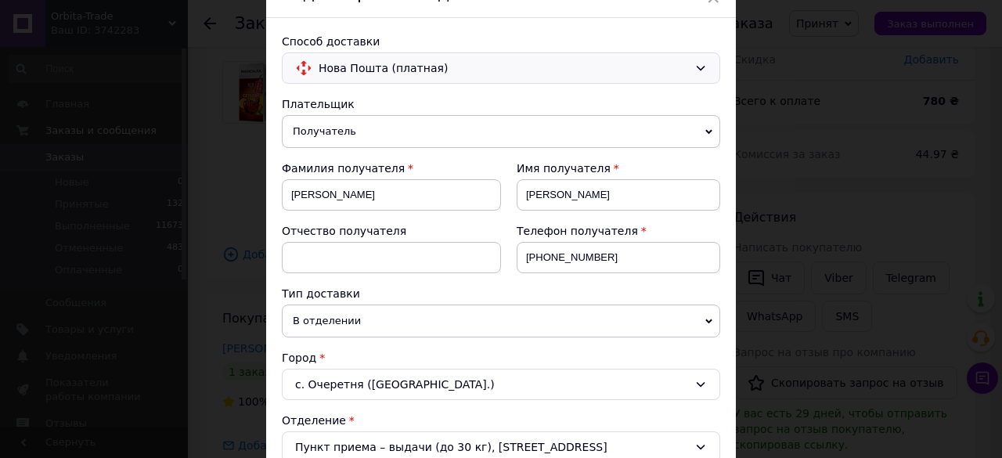
click at [699, 67] on icon at bounding box center [701, 68] width 13 height 13
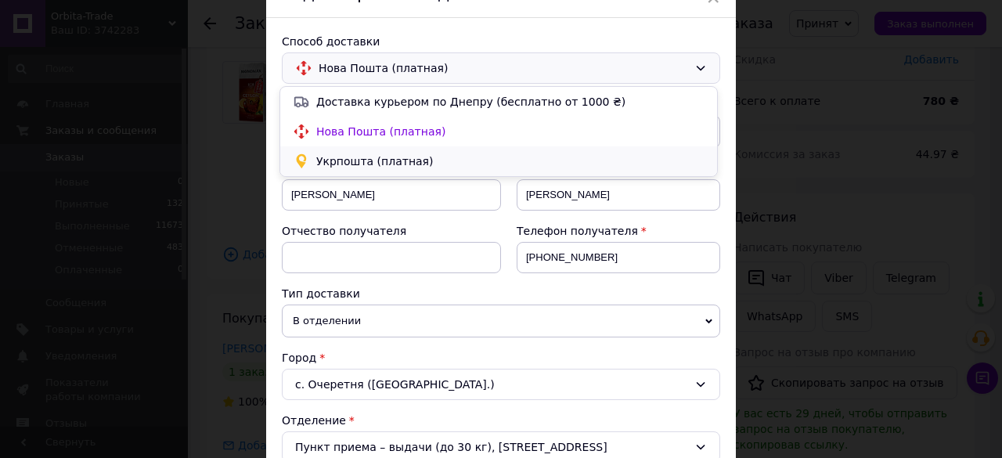
click at [562, 156] on span "Укрпошта (платная)" at bounding box center [510, 162] width 388 height 16
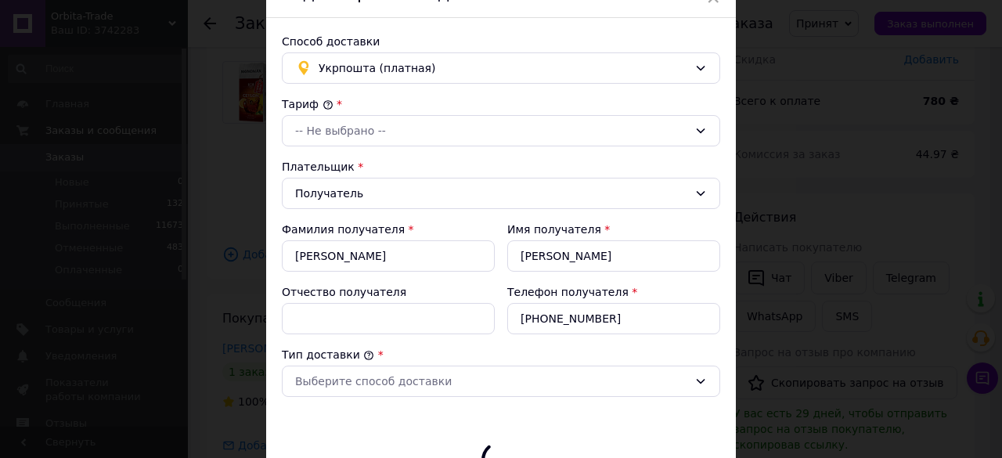
type input "780"
click at [708, 131] on div "-- Не выбрано --" at bounding box center [501, 130] width 439 height 31
click at [675, 158] on li "Стандарт" at bounding box center [498, 163] width 437 height 28
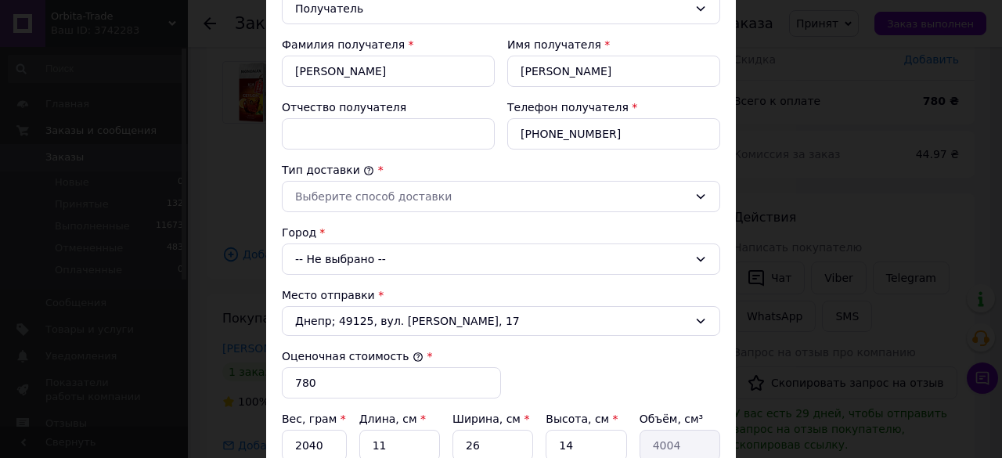
scroll to position [280, 0]
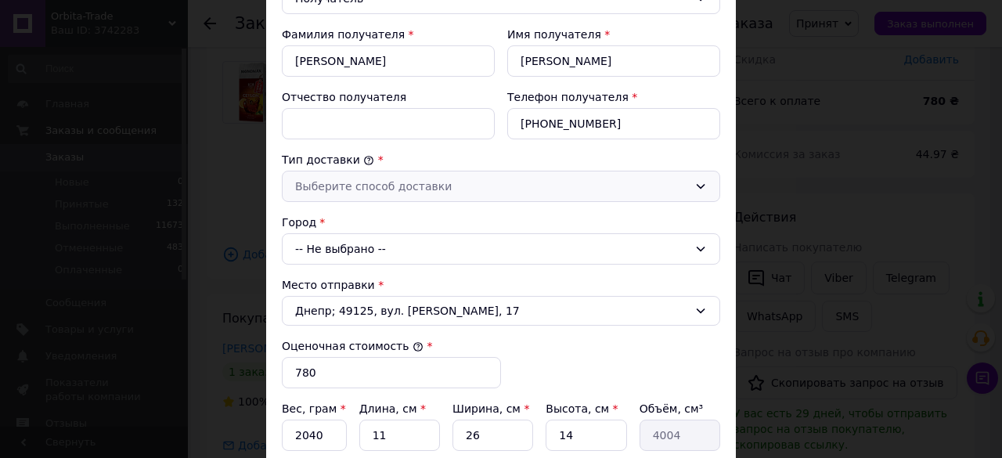
click at [695, 180] on icon at bounding box center [701, 186] width 13 height 13
click at [649, 217] on li "Склад - склад" at bounding box center [498, 216] width 437 height 28
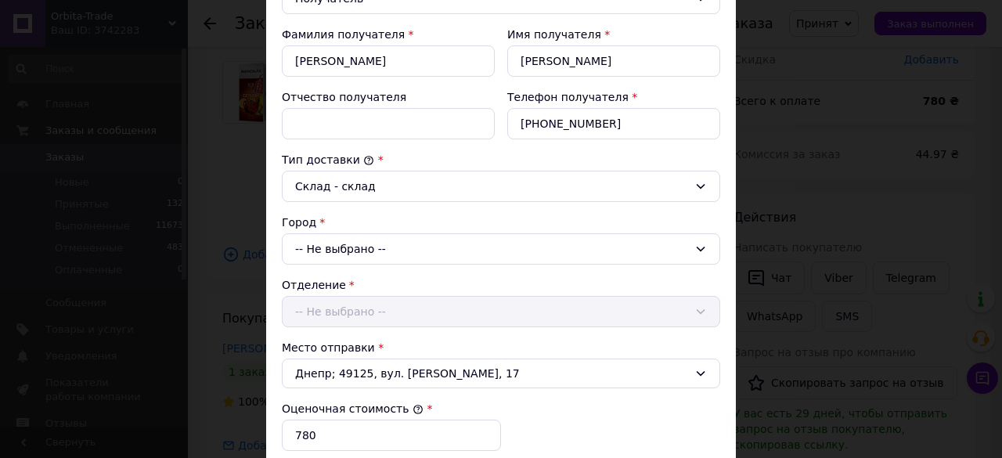
click at [704, 251] on icon at bounding box center [701, 249] width 13 height 13
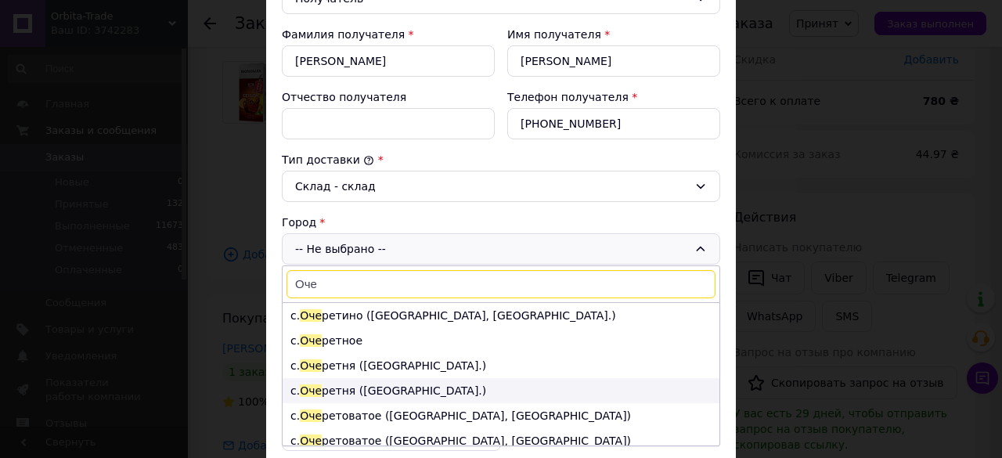
type input "Оче"
click at [374, 383] on li "с. Оче ретня ([GEOGRAPHIC_DATA].)" at bounding box center [501, 390] width 437 height 25
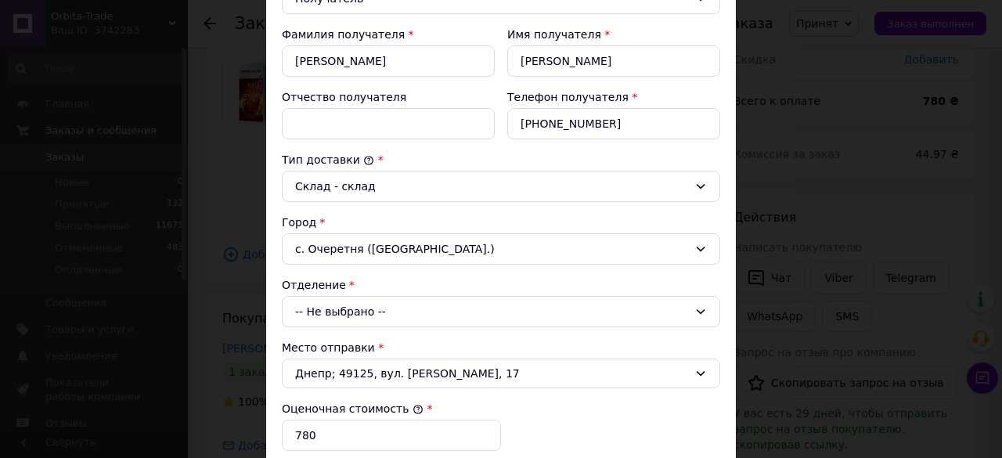
click at [392, 309] on div "-- Не выбрано --" at bounding box center [501, 311] width 439 height 31
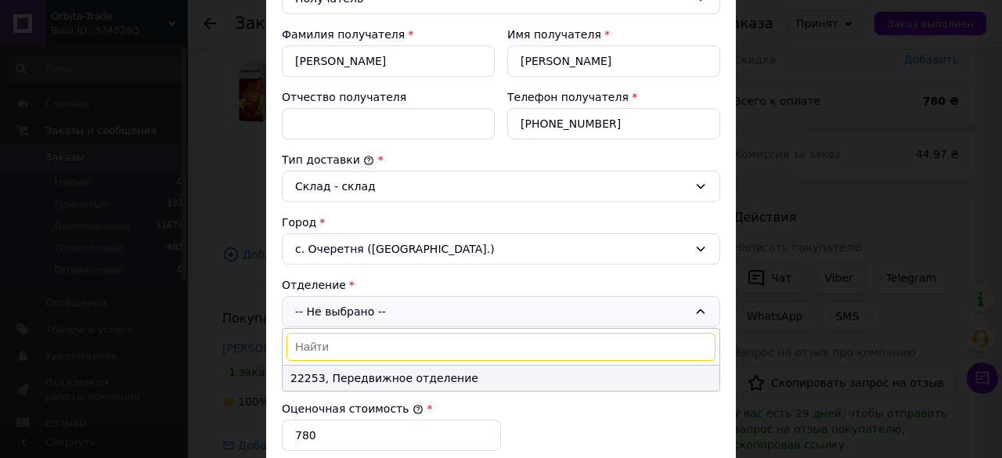
click at [377, 374] on li "22253, Передвижное отделение" at bounding box center [501, 378] width 437 height 25
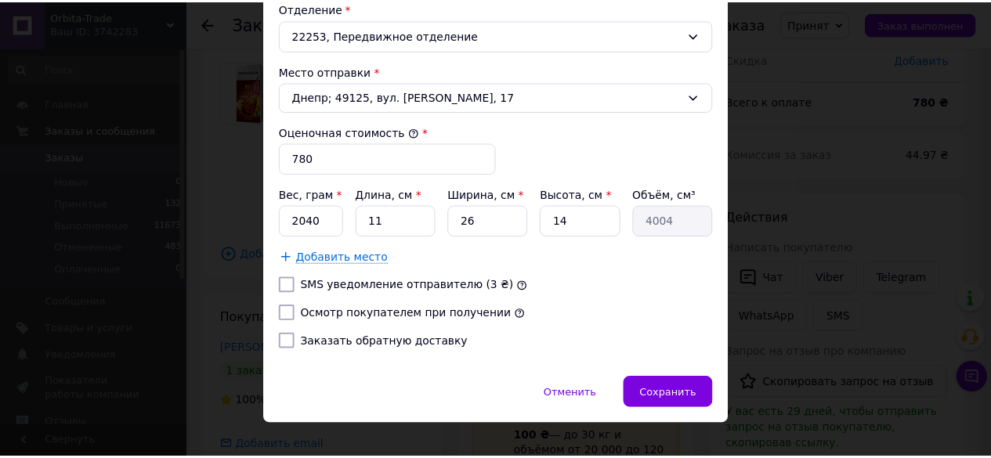
scroll to position [561, 0]
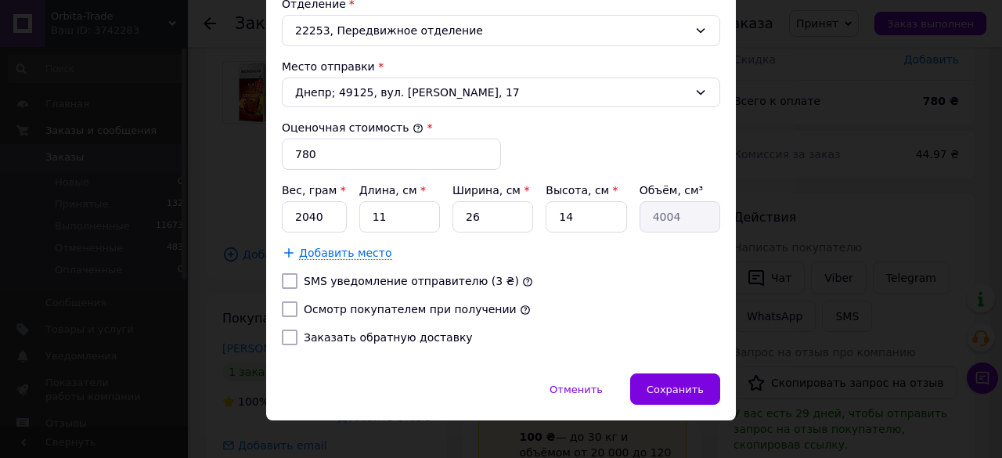
click at [293, 273] on input "SMS уведомление отправителю (3 ₴)" at bounding box center [290, 281] width 16 height 16
checkbox input "true"
drag, startPoint x: 288, startPoint y: 301, endPoint x: 417, endPoint y: 298, distance: 128.5
click at [288, 302] on input "Осмотр покупателем при получении" at bounding box center [290, 310] width 16 height 16
checkbox input "true"
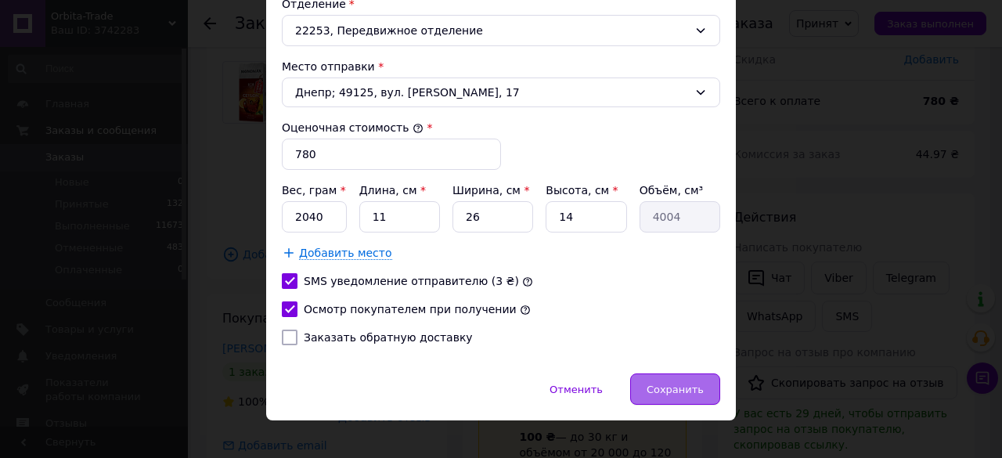
click at [689, 389] on span "Сохранить" at bounding box center [675, 390] width 57 height 12
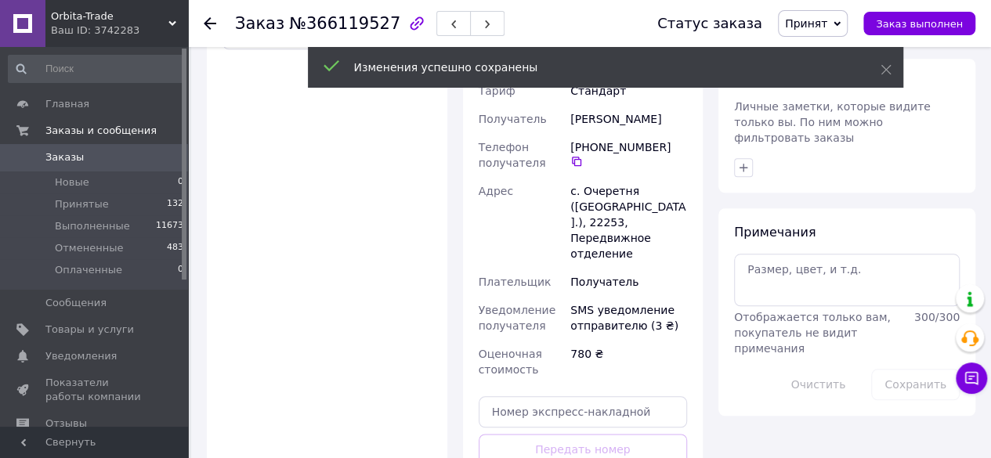
scroll to position [734, 0]
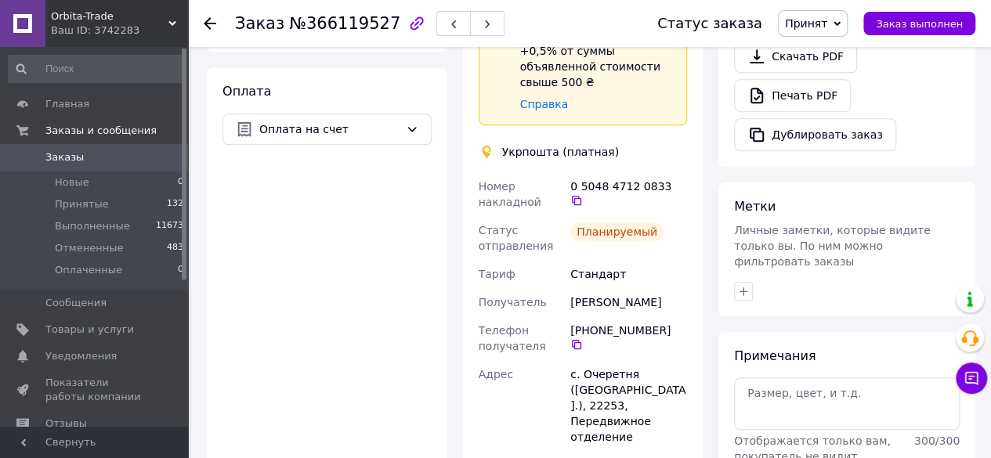
scroll to position [549, 0]
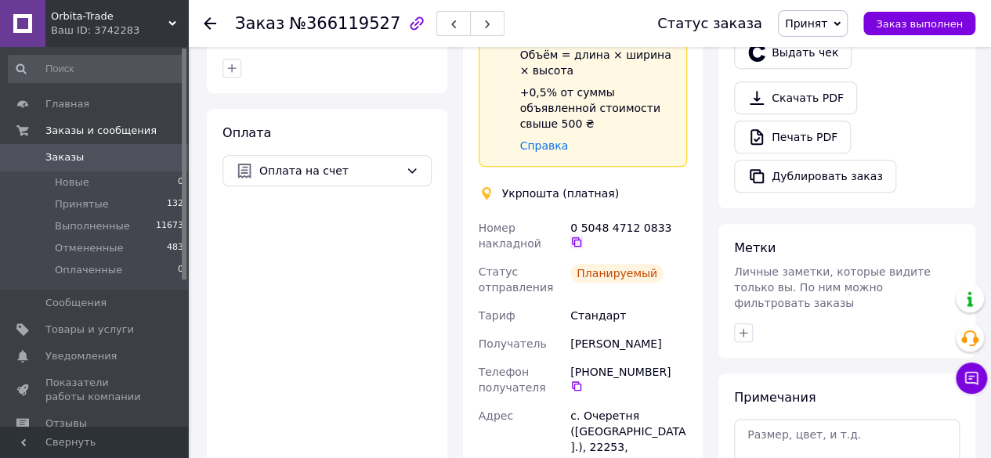
click at [581, 237] on icon at bounding box center [576, 241] width 9 height 9
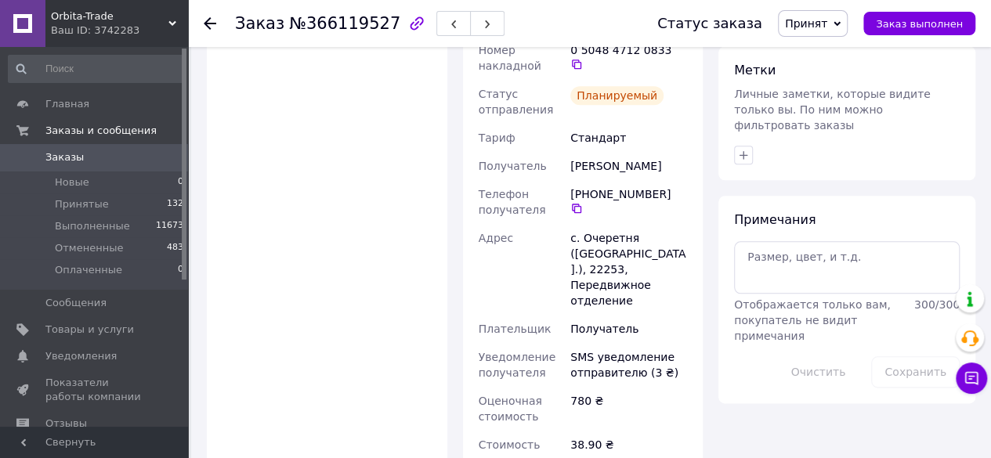
scroll to position [738, 0]
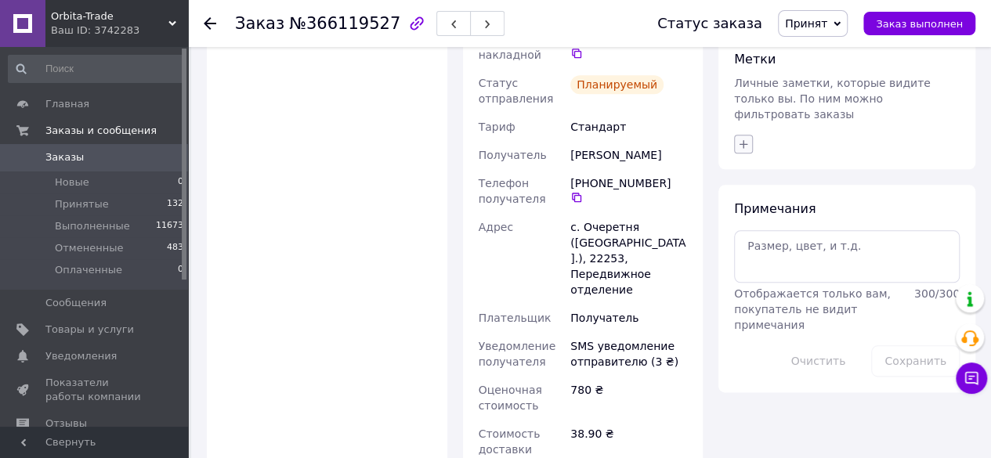
click at [750, 135] on button "button" at bounding box center [743, 144] width 19 height 19
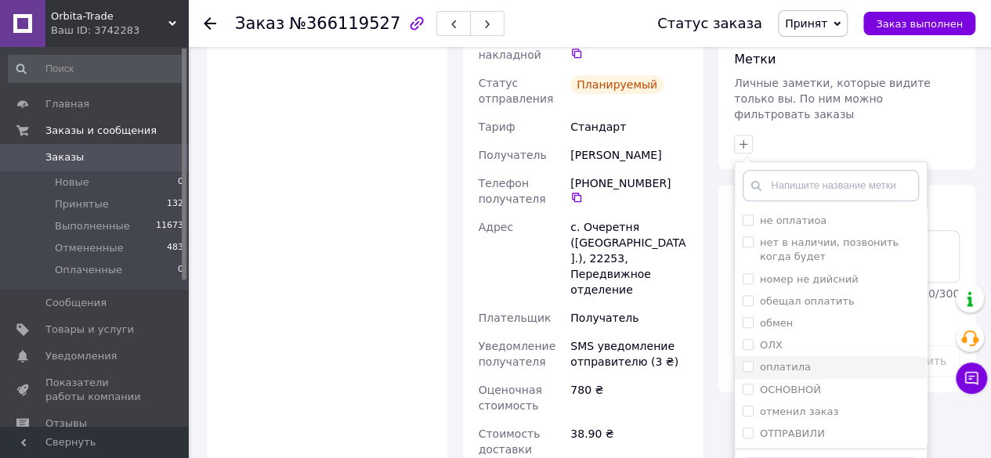
scroll to position [870, 0]
drag, startPoint x: 742, startPoint y: 311, endPoint x: 788, endPoint y: 319, distance: 46.9
click at [746, 357] on input "оплатила" at bounding box center [747, 362] width 10 height 10
checkbox input "true"
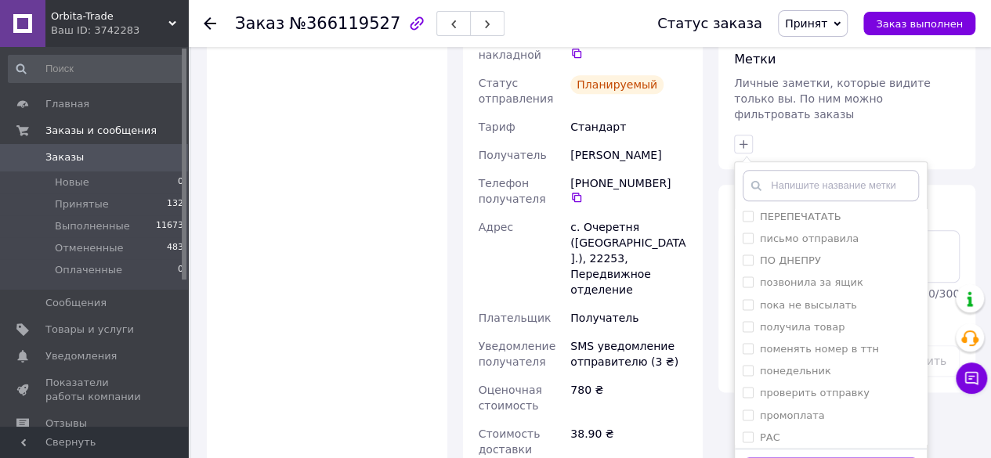
scroll to position [1198, 0]
click at [750, 449] on input "распечатала" at bounding box center [747, 454] width 10 height 10
checkbox input "true"
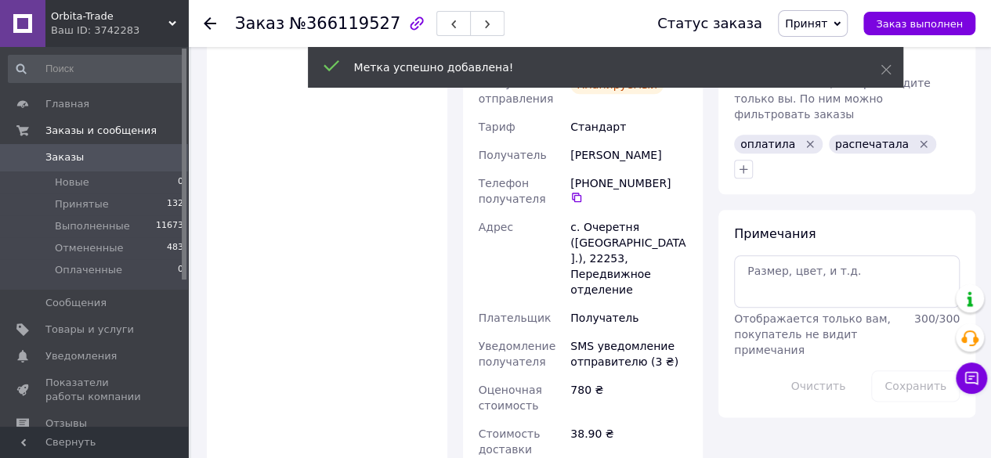
click at [208, 25] on icon at bounding box center [210, 23] width 13 height 13
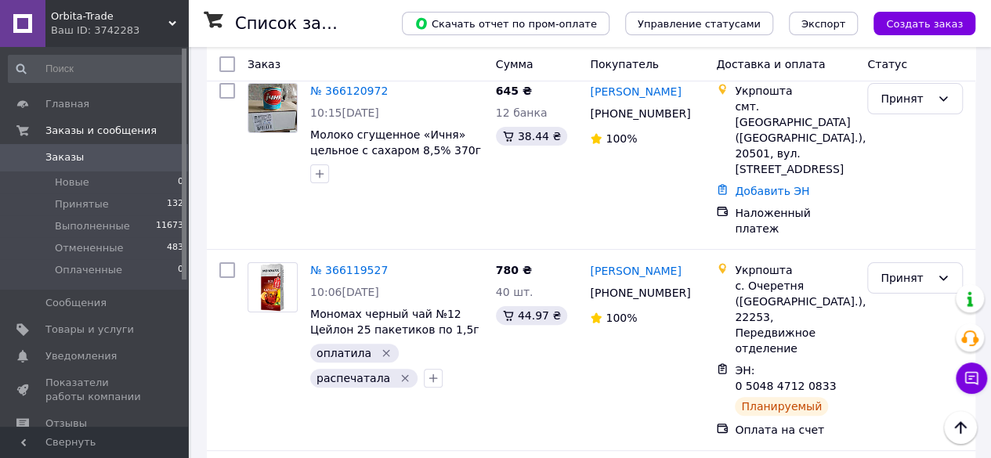
scroll to position [3014, 0]
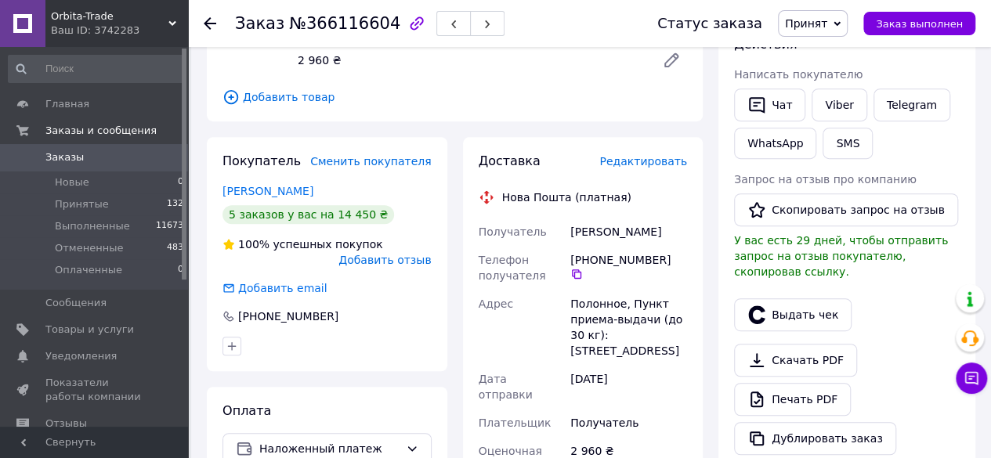
scroll to position [285, 0]
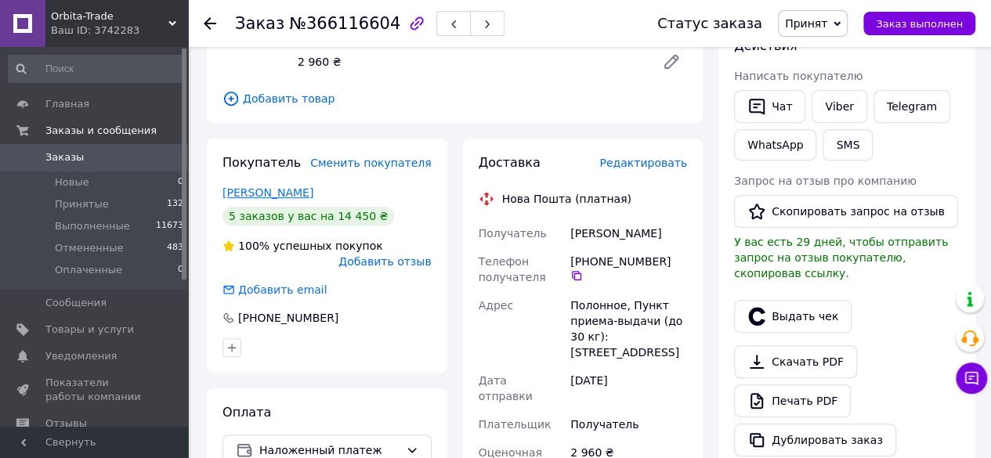
click at [298, 186] on link "[PERSON_NAME]" at bounding box center [267, 192] width 91 height 13
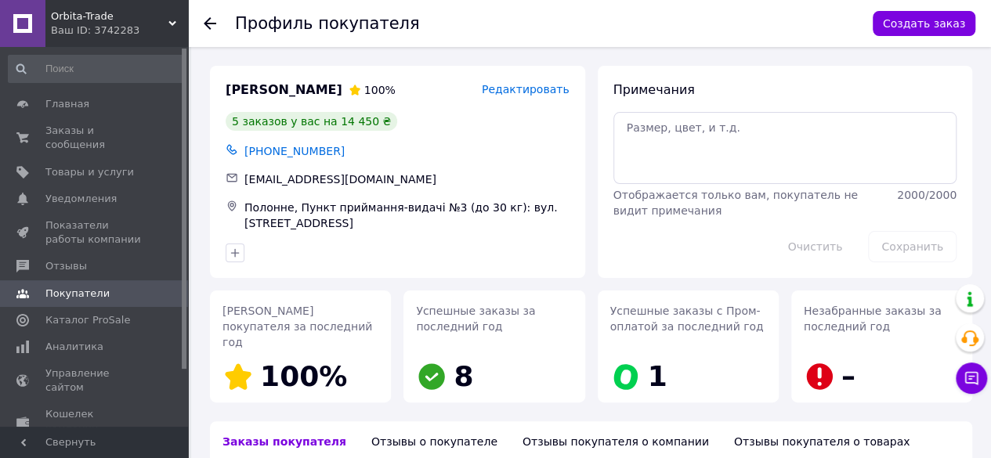
click at [211, 25] on icon at bounding box center [210, 23] width 13 height 13
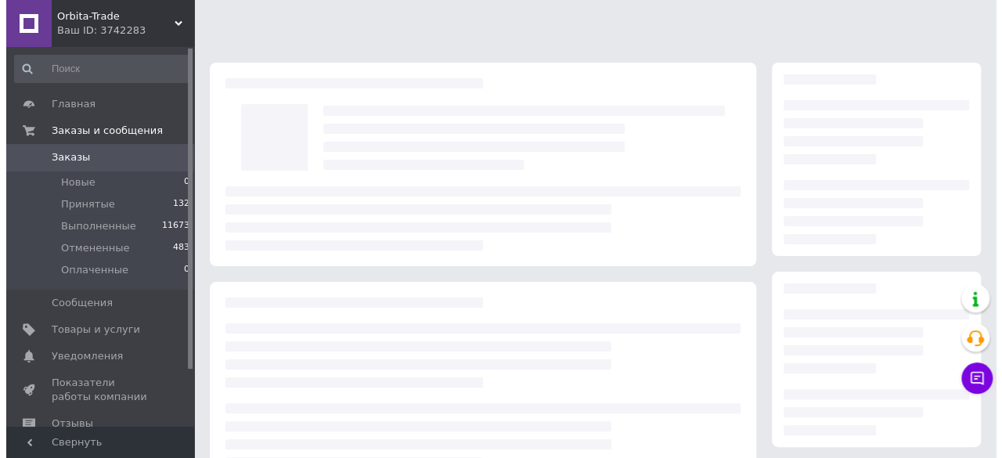
scroll to position [257, 0]
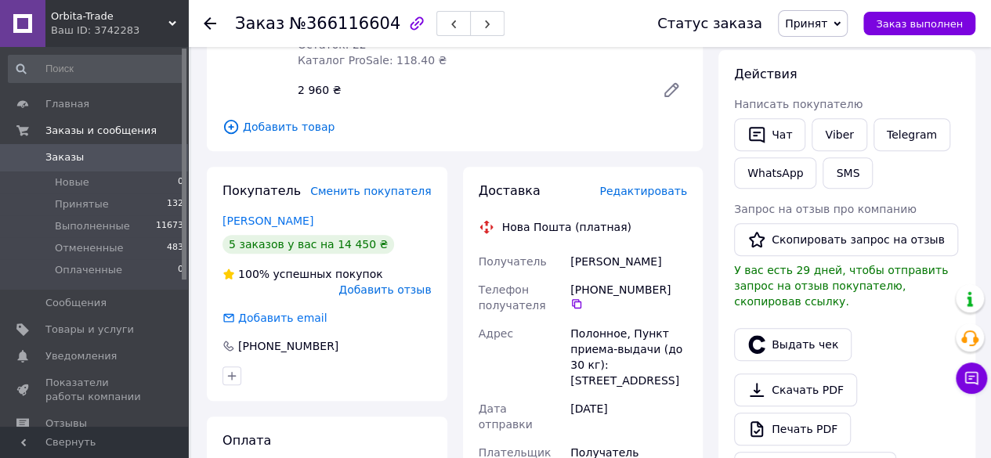
click at [650, 185] on span "Редактировать" at bounding box center [643, 191] width 88 height 13
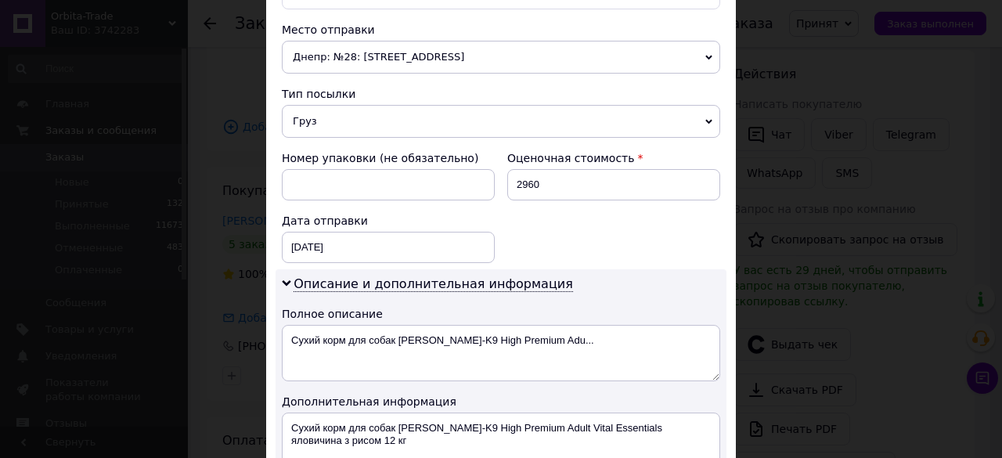
scroll to position [566, 0]
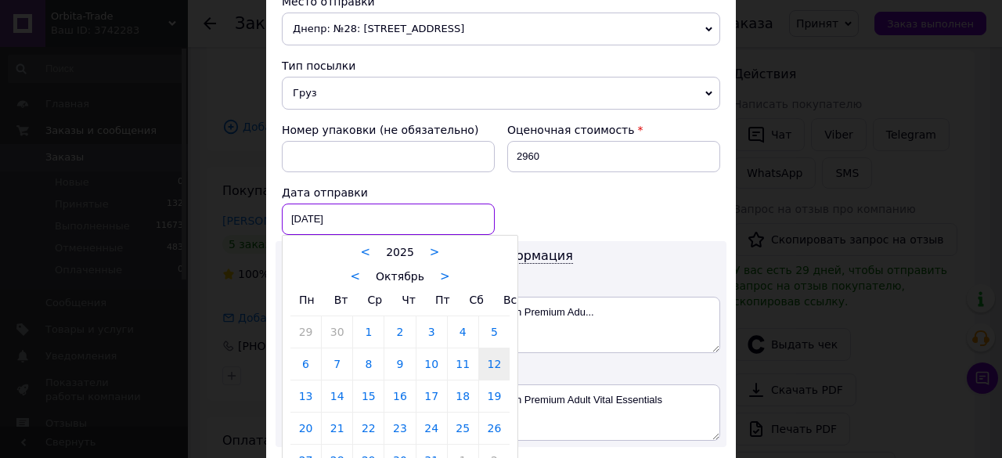
click at [351, 211] on div "[DATE] < 2025 > < Октябрь > Пн Вт Ср Чт Пт Сб Вс 29 30 1 2 3 4 5 6 7 8 9 10 11 …" at bounding box center [388, 219] width 213 height 31
drag, startPoint x: 305, startPoint y: 388, endPoint x: 313, endPoint y: 385, distance: 8.9
click at [305, 388] on link "13" at bounding box center [306, 396] width 31 height 31
type input "[DATE]"
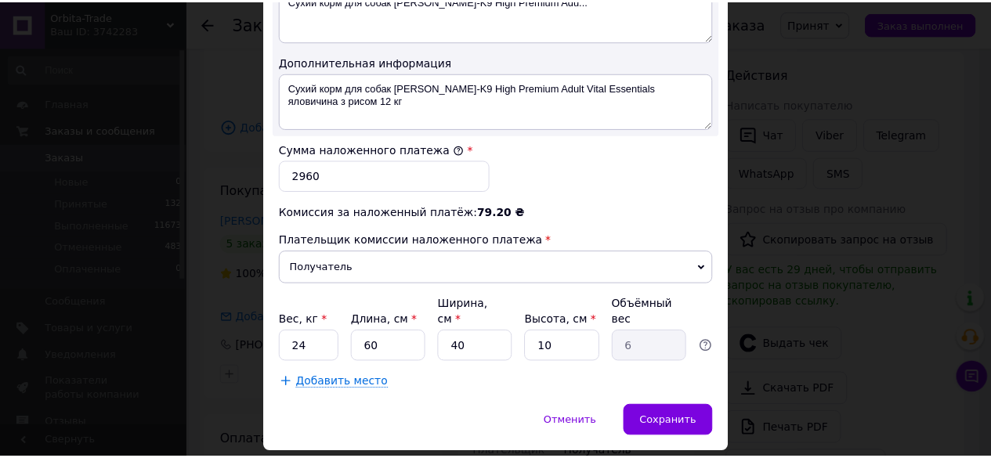
scroll to position [903, 0]
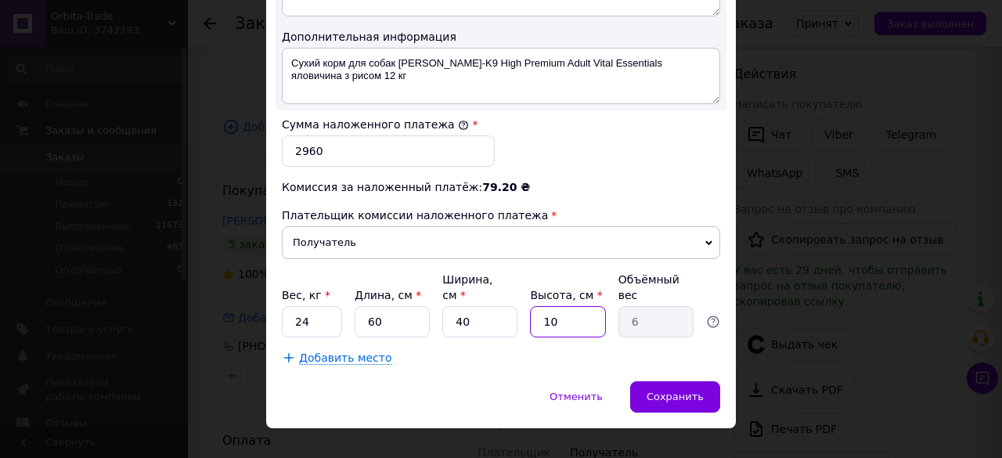
click at [586, 306] on input "10" at bounding box center [567, 321] width 75 height 31
type input "1"
type input "0.6"
type input "3"
type input "1.8"
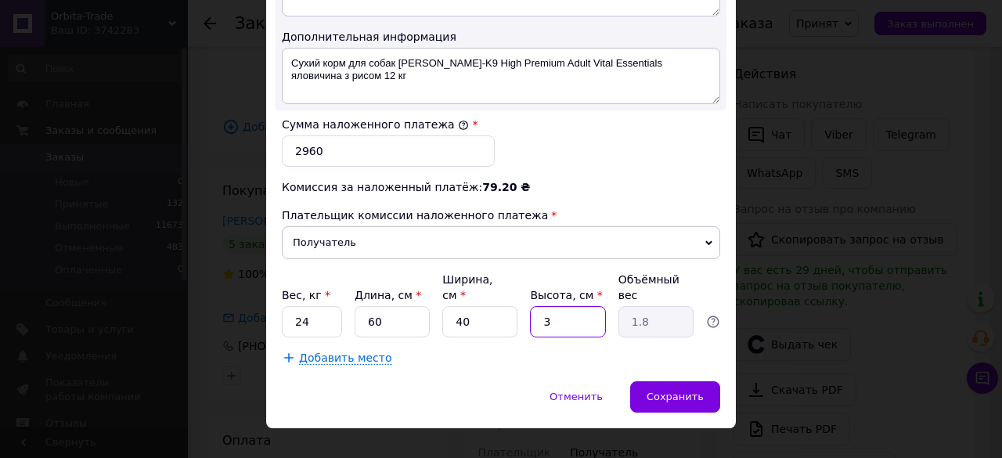
type input "30"
type input "18"
click at [672, 391] on span "Сохранить" at bounding box center [675, 397] width 57 height 12
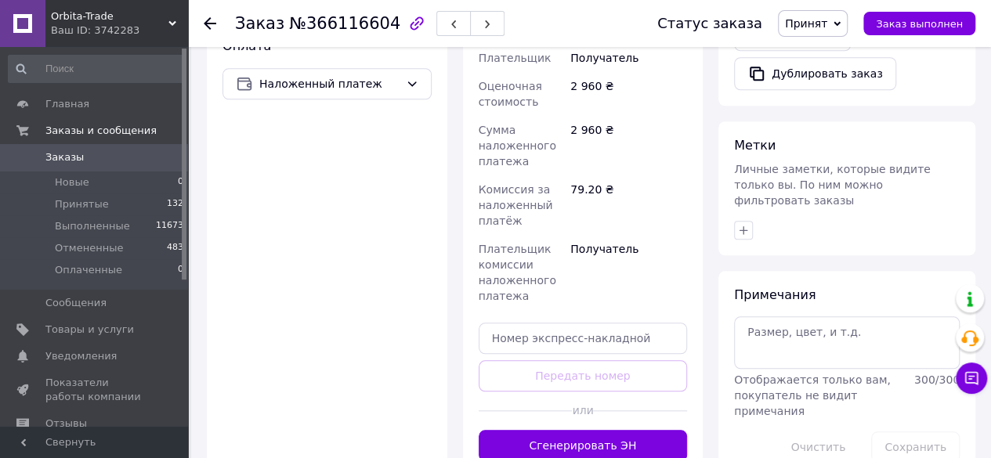
scroll to position [666, 0]
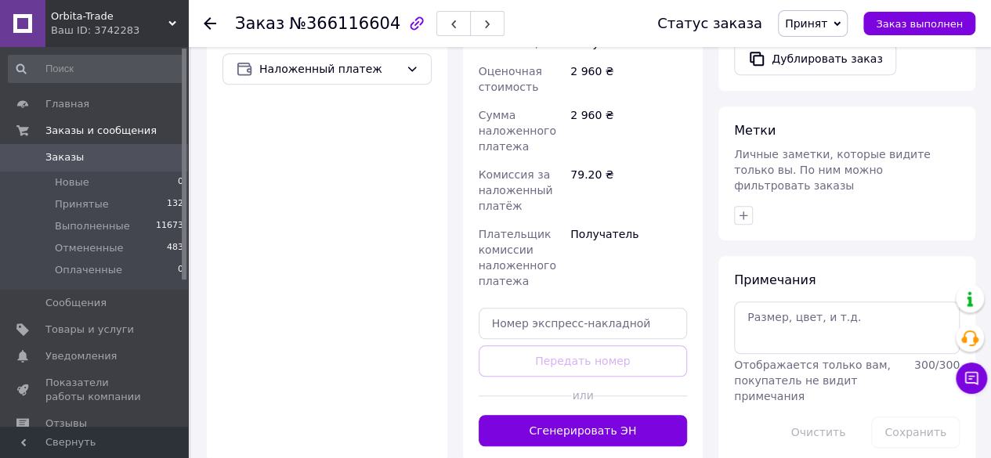
click at [608, 415] on button "Сгенерировать ЭН" at bounding box center [583, 430] width 209 height 31
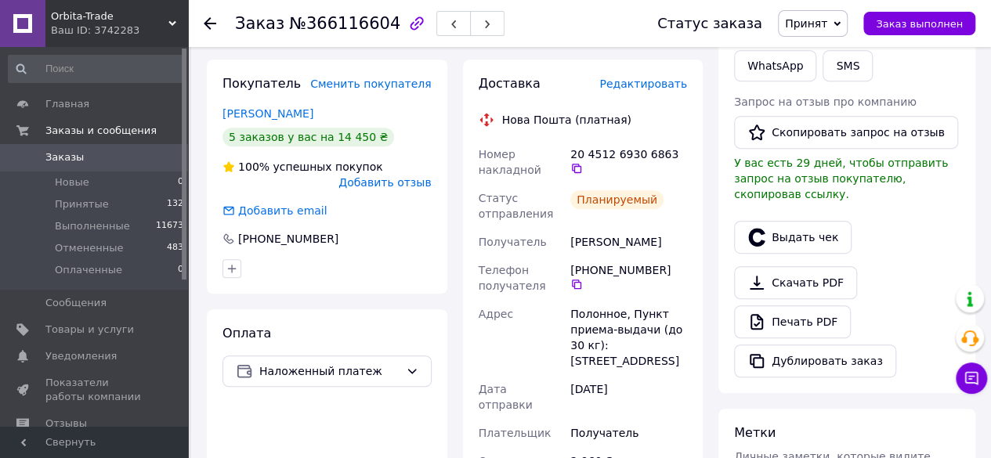
scroll to position [357, 0]
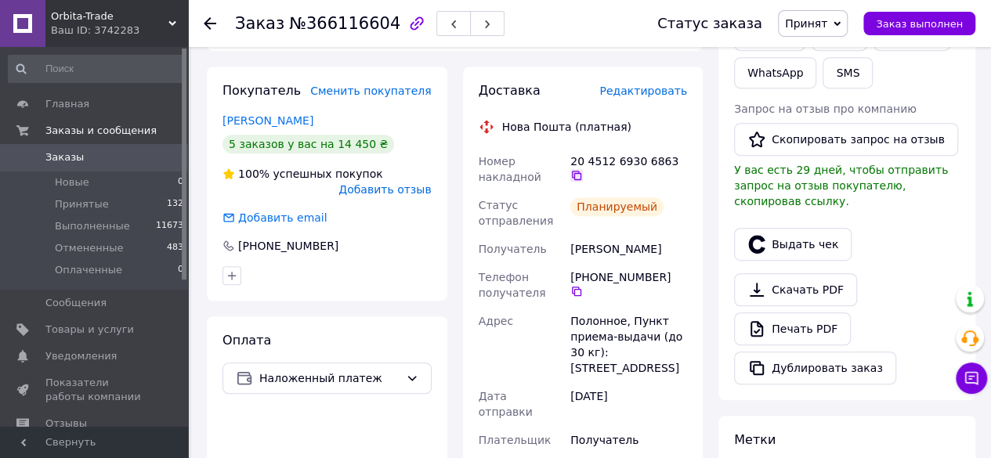
click at [581, 171] on icon at bounding box center [576, 175] width 9 height 9
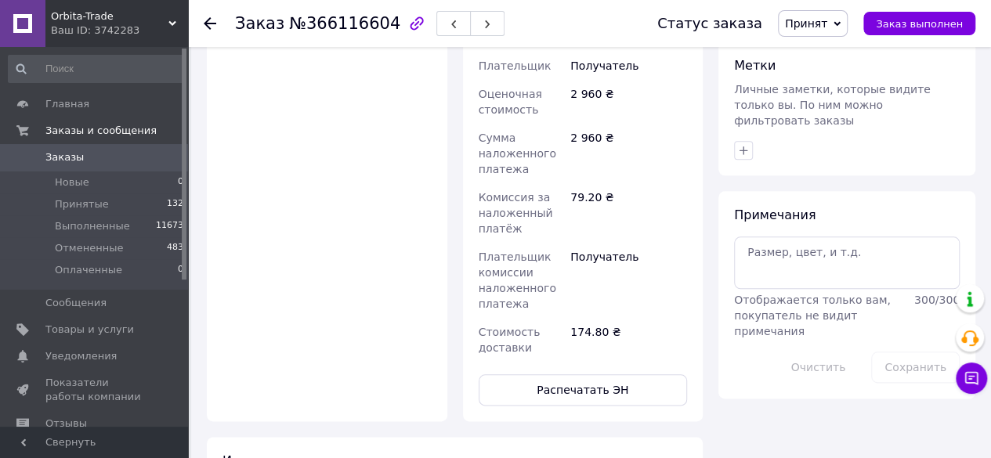
scroll to position [757, 0]
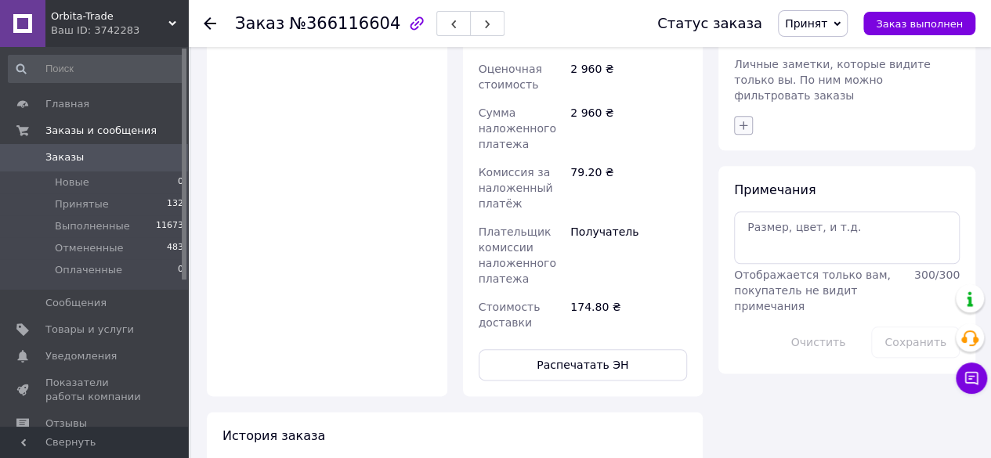
click at [743, 121] on icon "button" at bounding box center [743, 125] width 9 height 9
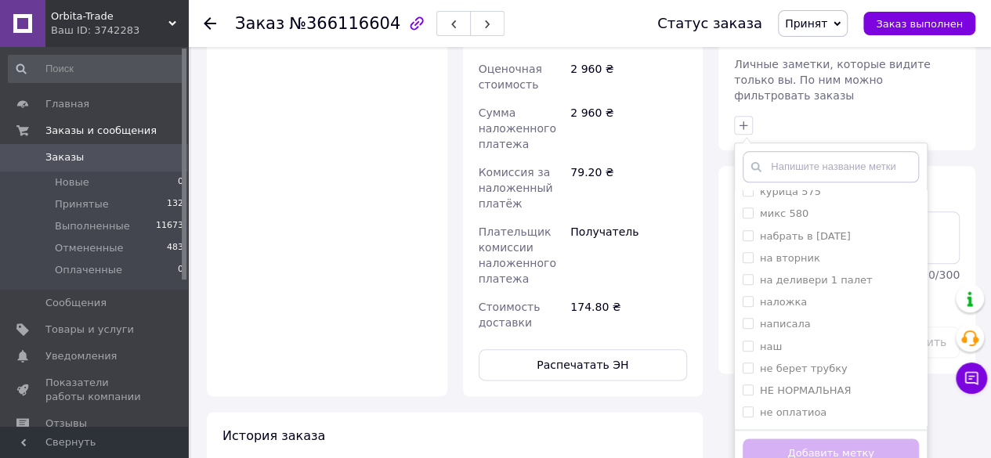
scroll to position [666, 0]
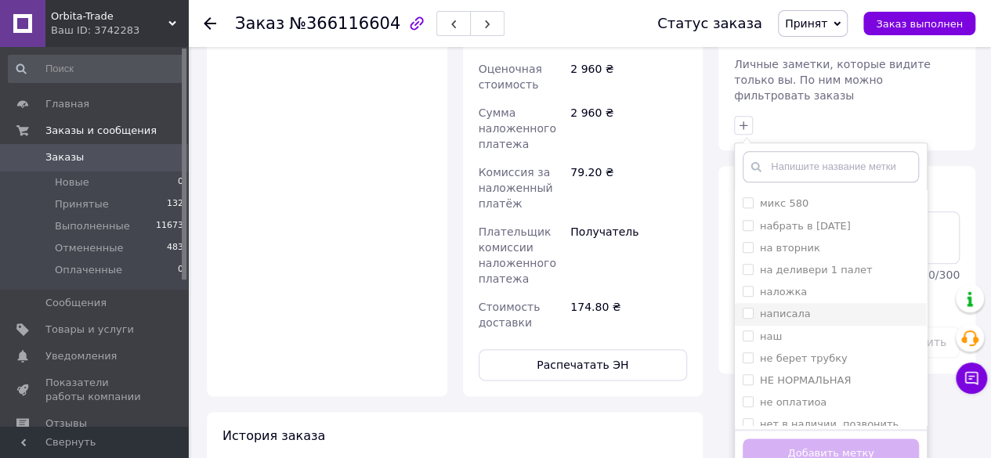
drag, startPoint x: 749, startPoint y: 237, endPoint x: 824, endPoint y: 269, distance: 81.5
click at [749, 286] on input "наложка" at bounding box center [747, 291] width 10 height 10
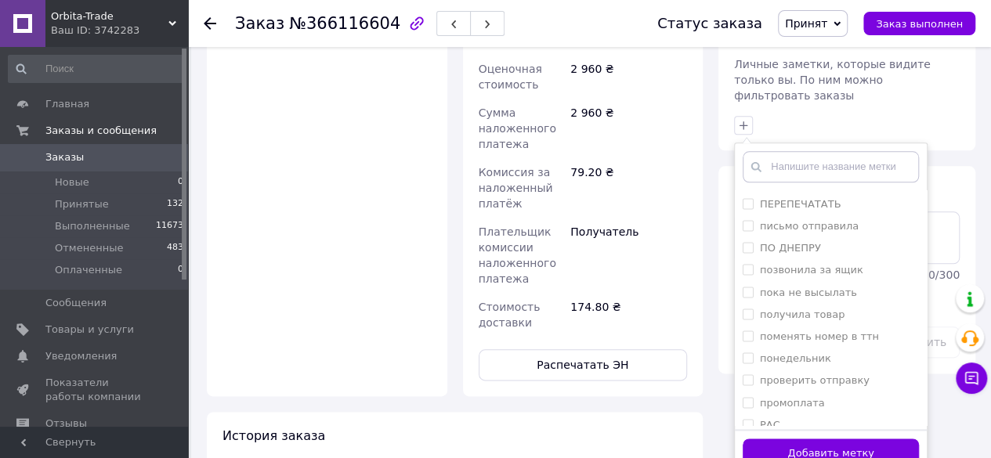
scroll to position [1223, 0]
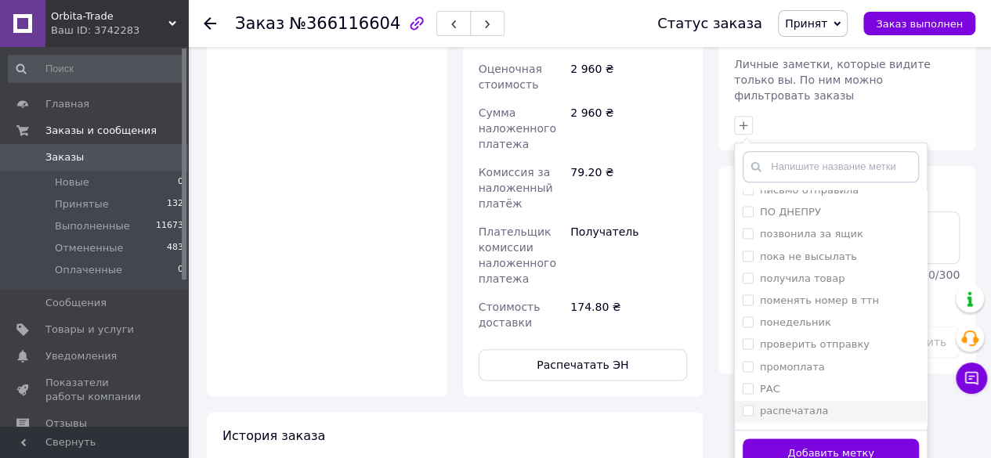
click at [747, 405] on input "распечатала" at bounding box center [747, 410] width 10 height 10
click at [764, 439] on button "Добавить метку" at bounding box center [830, 454] width 176 height 31
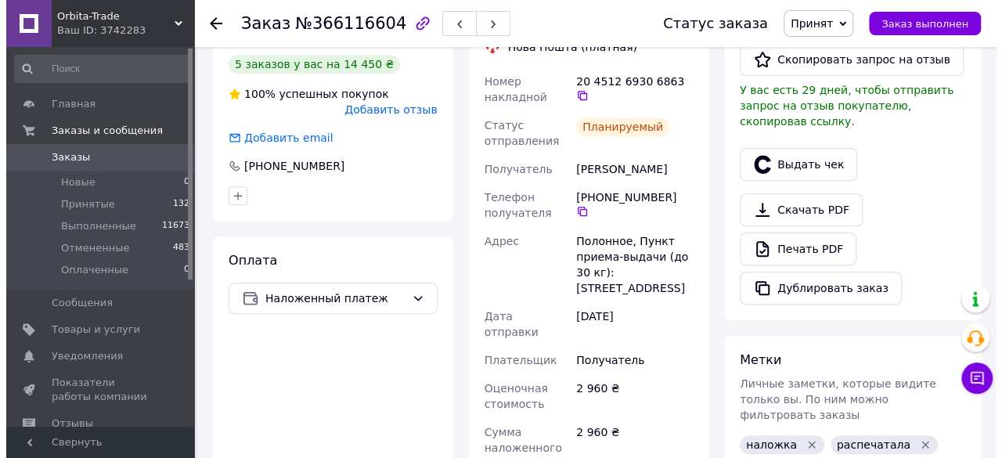
scroll to position [435, 0]
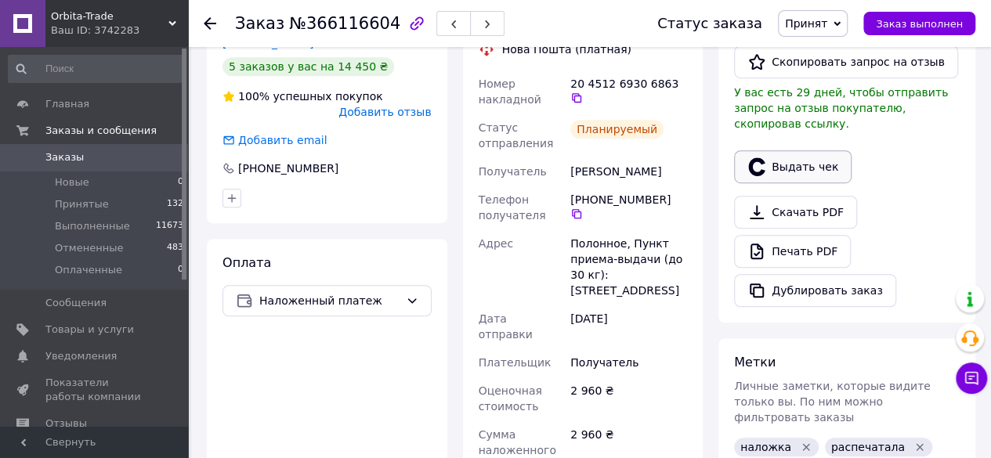
click at [824, 154] on button "Выдать чек" at bounding box center [792, 166] width 117 height 33
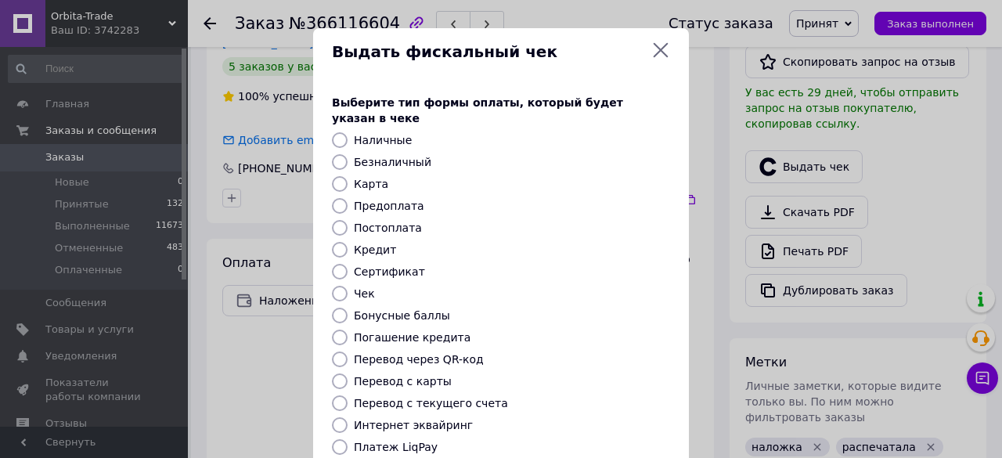
click at [335, 220] on input "Постоплата" at bounding box center [340, 228] width 16 height 16
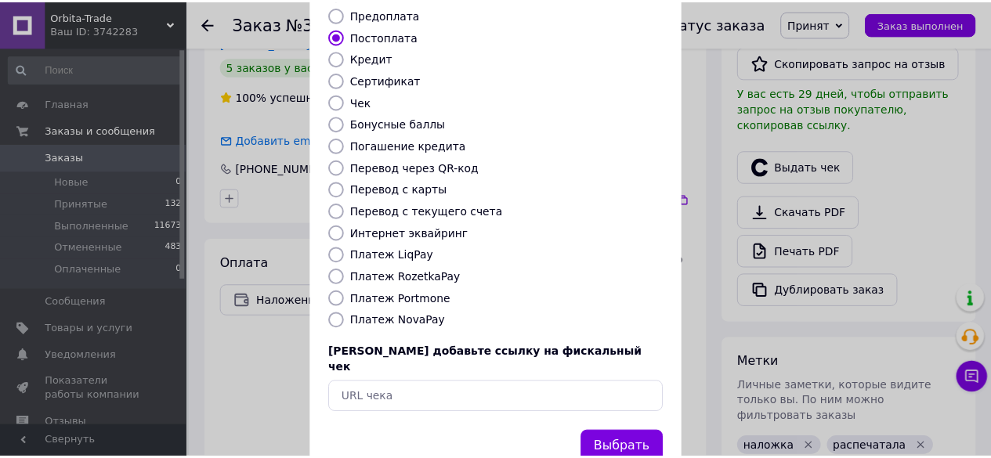
scroll to position [199, 0]
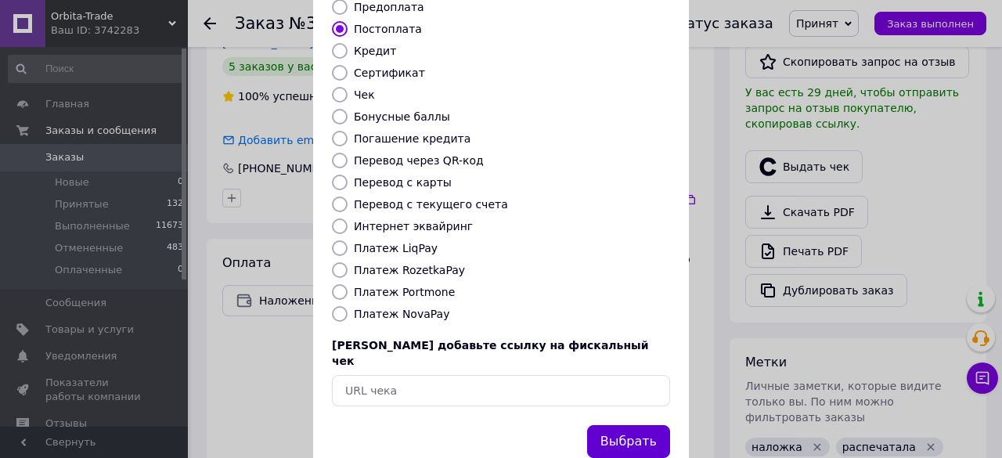
click at [613, 425] on button "Выбрать" at bounding box center [628, 442] width 83 height 34
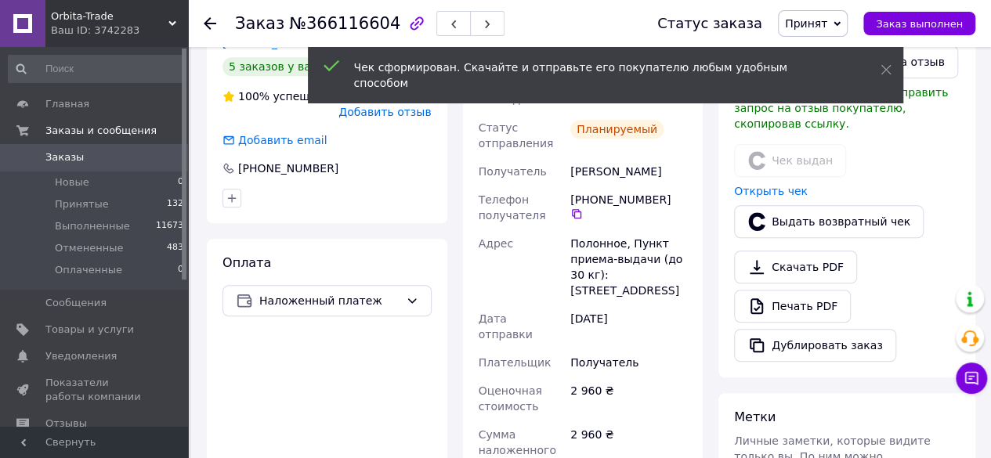
click at [215, 21] on icon at bounding box center [210, 23] width 13 height 13
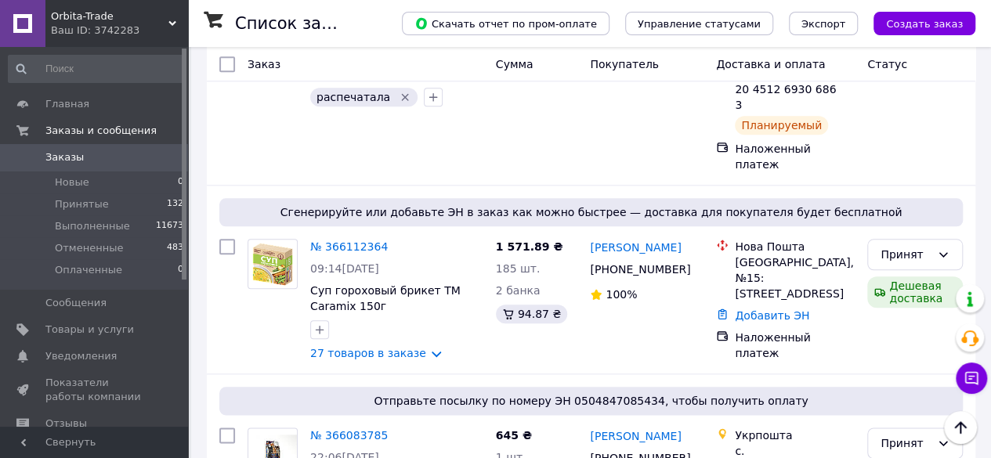
scroll to position [3688, 0]
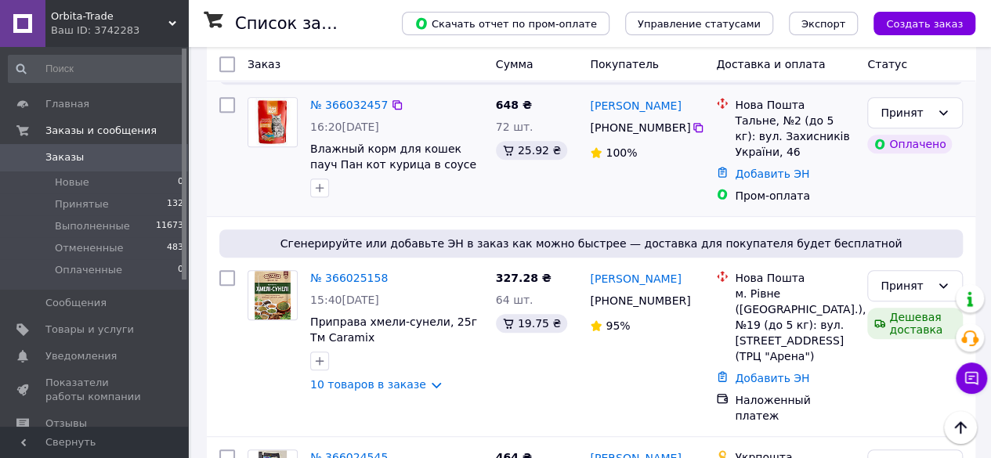
scroll to position [331, 0]
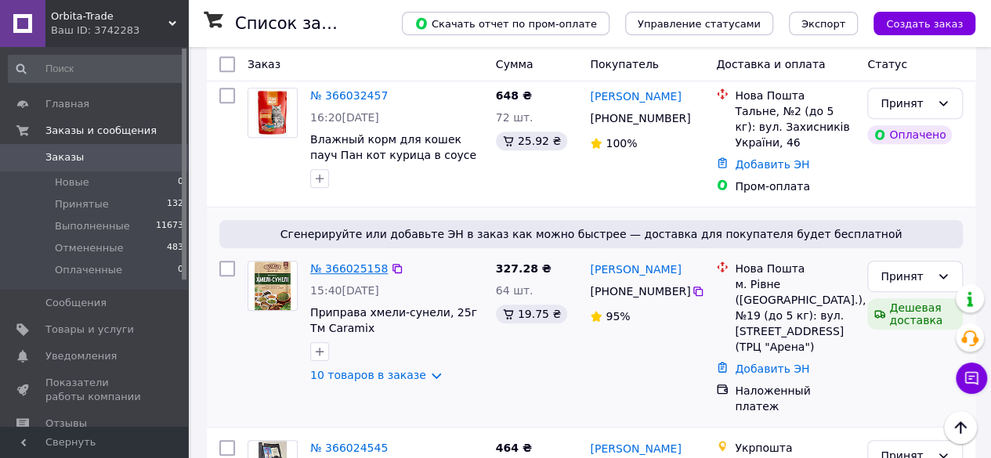
click at [345, 262] on link "№ 366025158" at bounding box center [349, 268] width 78 height 13
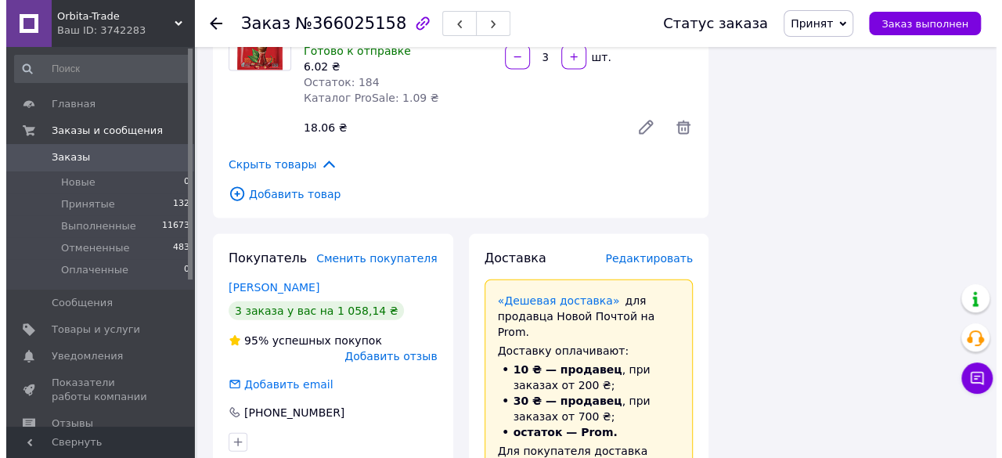
scroll to position [1651, 0]
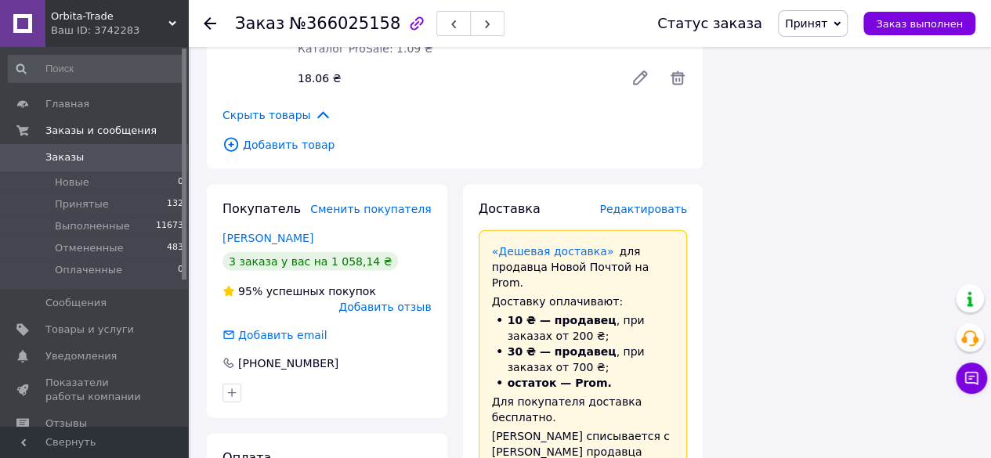
click at [667, 203] on span "Редактировать" at bounding box center [643, 209] width 88 height 13
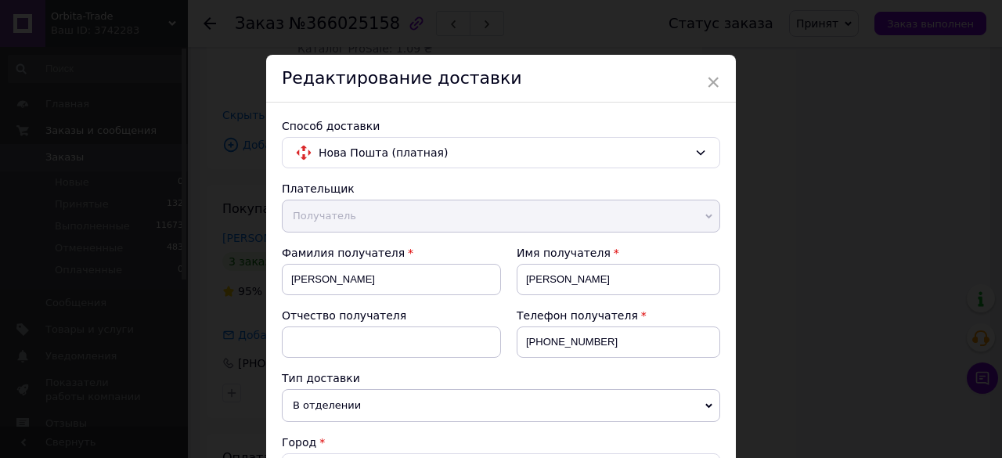
drag, startPoint x: 996, startPoint y: 52, endPoint x: 1002, endPoint y: 81, distance: 29.5
click at [1002, 81] on div "× Редактирование доставки Способ доставки Нова Пошта (платная) Плательщик Получ…" at bounding box center [501, 229] width 1002 height 458
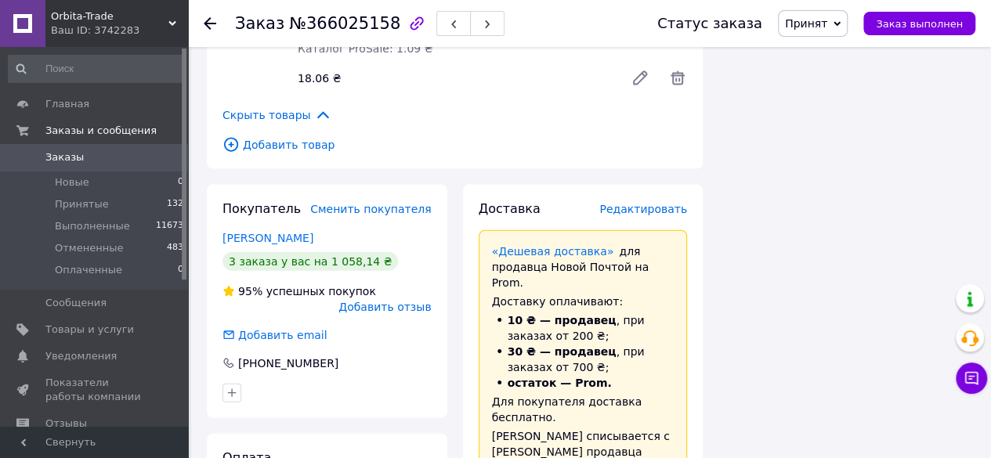
click at [670, 203] on span "Редактировать" at bounding box center [643, 209] width 88 height 13
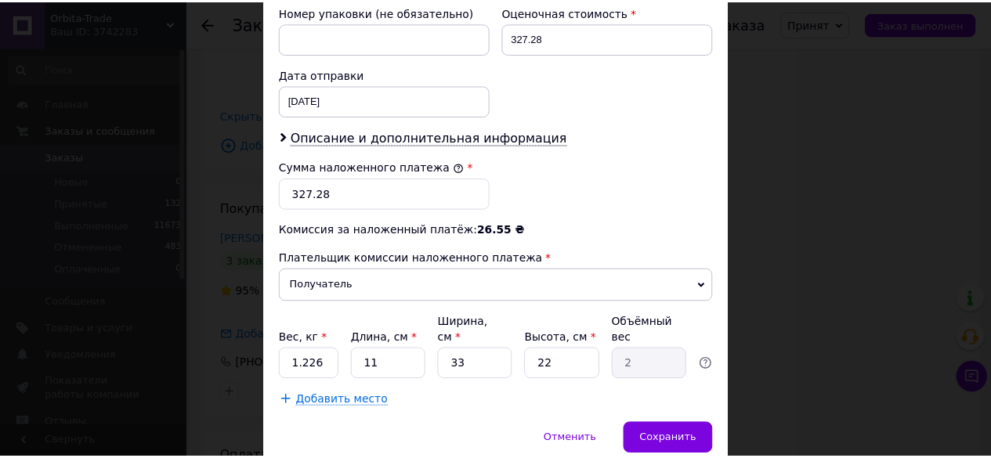
scroll to position [713, 0]
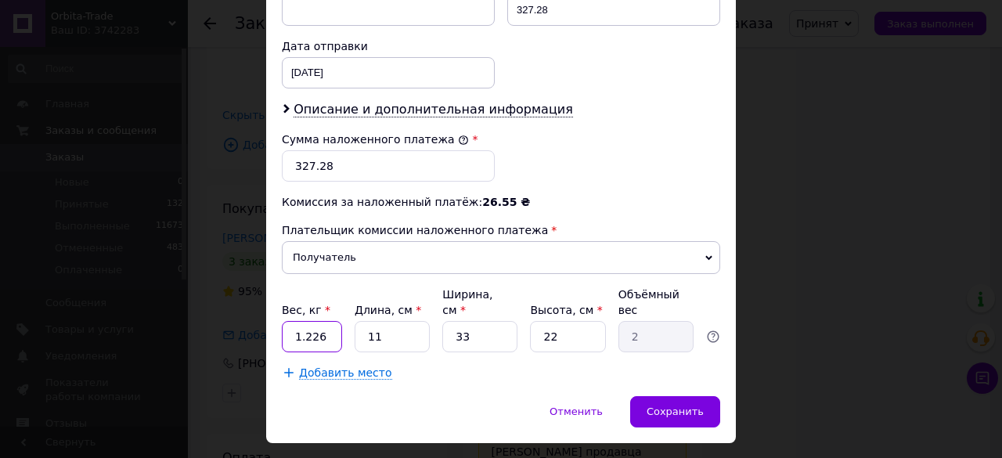
click at [320, 321] on input "1.226" at bounding box center [312, 336] width 60 height 31
click at [387, 321] on input "11" at bounding box center [392, 336] width 75 height 31
click at [664, 396] on div "Сохранить" at bounding box center [675, 411] width 90 height 31
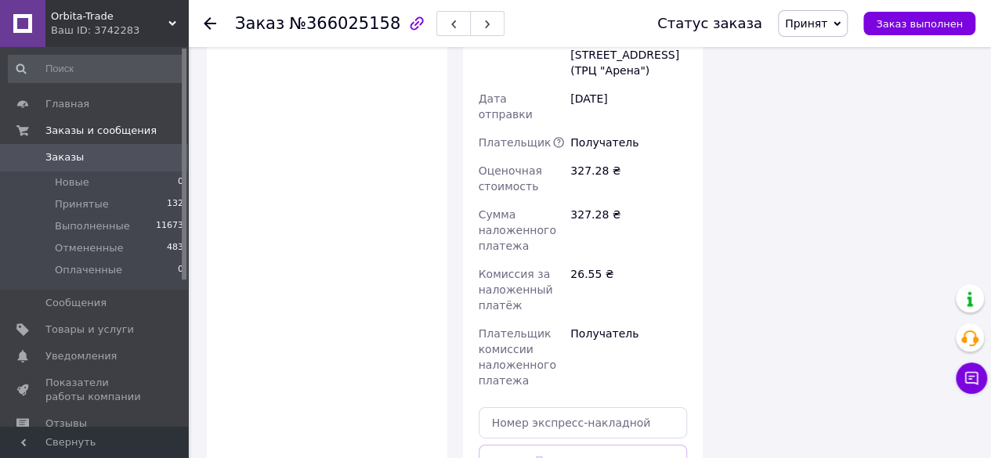
scroll to position [2347, 0]
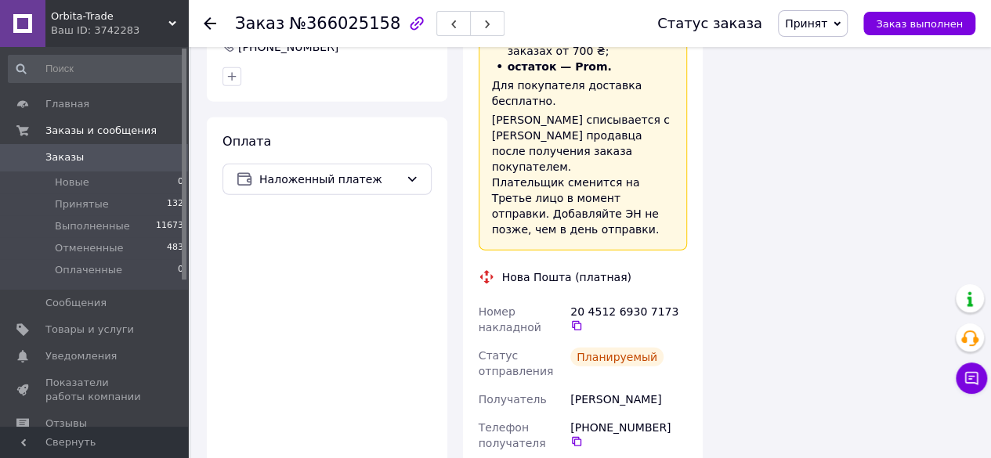
scroll to position [1963, 0]
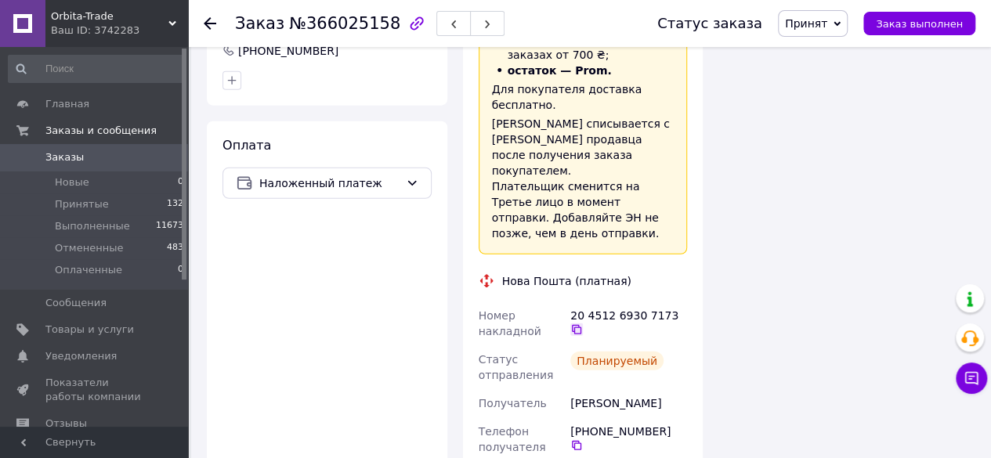
drag, startPoint x: 674, startPoint y: 209, endPoint x: 700, endPoint y: 278, distance: 73.6
click at [583, 323] on icon at bounding box center [576, 329] width 13 height 13
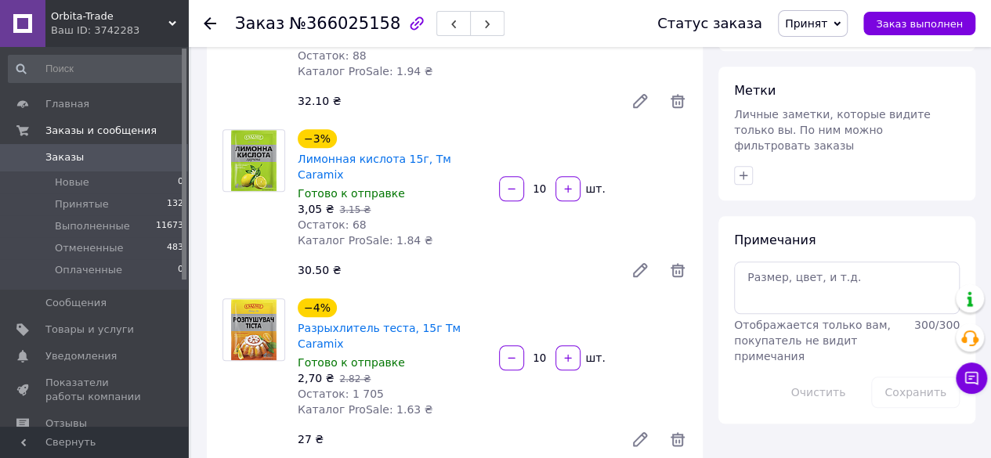
scroll to position [714, 0]
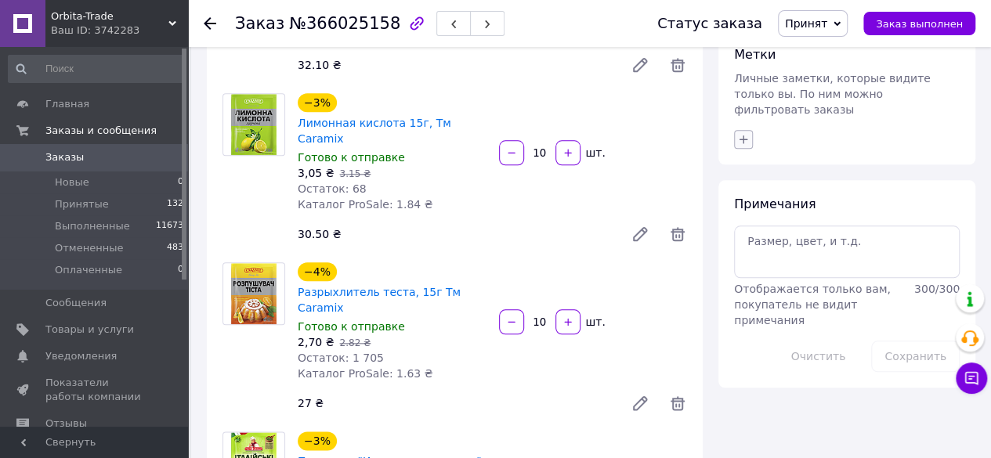
click at [742, 133] on icon "button" at bounding box center [743, 139] width 13 height 13
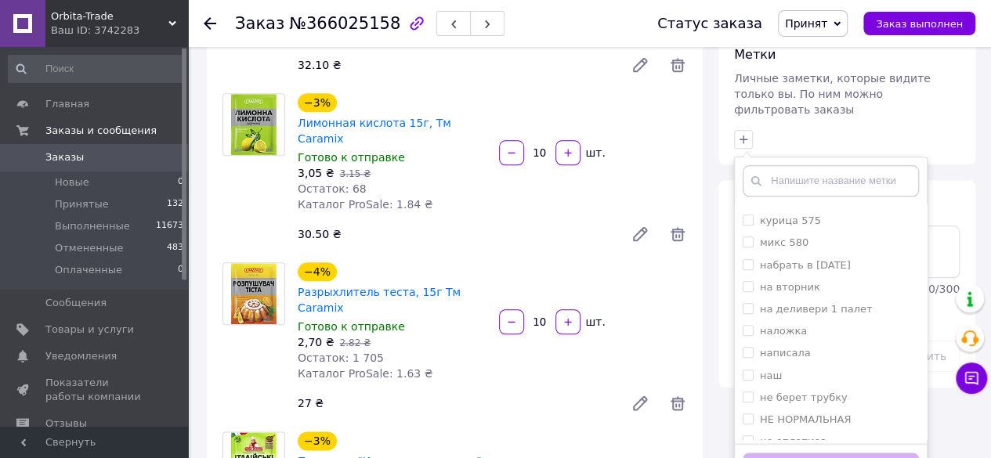
scroll to position [648, 0]
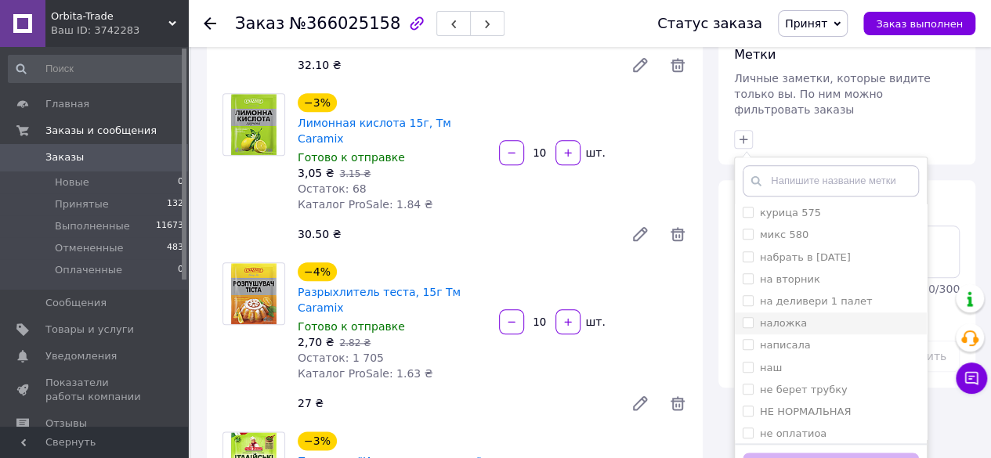
click at [750, 317] on input "наложка" at bounding box center [747, 322] width 10 height 10
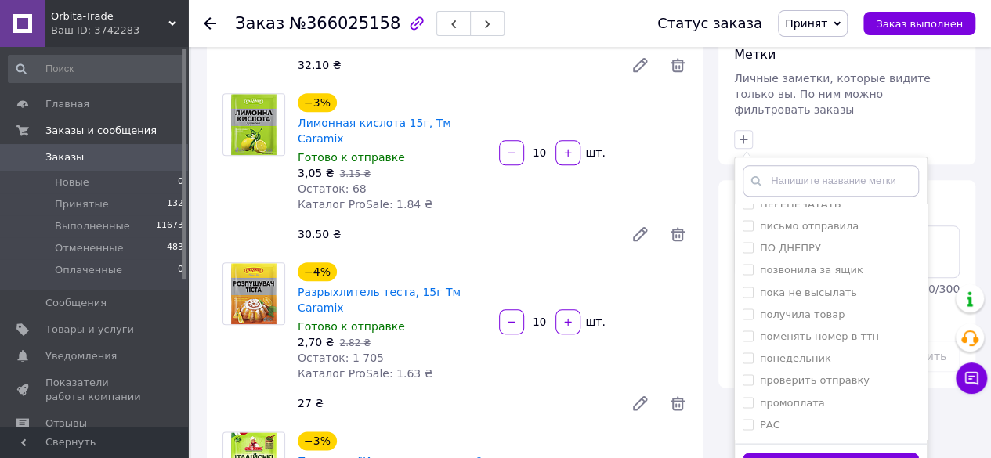
scroll to position [1209, 0]
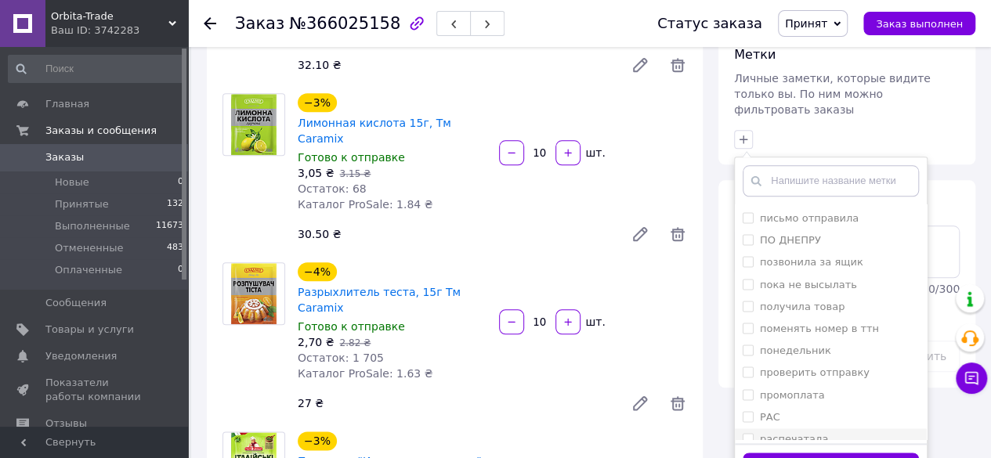
click at [746, 433] on input "распечатала" at bounding box center [747, 438] width 10 height 10
drag, startPoint x: 771, startPoint y: 427, endPoint x: 808, endPoint y: 410, distance: 41.0
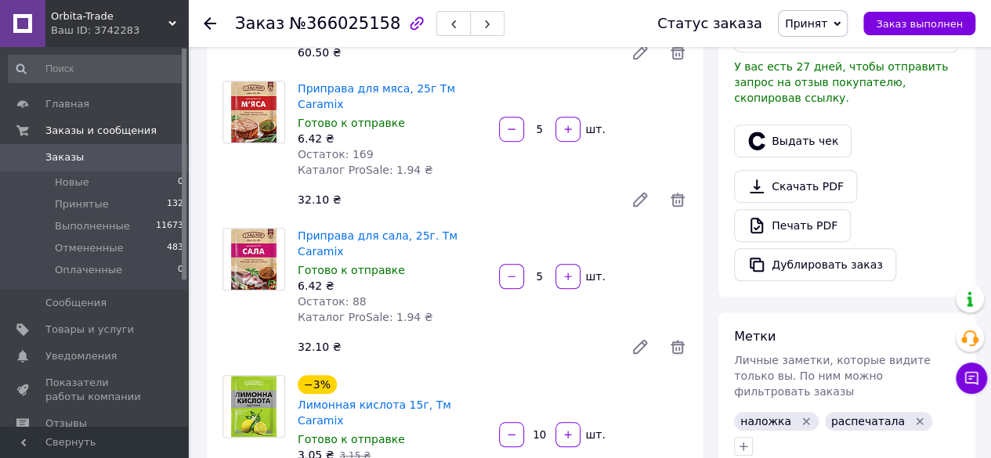
scroll to position [437, 0]
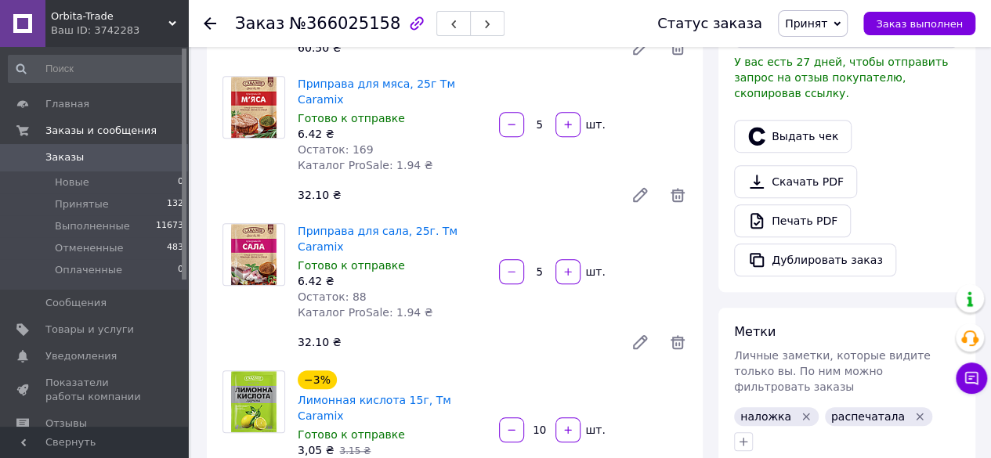
click at [208, 21] on icon at bounding box center [210, 23] width 13 height 13
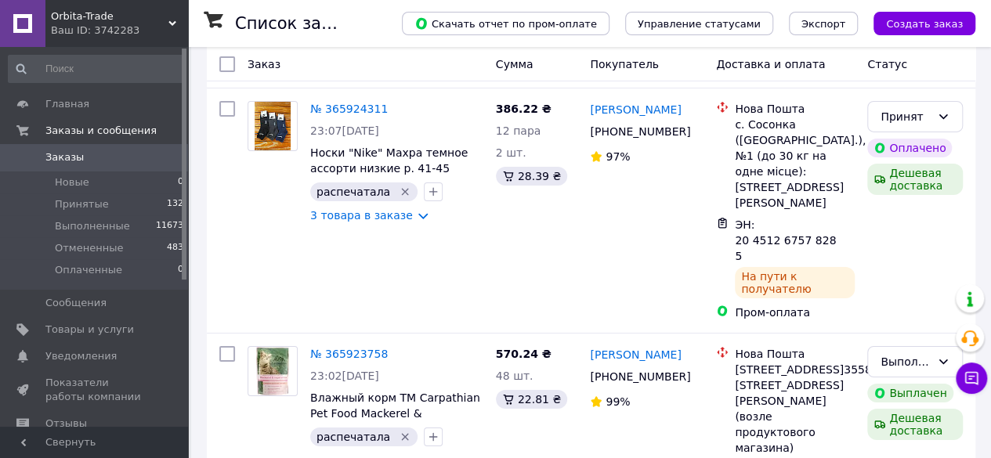
scroll to position [3377, 0]
